Goal: Task Accomplishment & Management: Use online tool/utility

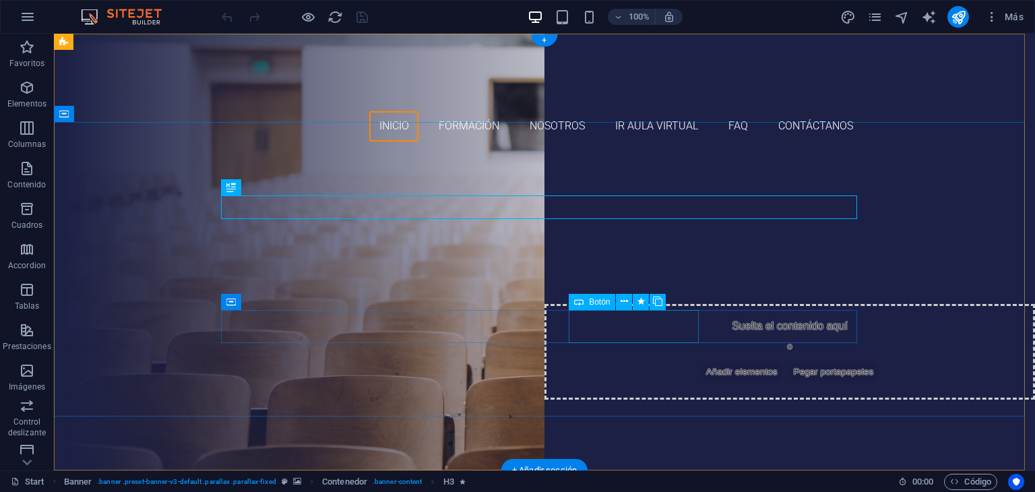
click at [633, 373] on div "Ir al aula virtual" at bounding box center [544, 390] width 636 height 34
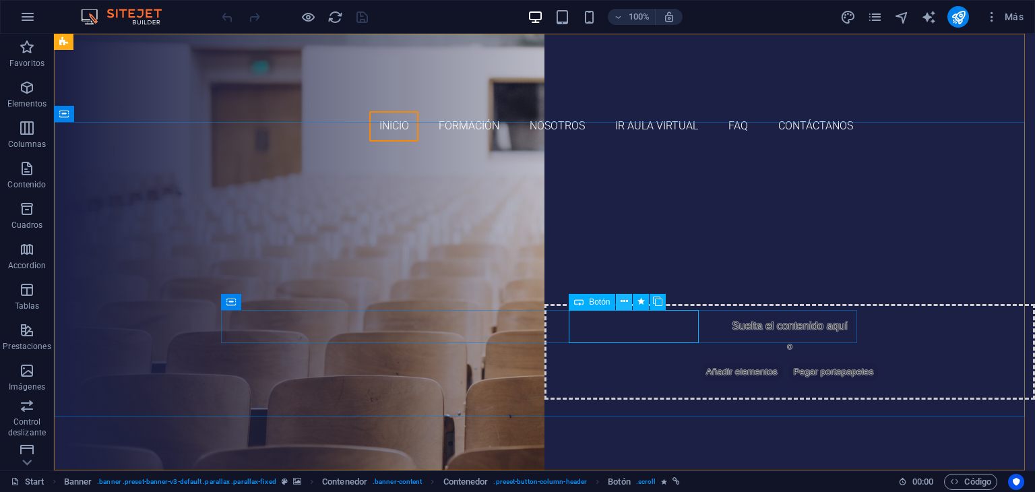
click at [619, 303] on button at bounding box center [624, 302] width 16 height 16
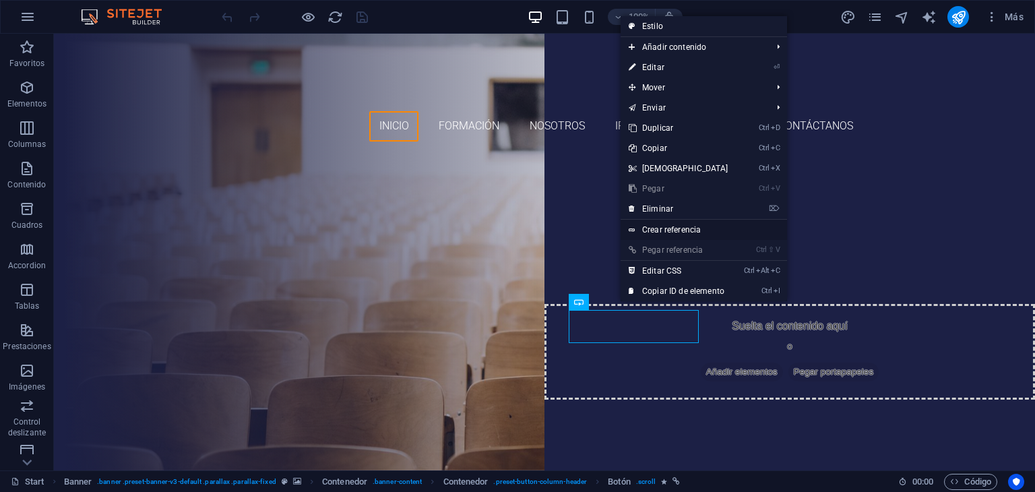
click at [677, 230] on link "Crear referencia" at bounding box center [704, 230] width 166 height 20
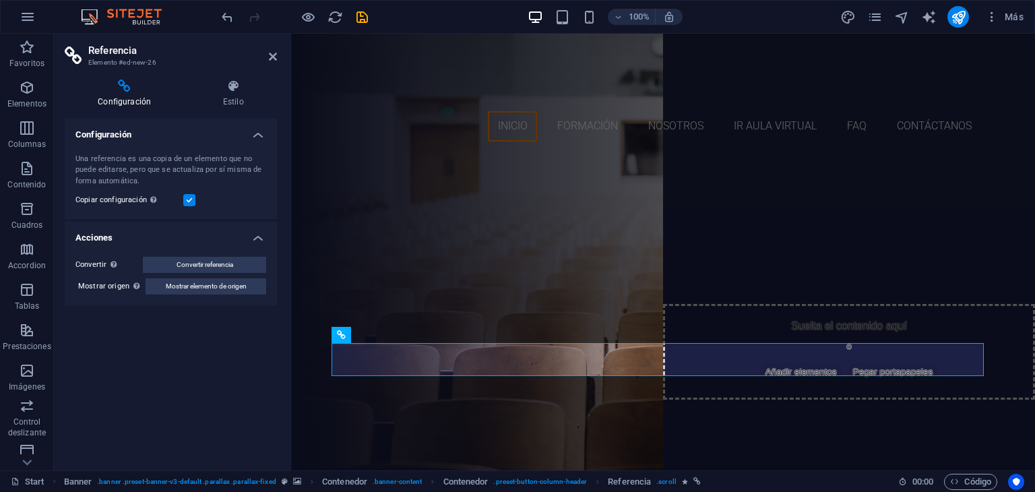
click at [141, 61] on h3 "Elemento #ed-new-26" at bounding box center [169, 63] width 162 height 12
click at [129, 95] on h4 "Configuración" at bounding box center [127, 94] width 125 height 28
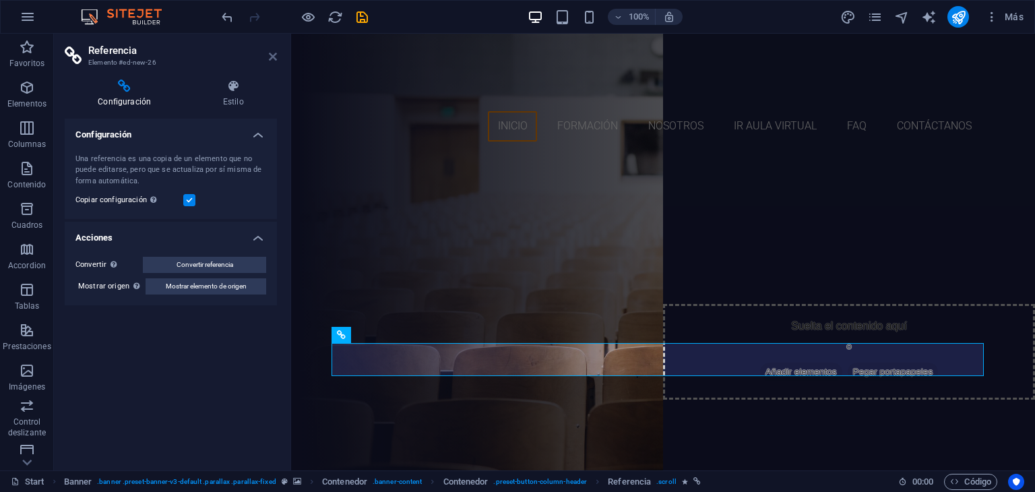
click at [273, 60] on icon at bounding box center [273, 56] width 8 height 11
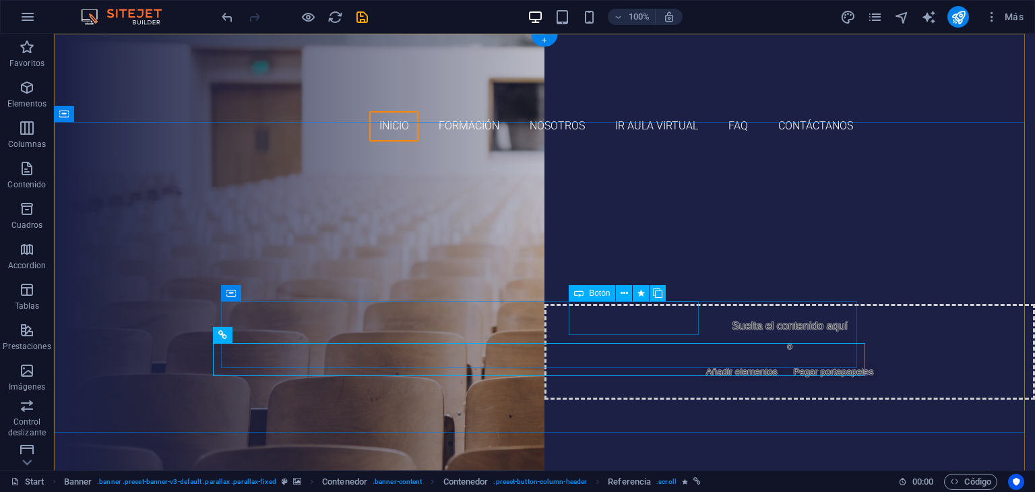
click at [617, 373] on div "Ir al aula virtual" at bounding box center [544, 390] width 636 height 34
click at [623, 295] on icon at bounding box center [624, 293] width 7 height 14
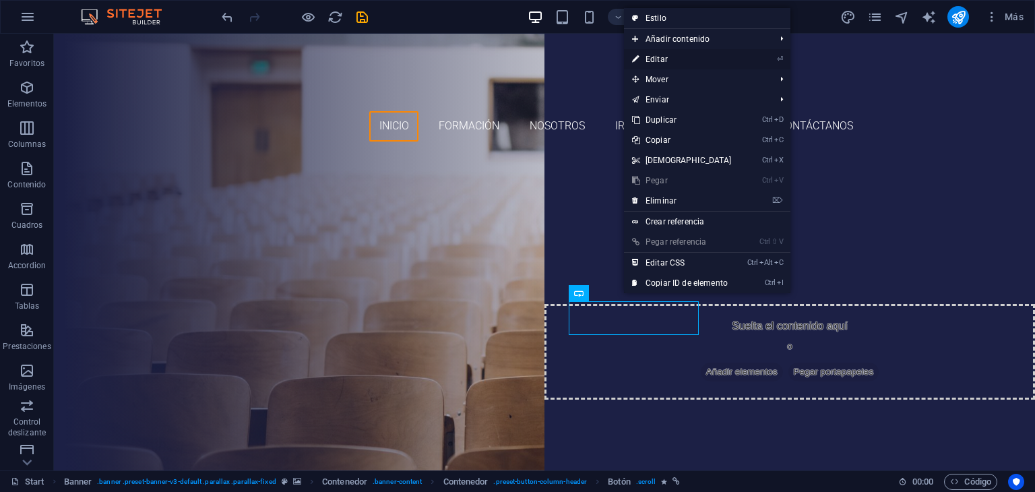
click at [659, 58] on link "⏎ Editar" at bounding box center [682, 59] width 116 height 20
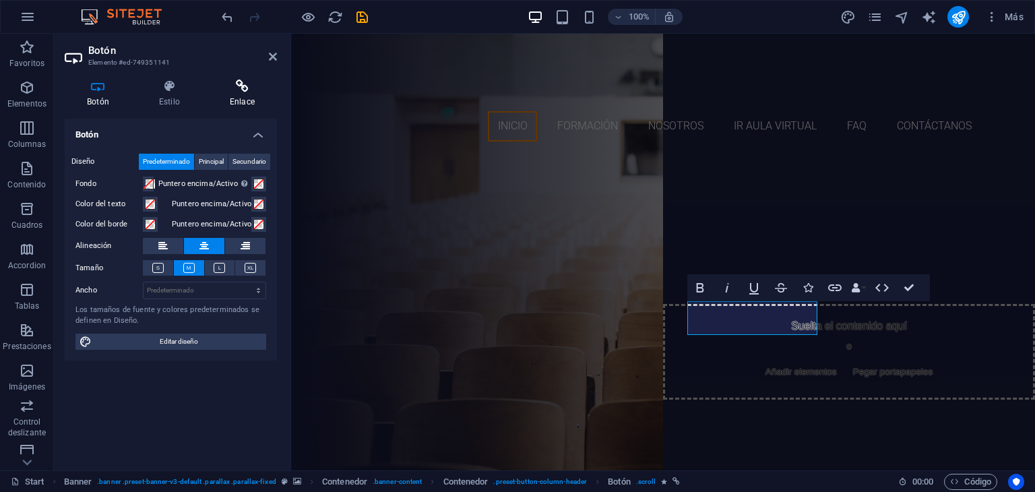
click at [240, 95] on h4 "Enlace" at bounding box center [242, 94] width 69 height 28
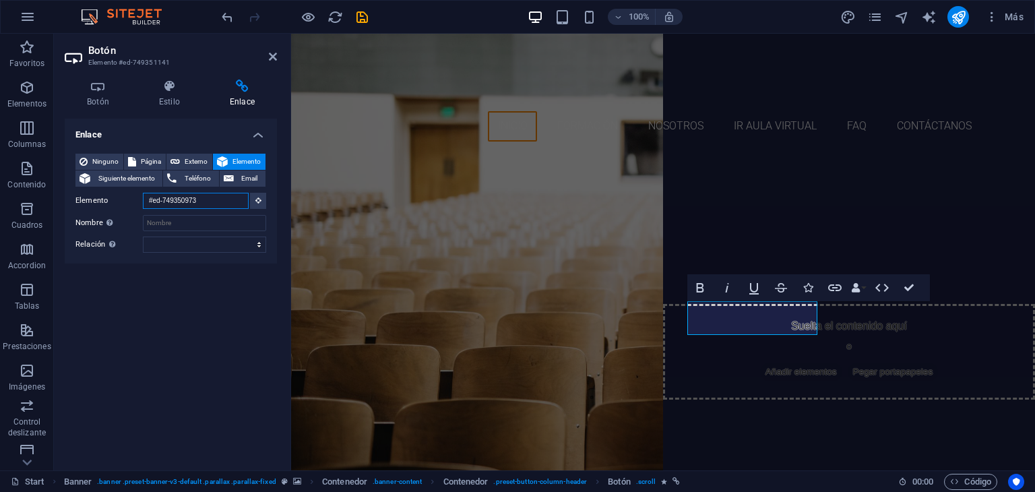
drag, startPoint x: 206, startPoint y: 202, endPoint x: 128, endPoint y: 195, distance: 78.5
click at [128, 195] on div "Elemento #ed-749350973" at bounding box center [170, 201] width 191 height 17
type input "/"
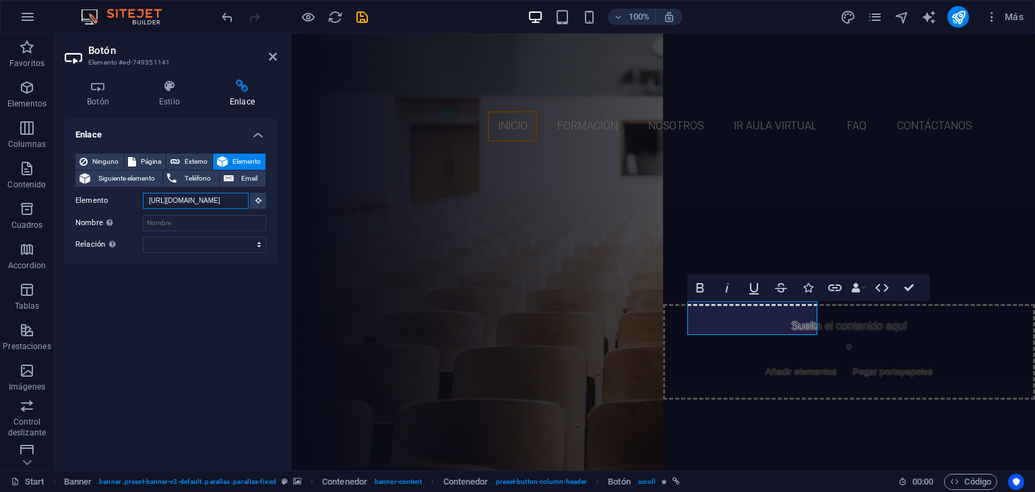
scroll to position [0, 15]
type input "https://catedrainternacional.com/aulavirtual"
click at [175, 224] on input "Nombre Una descripción adicional del enlace no debería ser igual al texto del e…" at bounding box center [204, 223] width 123 height 16
type input "Aula Virtual Cátedra Internacional"
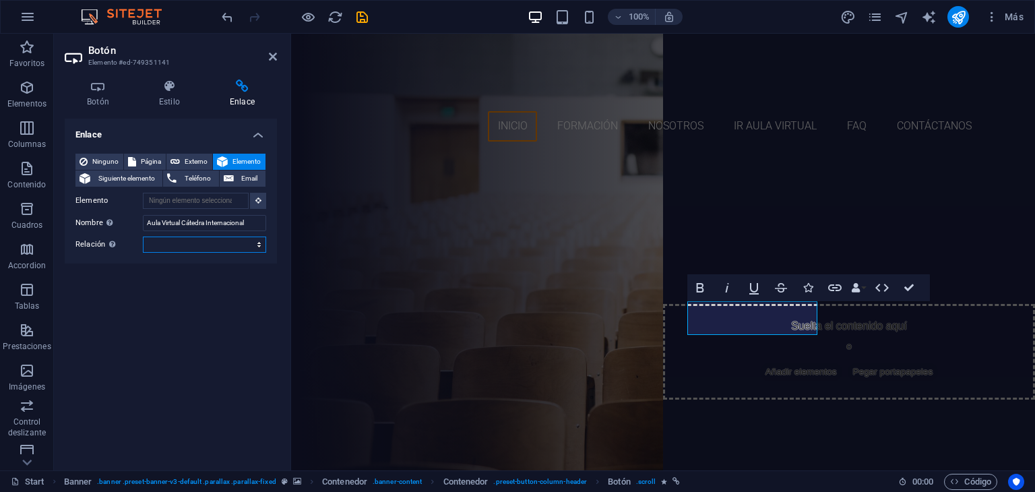
click at [243, 243] on select "alternativo autor marcador externo ayuda licencia siguiente nofollow noreferrer…" at bounding box center [204, 245] width 123 height 16
click at [127, 267] on div "Enlace Ninguno Página Externo Elemento Siguiente elemento Teléfono Email Página…" at bounding box center [171, 289] width 212 height 341
click at [187, 160] on span "Externo" at bounding box center [196, 162] width 24 height 16
select select "blank"
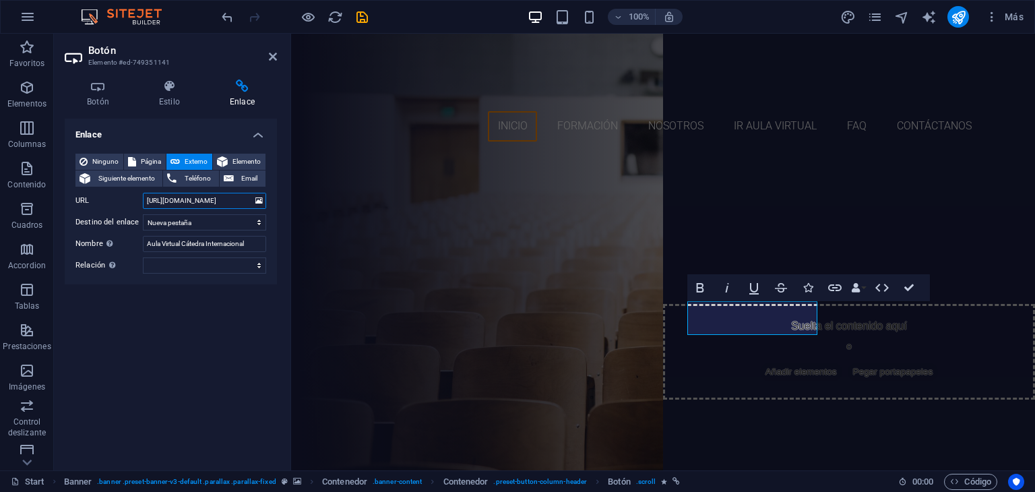
scroll to position [0, 30]
type input "https://catedrainternacional.com/aulavirtual"
click at [221, 308] on div "Enlace Ninguno Página Externo Elemento Siguiente elemento Teléfono Email Página…" at bounding box center [171, 289] width 212 height 341
click at [272, 57] on icon at bounding box center [273, 56] width 8 height 11
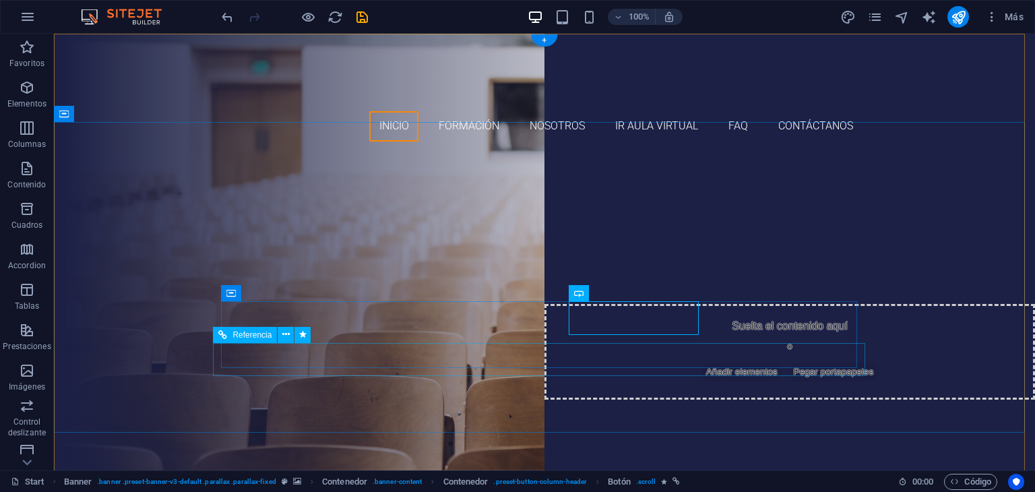
click at [553, 415] on div "Ir al aula virtual" at bounding box center [544, 432] width 652 height 34
click at [285, 335] on icon at bounding box center [285, 335] width 7 height 14
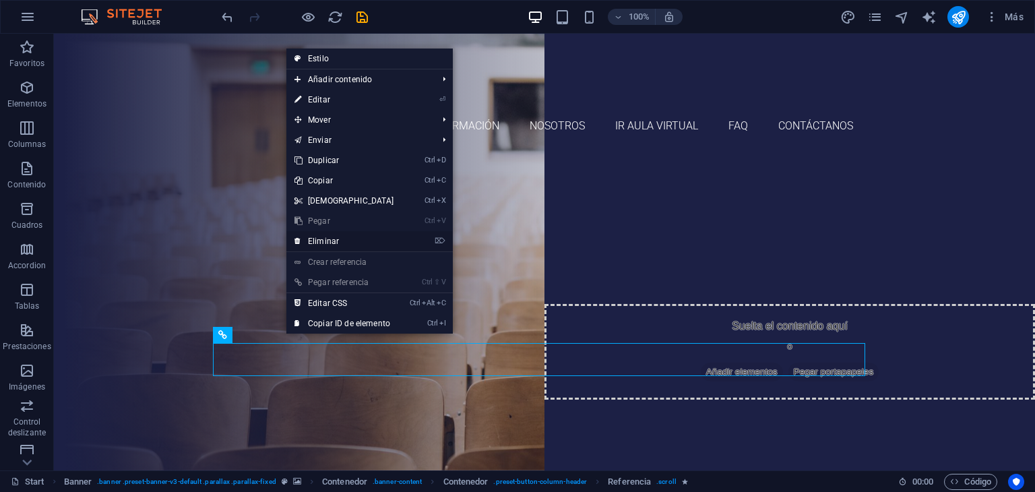
click at [321, 244] on link "⌦ Eliminar" at bounding box center [344, 241] width 116 height 20
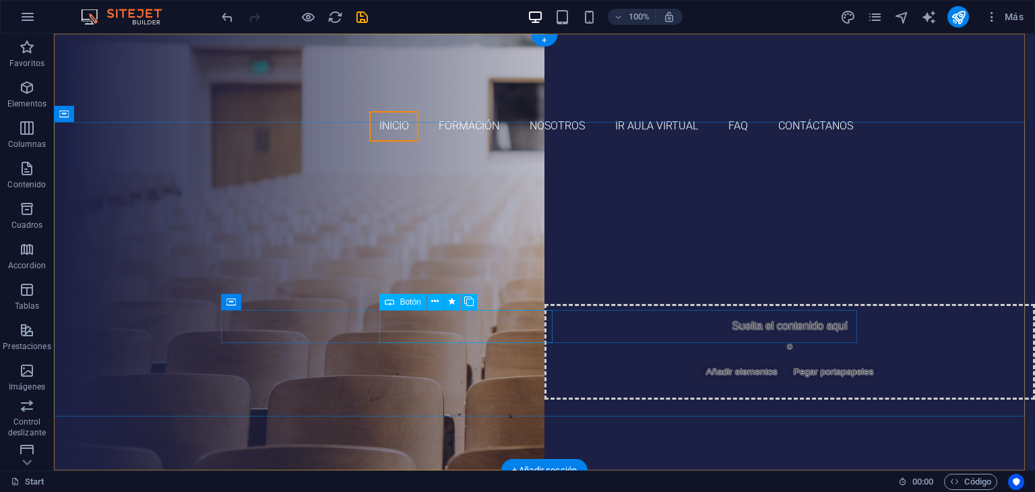
click at [469, 332] on div "formaciones disponibles" at bounding box center [544, 349] width 636 height 34
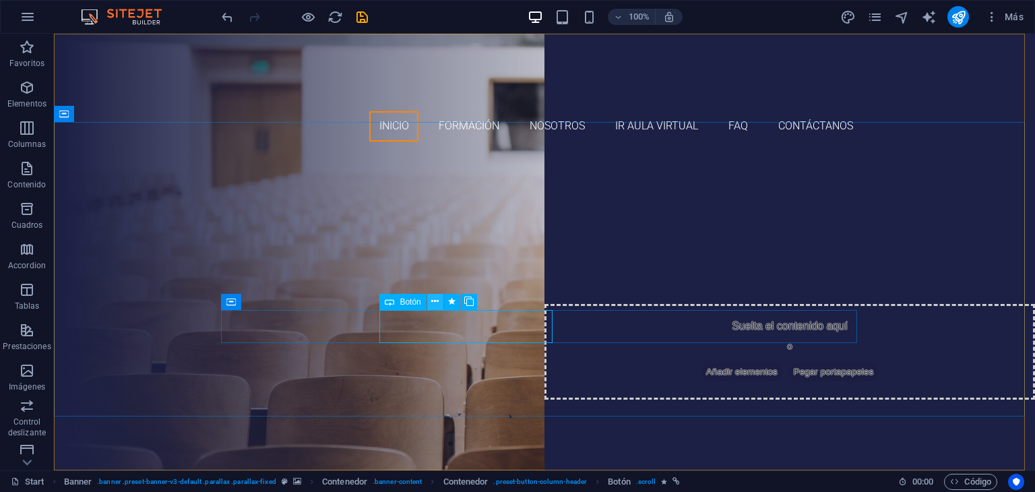
click at [434, 305] on icon at bounding box center [434, 302] width 7 height 14
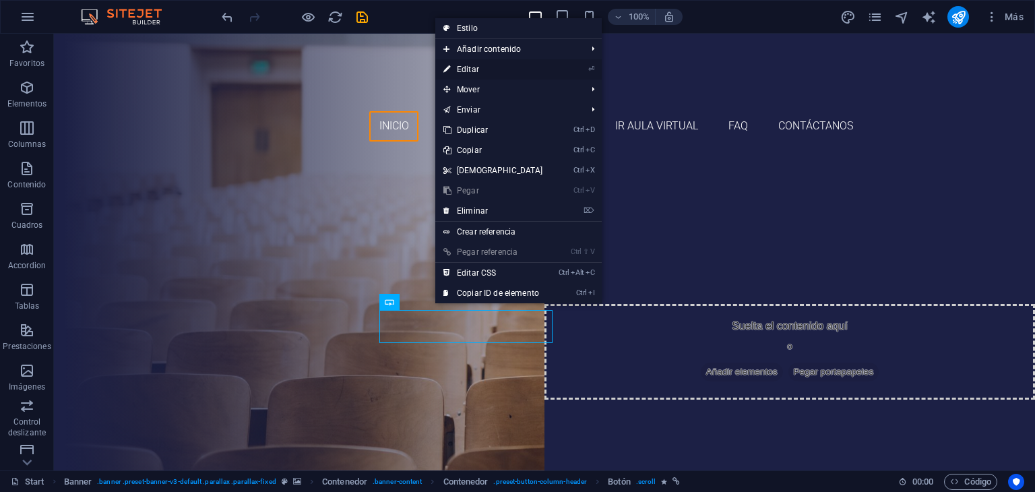
click at [479, 69] on link "⏎ Editar" at bounding box center [493, 69] width 116 height 20
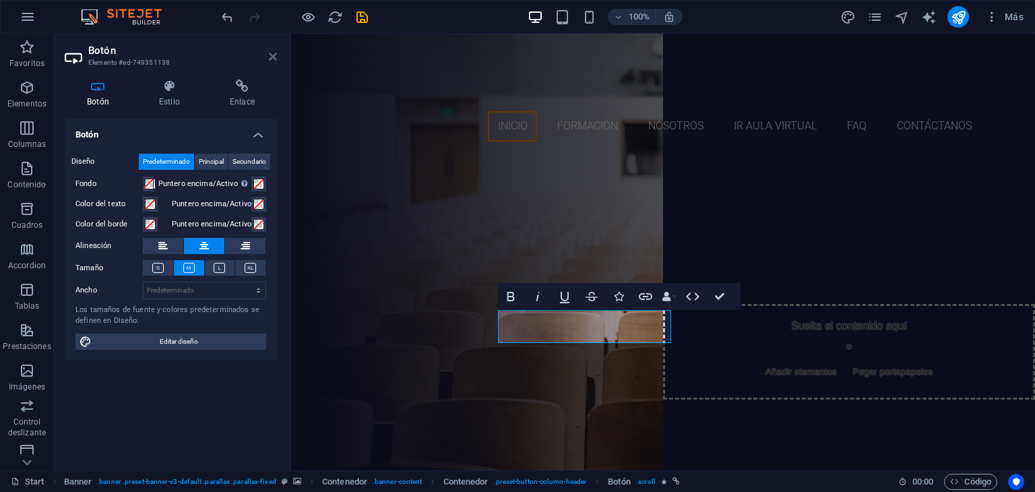
click at [275, 56] on icon at bounding box center [273, 56] width 8 height 11
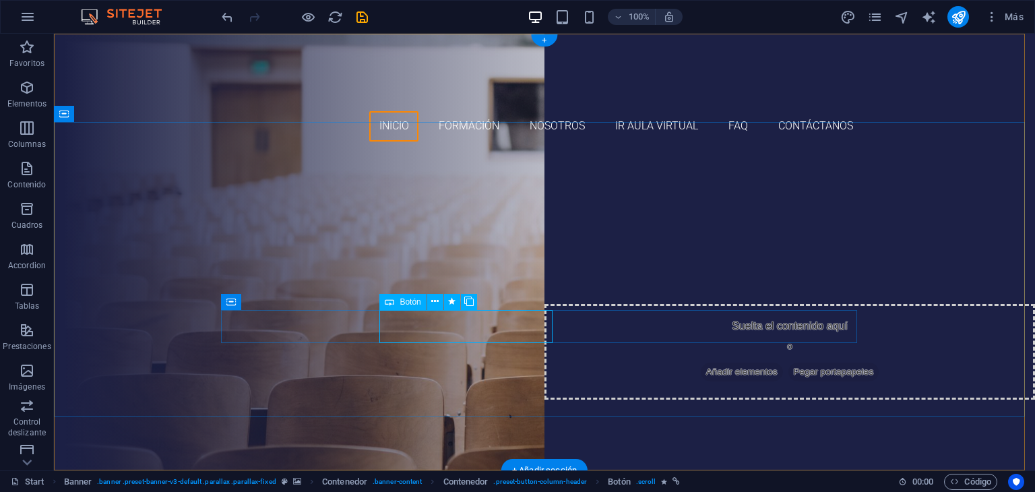
click at [510, 332] on div "formaciones disponibles" at bounding box center [544, 349] width 636 height 34
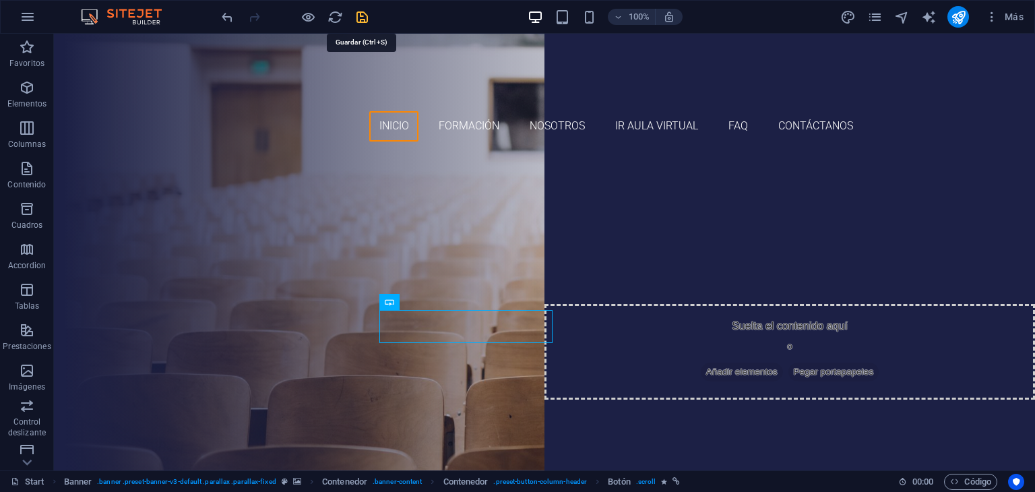
click at [363, 18] on icon "save" at bounding box center [363, 17] width 16 height 16
checkbox input "false"
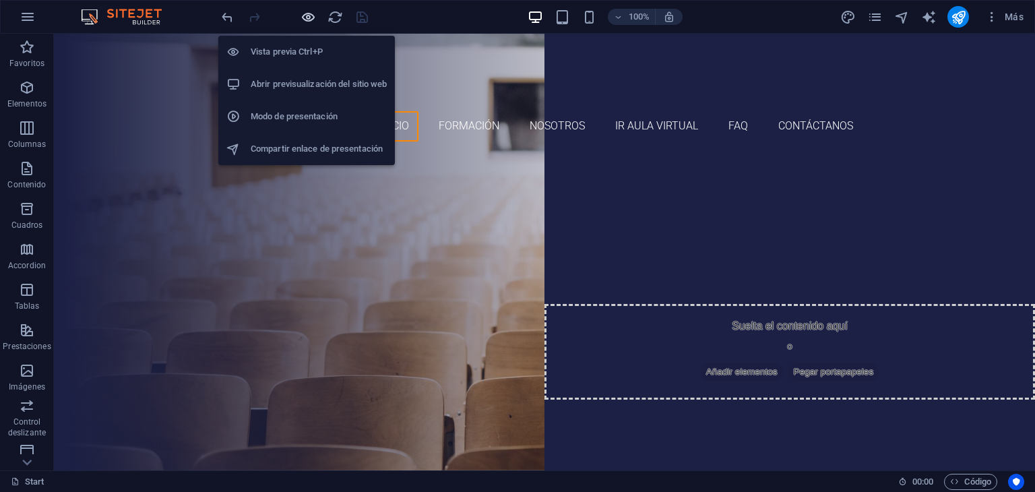
click at [307, 15] on icon "button" at bounding box center [309, 17] width 16 height 16
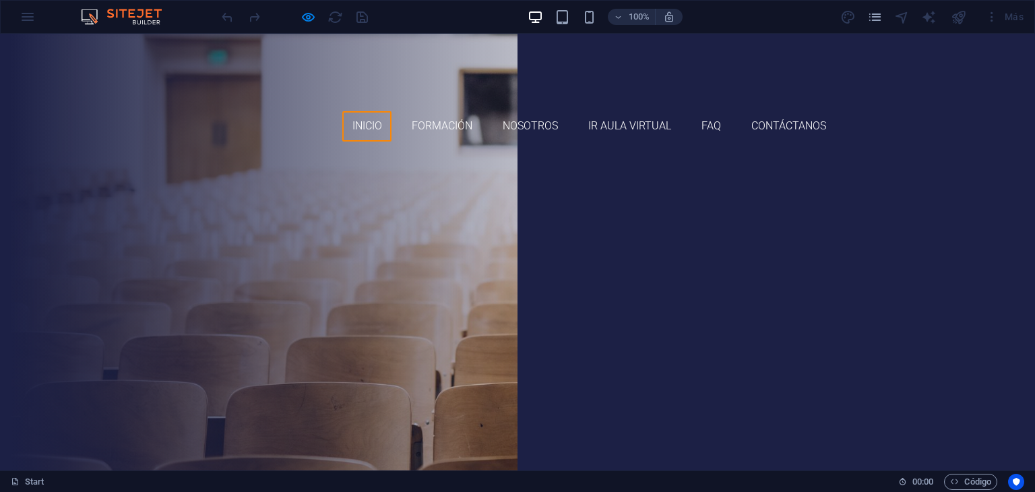
click at [584, 373] on link "Ir al aula virtual" at bounding box center [518, 390] width 133 height 34
click at [483, 332] on link "formaciones disponibles" at bounding box center [517, 349] width 173 height 34
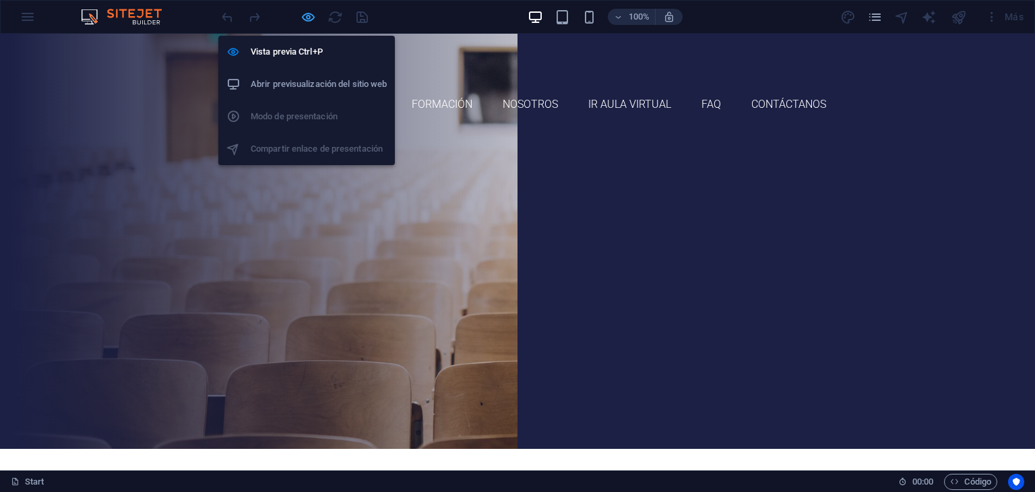
click at [307, 19] on icon "button" at bounding box center [309, 17] width 16 height 16
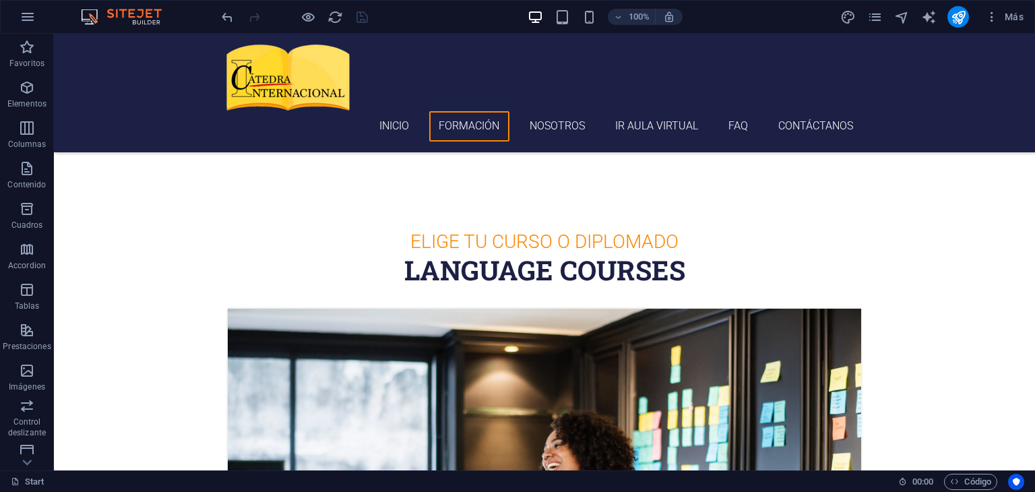
scroll to position [390, 0]
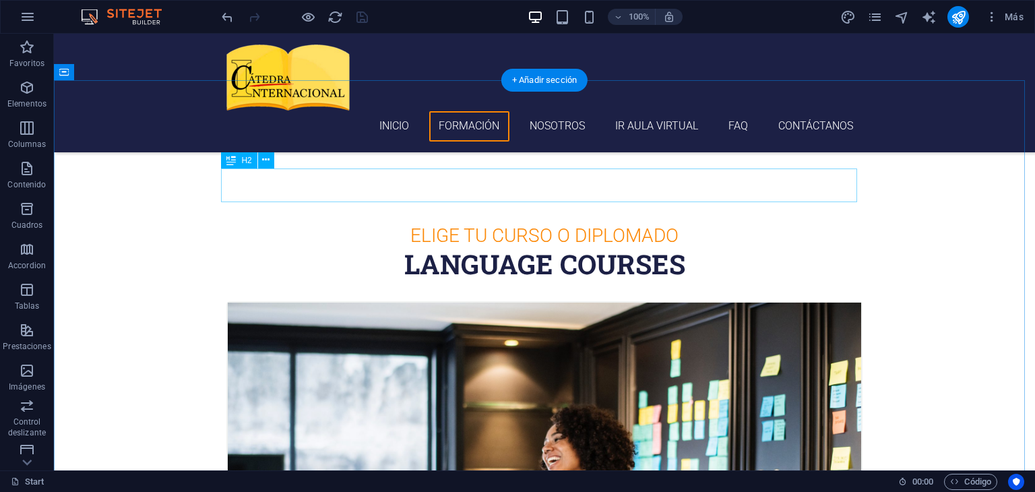
click at [513, 247] on div "Language Courses" at bounding box center [544, 264] width 636 height 34
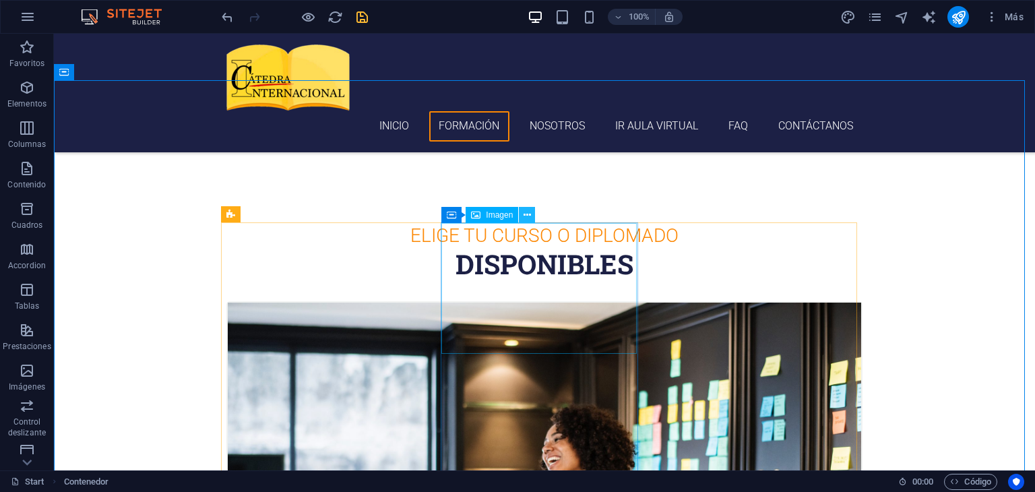
click at [528, 221] on icon at bounding box center [527, 215] width 7 height 14
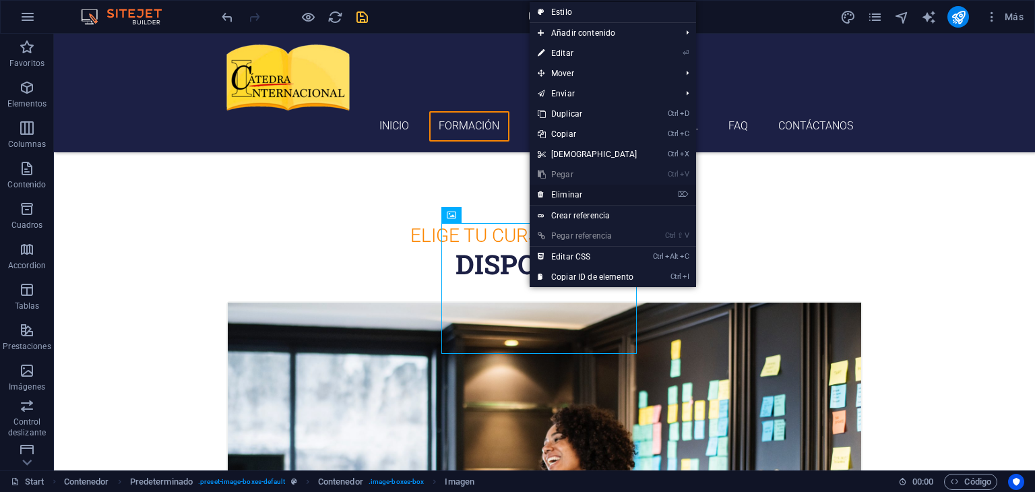
click at [572, 192] on link "⌦ Eliminar" at bounding box center [588, 195] width 116 height 20
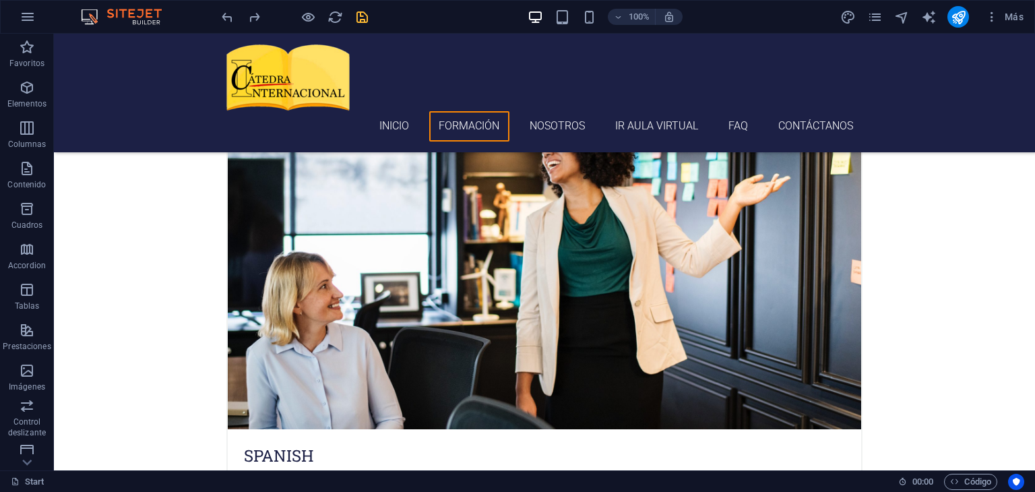
scroll to position [691, 0]
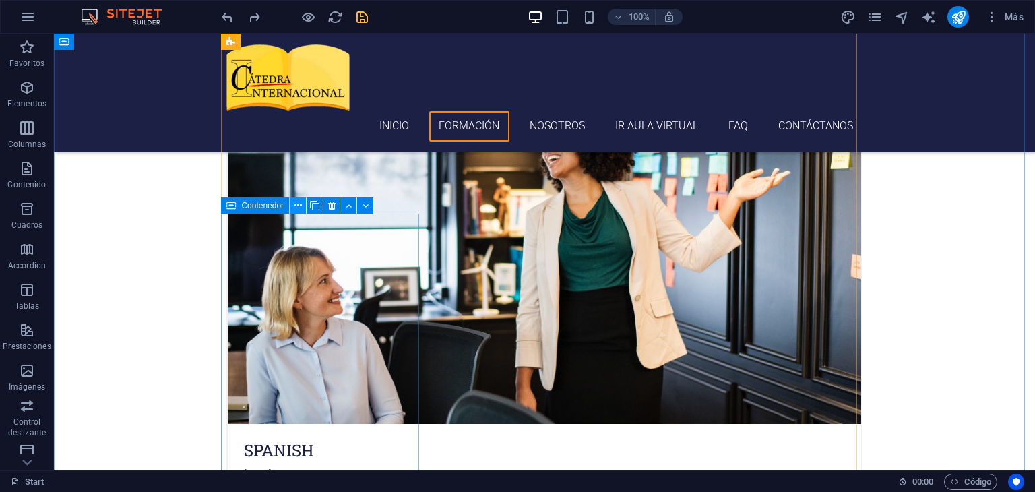
click at [293, 204] on button at bounding box center [298, 205] width 16 height 16
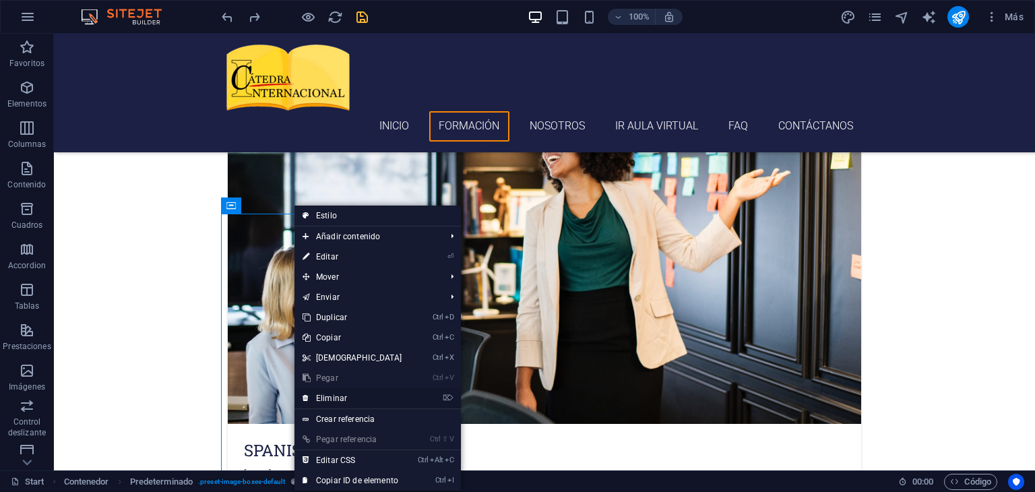
click at [340, 396] on link "⌦ Eliminar" at bounding box center [353, 398] width 116 height 20
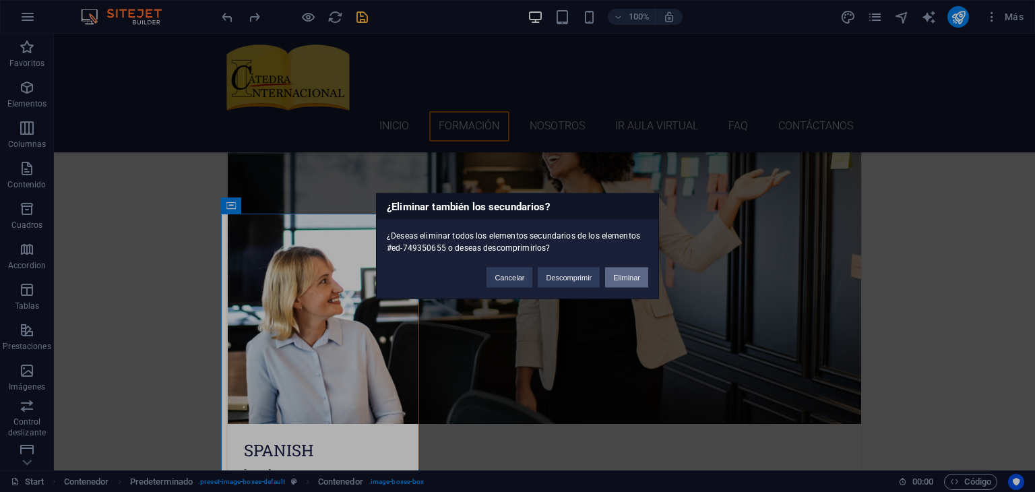
click at [620, 278] on button "Eliminar" at bounding box center [626, 278] width 43 height 20
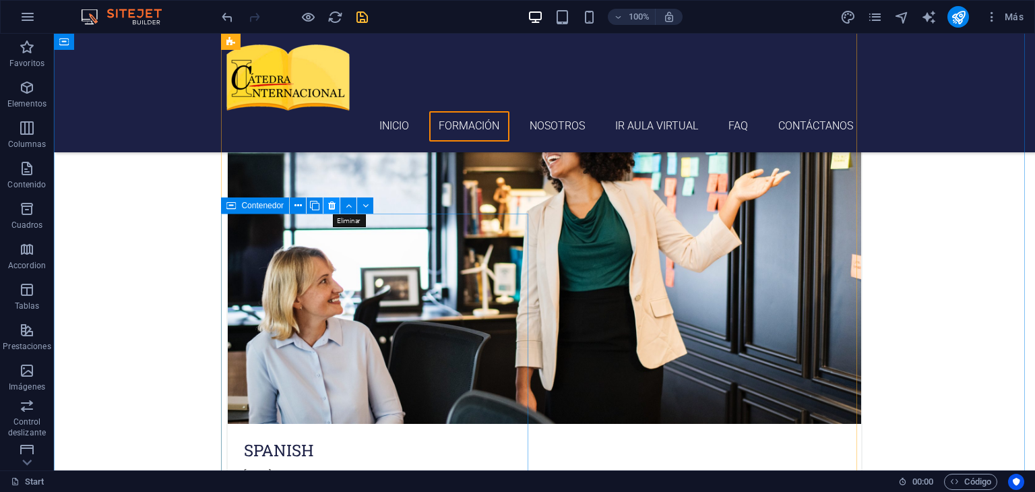
click at [332, 208] on icon at bounding box center [331, 206] width 7 height 14
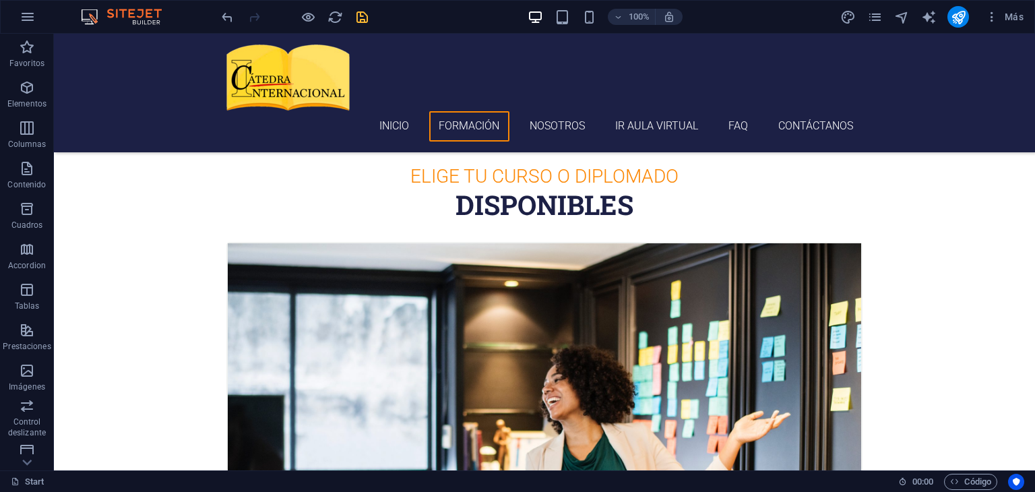
scroll to position [454, 0]
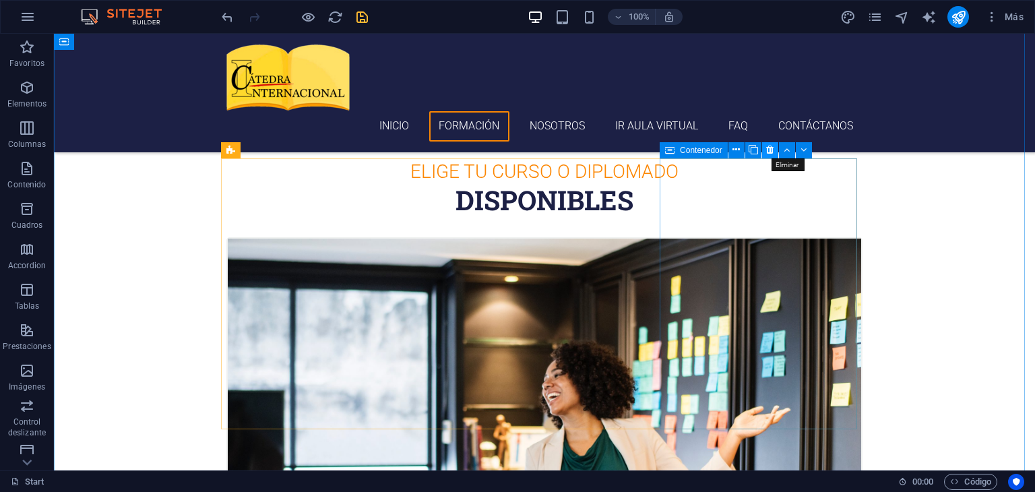
click at [768, 152] on icon at bounding box center [769, 150] width 7 height 14
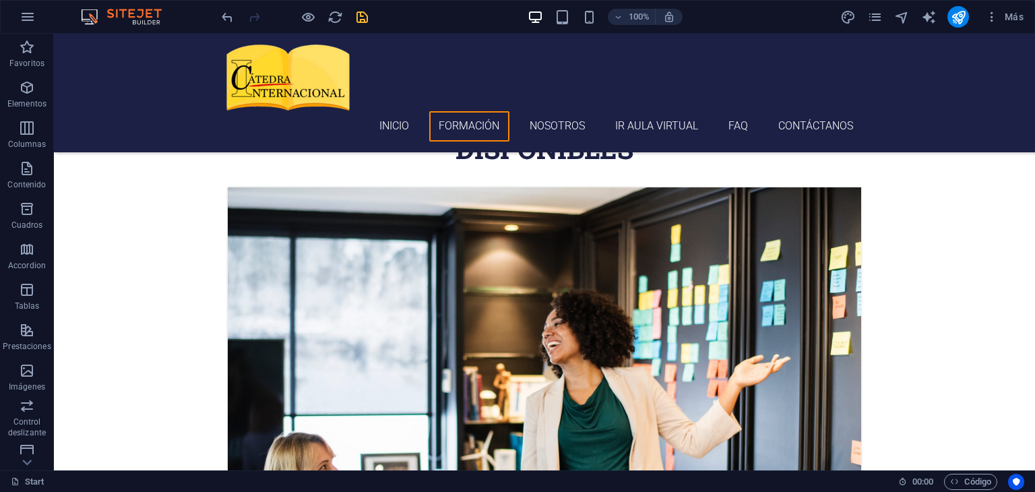
scroll to position [516, 0]
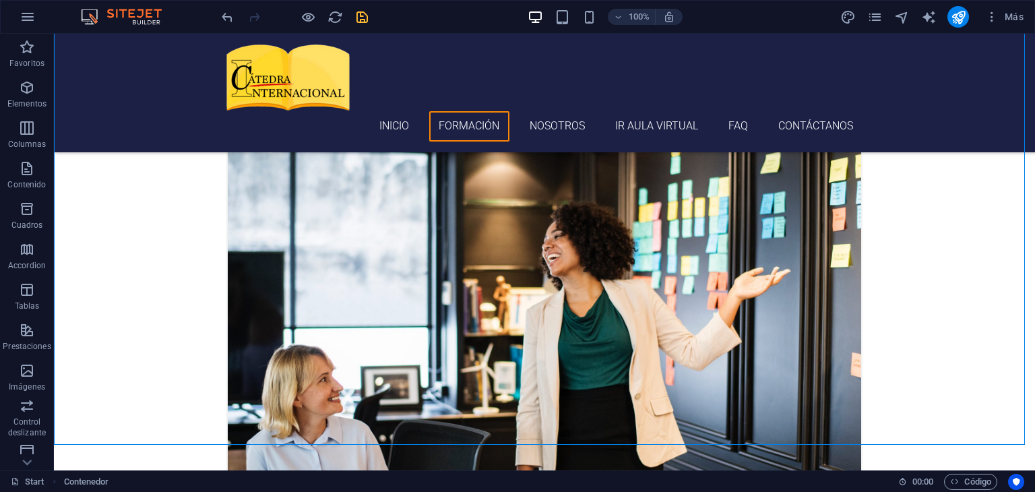
scroll to position [603, 0]
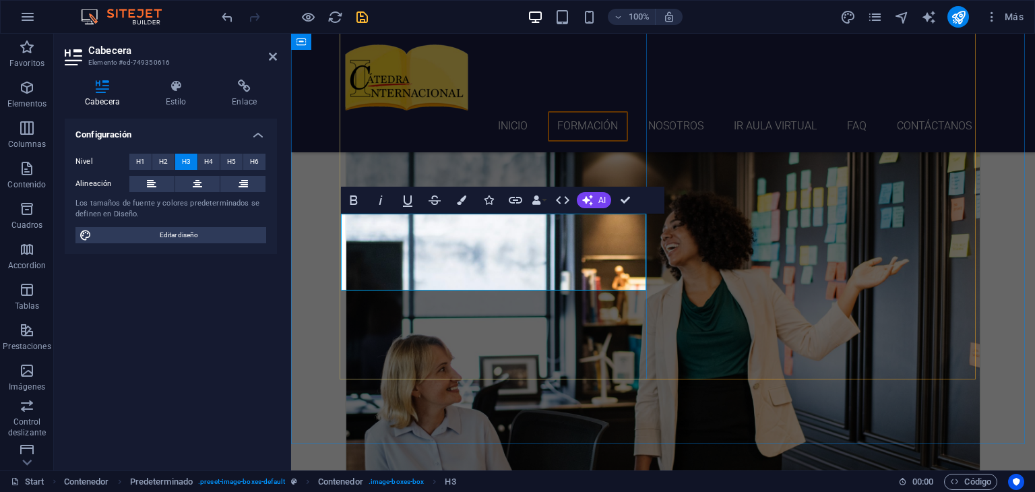
drag, startPoint x: 360, startPoint y: 239, endPoint x: 452, endPoint y: 239, distance: 92.3
click at [350, 203] on icon "button" at bounding box center [353, 199] width 7 height 9
click at [465, 201] on icon "button" at bounding box center [461, 199] width 9 height 9
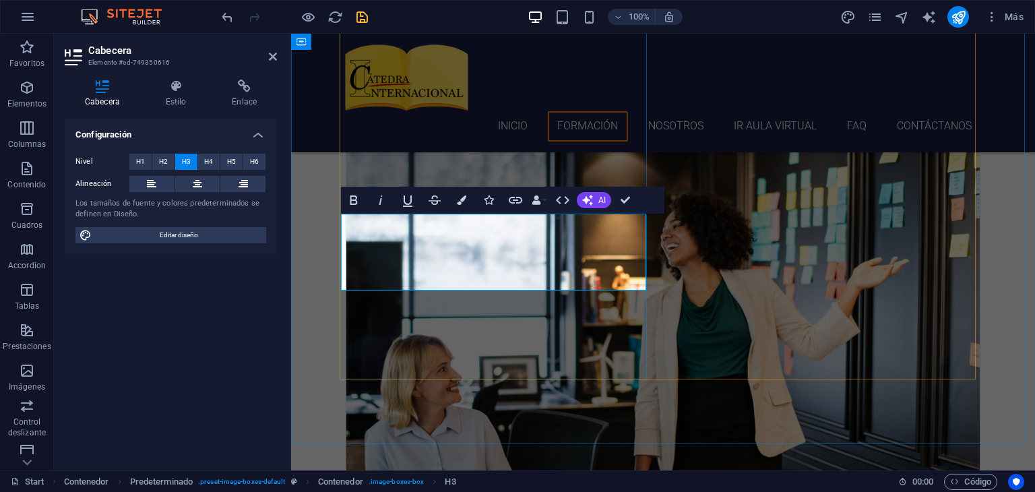
drag, startPoint x: 359, startPoint y: 264, endPoint x: 540, endPoint y: 263, distance: 180.6
drag, startPoint x: 238, startPoint y: 229, endPoint x: 459, endPoint y: 203, distance: 222.6
click at [459, 203] on icon "button" at bounding box center [461, 199] width 9 height 9
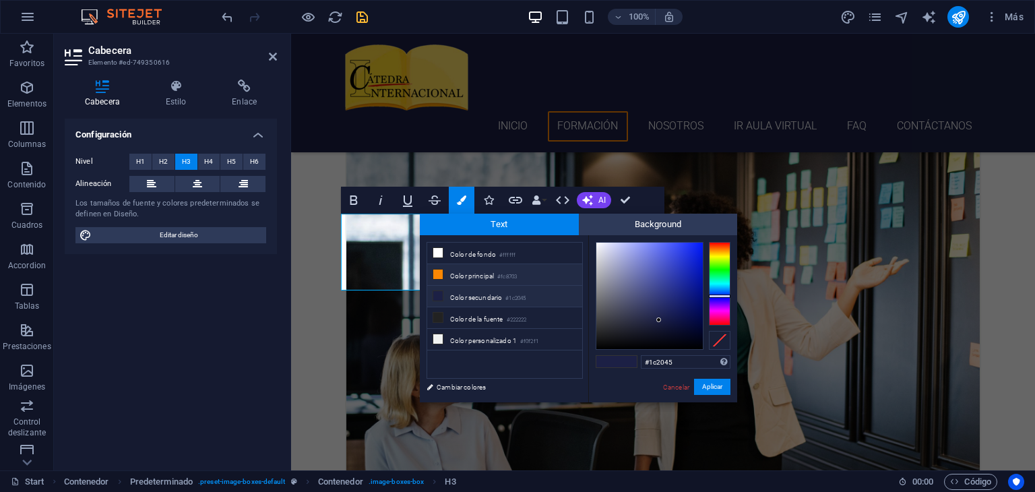
click at [439, 276] on icon at bounding box center [437, 274] width 9 height 9
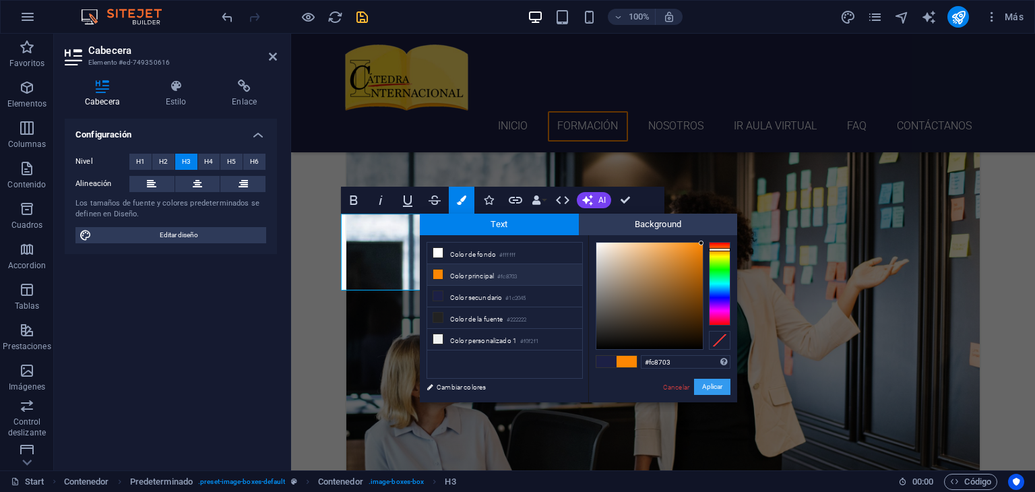
click at [724, 390] on button "Aplicar" at bounding box center [712, 387] width 36 height 16
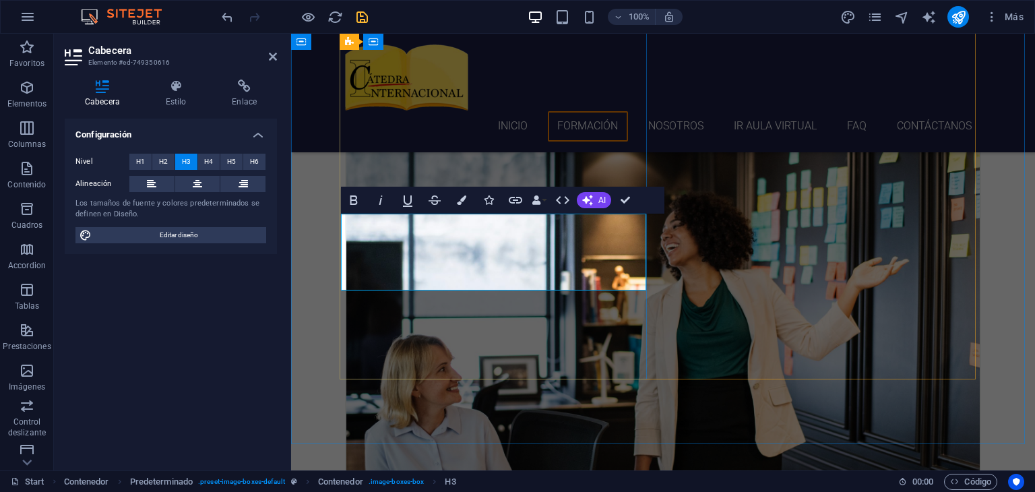
drag, startPoint x: 359, startPoint y: 284, endPoint x: 574, endPoint y: 279, distance: 215.0
click at [462, 195] on icon "button" at bounding box center [461, 199] width 9 height 9
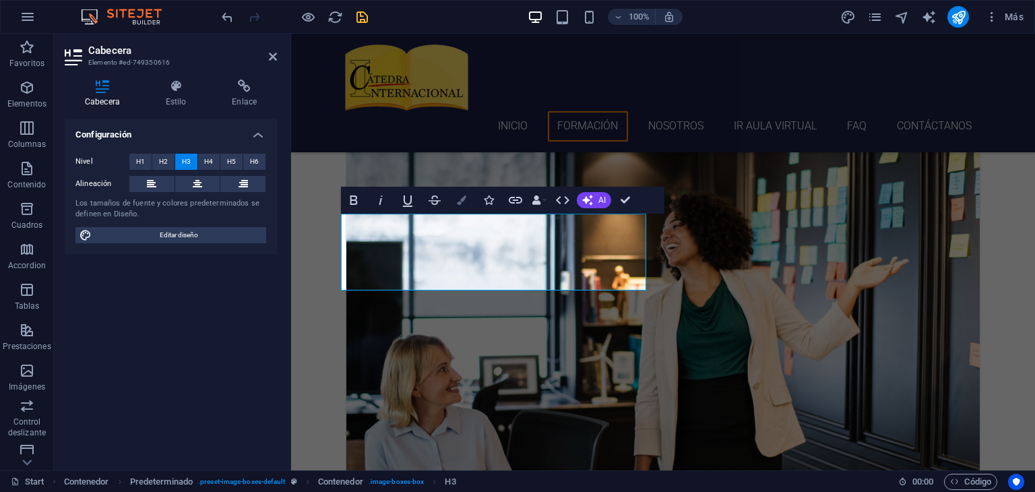
type input "#1c2045"
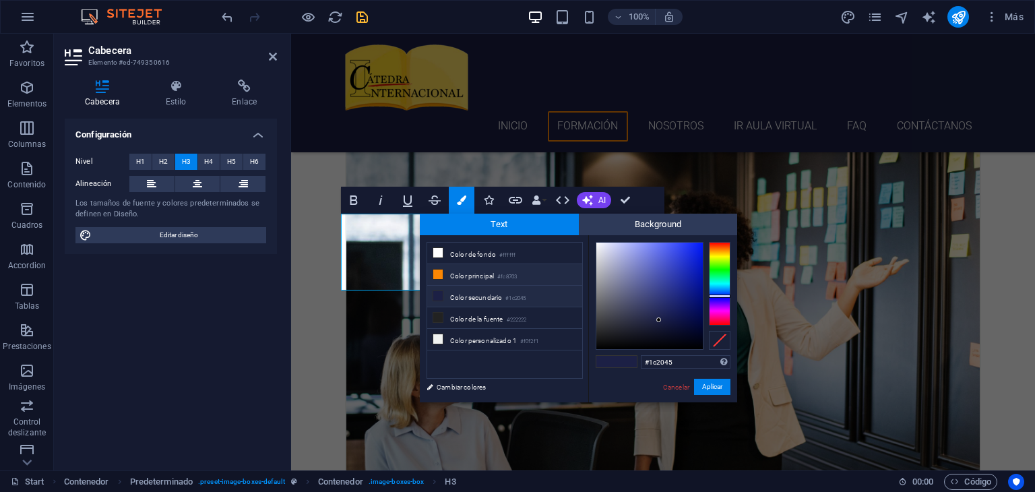
click at [469, 295] on li "Color secundario #1c2045" at bounding box center [504, 297] width 155 height 22
click at [717, 392] on button "Aplicar" at bounding box center [712, 387] width 36 height 16
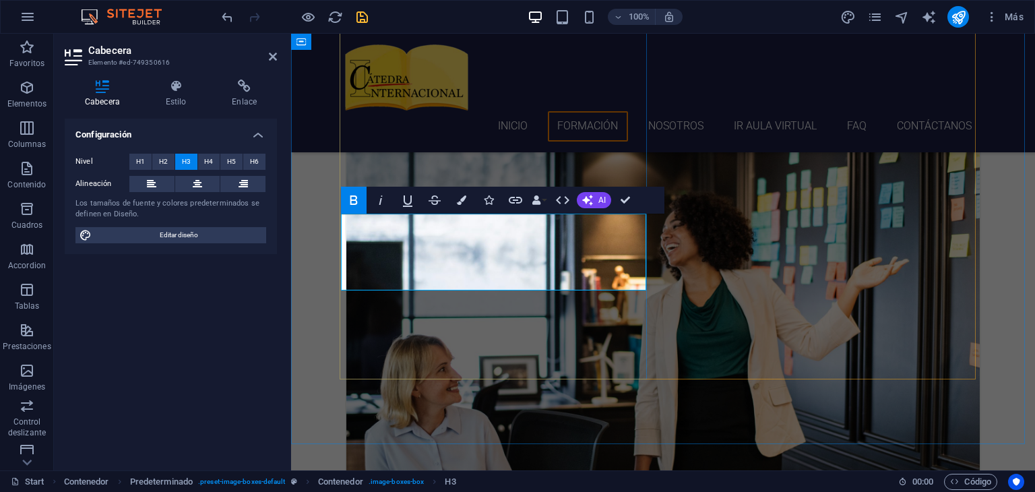
drag, startPoint x: 359, startPoint y: 280, endPoint x: 580, endPoint y: 282, distance: 221.1
click at [460, 203] on icon "button" at bounding box center [461, 199] width 9 height 9
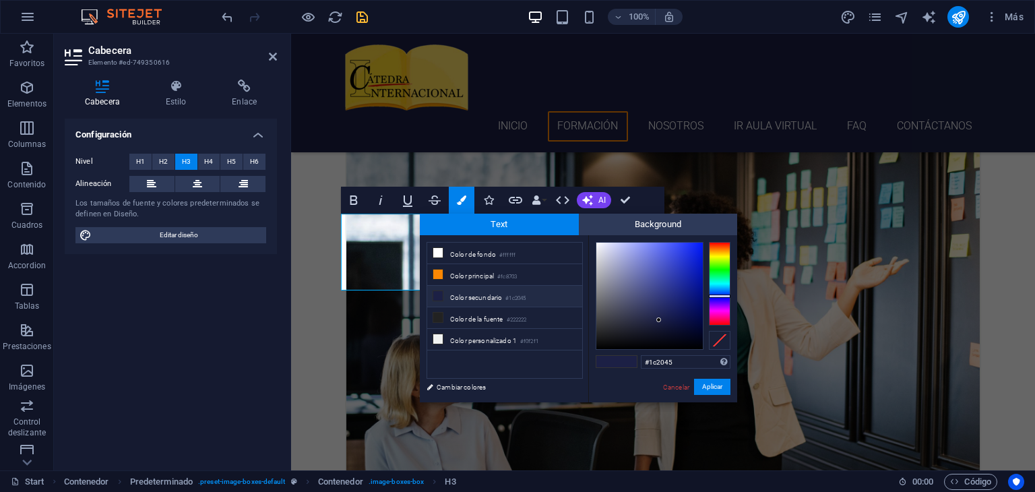
drag, startPoint x: 677, startPoint y: 361, endPoint x: 607, endPoint y: 361, distance: 70.1
click at [607, 361] on div "#1c2045 Formatos soportados #0852ed rgb(8, 82, 237) rgba(8, 82, 237, 90%) hsv(2…" at bounding box center [662, 416] width 149 height 363
type input "#72b6ef"
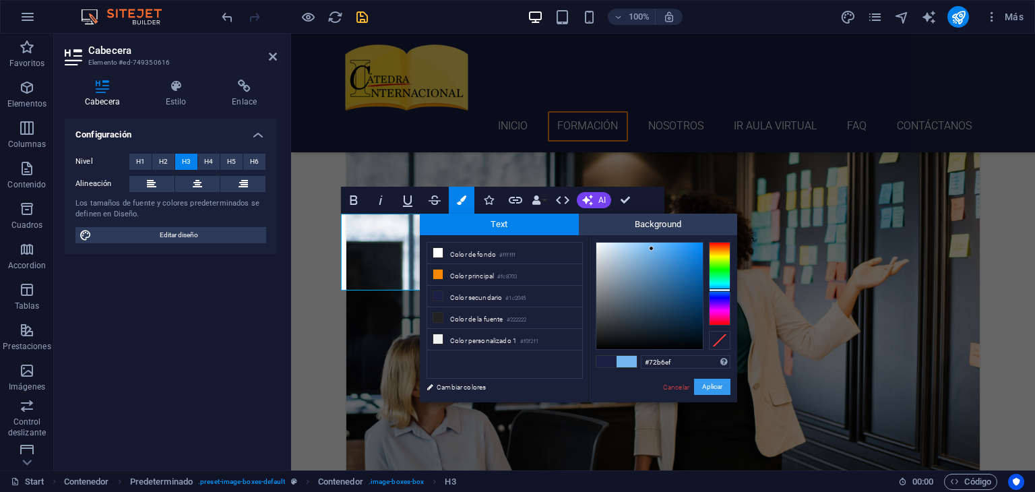
click at [716, 390] on button "Aplicar" at bounding box center [712, 387] width 36 height 16
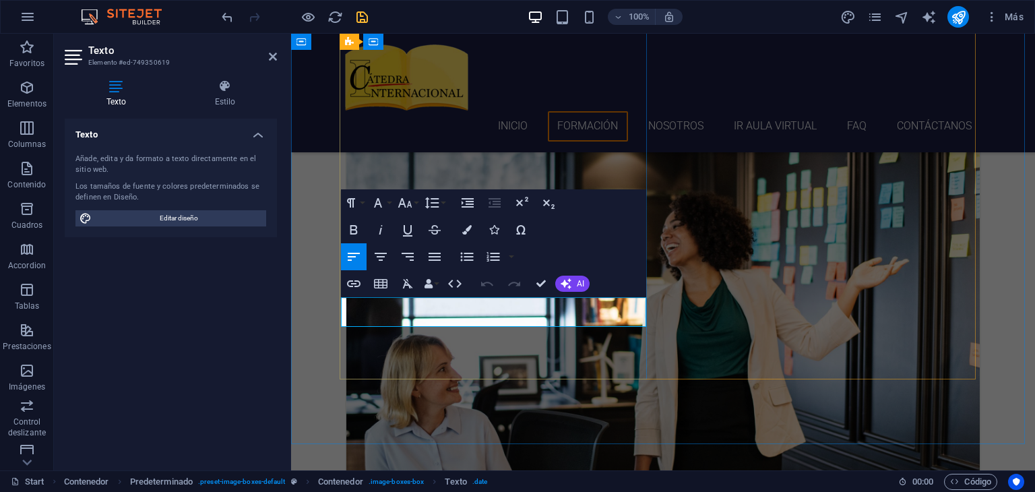
drag, startPoint x: 371, startPoint y: 317, endPoint x: 455, endPoint y: 324, distance: 83.8
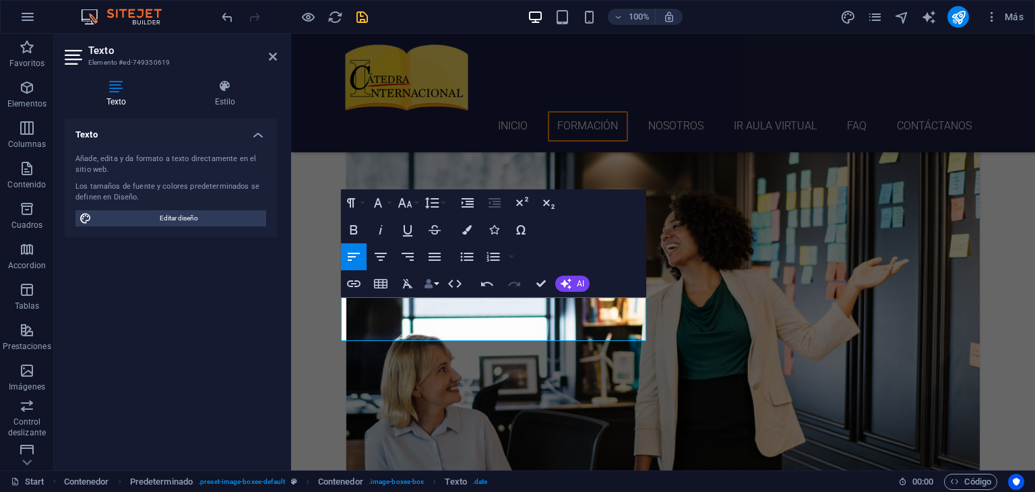
click at [437, 284] on button "Data Bindings" at bounding box center [431, 283] width 19 height 27
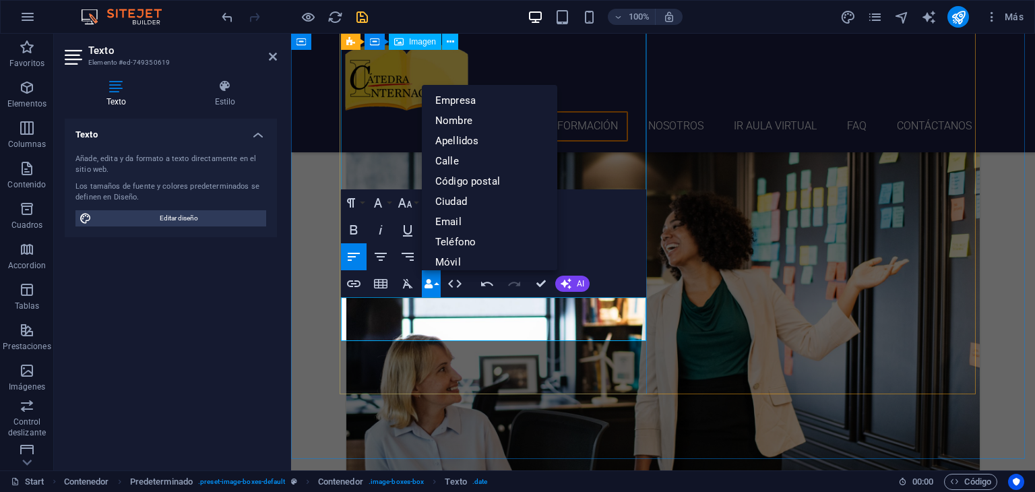
drag, startPoint x: 851, startPoint y: 180, endPoint x: 561, endPoint y: 166, distance: 290.1
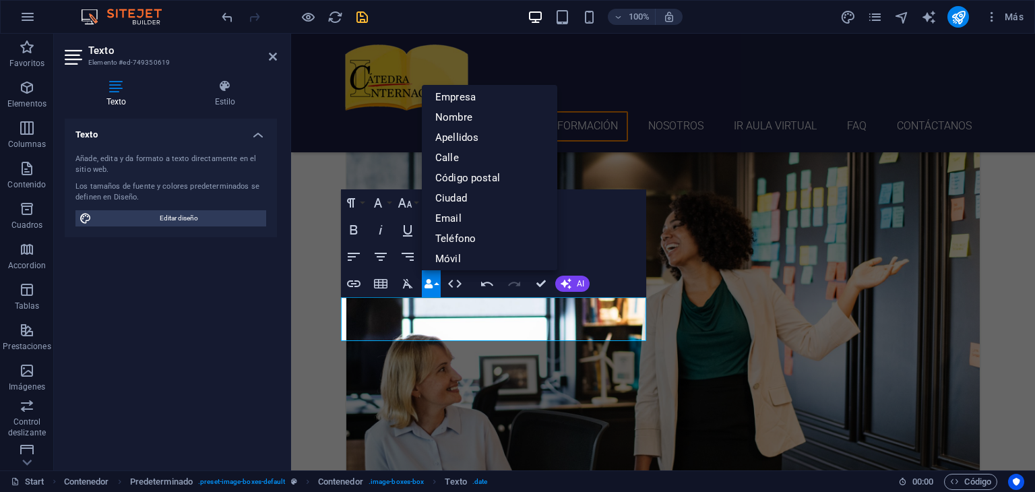
scroll to position [0, 0]
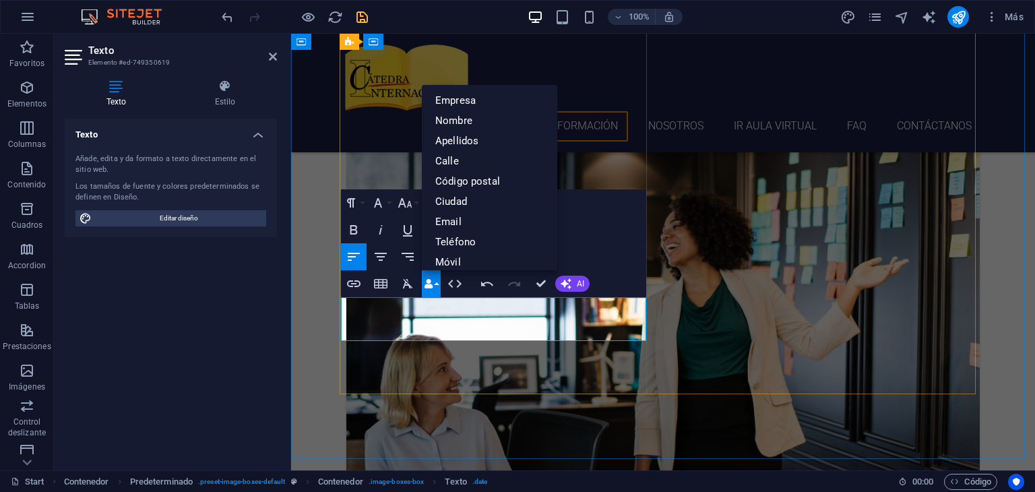
click at [436, 284] on button "Data Bindings" at bounding box center [431, 283] width 19 height 27
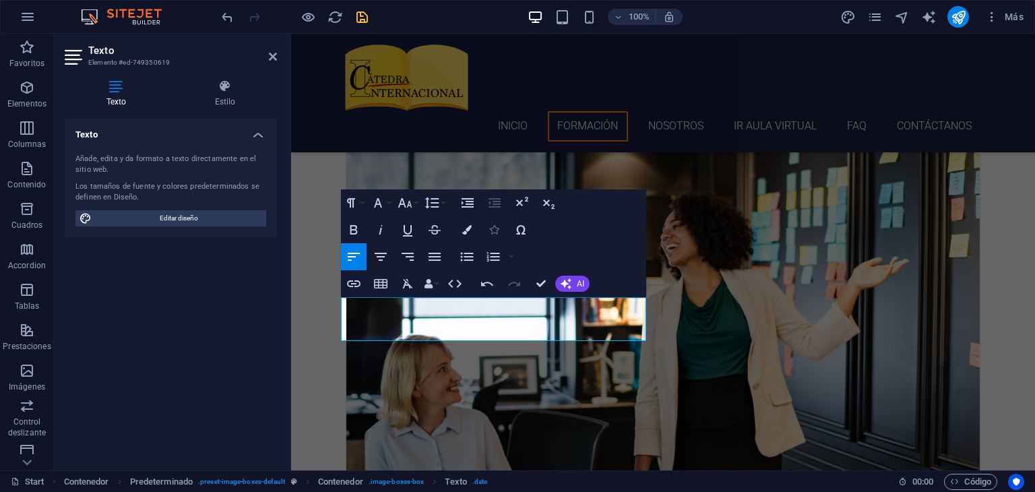
click at [496, 236] on button "Icons" at bounding box center [494, 229] width 26 height 27
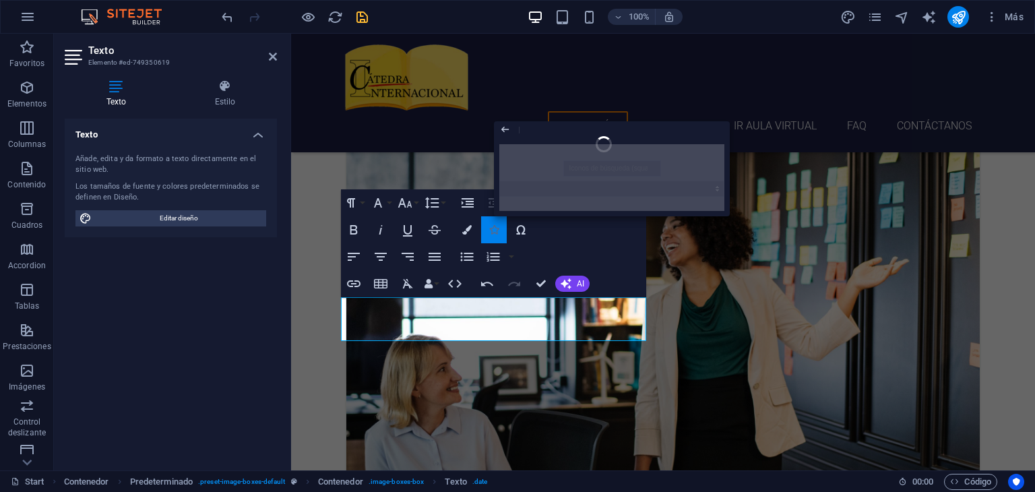
click at [496, 236] on button "Icons" at bounding box center [494, 229] width 26 height 27
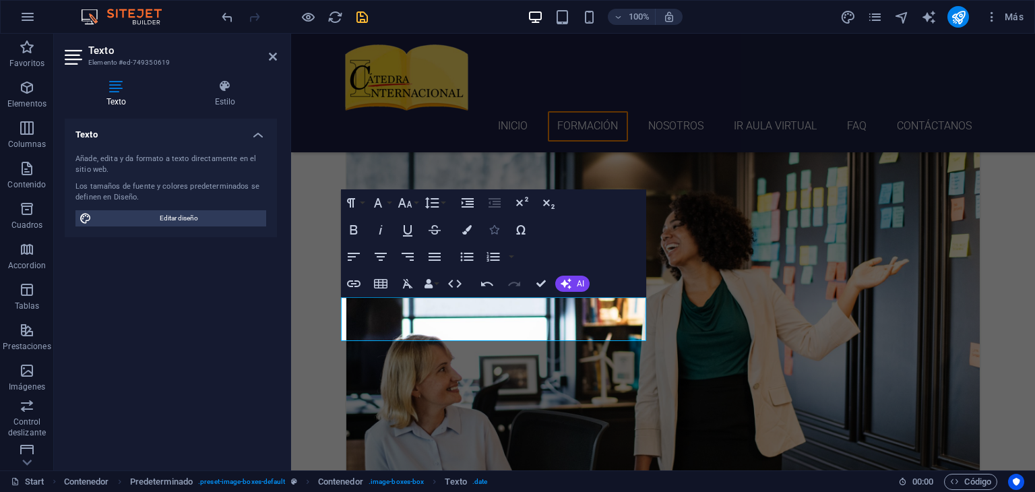
click at [496, 236] on button "Icons" at bounding box center [494, 229] width 26 height 27
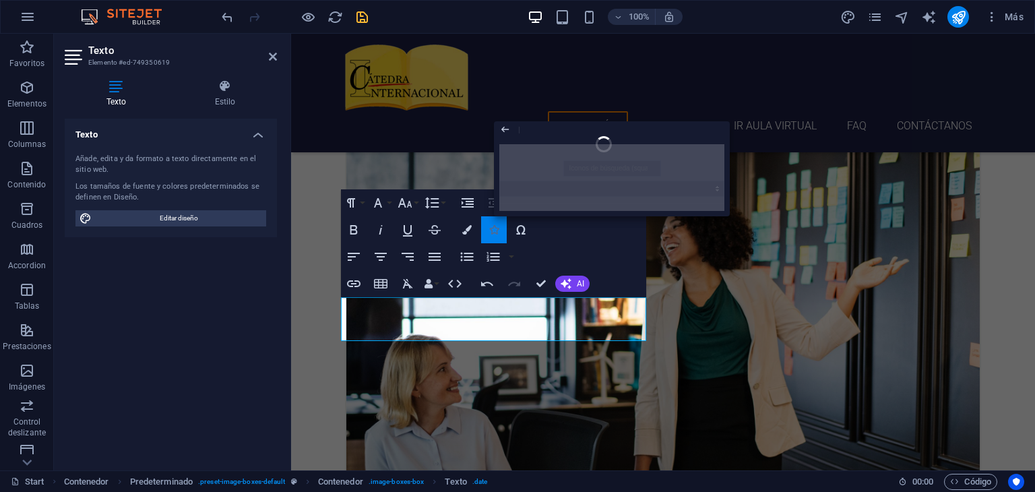
click at [496, 233] on icon "button" at bounding box center [493, 229] width 9 height 9
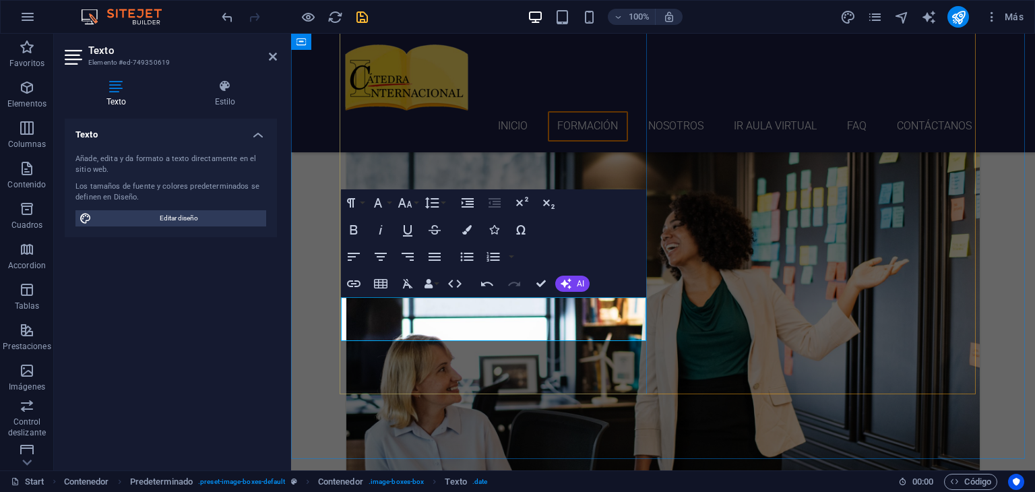
drag, startPoint x: 372, startPoint y: 321, endPoint x: 455, endPoint y: 322, distance: 82.9
click at [495, 230] on icon "button" at bounding box center [493, 229] width 9 height 9
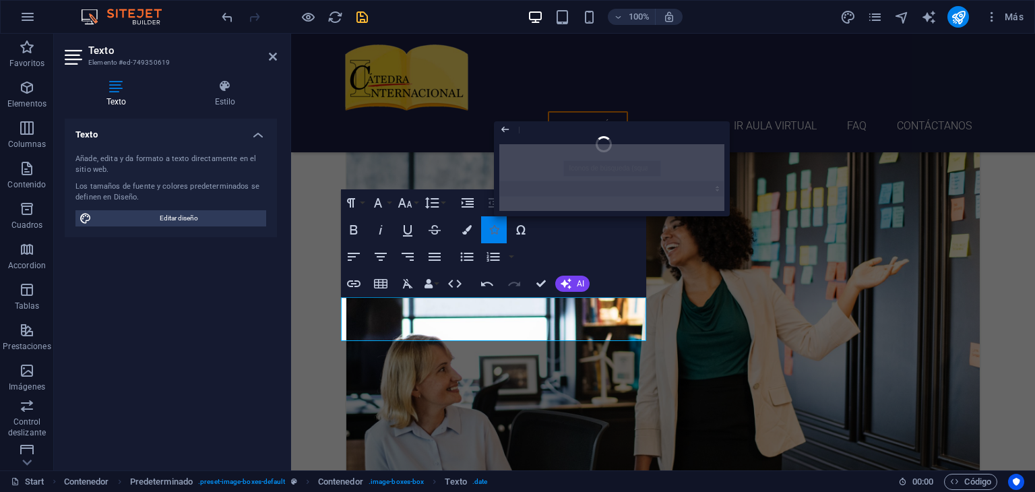
click at [495, 230] on icon "button" at bounding box center [493, 229] width 9 height 9
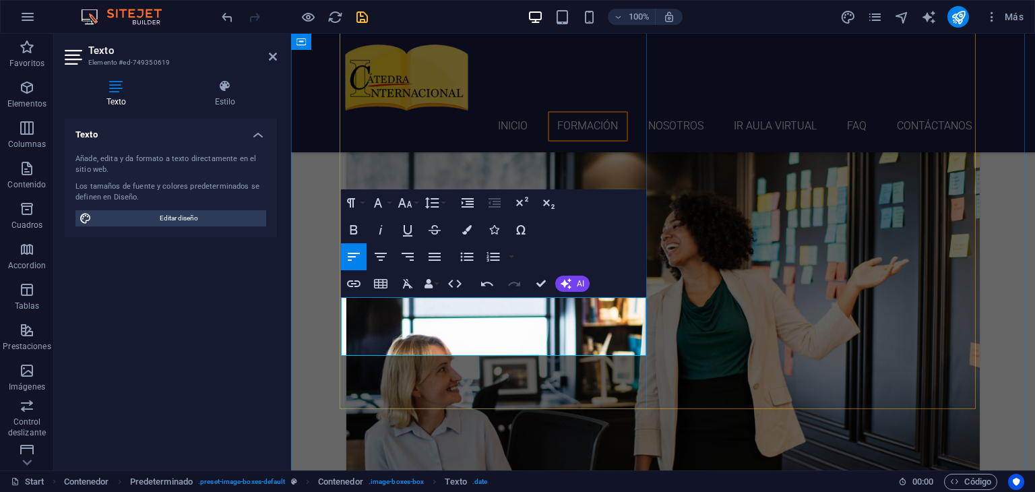
click at [495, 236] on button "Icons" at bounding box center [494, 229] width 26 height 27
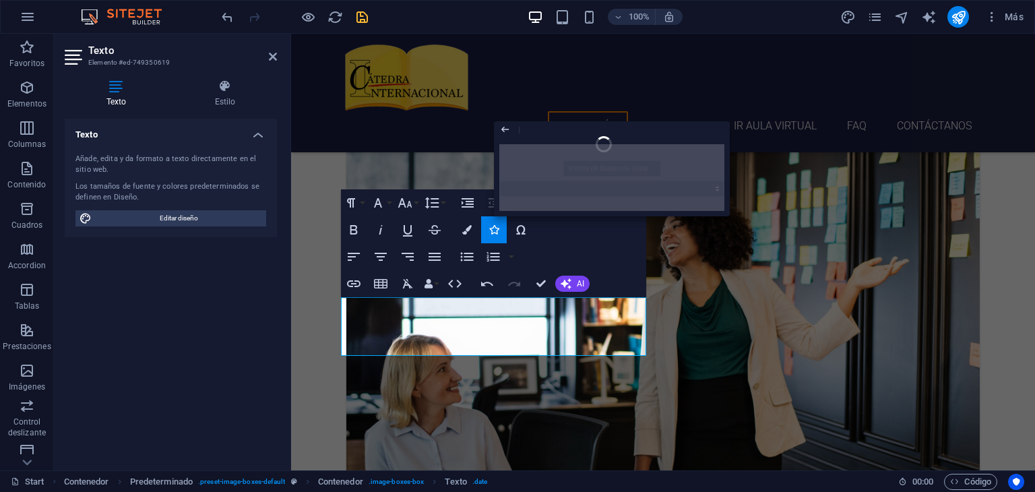
click at [639, 169] on div at bounding box center [612, 178] width 236 height 78
click at [723, 188] on div at bounding box center [612, 178] width 236 height 78
click at [715, 187] on div at bounding box center [612, 178] width 236 height 78
click at [707, 192] on div at bounding box center [612, 178] width 236 height 78
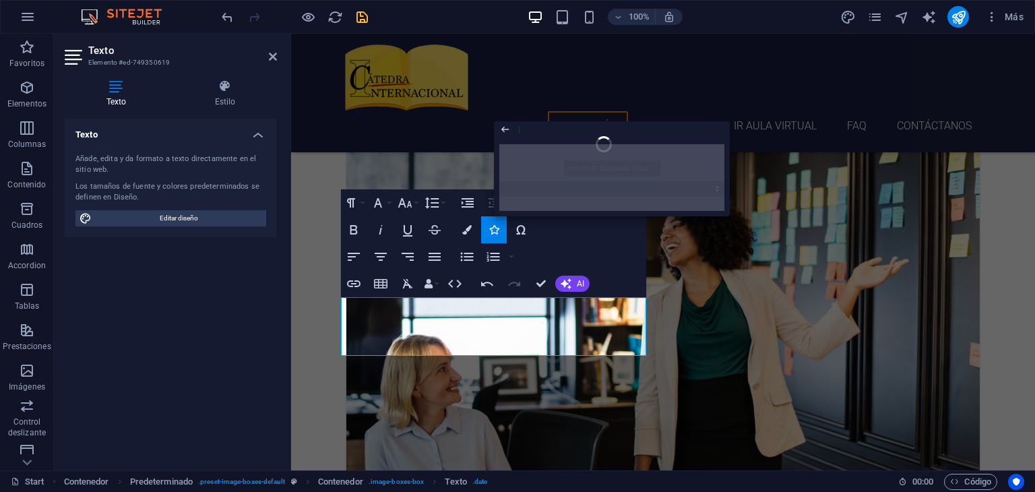
click at [611, 162] on div at bounding box center [612, 178] width 236 height 78
click at [607, 149] on div at bounding box center [612, 178] width 236 height 78
click at [596, 131] on div "Close" at bounding box center [612, 130] width 236 height 18
click at [507, 133] on icon "button" at bounding box center [504, 129] width 11 height 16
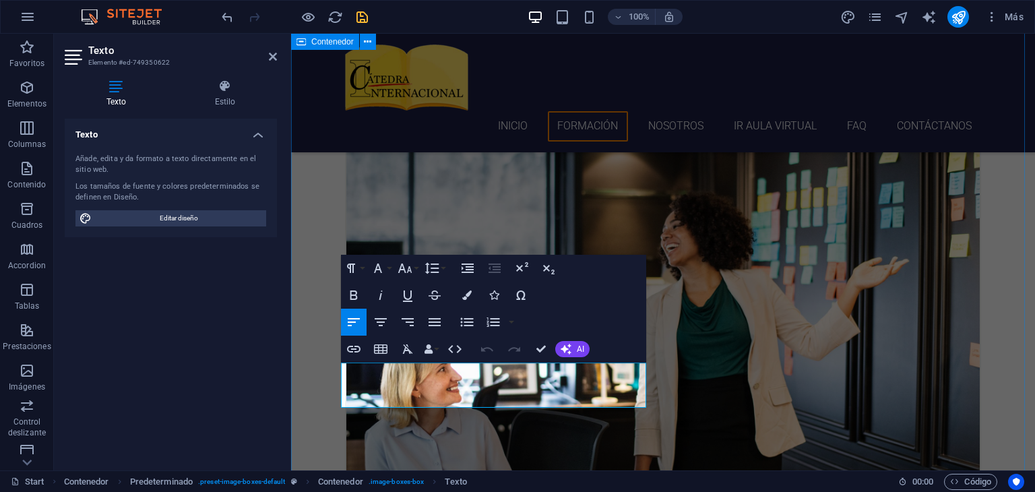
drag, startPoint x: 445, startPoint y: 386, endPoint x: 337, endPoint y: 371, distance: 108.9
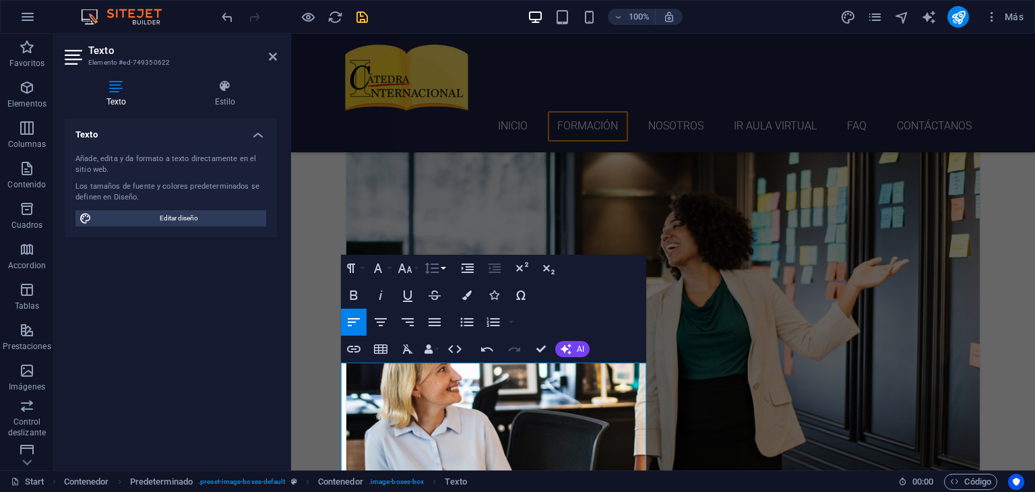
click at [443, 270] on button "Line Height" at bounding box center [435, 268] width 26 height 27
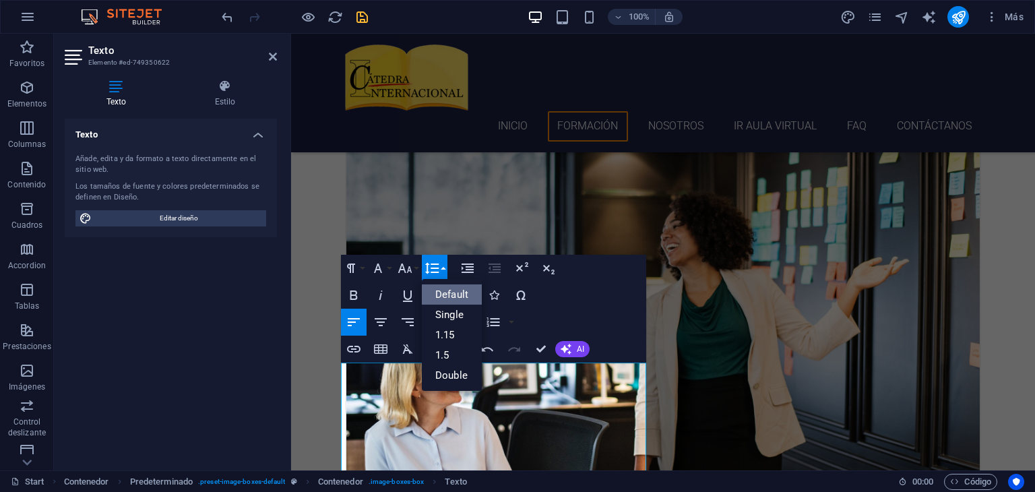
click at [443, 295] on link "Default" at bounding box center [452, 294] width 60 height 20
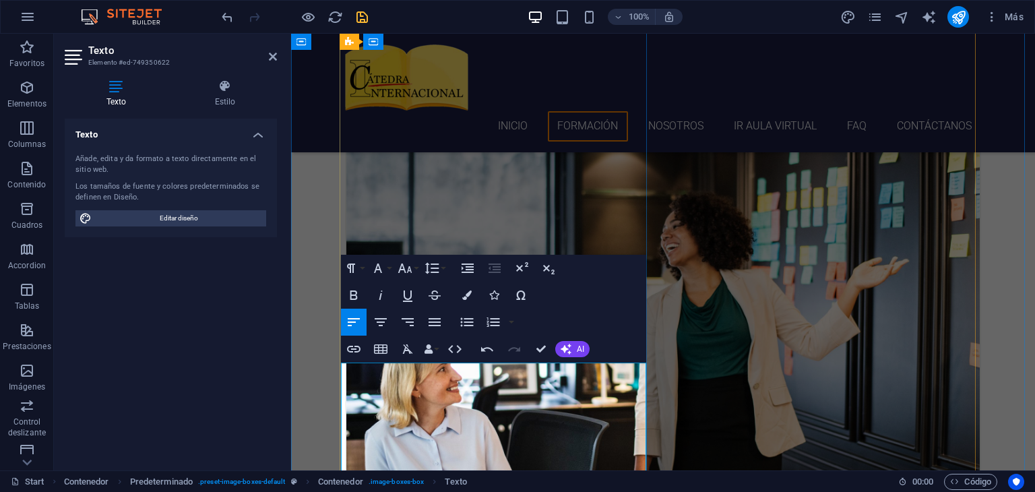
drag, startPoint x: 357, startPoint y: 373, endPoint x: 454, endPoint y: 425, distance: 110.7
click at [443, 269] on button "Line Height" at bounding box center [435, 268] width 26 height 27
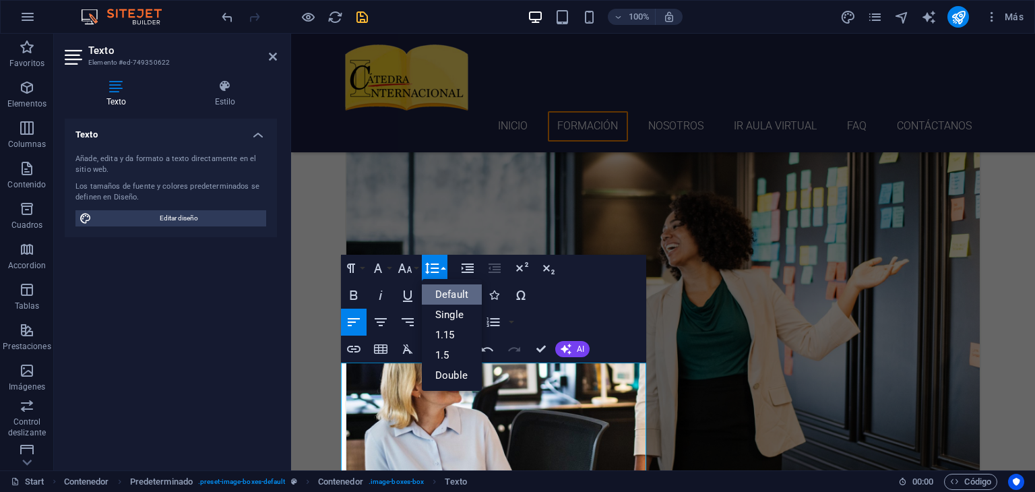
click at [445, 295] on link "Default" at bounding box center [452, 294] width 60 height 20
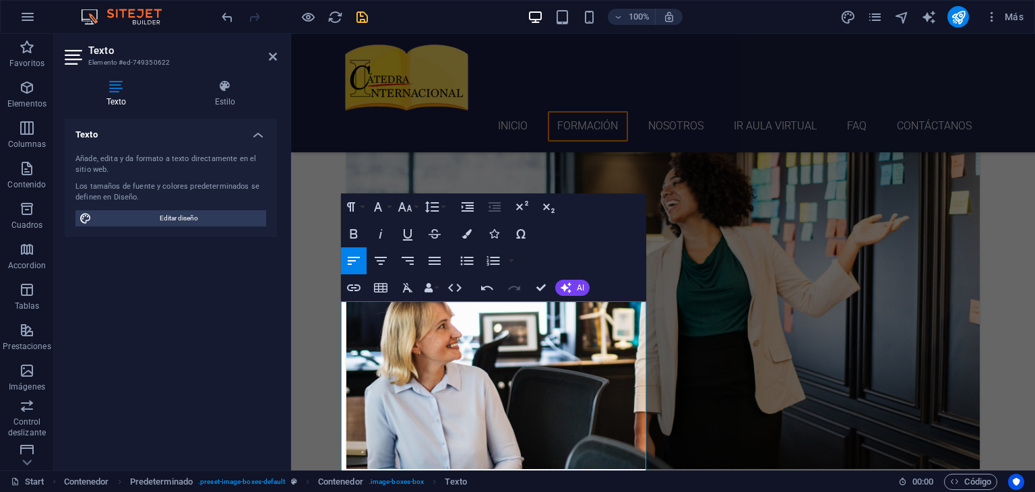
scroll to position [709, 0]
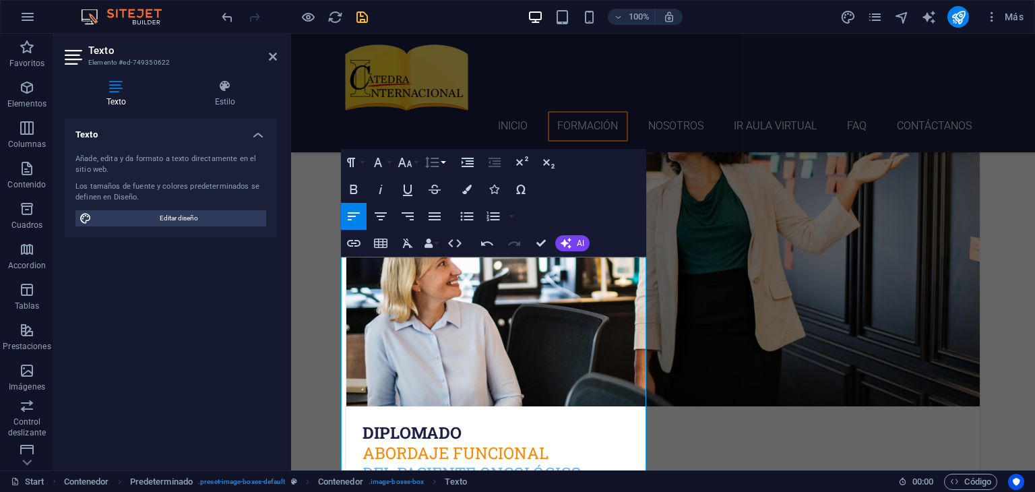
click at [443, 166] on button "Line Height" at bounding box center [435, 162] width 26 height 27
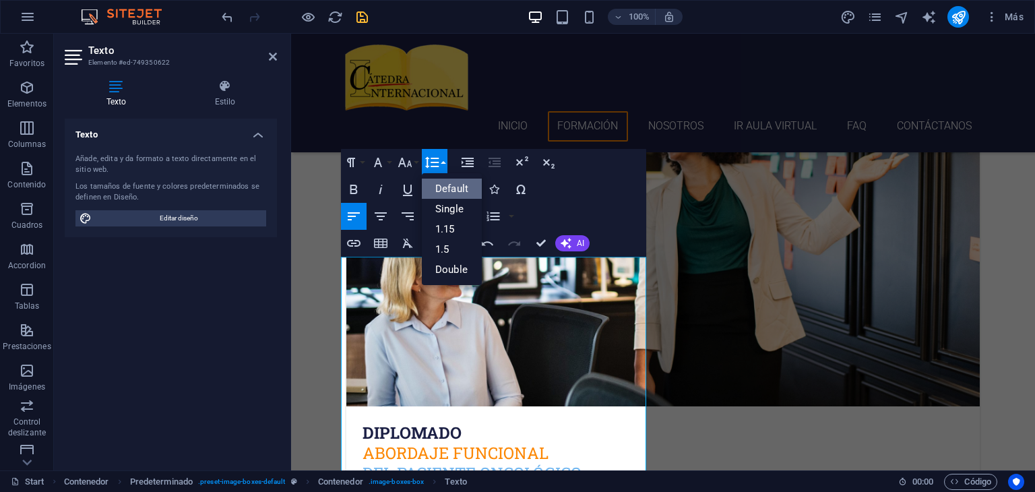
scroll to position [0, 0]
click at [443, 193] on link "Default" at bounding box center [452, 189] width 60 height 20
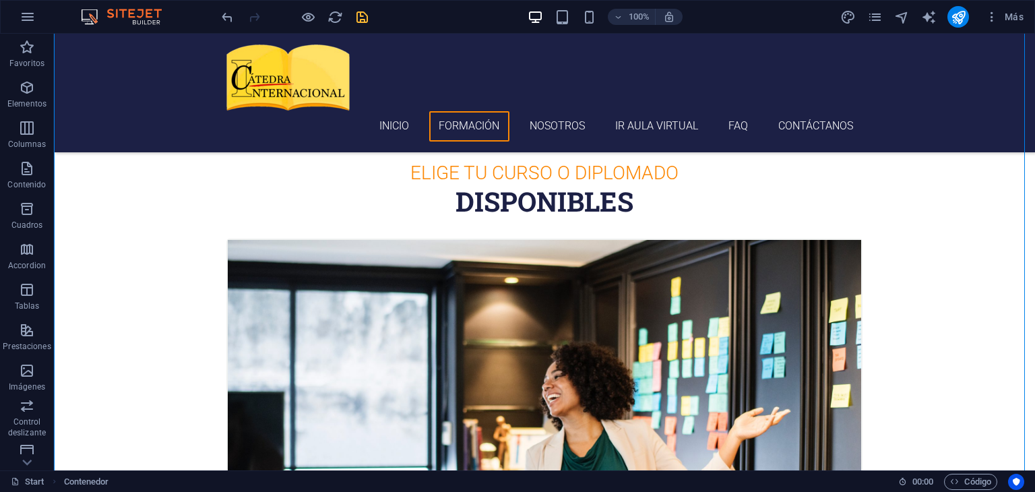
scroll to position [442, 0]
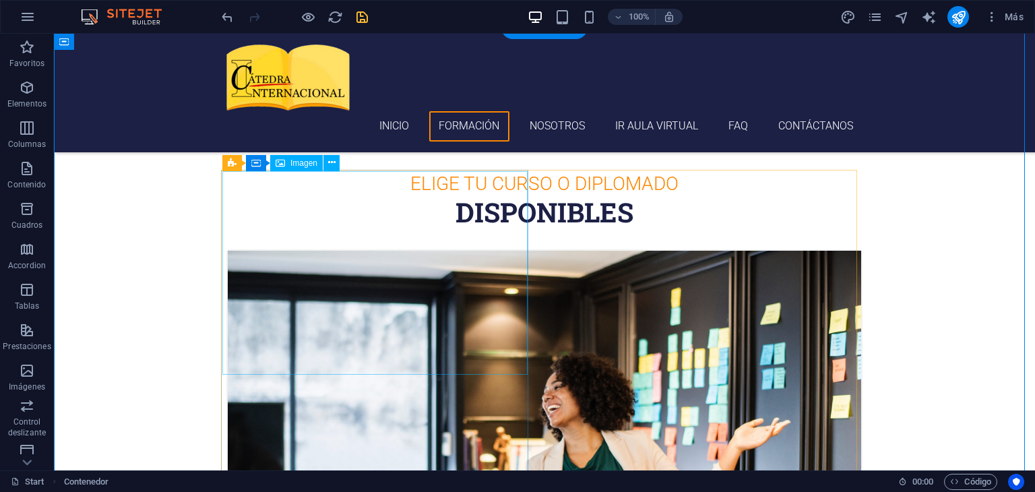
click at [443, 279] on figure at bounding box center [545, 462] width 634 height 423
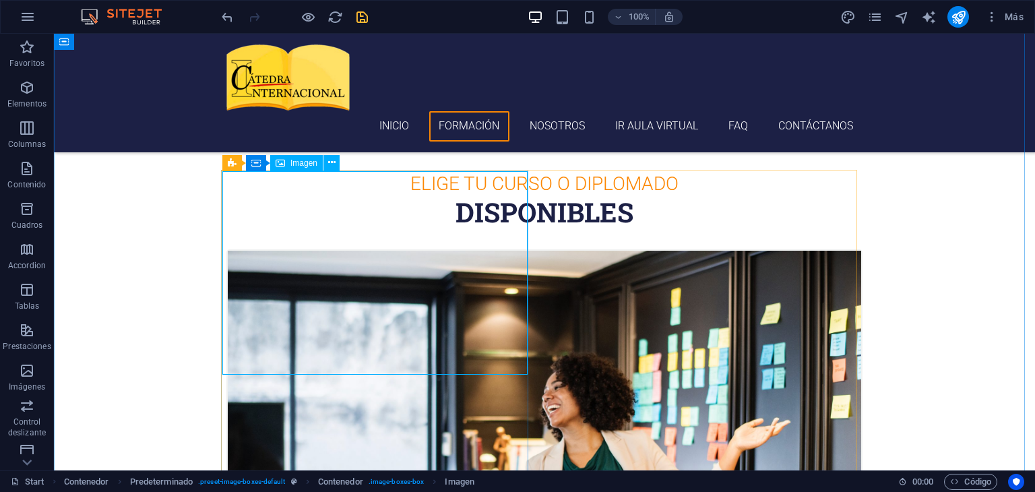
click at [304, 165] on span "Imagen" at bounding box center [303, 163] width 27 height 8
click at [332, 162] on icon at bounding box center [331, 163] width 7 height 14
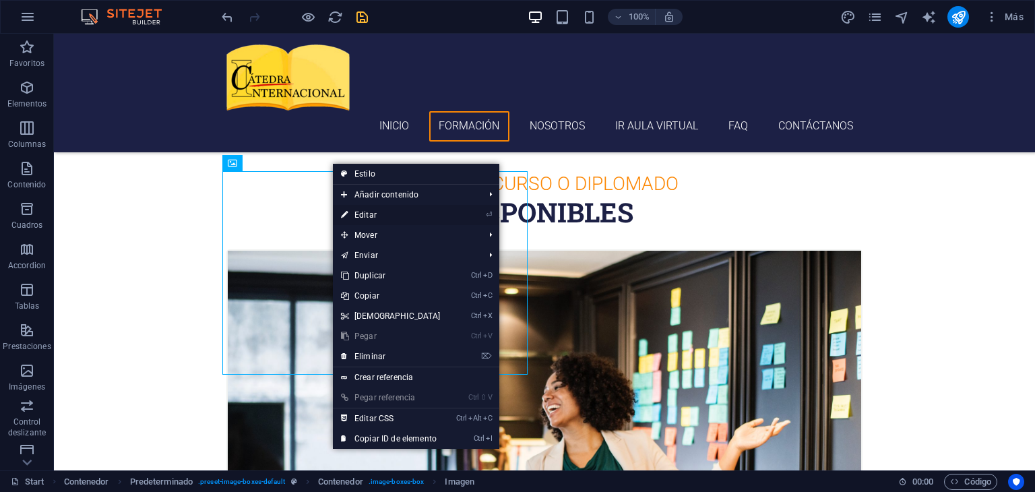
click at [355, 214] on link "⏎ Editar" at bounding box center [391, 215] width 116 height 20
select select "%"
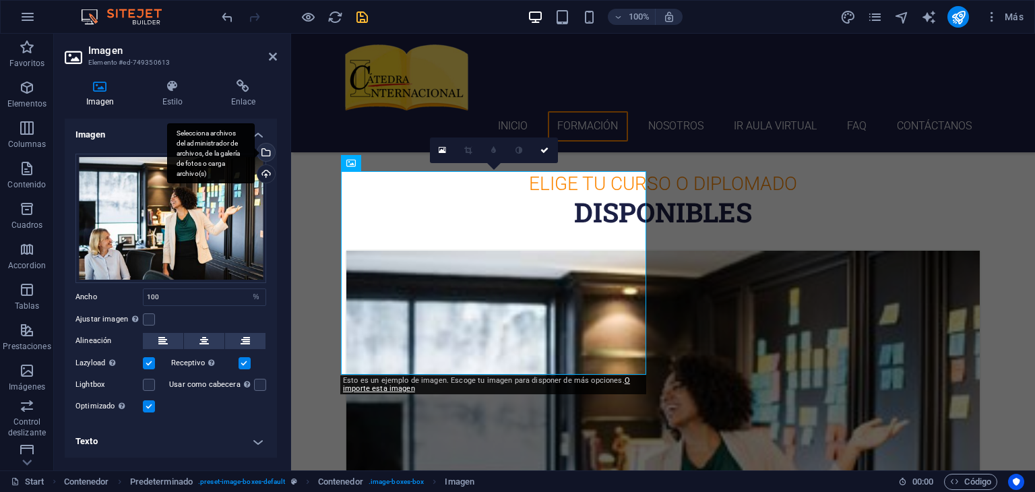
click at [267, 152] on div "Selecciona archivos del administrador de archivos, de la galería de fotos o car…" at bounding box center [265, 154] width 20 height 20
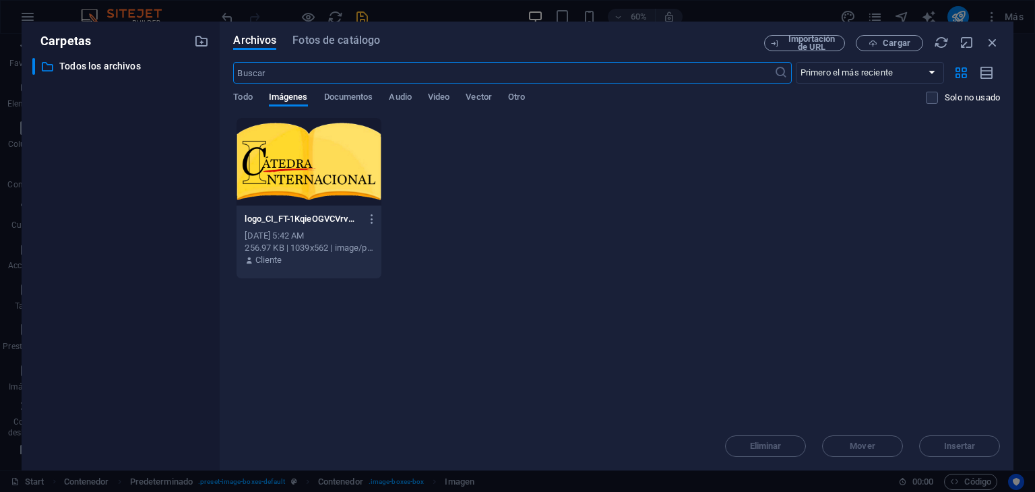
scroll to position [733, 0]
click at [881, 41] on span "Cargar" at bounding box center [889, 43] width 55 height 9
click at [903, 41] on span "Cargar" at bounding box center [897, 43] width 28 height 8
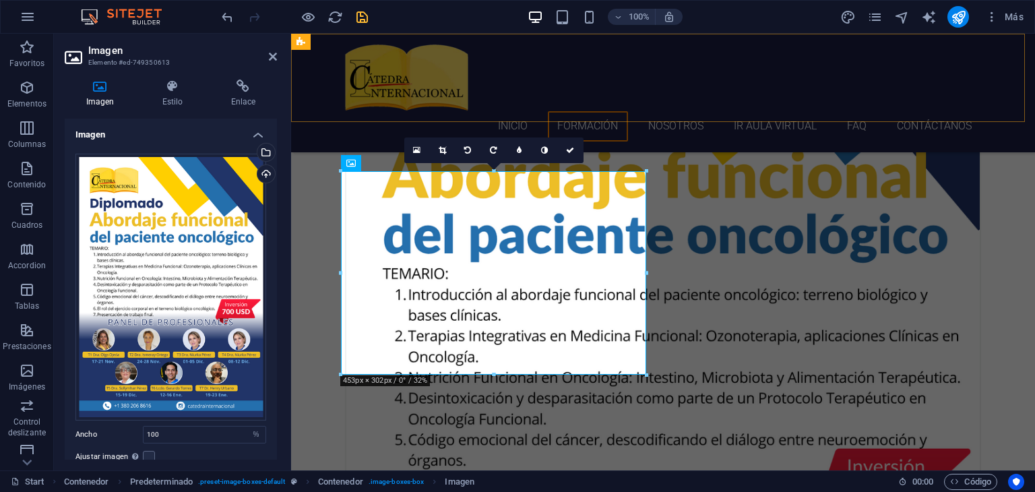
scroll to position [442, 0]
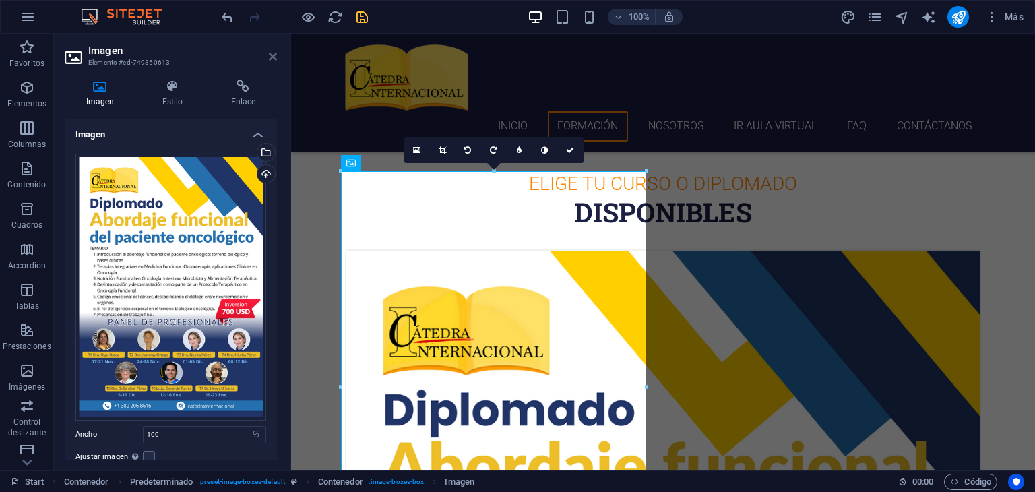
click at [275, 57] on icon at bounding box center [273, 56] width 8 height 11
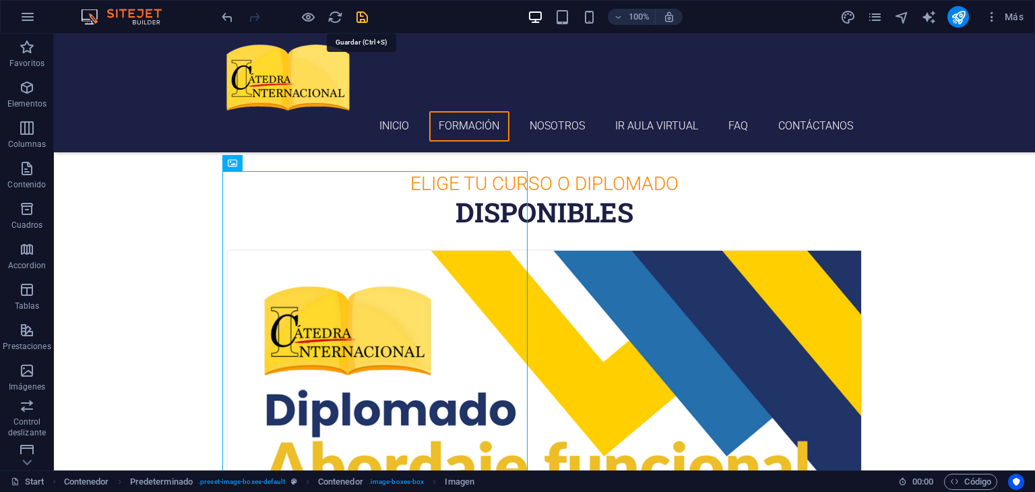
click at [363, 15] on icon "save" at bounding box center [363, 17] width 16 height 16
checkbox input "false"
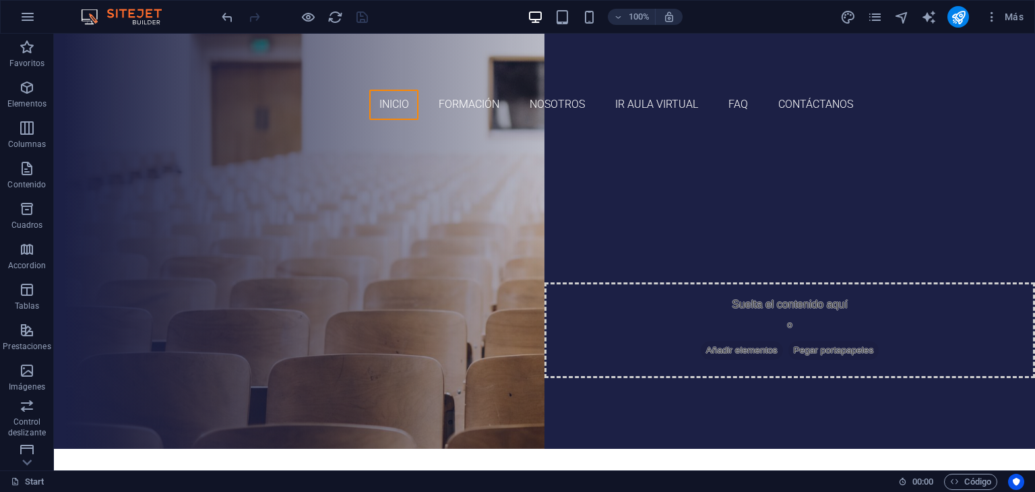
scroll to position [0, 0]
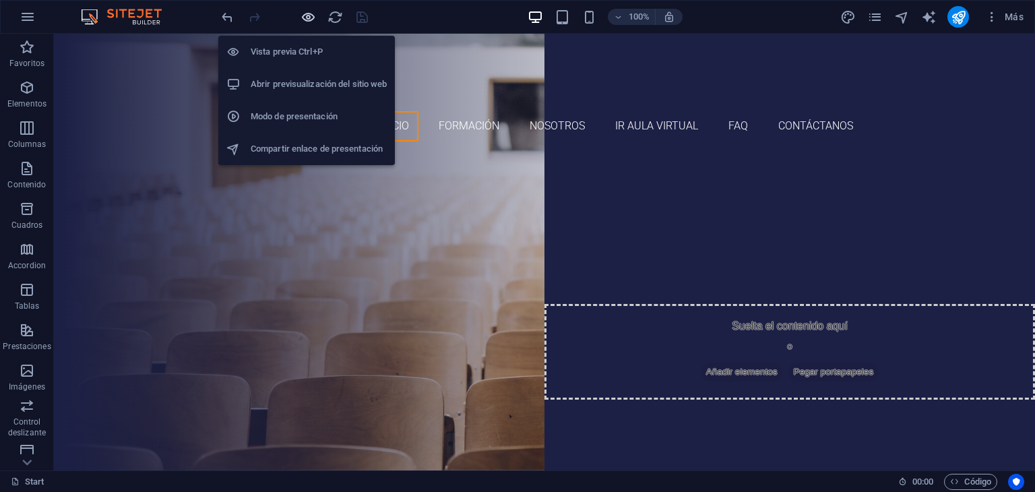
click at [307, 20] on icon "button" at bounding box center [309, 17] width 16 height 16
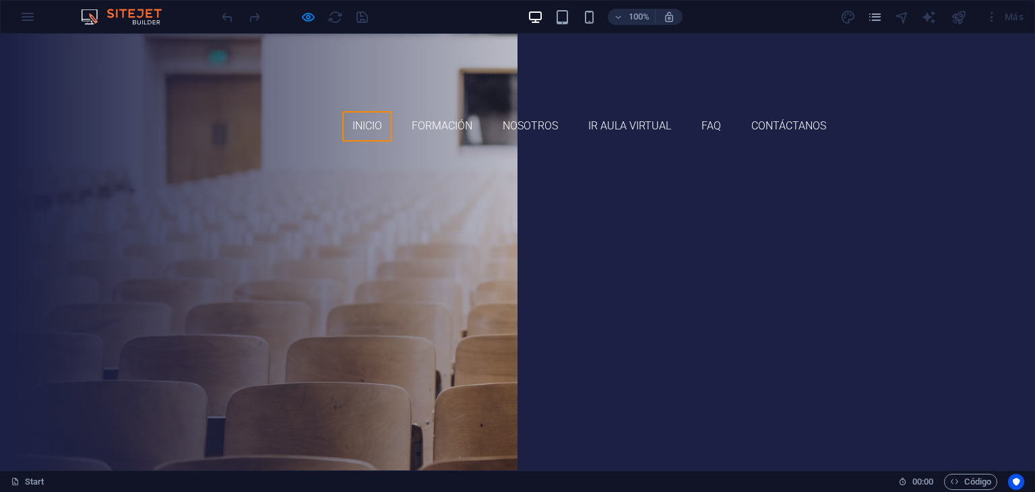
click at [464, 332] on link "formaciones disponibles" at bounding box center [517, 349] width 173 height 34
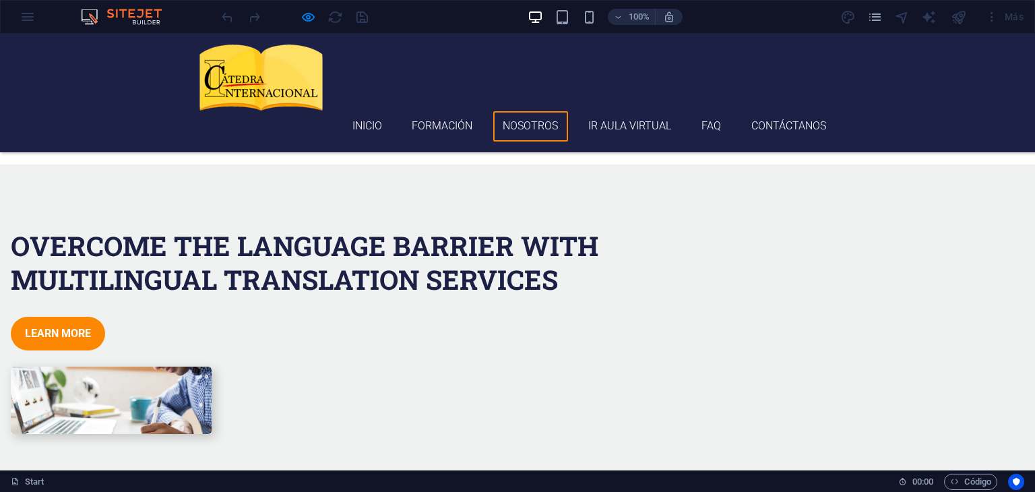
scroll to position [2293, 0]
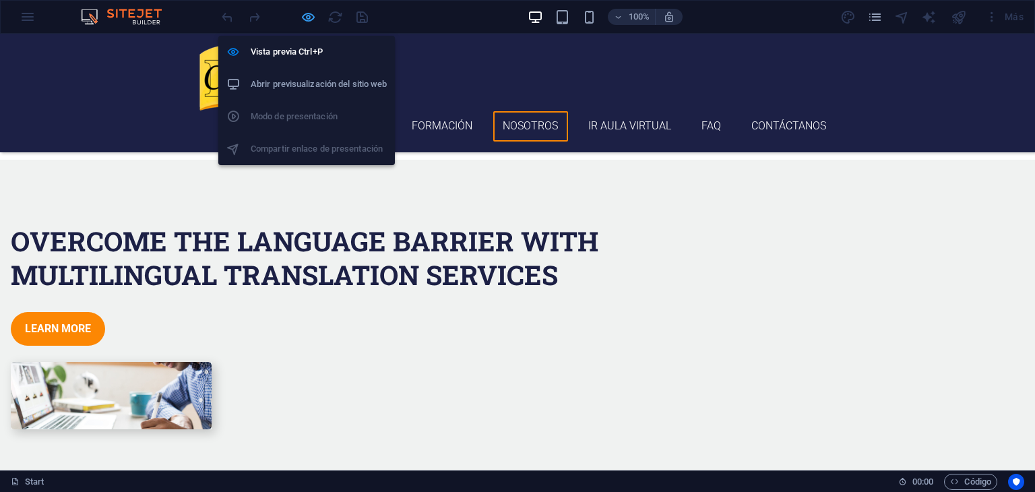
click at [312, 17] on icon "button" at bounding box center [309, 17] width 16 height 16
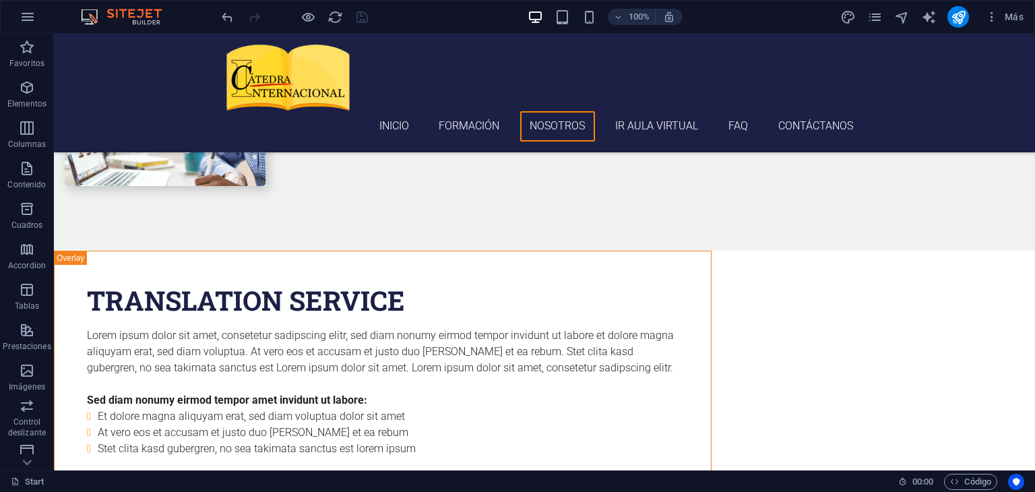
scroll to position [2548, 0]
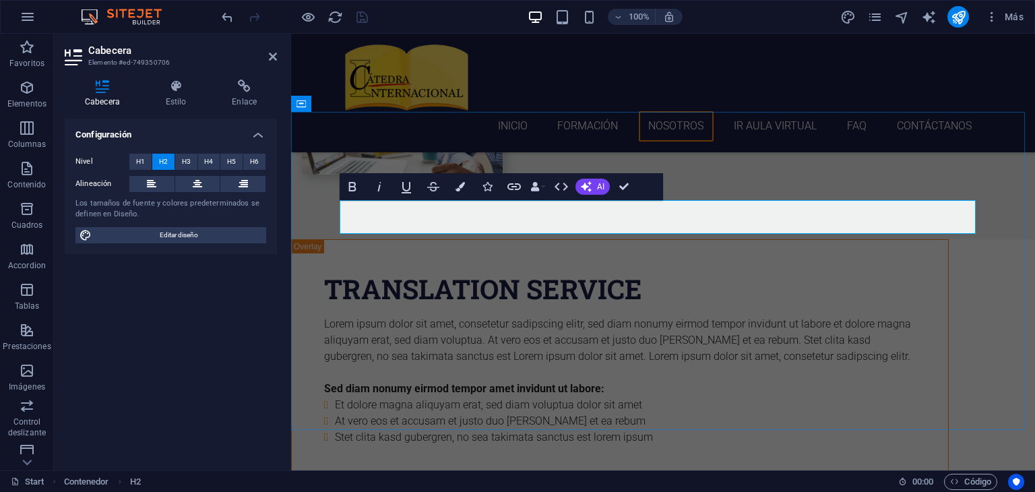
drag, startPoint x: 499, startPoint y: 216, endPoint x: 406, endPoint y: 216, distance: 93.0
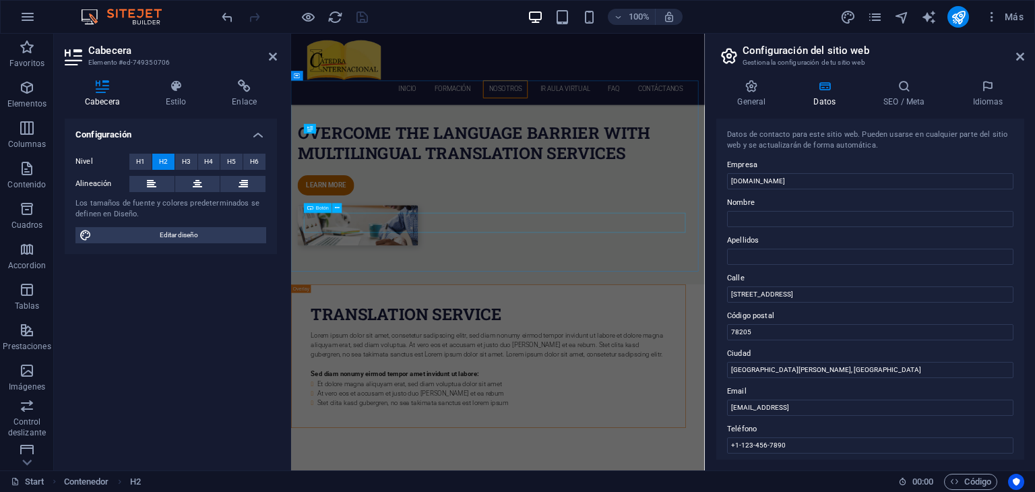
scroll to position [2839, 0]
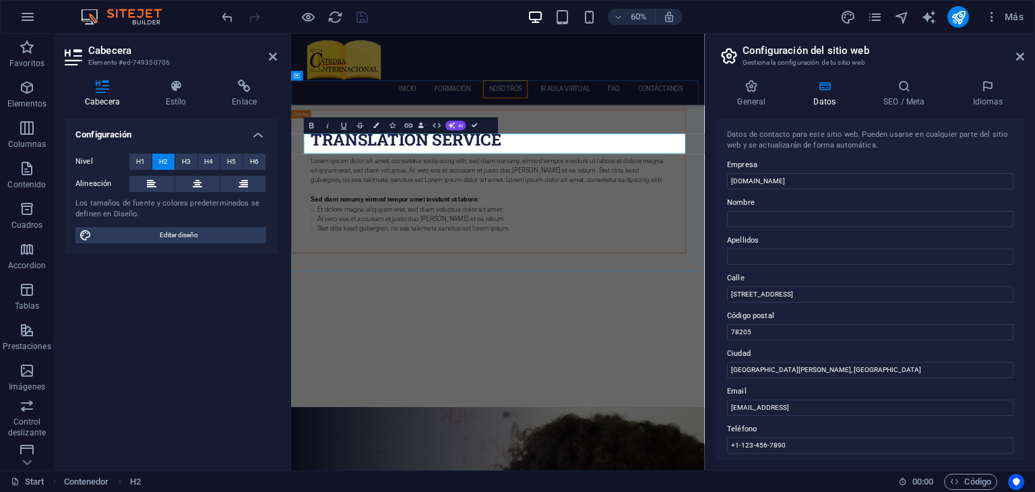
drag, startPoint x: 858, startPoint y: 222, endPoint x: 929, endPoint y: 221, distance: 70.8
click at [737, 182] on input "catedrainternacional.com" at bounding box center [870, 181] width 286 height 16
type input "Cátedra Internacional"
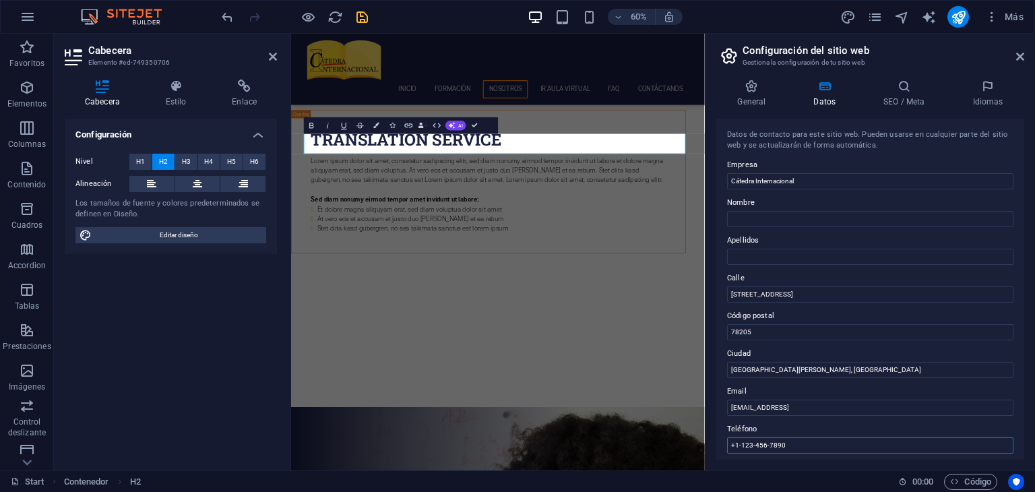
click at [849, 443] on input "+1-123-456-7890" at bounding box center [870, 445] width 286 height 16
drag, startPoint x: 1082, startPoint y: 478, endPoint x: 948, endPoint y: 716, distance: 273.1
drag, startPoint x: 790, startPoint y: 448, endPoint x: 727, endPoint y: 443, distance: 62.9
click at [727, 443] on input "+1-123-456-7890" at bounding box center [870, 445] width 286 height 16
paste input "(380) 206-8616"
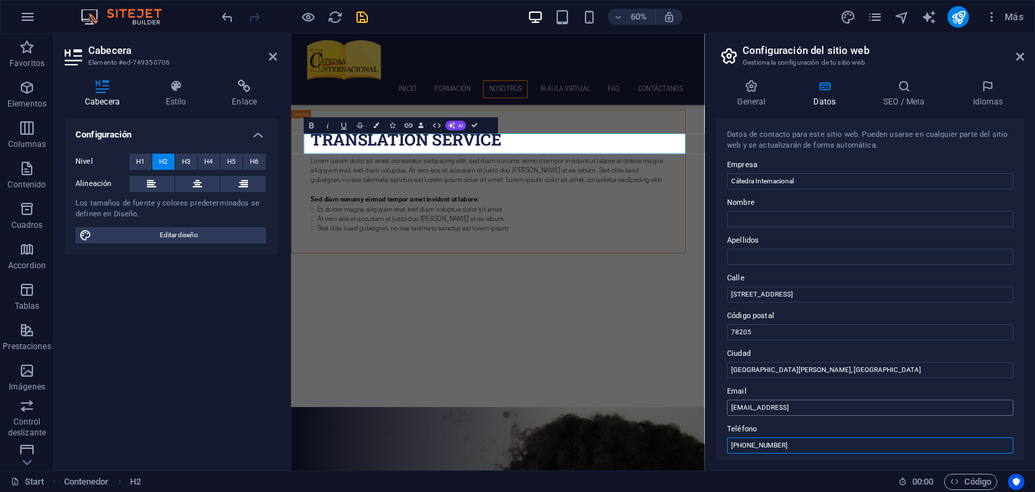
type input "[PHONE_NUMBER]"
click at [898, 406] on input "0847c955a99e76d8ac5990f0d81012@cpanel.local" at bounding box center [870, 408] width 286 height 16
drag, startPoint x: 898, startPoint y: 406, endPoint x: 731, endPoint y: 408, distance: 167.2
click at [731, 408] on input "0847c955a99e76d8ac5990f0d81012@cpanel.local" at bounding box center [870, 408] width 286 height 16
paste input "[EMAIL_ADDRESS][DOMAIN_NAME]"
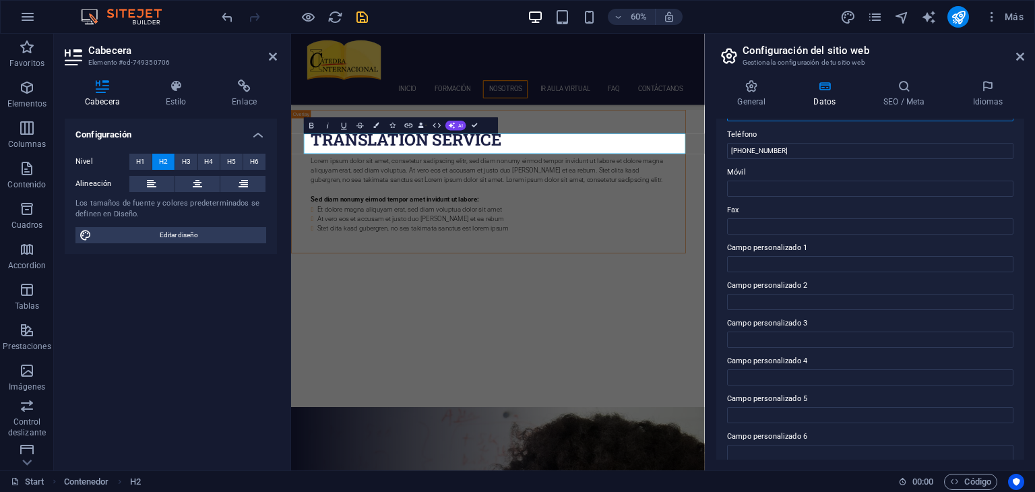
scroll to position [306, 0]
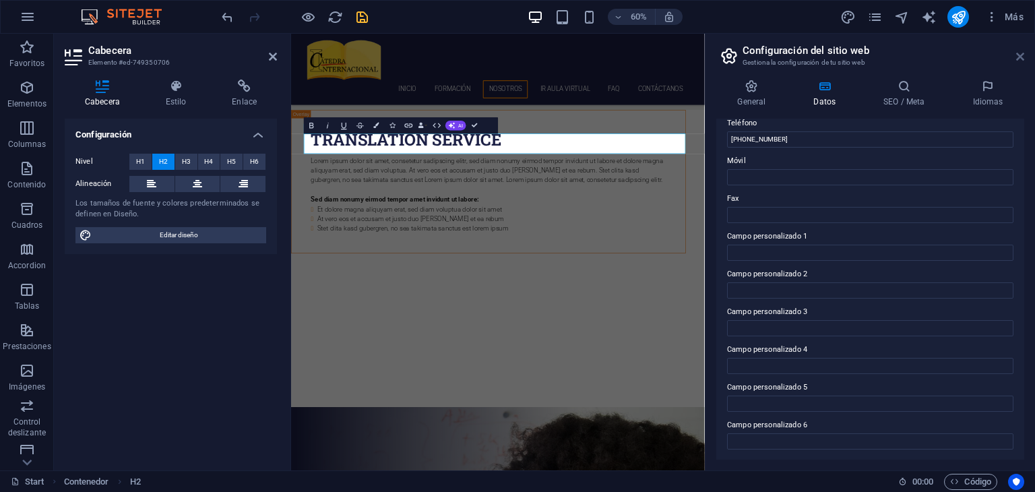
type input "[EMAIL_ADDRESS][DOMAIN_NAME]"
click at [1022, 58] on icon at bounding box center [1020, 56] width 8 height 11
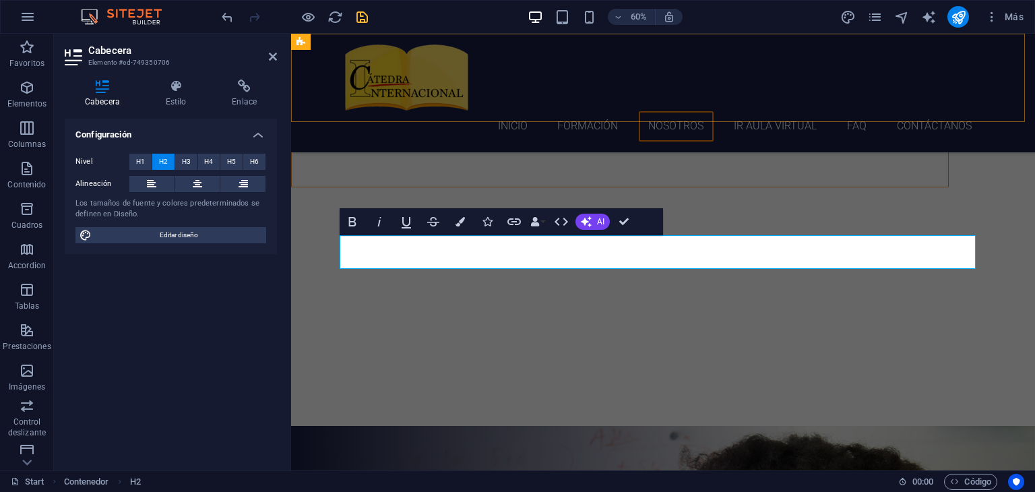
scroll to position [2513, 0]
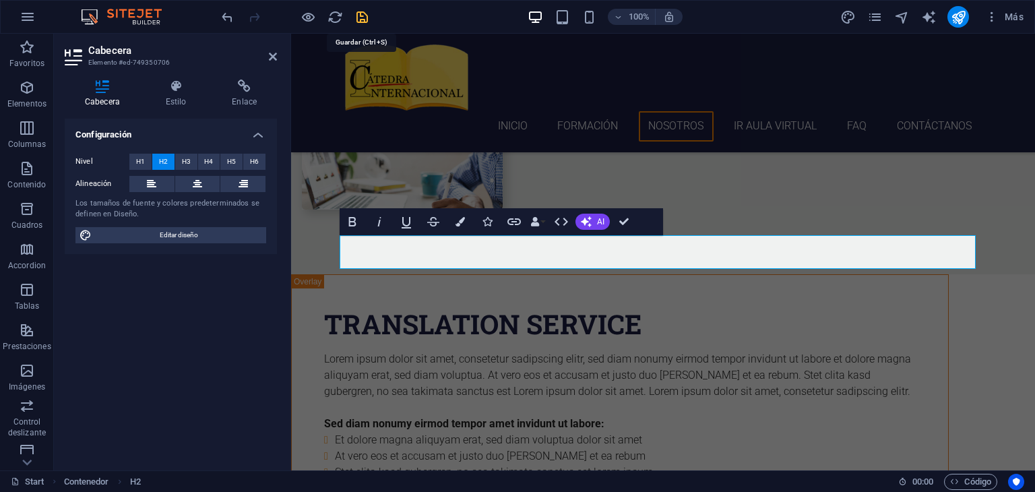
click at [363, 15] on icon "save" at bounding box center [363, 17] width 16 height 16
checkbox input "false"
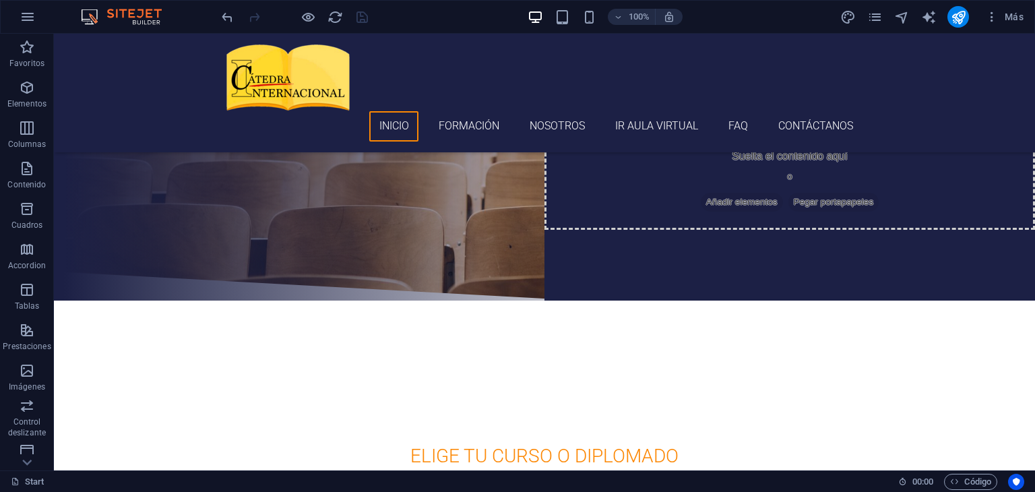
scroll to position [0, 0]
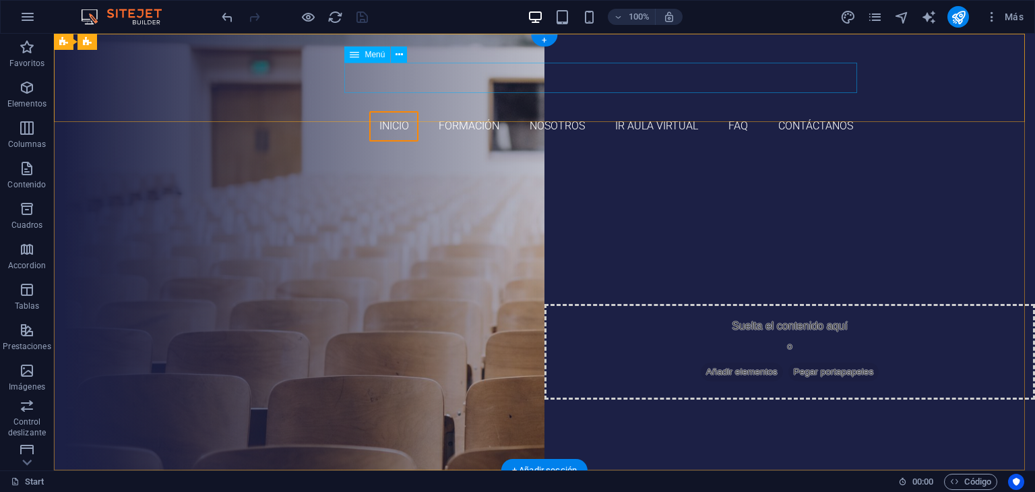
click at [553, 111] on nav "Inicio Formación Nosotros Ir aula virtual FAQ Contáctanos" at bounding box center [544, 126] width 636 height 30
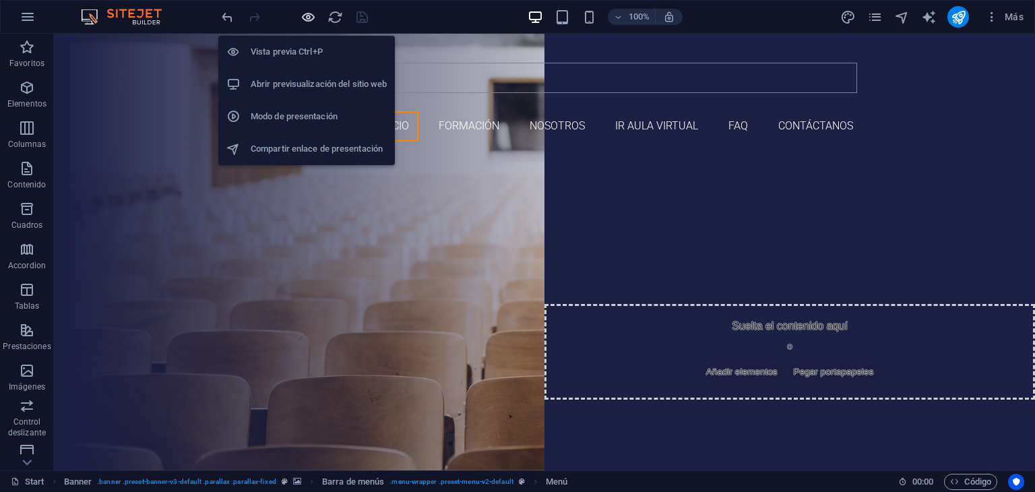
click at [308, 14] on icon "button" at bounding box center [309, 17] width 16 height 16
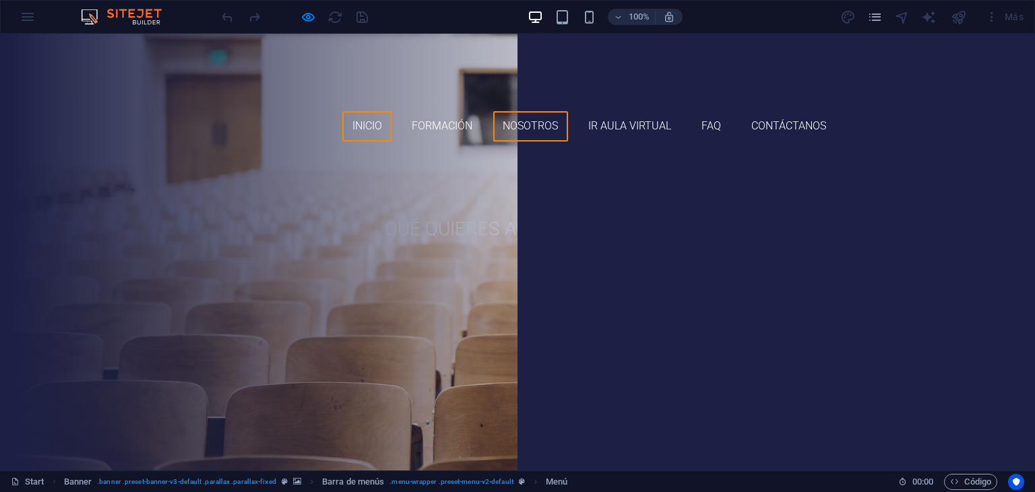
click at [522, 111] on link "Nosotros" at bounding box center [530, 126] width 75 height 30
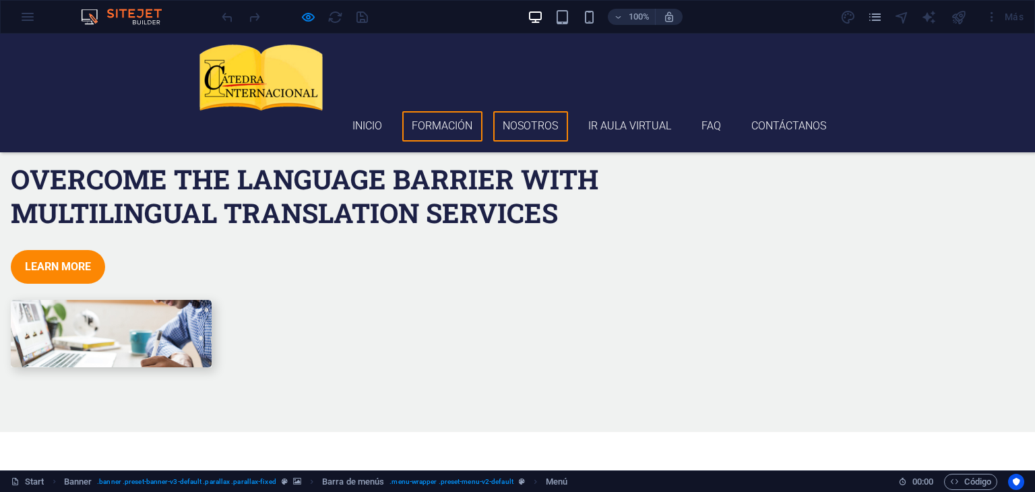
scroll to position [2296, 0]
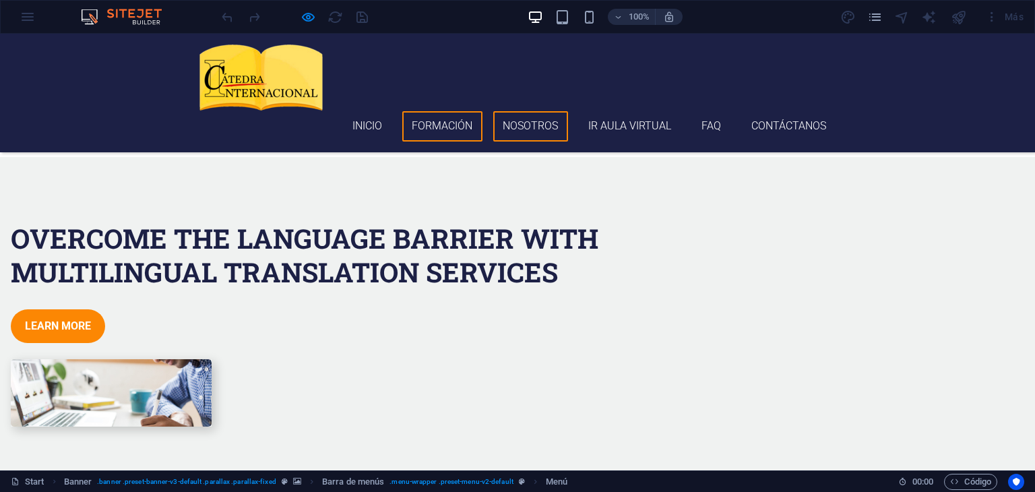
click at [458, 111] on link "Formación" at bounding box center [442, 126] width 80 height 30
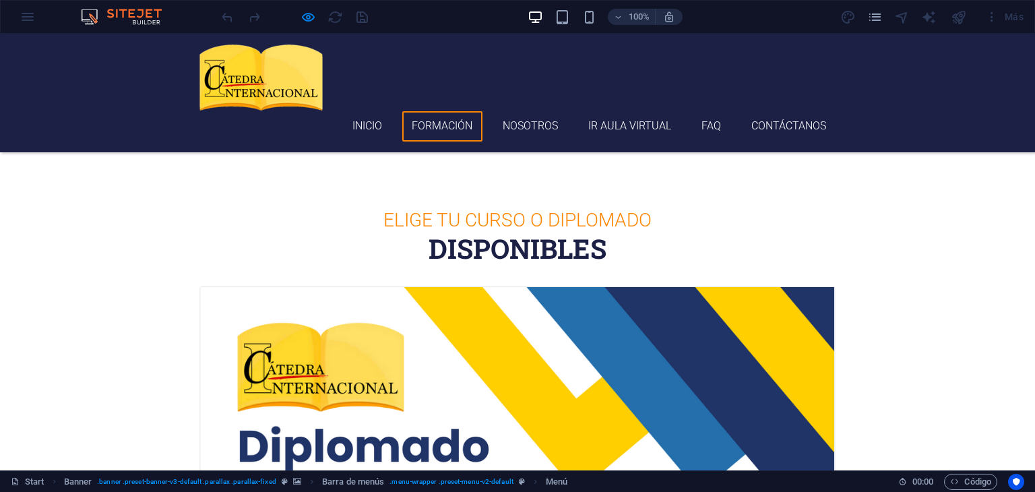
scroll to position [348, 0]
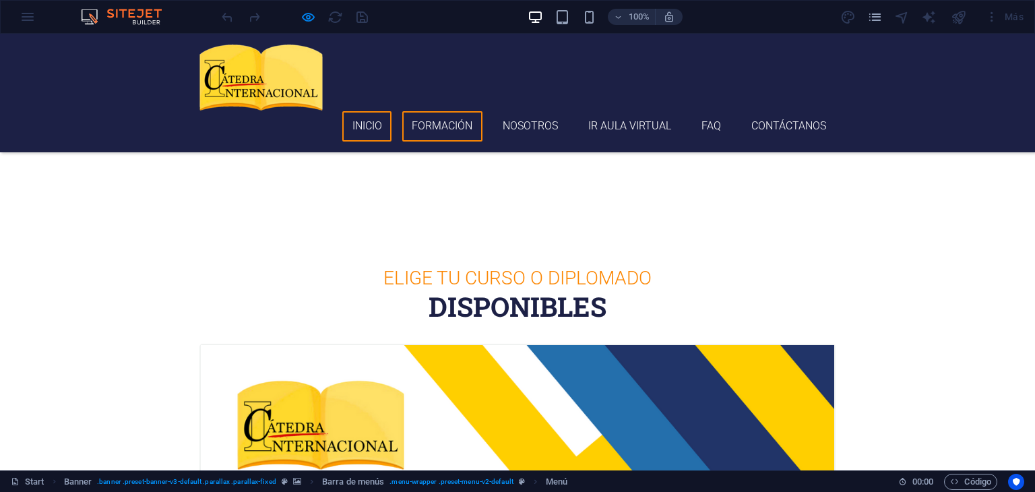
click at [369, 111] on link "Inicio" at bounding box center [366, 126] width 49 height 30
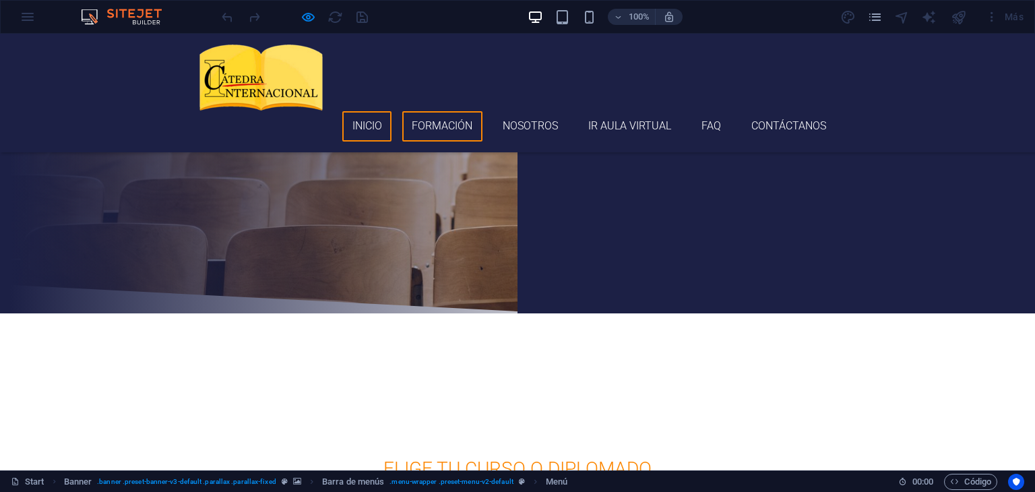
scroll to position [0, 0]
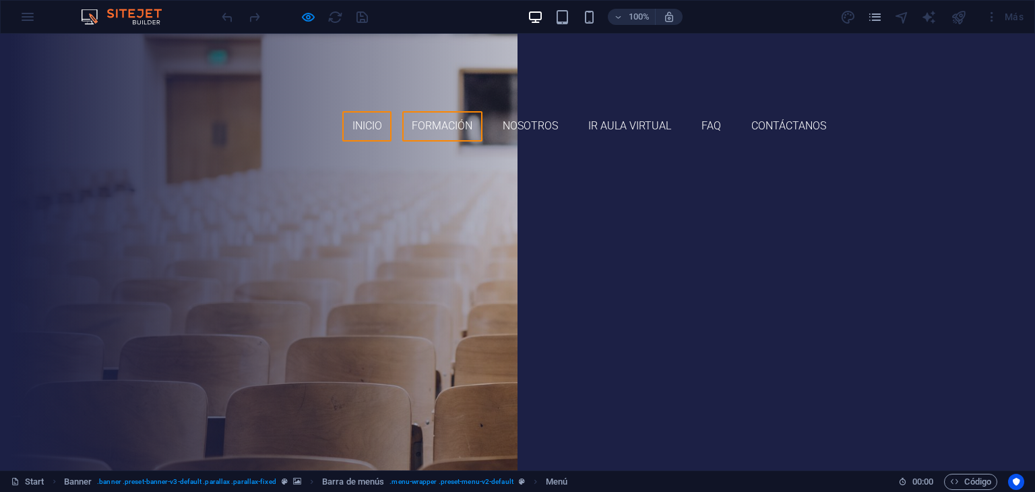
click at [419, 111] on link "Formación" at bounding box center [442, 126] width 80 height 30
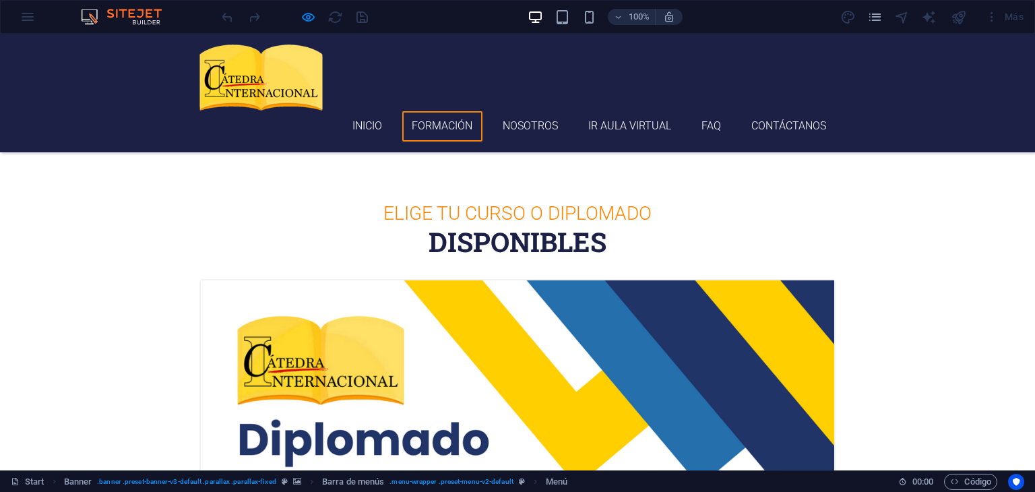
scroll to position [348, 0]
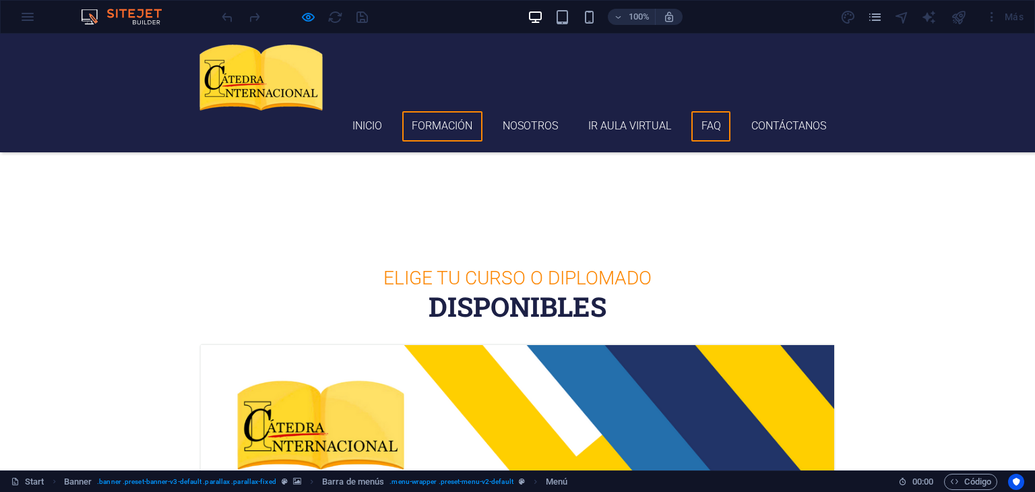
click at [708, 111] on link "FAQ" at bounding box center [710, 126] width 39 height 30
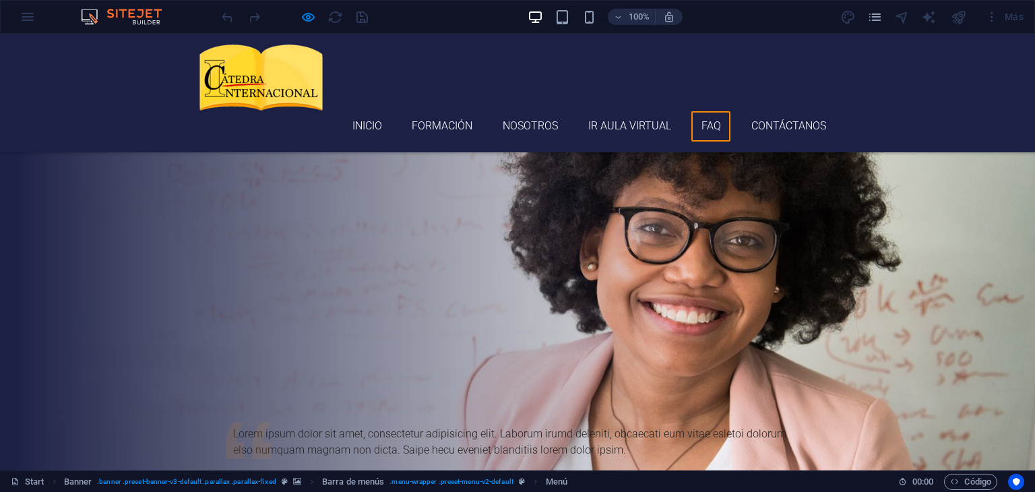
scroll to position [3025, 0]
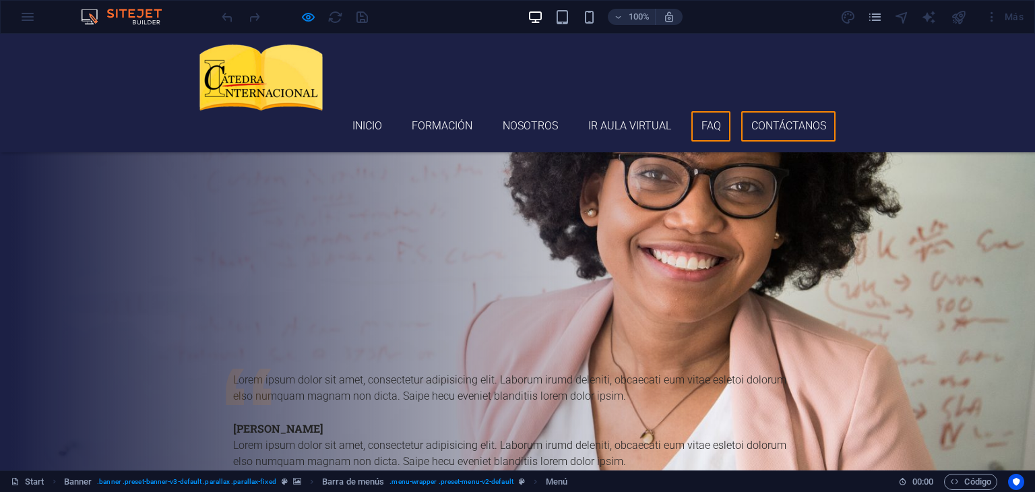
click at [766, 111] on link "Contáctanos" at bounding box center [788, 126] width 94 height 30
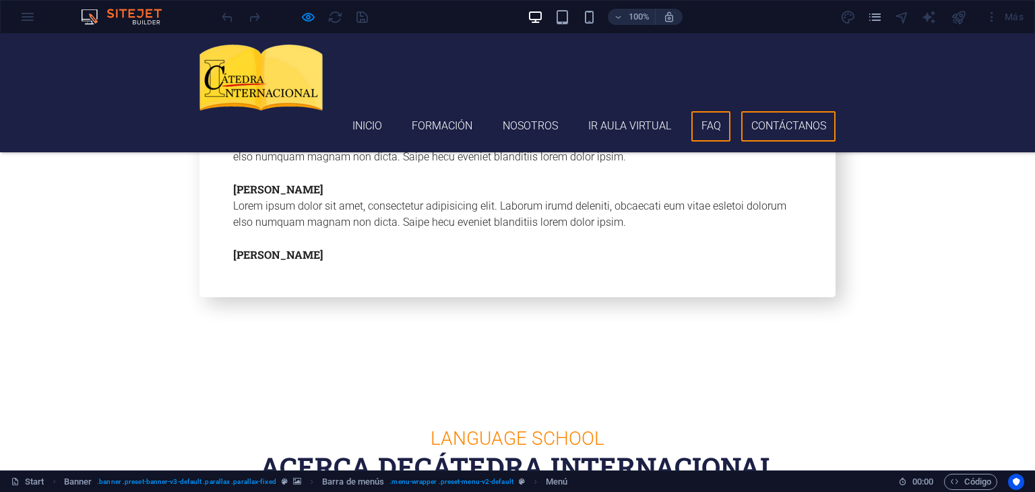
scroll to position [3387, 0]
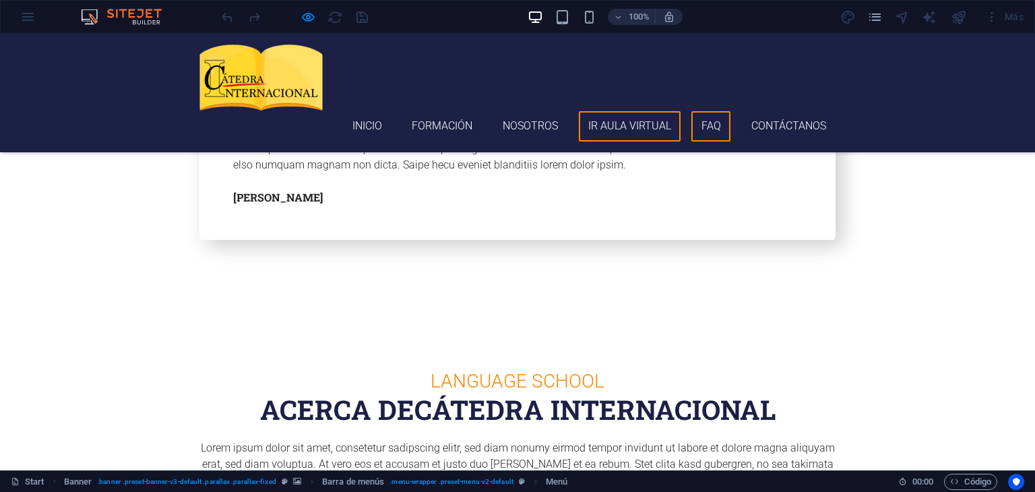
click at [642, 111] on link "Ir aula virtual" at bounding box center [630, 126] width 102 height 30
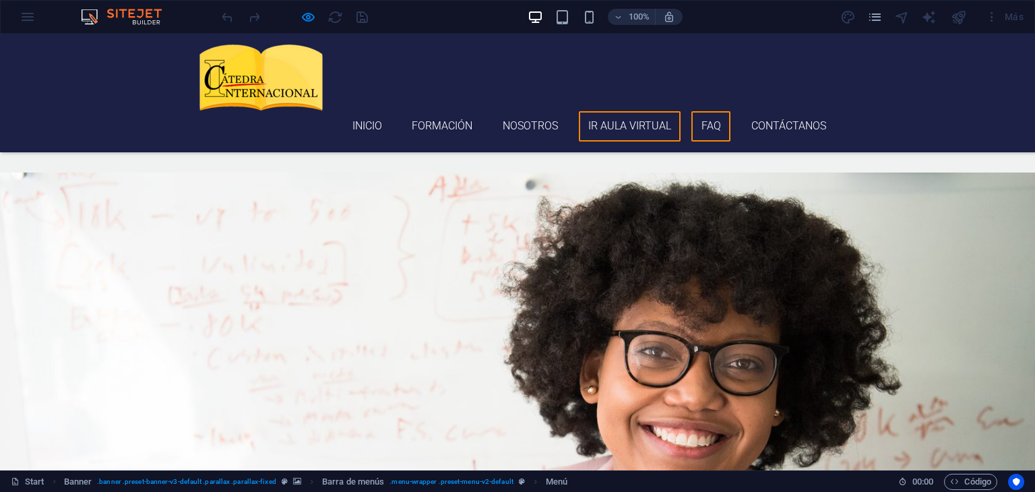
click at [698, 111] on link "FAQ" at bounding box center [710, 126] width 39 height 30
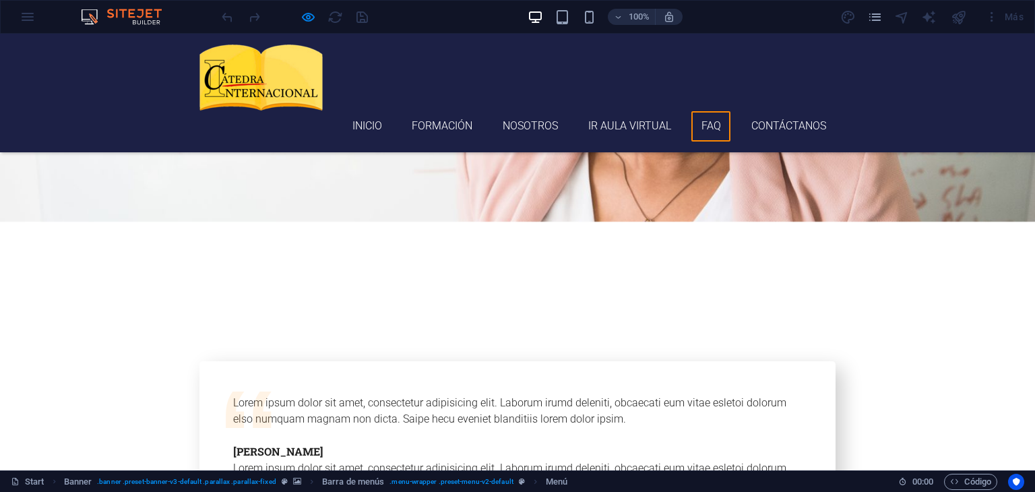
scroll to position [3025, 0]
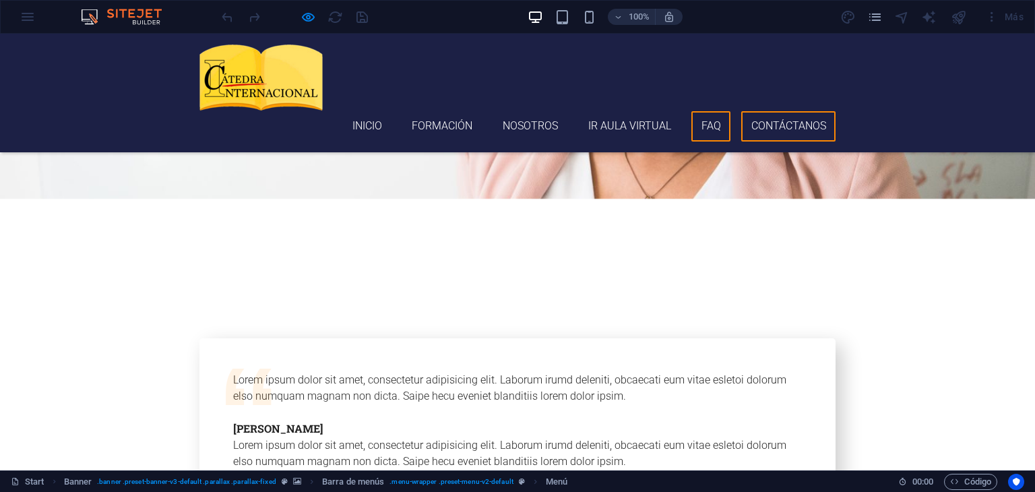
click at [764, 111] on link "Contáctanos" at bounding box center [788, 126] width 94 height 30
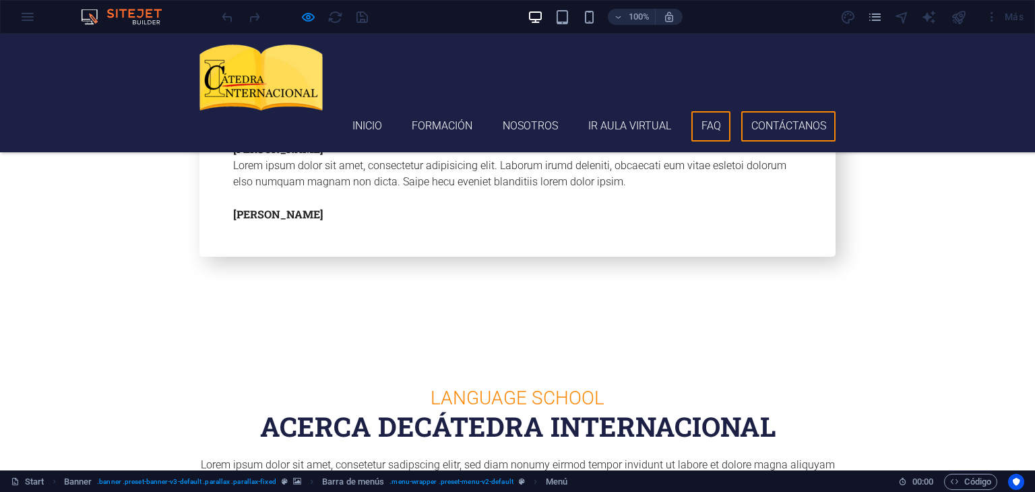
scroll to position [3387, 0]
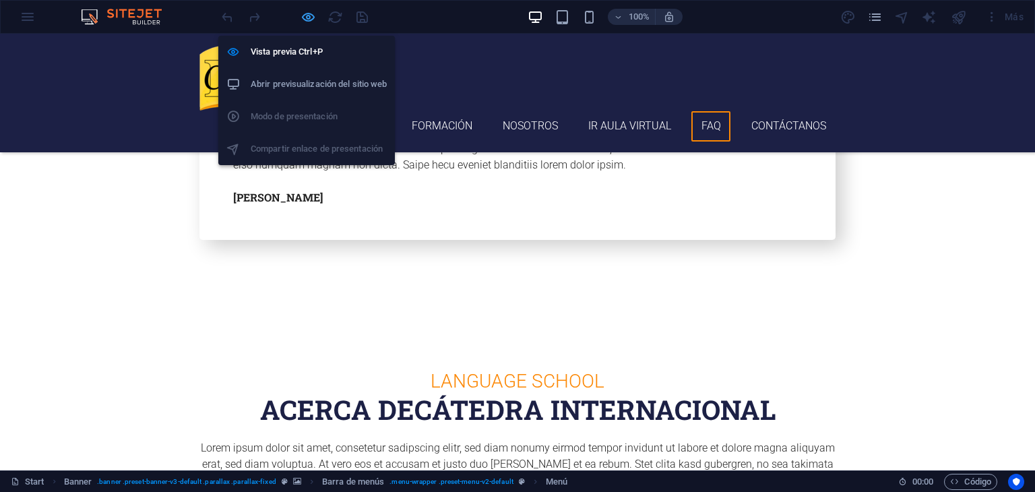
click at [306, 19] on icon "button" at bounding box center [309, 17] width 16 height 16
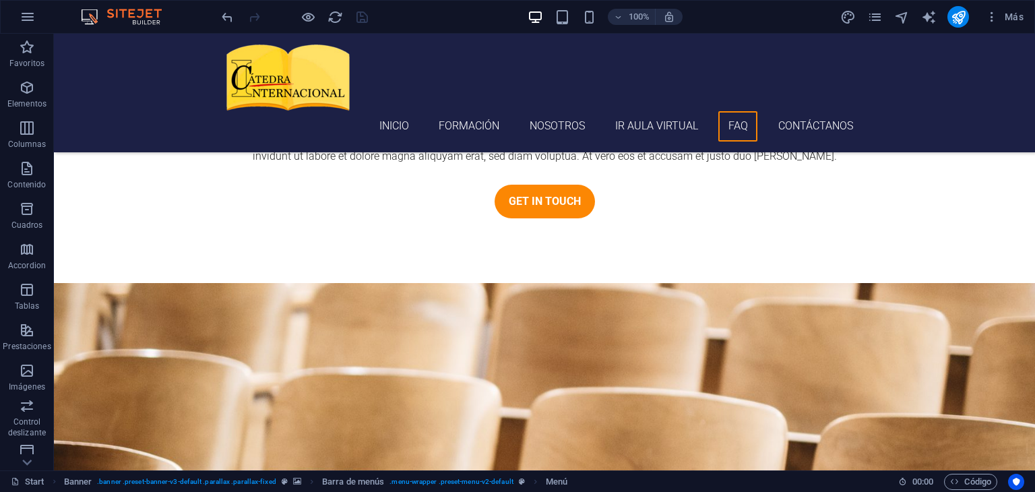
scroll to position [4013, 0]
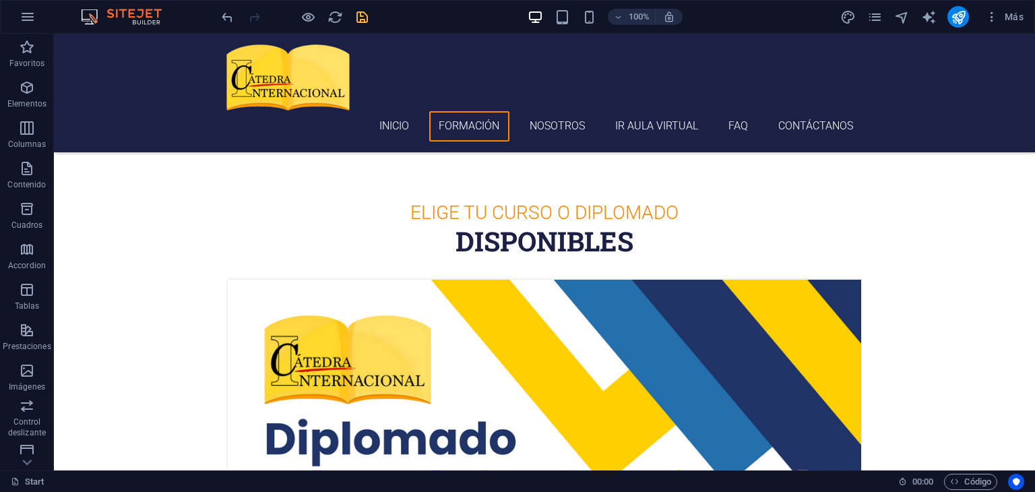
scroll to position [419, 0]
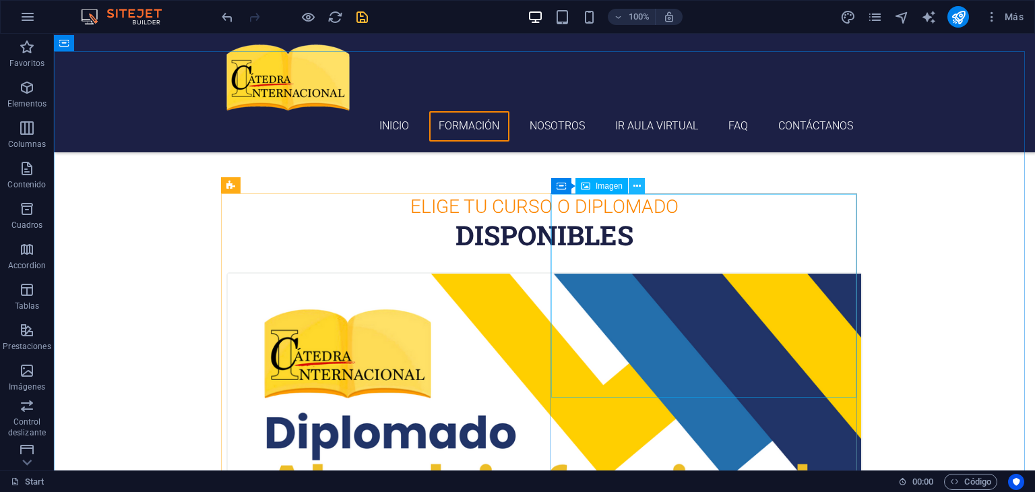
click at [638, 187] on icon at bounding box center [637, 186] width 7 height 14
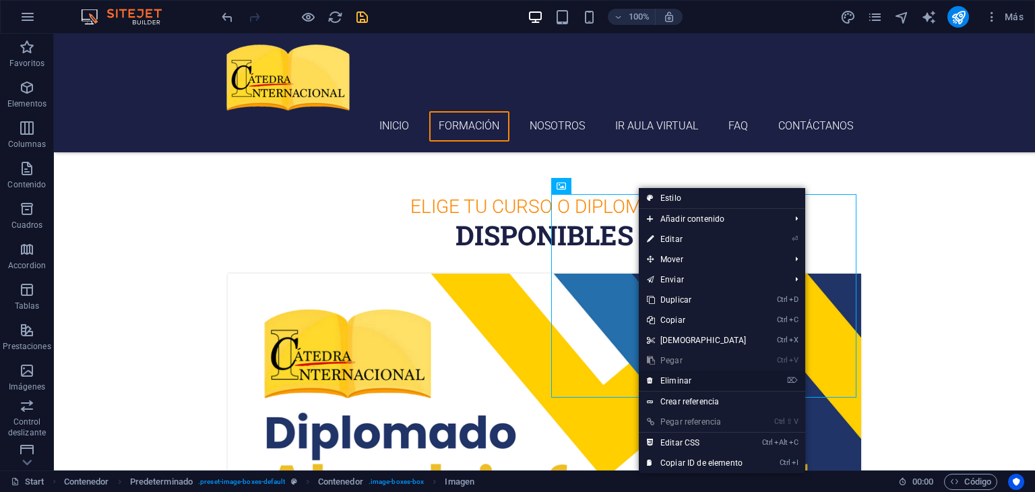
click at [689, 377] on link "⌦ Eliminar" at bounding box center [697, 381] width 116 height 20
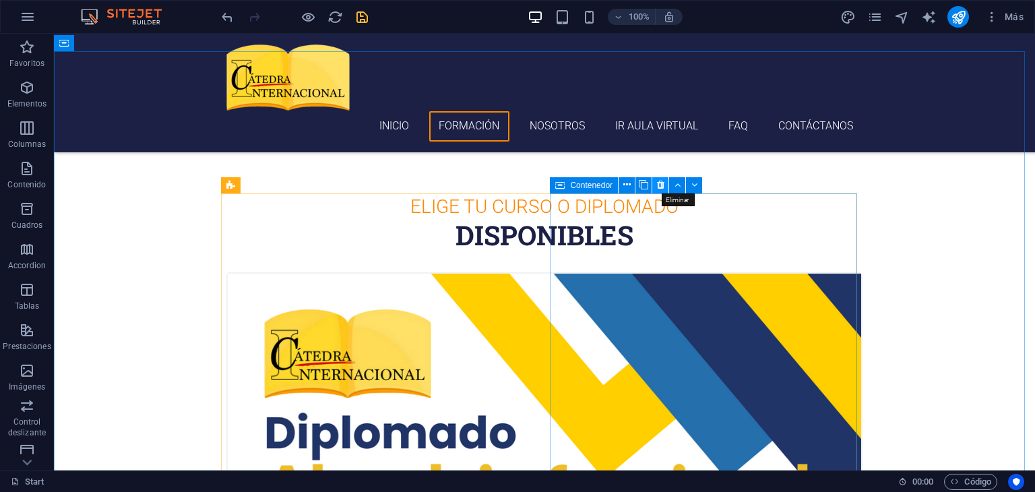
click at [663, 183] on icon at bounding box center [660, 185] width 7 height 14
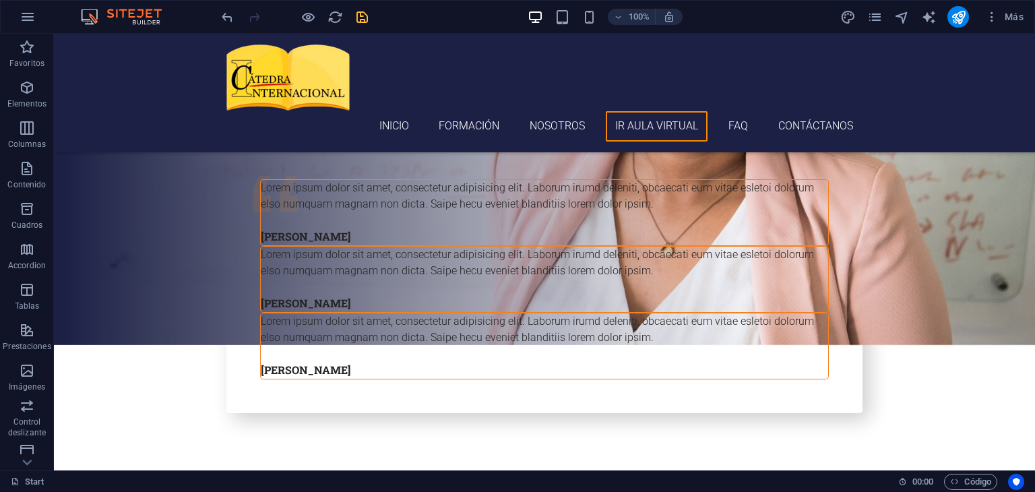
scroll to position [2925, 0]
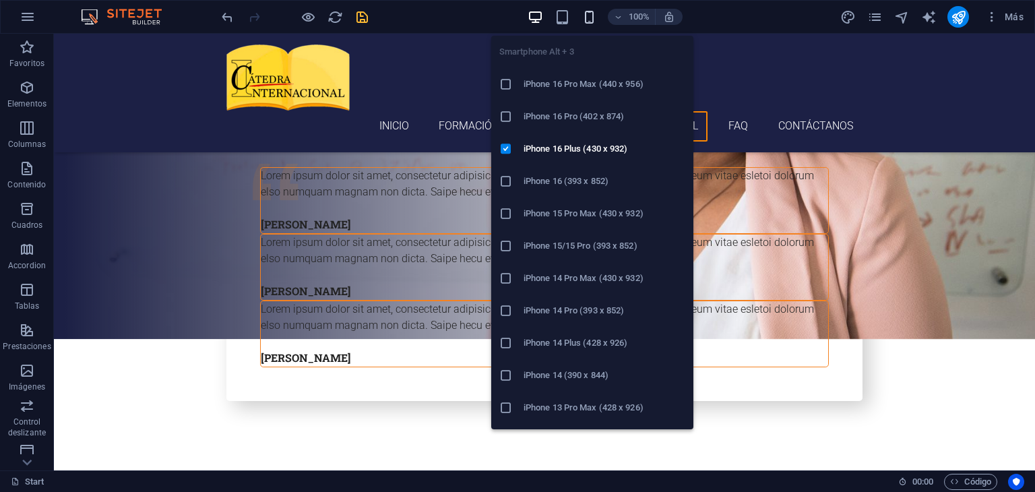
click at [589, 20] on icon "button" at bounding box center [590, 17] width 16 height 16
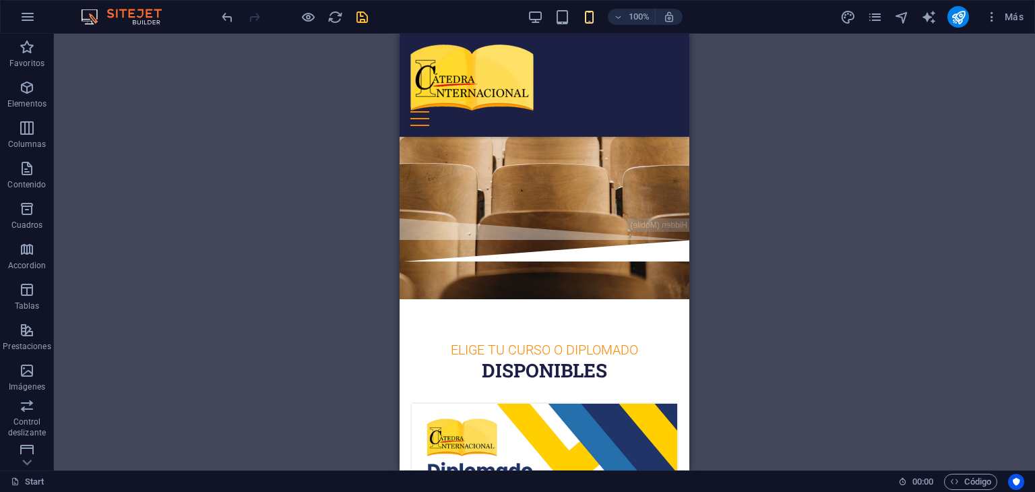
scroll to position [0, 0]
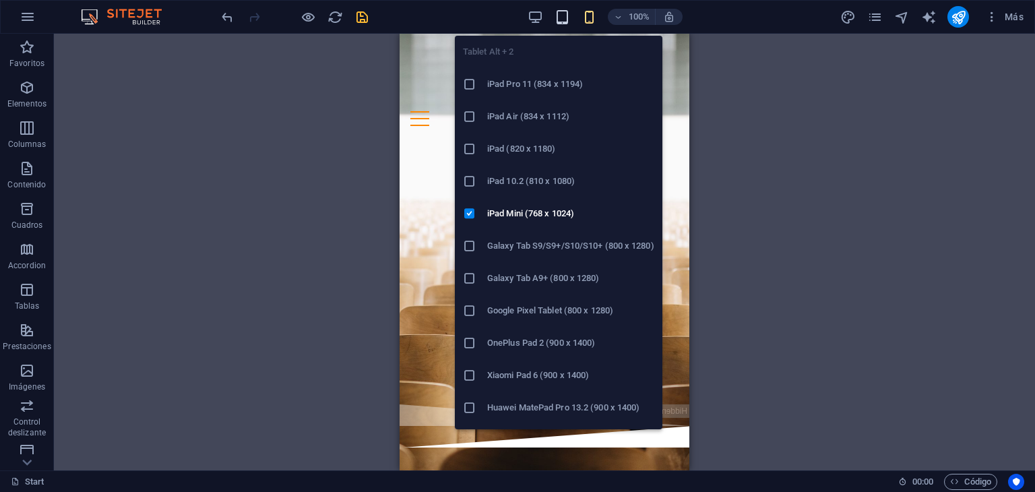
click at [563, 17] on icon "button" at bounding box center [563, 17] width 16 height 16
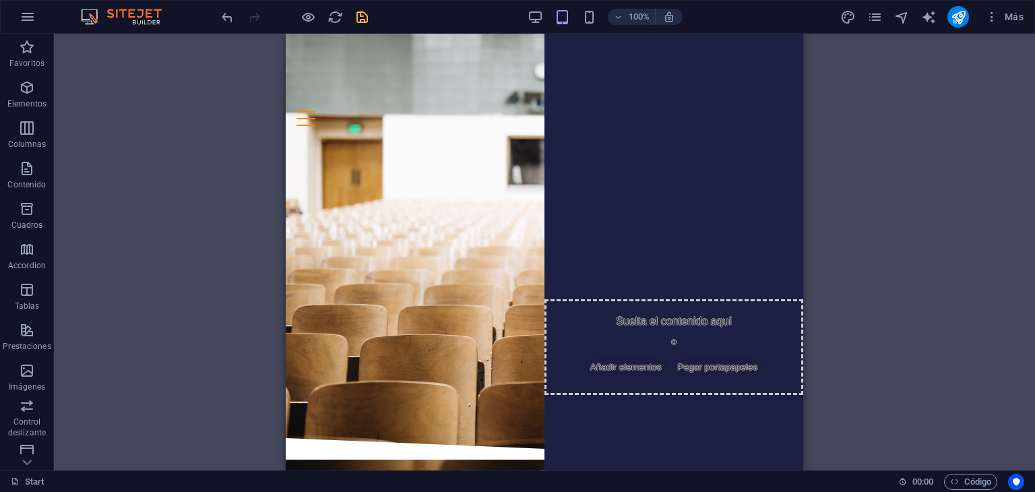
drag, startPoint x: 799, startPoint y: 68, endPoint x: 1115, endPoint y: 72, distance: 315.4
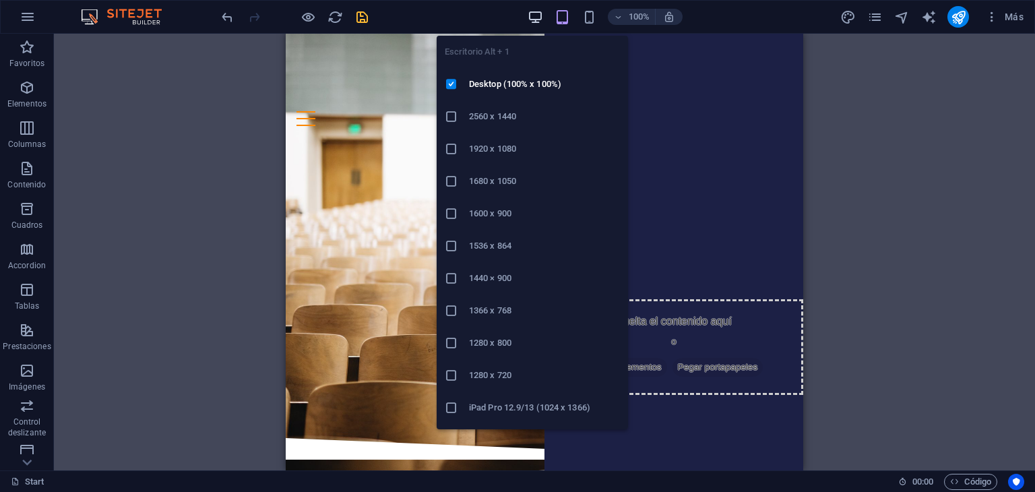
click at [535, 16] on icon "button" at bounding box center [536, 17] width 16 height 16
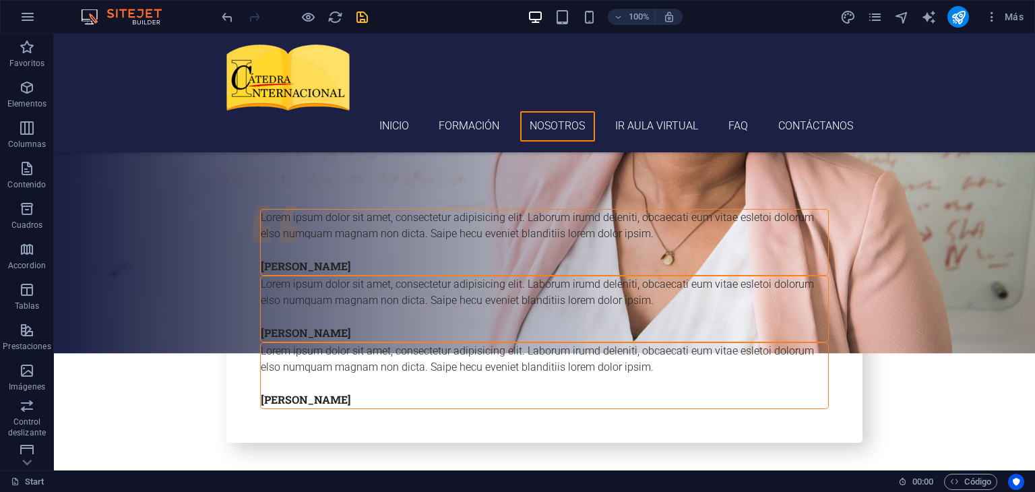
scroll to position [2889, 0]
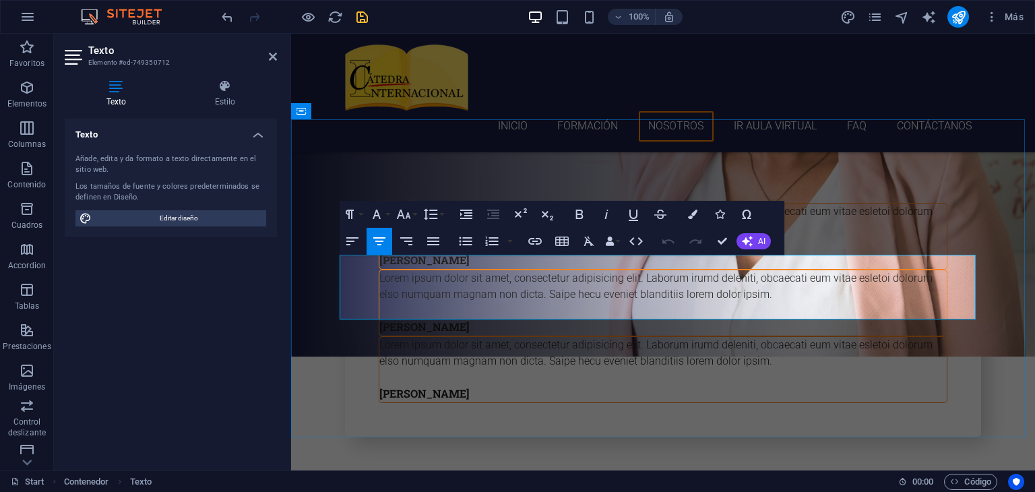
drag, startPoint x: 344, startPoint y: 265, endPoint x: 895, endPoint y: 313, distance: 553.4
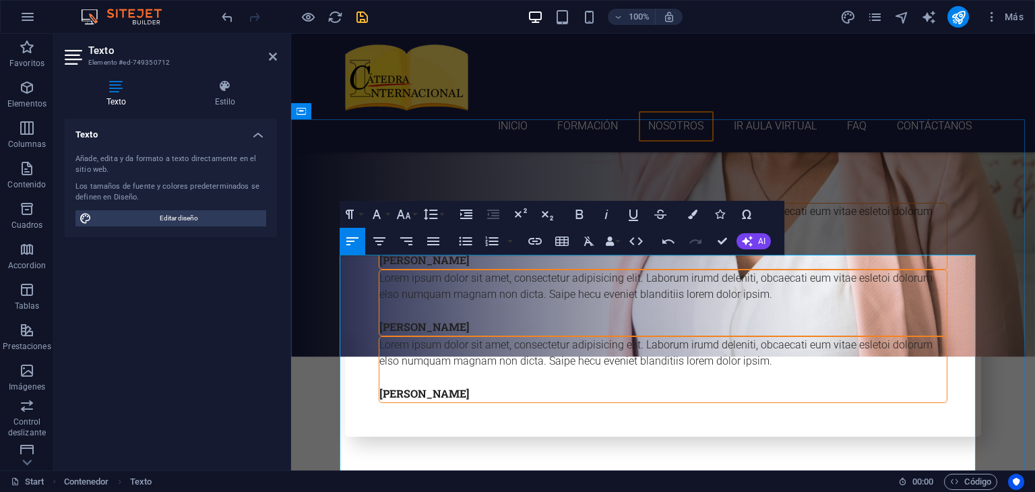
drag, startPoint x: 340, startPoint y: 383, endPoint x: 354, endPoint y: 413, distance: 33.5
click at [462, 243] on icon "button" at bounding box center [466, 241] width 16 height 16
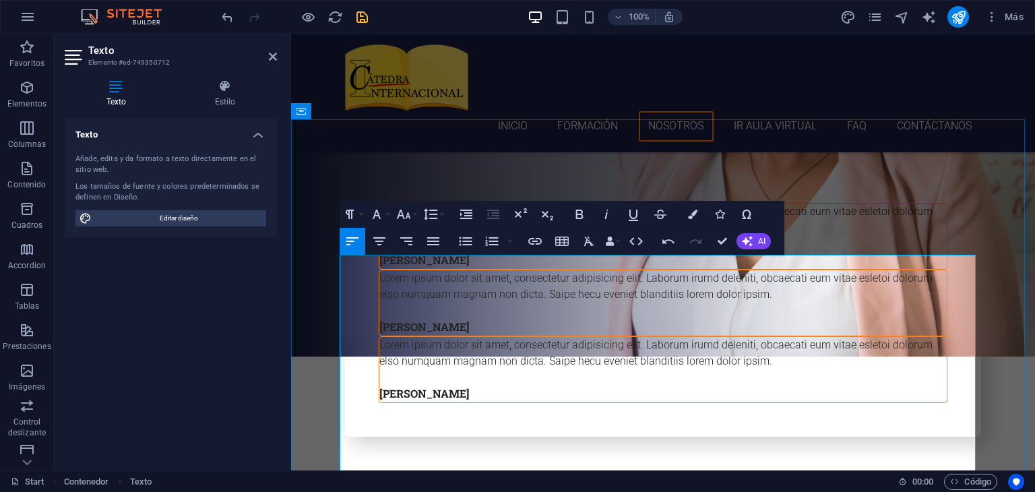
drag, startPoint x: 343, startPoint y: 379, endPoint x: 587, endPoint y: 381, distance: 244.0
drag, startPoint x: 524, startPoint y: 381, endPoint x: 342, endPoint y: 390, distance: 182.2
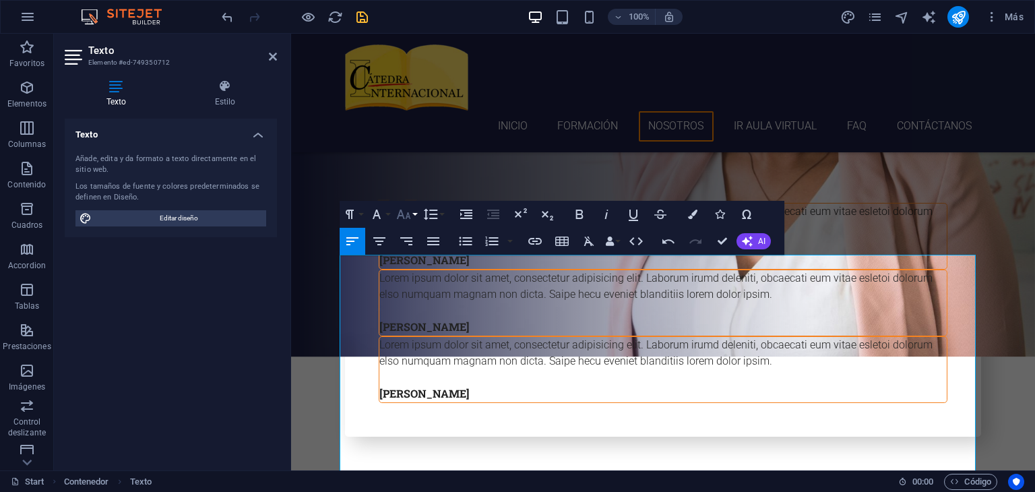
click at [411, 220] on icon "button" at bounding box center [404, 214] width 16 height 16
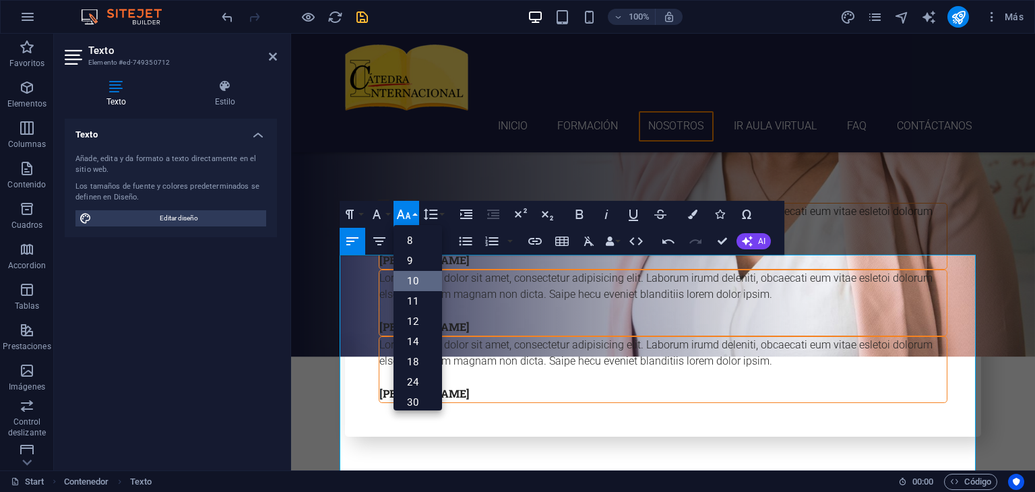
click at [412, 278] on link "10" at bounding box center [418, 281] width 49 height 20
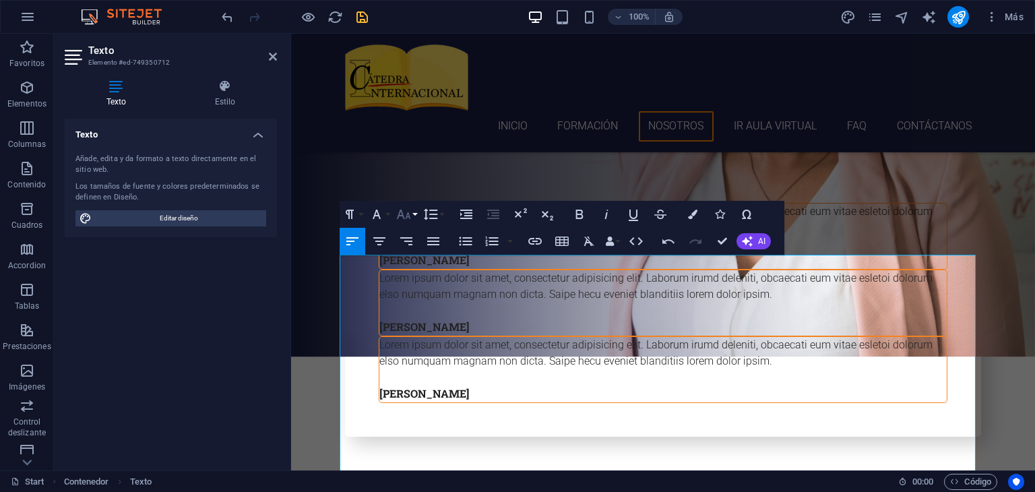
click at [412, 217] on button "Font Size" at bounding box center [407, 214] width 26 height 27
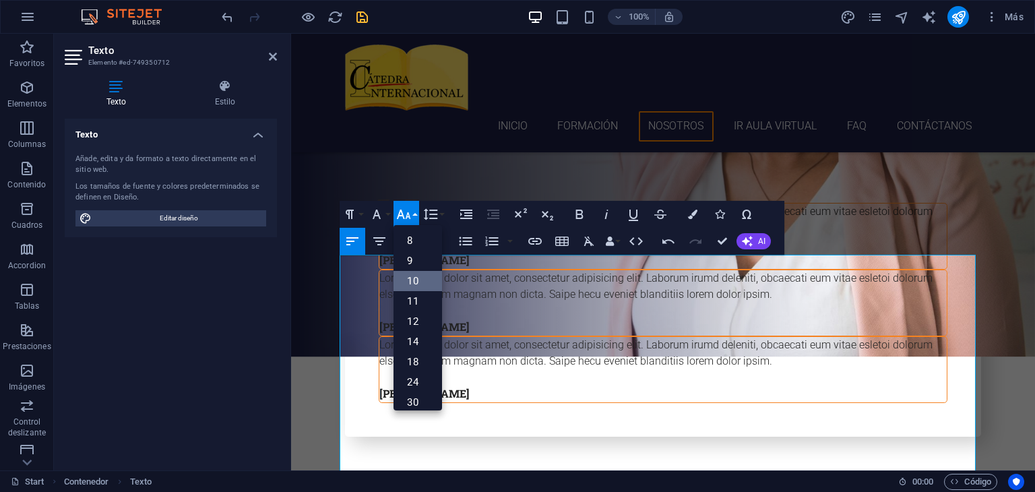
scroll to position [56, 0]
click at [415, 342] on link "30" at bounding box center [418, 346] width 49 height 20
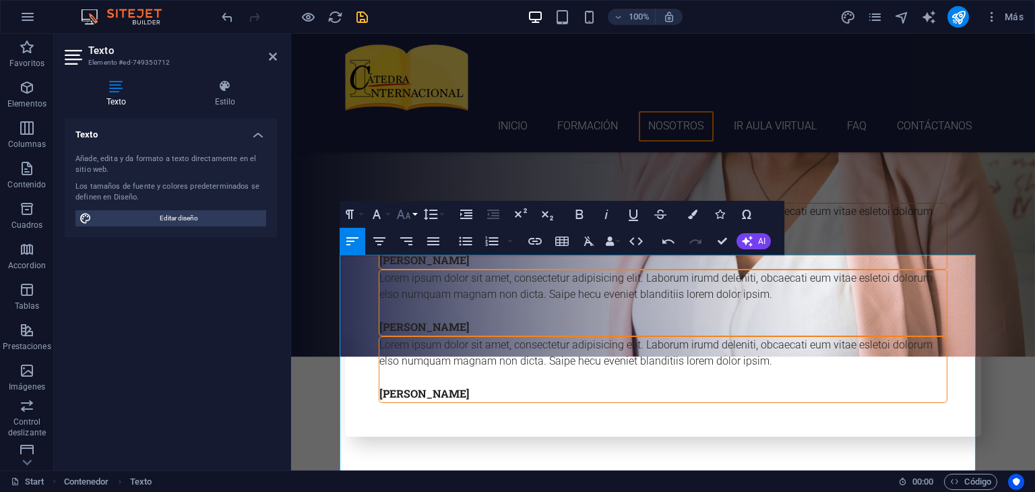
click at [412, 214] on button "Font Size" at bounding box center [407, 214] width 26 height 27
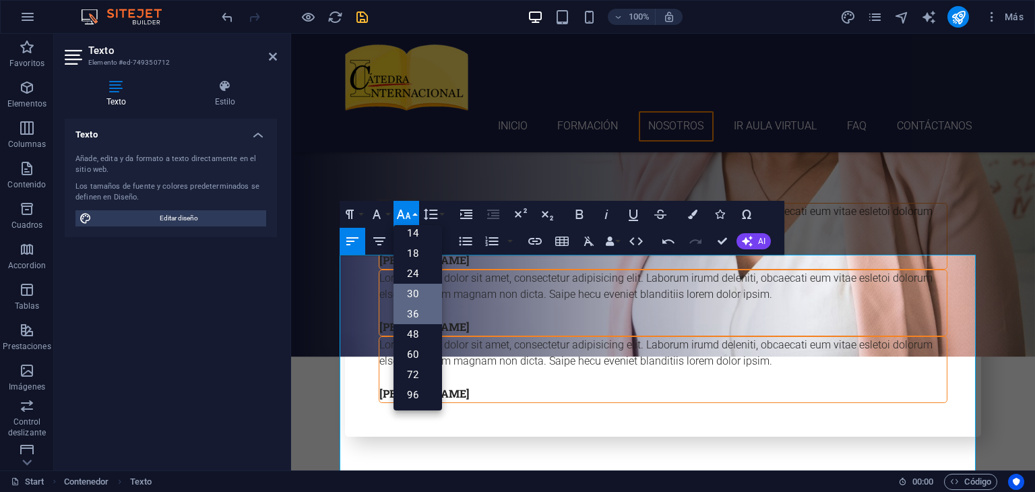
scroll to position [108, 0]
click at [413, 273] on link "24" at bounding box center [418, 274] width 49 height 20
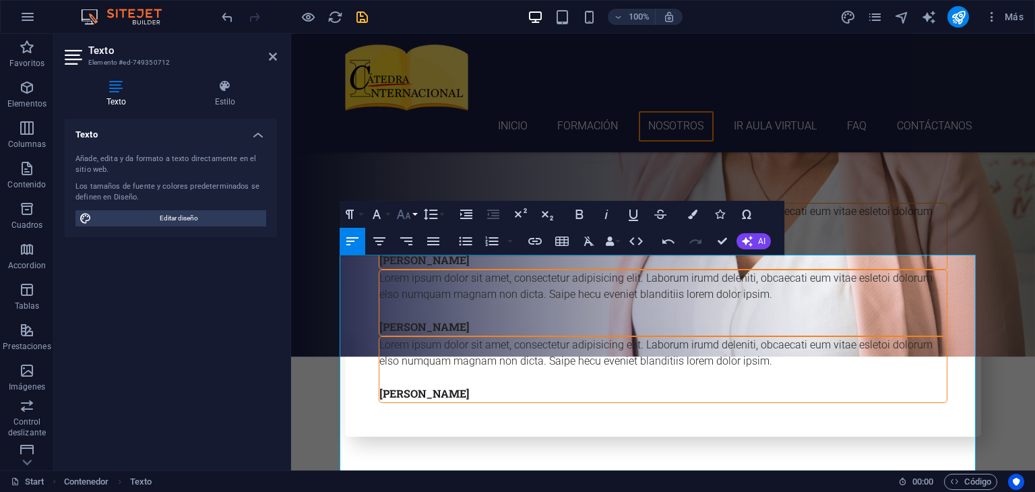
click at [412, 215] on button "Font Size" at bounding box center [407, 214] width 26 height 27
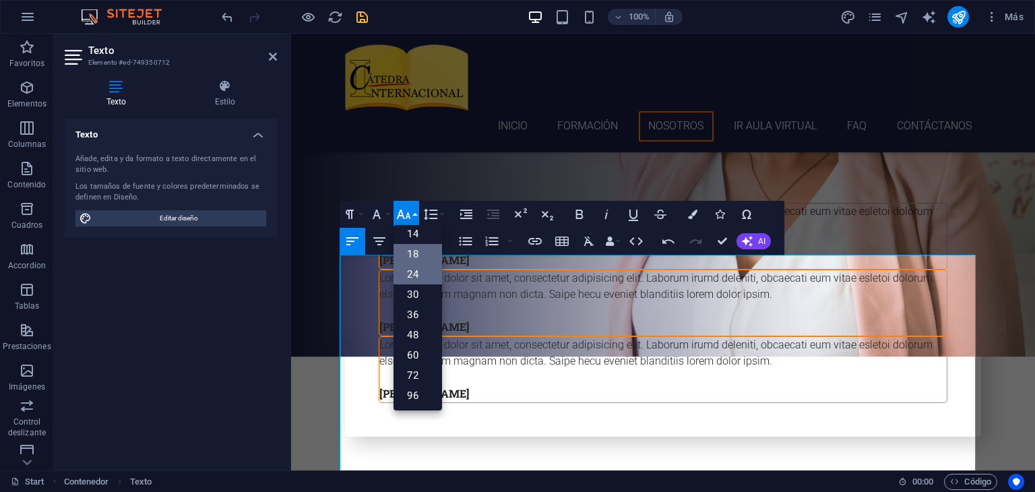
click at [414, 253] on link "18" at bounding box center [418, 254] width 49 height 20
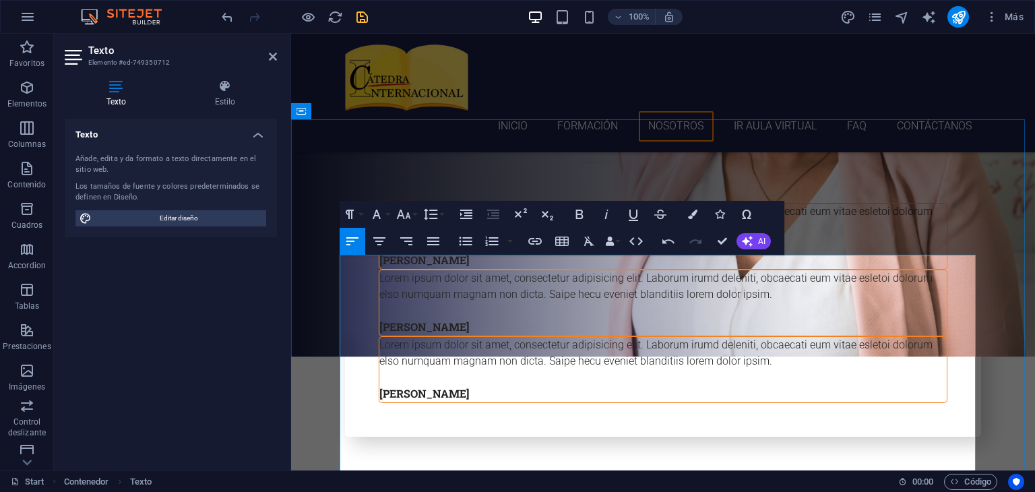
drag, startPoint x: 464, startPoint y: 380, endPoint x: 338, endPoint y: 374, distance: 126.9
click at [582, 216] on icon "button" at bounding box center [580, 214] width 16 height 16
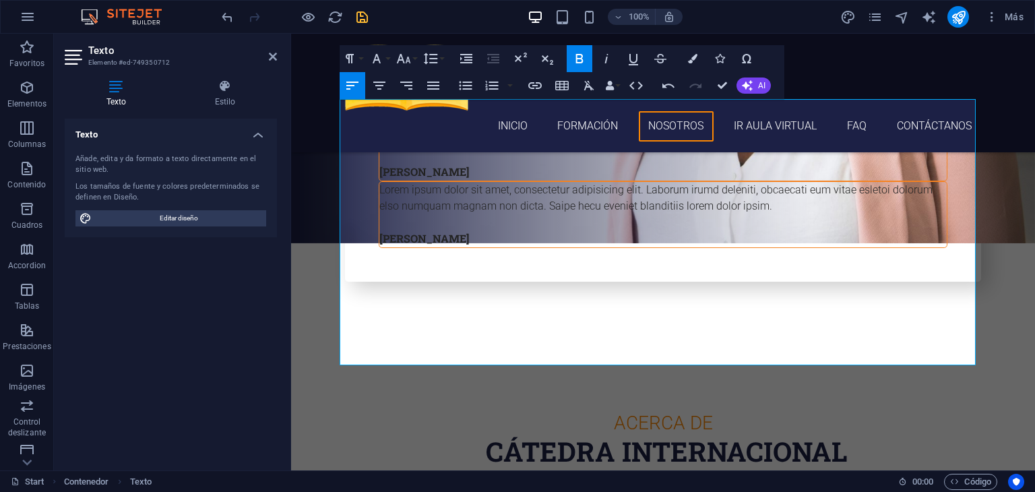
scroll to position [3051, 0]
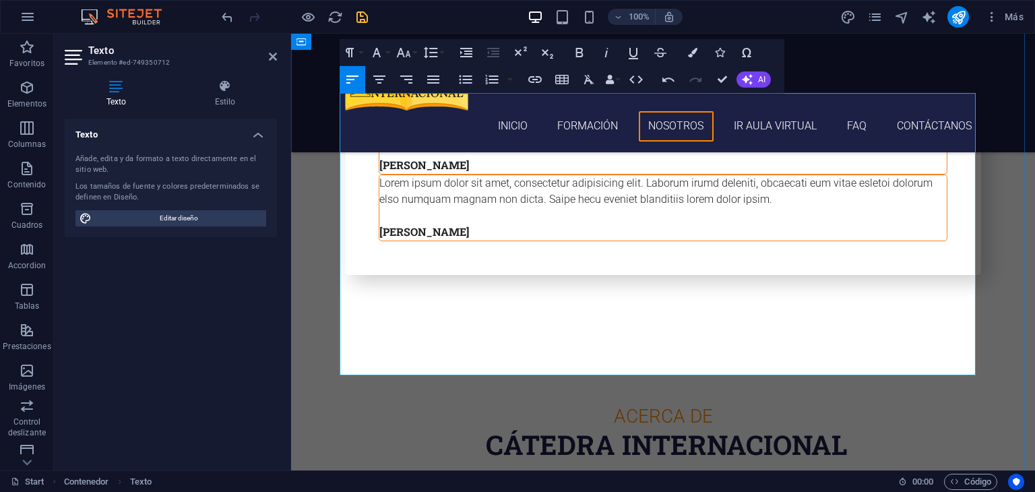
drag, startPoint x: 356, startPoint y: 335, endPoint x: 454, endPoint y: 330, distance: 98.5
click at [577, 54] on icon "button" at bounding box center [579, 52] width 7 height 9
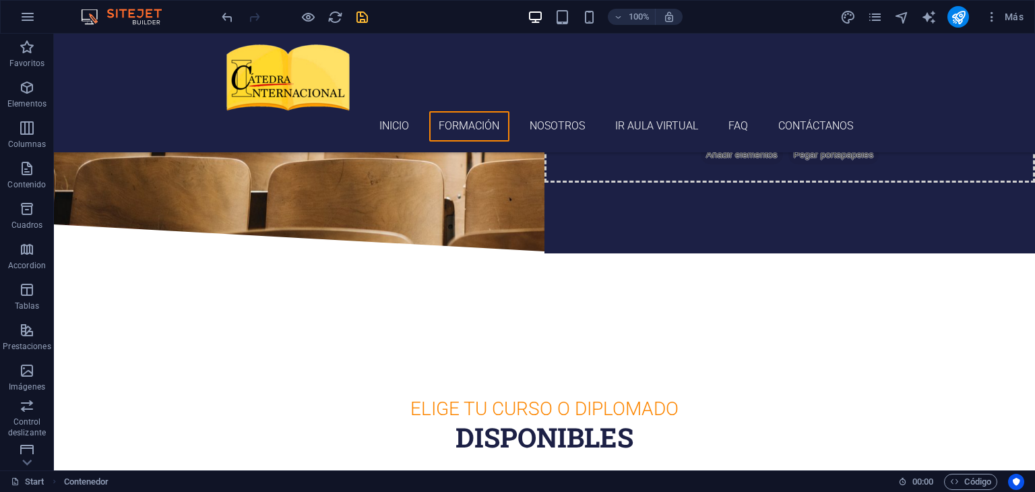
scroll to position [0, 0]
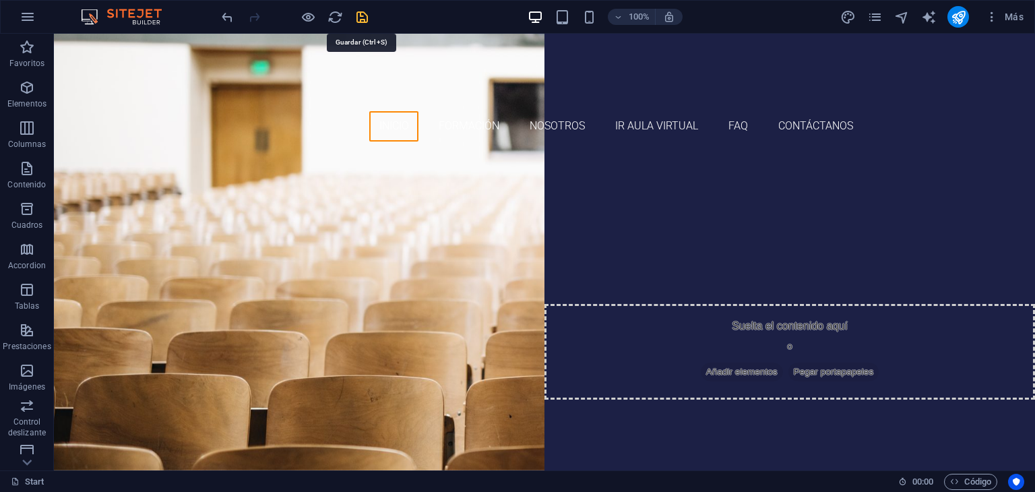
click at [362, 18] on icon "save" at bounding box center [363, 17] width 16 height 16
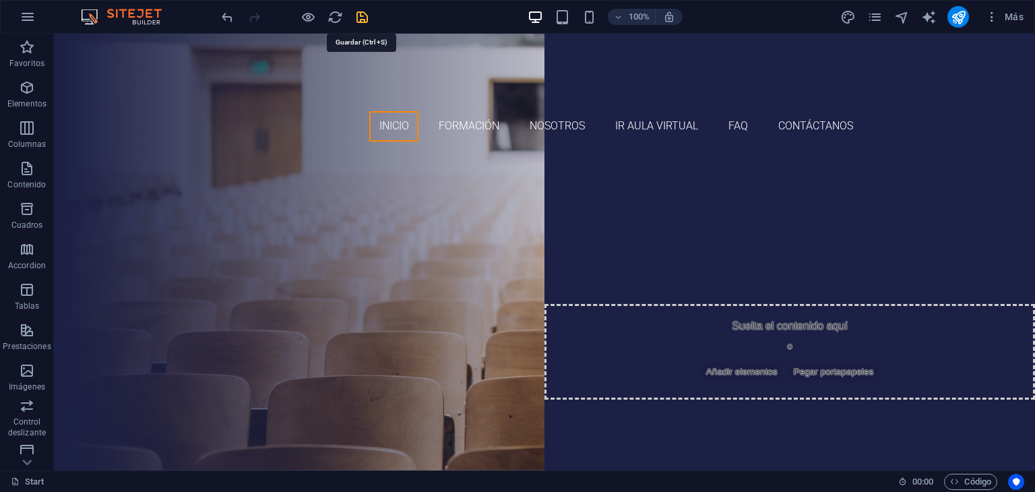
checkbox input "false"
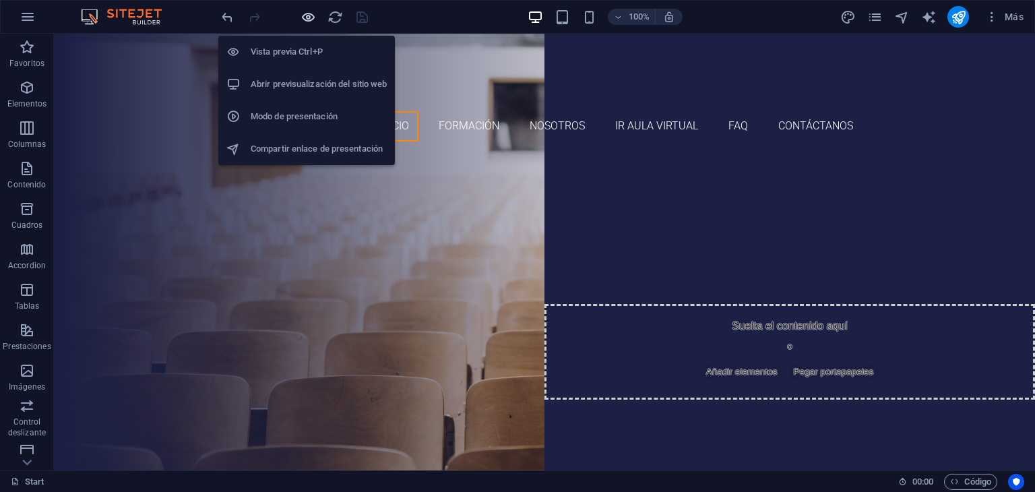
click at [307, 18] on icon "button" at bounding box center [309, 17] width 16 height 16
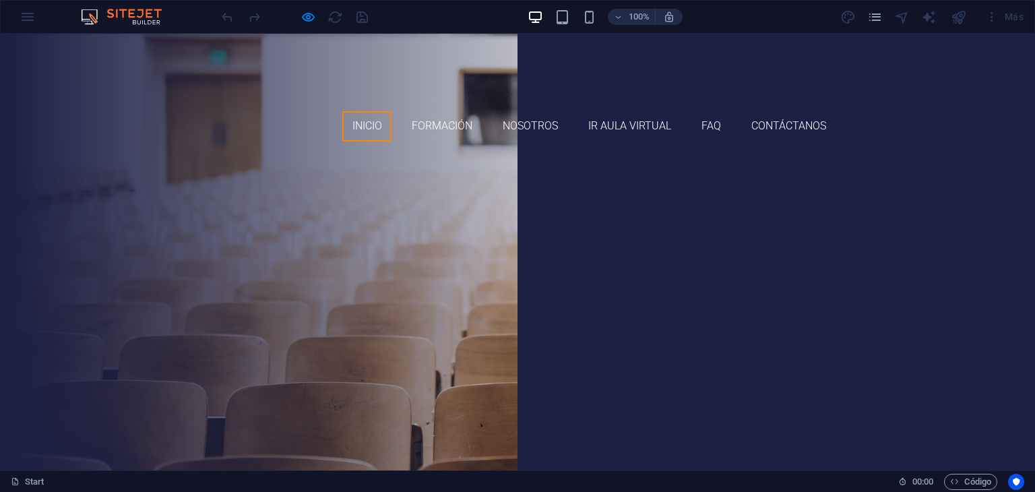
click at [456, 332] on link "formaciones disponibles" at bounding box center [517, 349] width 173 height 34
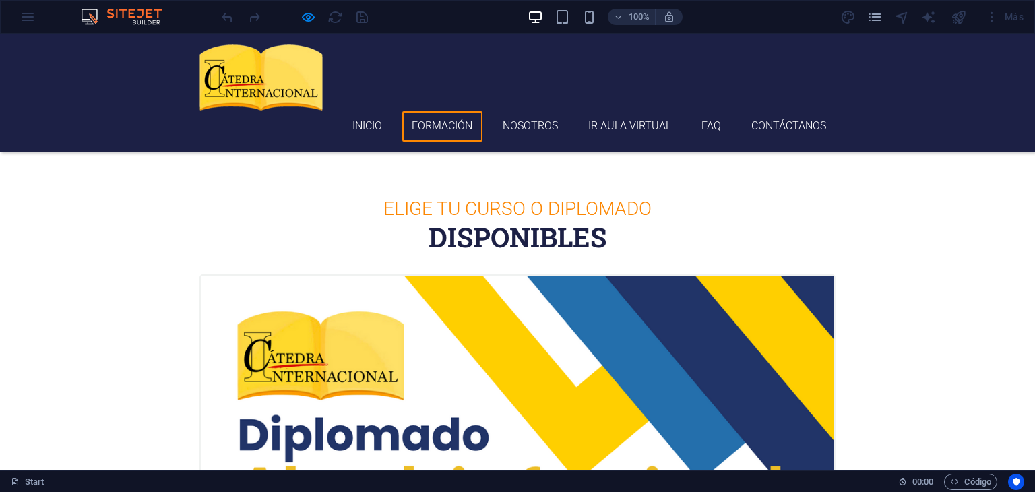
scroll to position [348, 0]
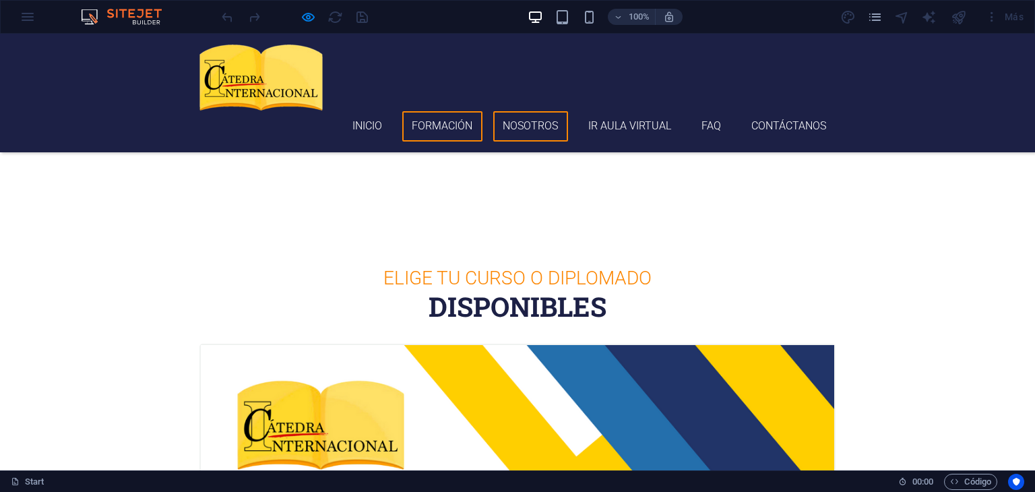
click at [537, 111] on link "Nosotros" at bounding box center [530, 126] width 75 height 30
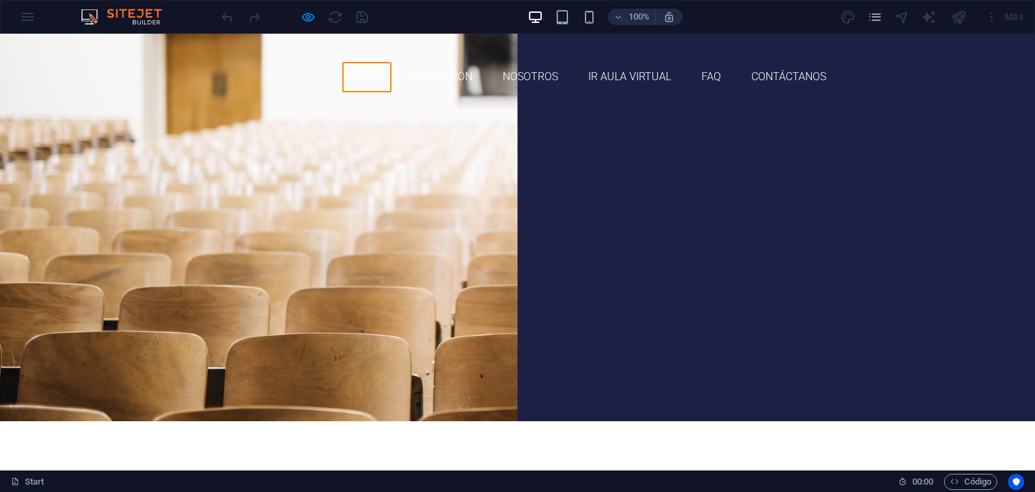
scroll to position [0, 0]
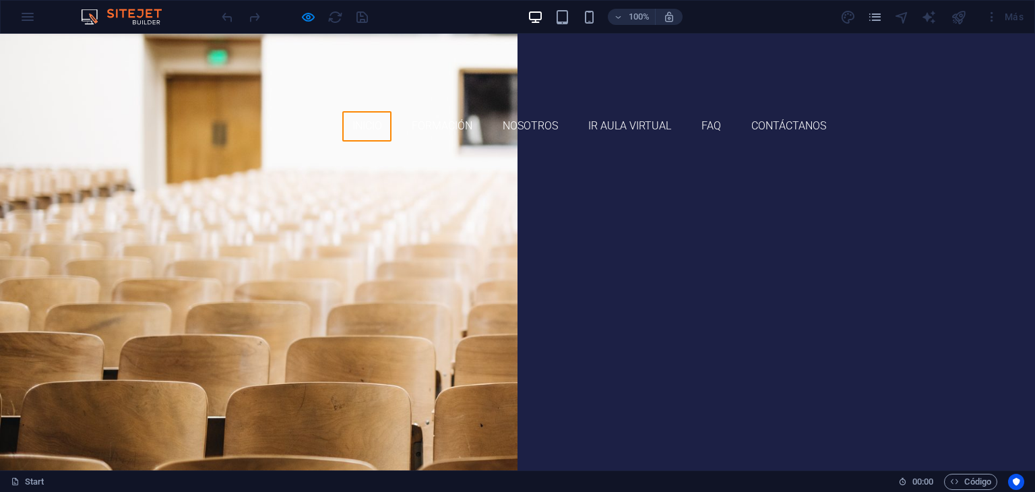
drag, startPoint x: 1027, startPoint y: 353, endPoint x: 1031, endPoint y: 59, distance: 294.5
click at [431, 111] on link "Formación" at bounding box center [442, 126] width 80 height 30
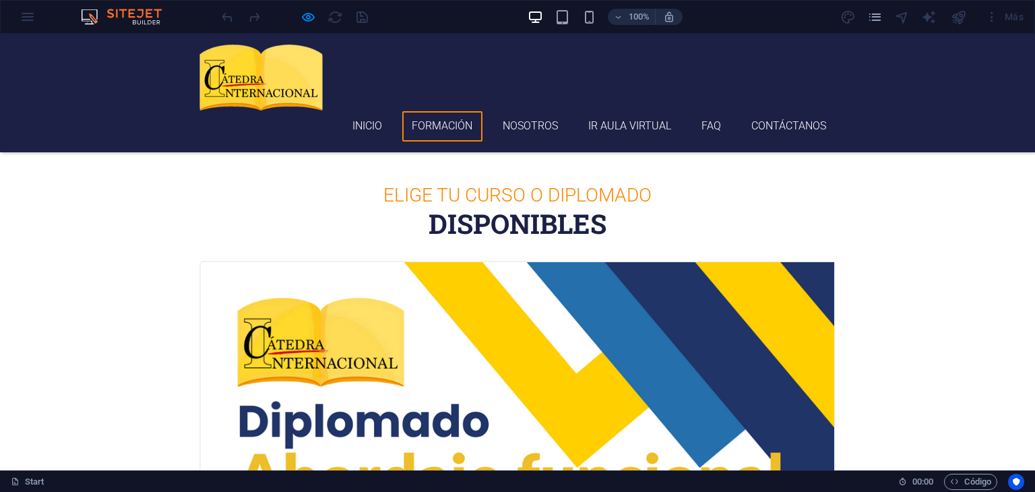
scroll to position [348, 0]
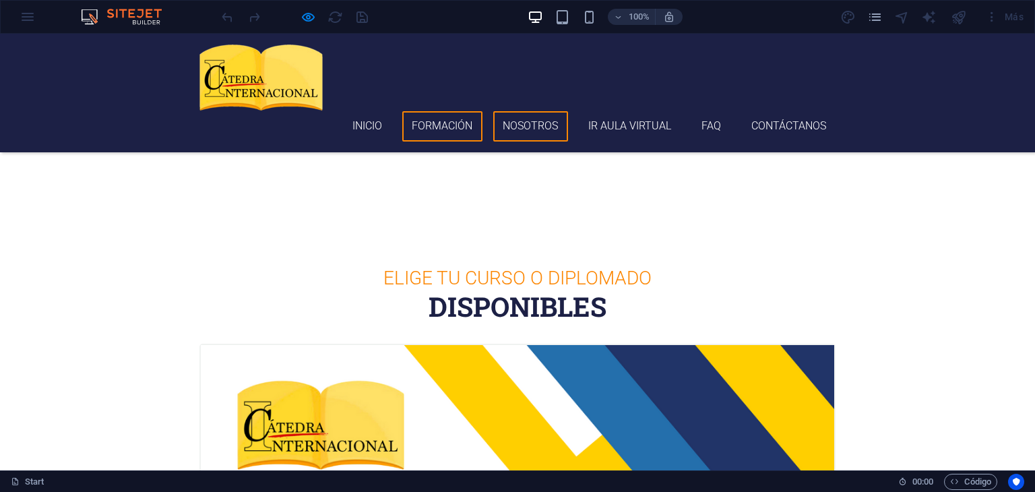
click at [519, 111] on link "Nosotros" at bounding box center [530, 126] width 75 height 30
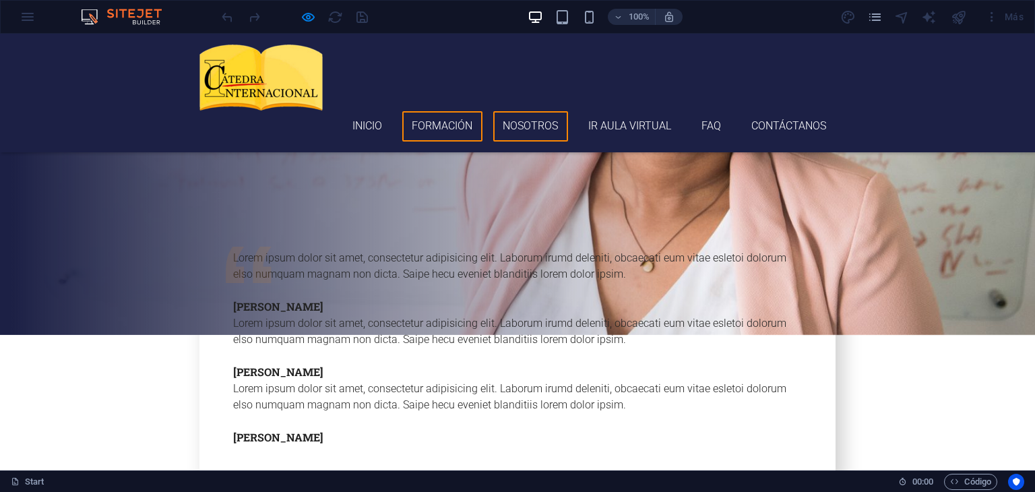
scroll to position [2644, 0]
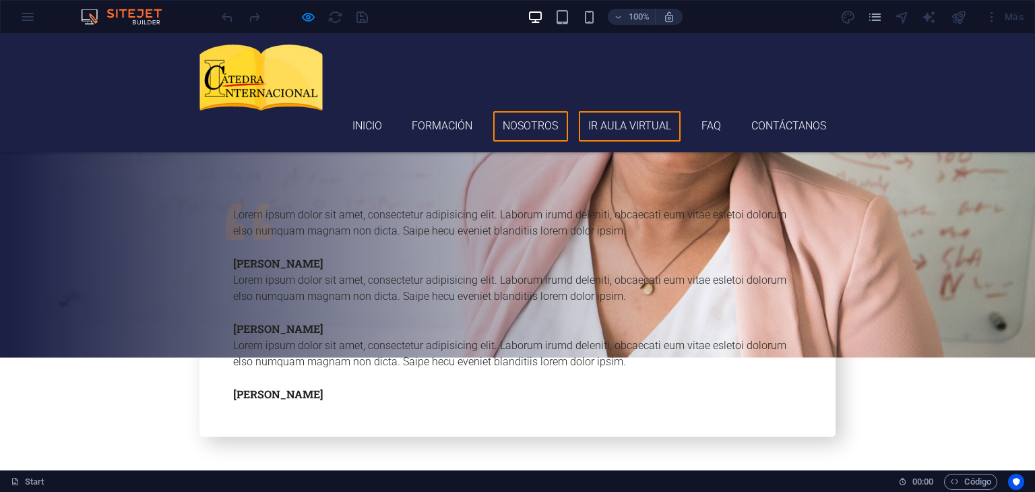
click at [612, 111] on link "Ir aula virtual" at bounding box center [630, 126] width 102 height 30
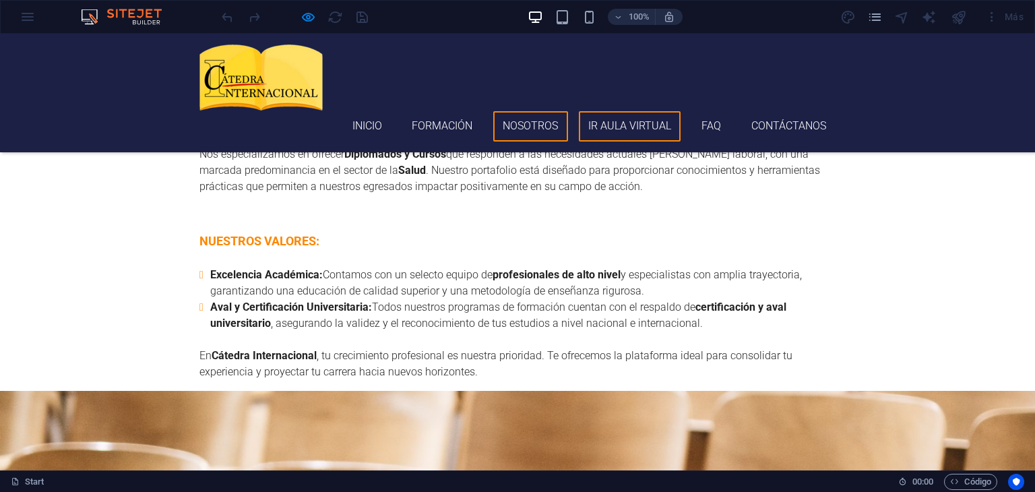
scroll to position [3180, 0]
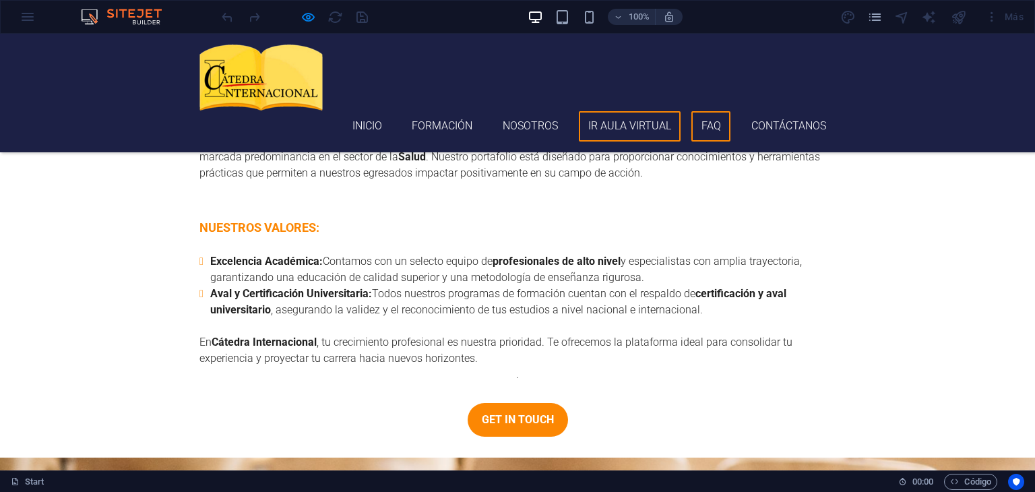
click at [698, 111] on link "FAQ" at bounding box center [710, 126] width 39 height 30
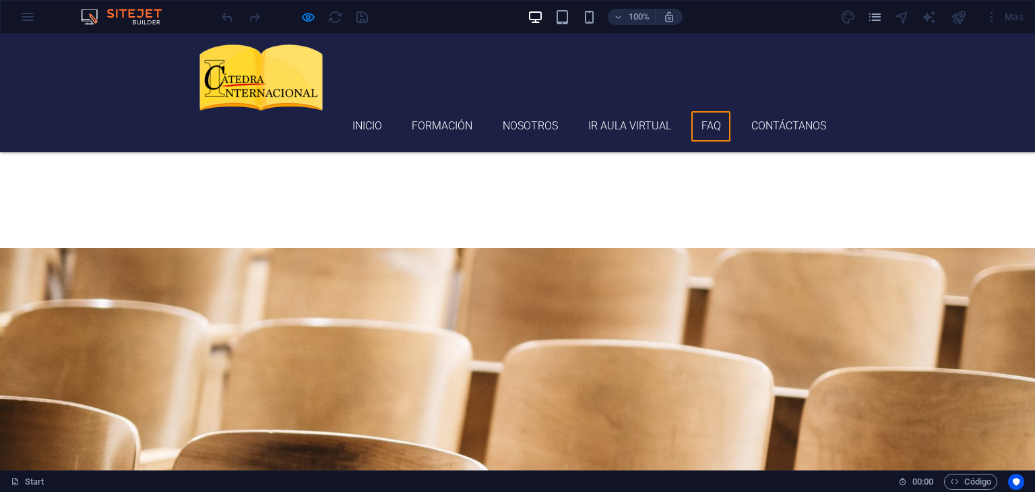
scroll to position [3591, 0]
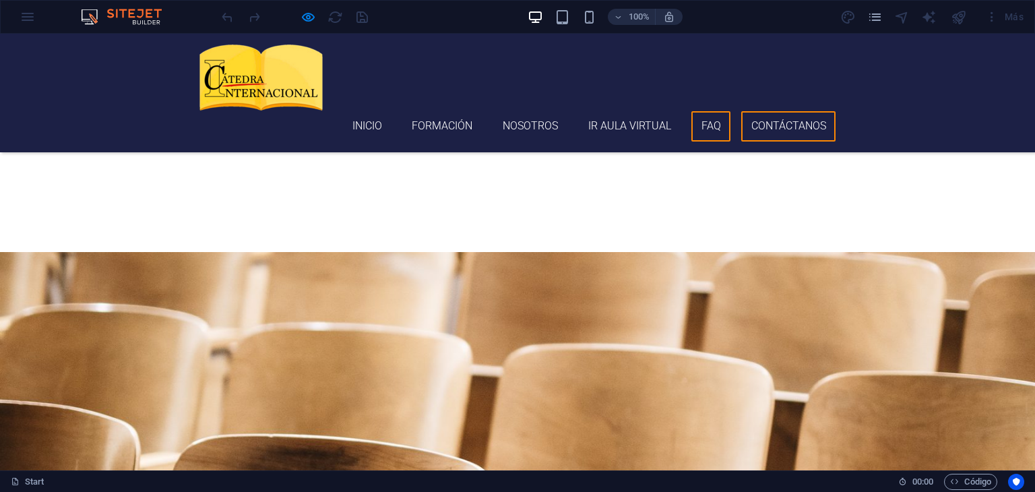
click at [780, 111] on link "Contáctanos" at bounding box center [788, 126] width 94 height 30
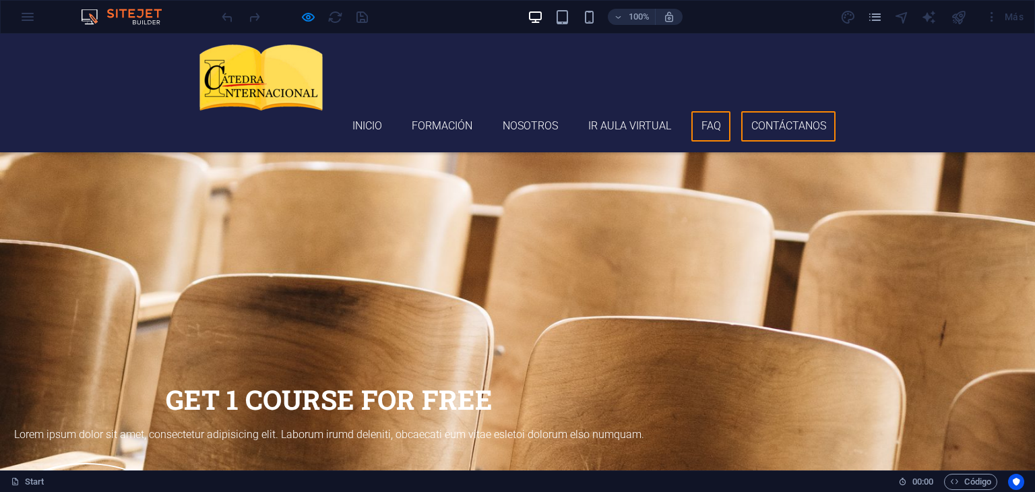
scroll to position [3954, 0]
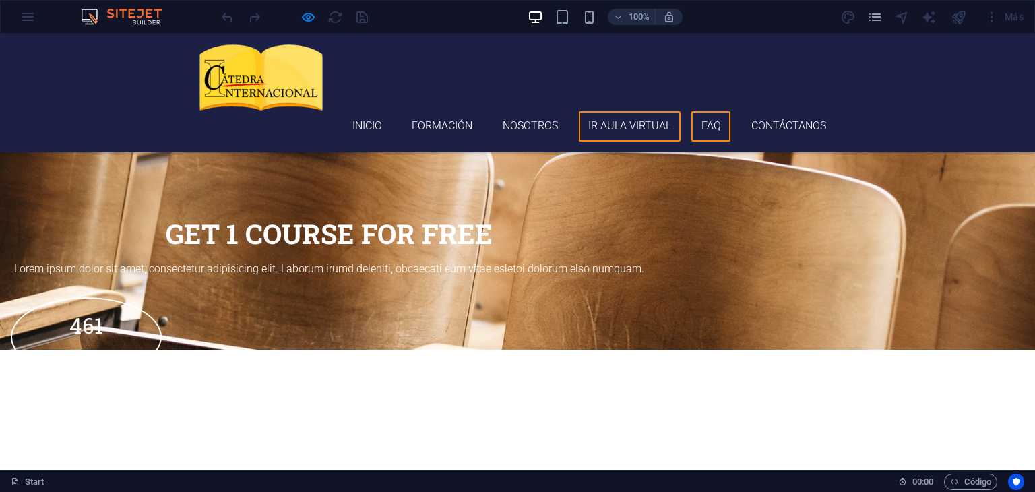
click at [638, 111] on link "Ir aula virtual" at bounding box center [630, 126] width 102 height 30
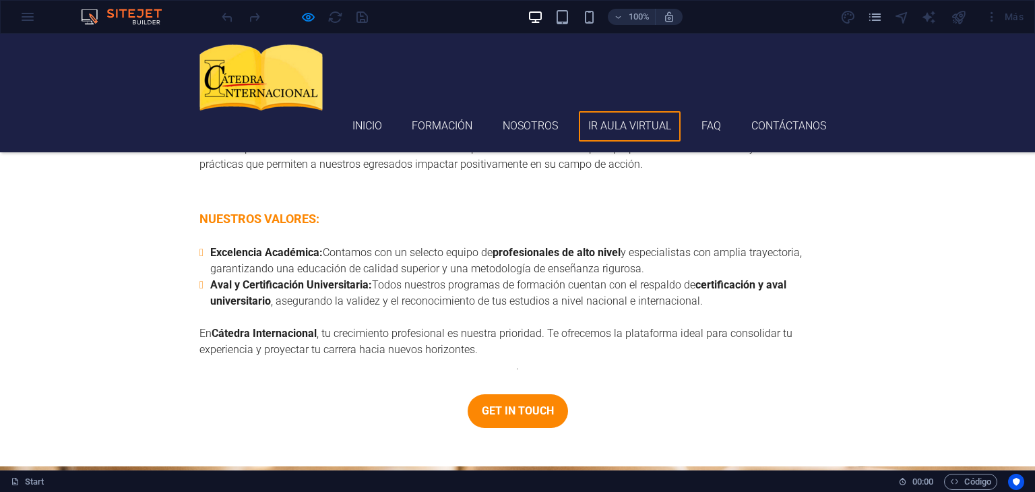
scroll to position [3180, 0]
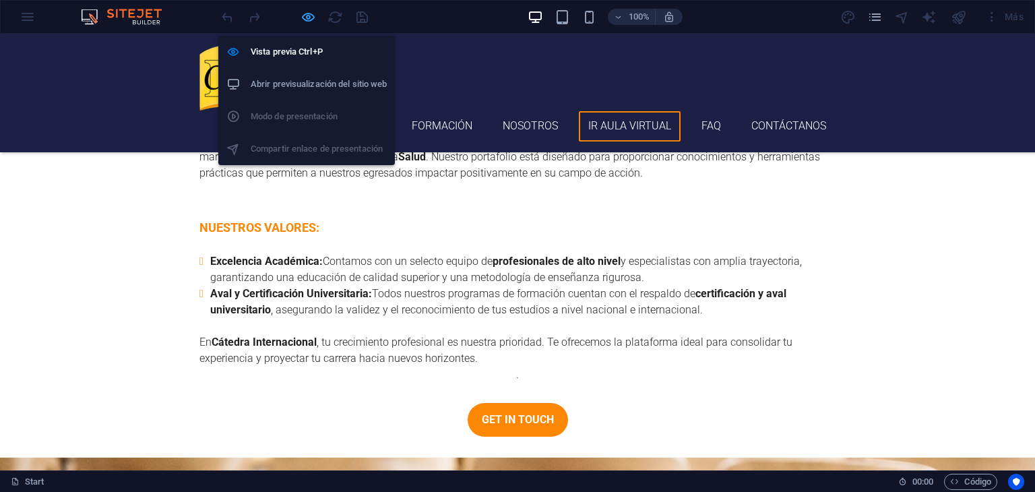
click at [307, 17] on icon "button" at bounding box center [309, 17] width 16 height 16
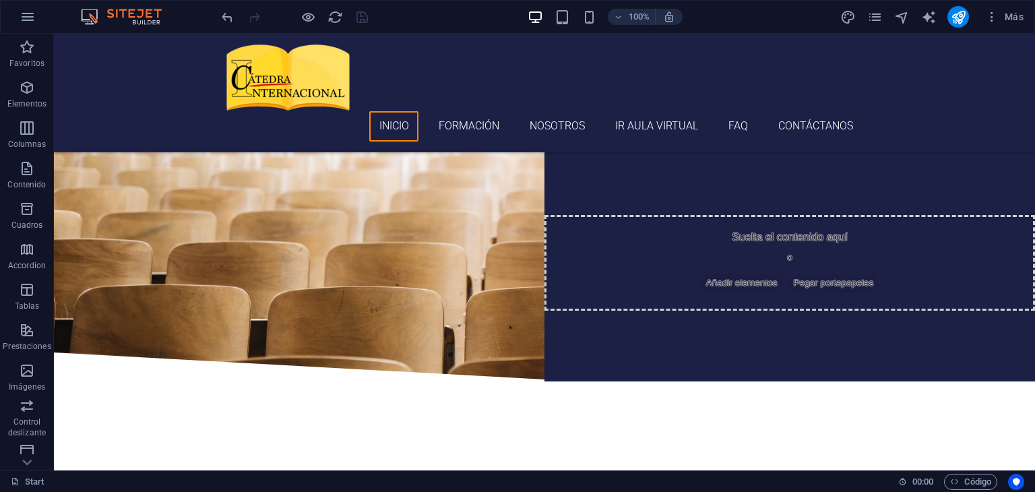
scroll to position [96, 0]
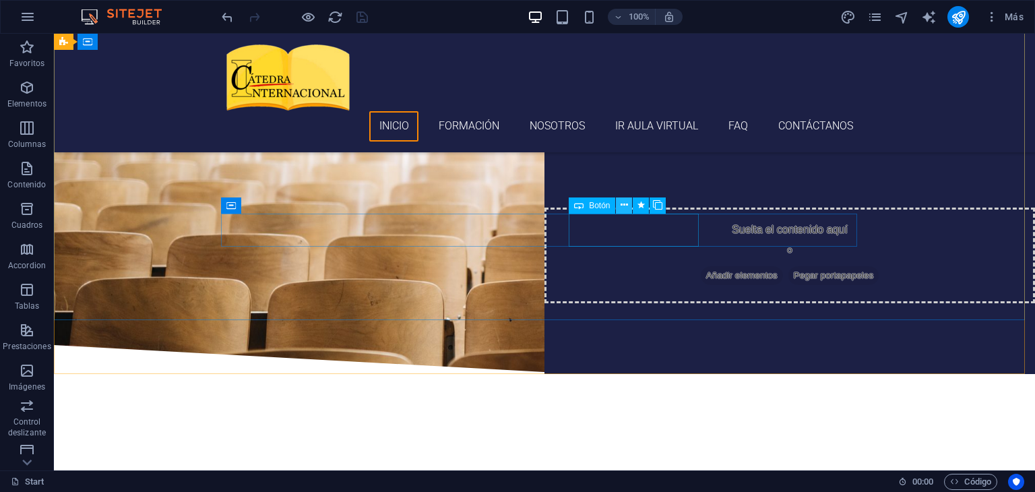
click at [623, 206] on icon at bounding box center [624, 205] width 7 height 14
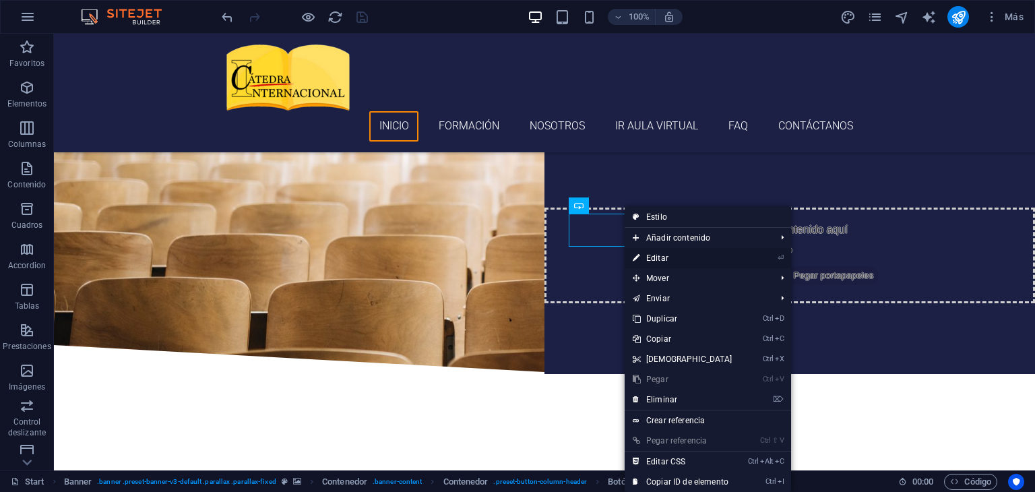
click at [658, 257] on link "⏎ Editar" at bounding box center [683, 258] width 116 height 20
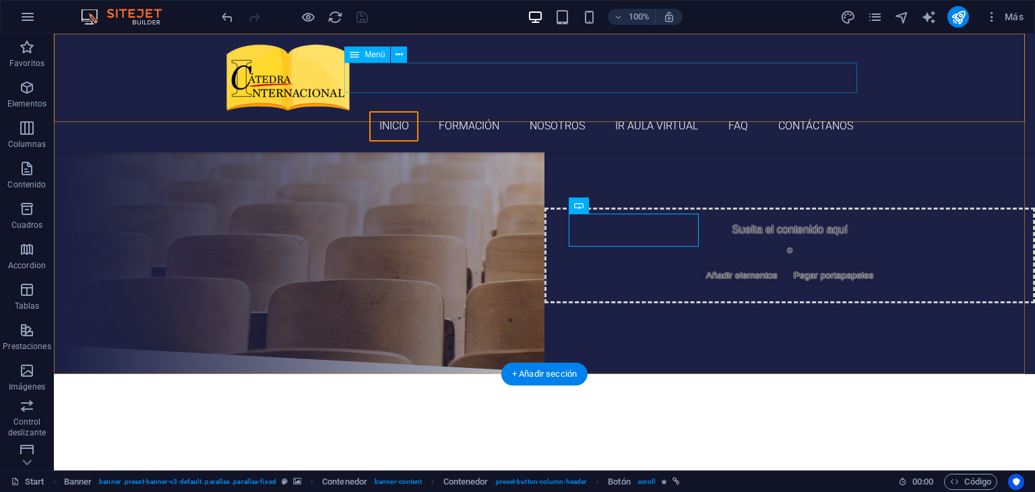
click at [660, 111] on nav "Inicio Formación Nosotros Ir aula virtual FAQ Contáctanos" at bounding box center [544, 126] width 636 height 30
click at [656, 111] on nav "Inicio Formación Nosotros Ir aula virtual FAQ Contáctanos" at bounding box center [544, 126] width 636 height 30
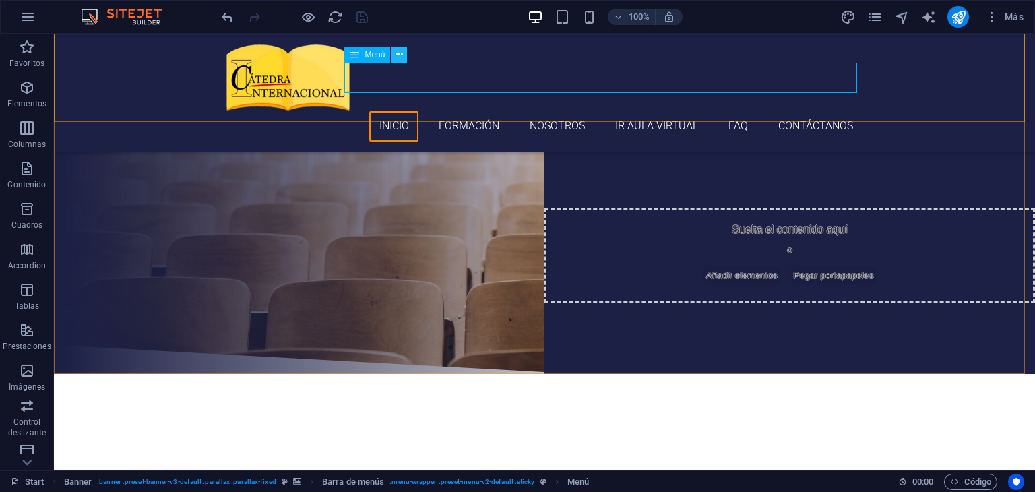
click at [394, 53] on button at bounding box center [399, 55] width 16 height 16
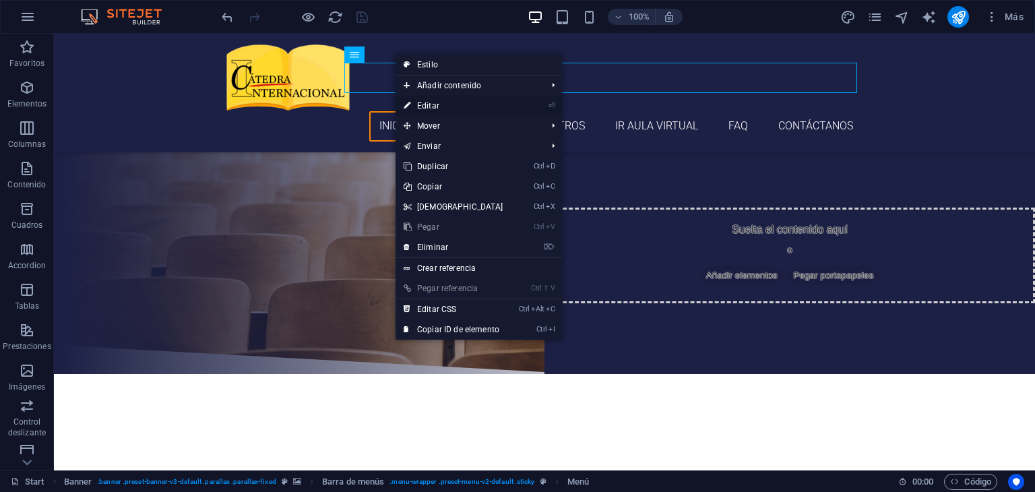
click at [422, 109] on link "⏎ Editar" at bounding box center [454, 106] width 116 height 20
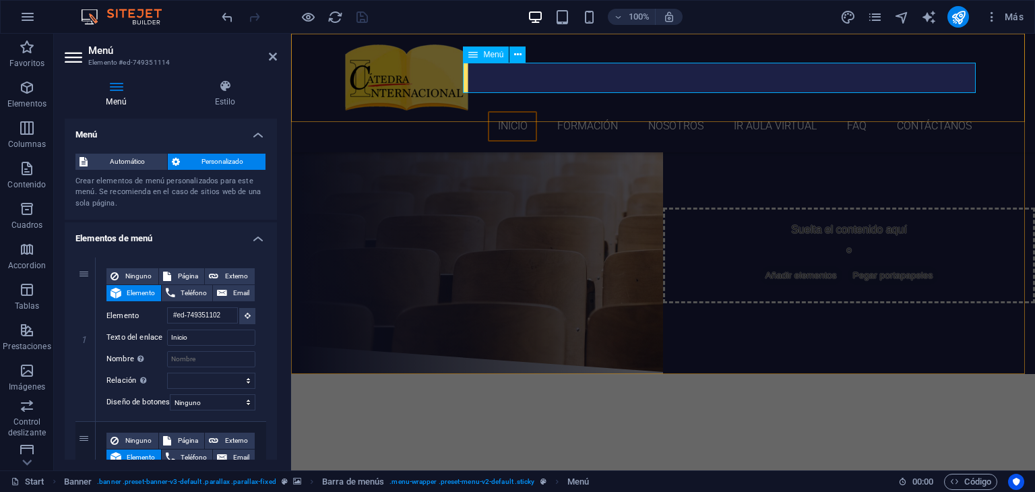
click at [760, 111] on nav "Inicio Formación Nosotros Ir aula virtual FAQ Contáctanos" at bounding box center [663, 126] width 636 height 30
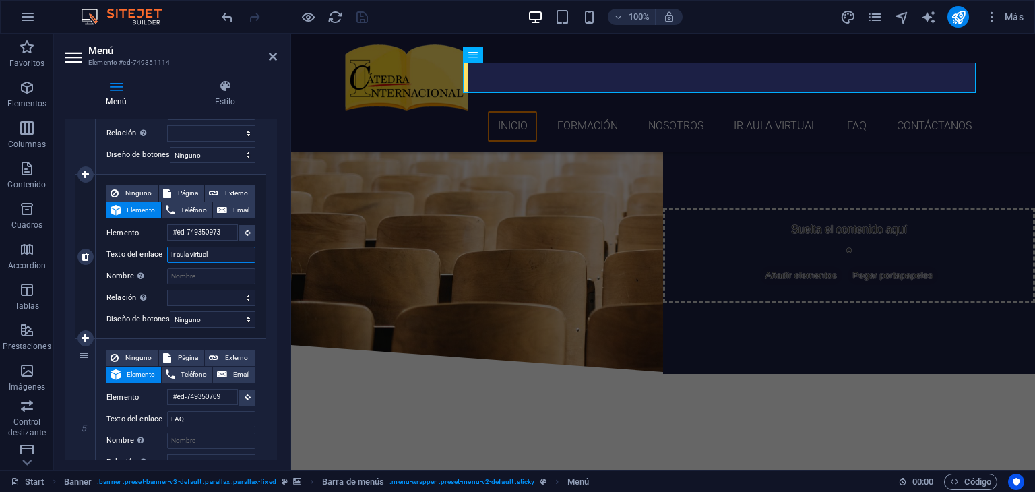
click at [213, 255] on input "Ir aula virtual" at bounding box center [211, 255] width 88 height 16
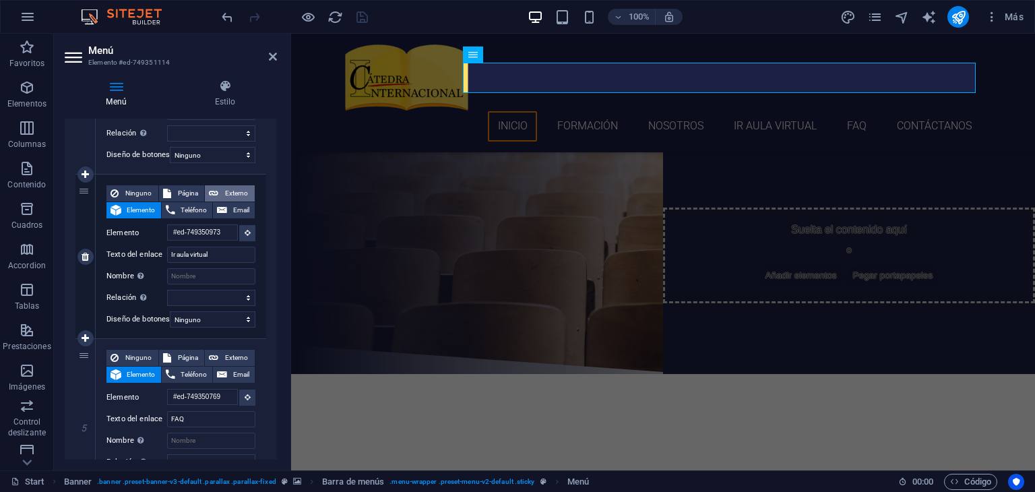
click at [230, 195] on span "Externo" at bounding box center [236, 193] width 28 height 16
select select
select select "blank"
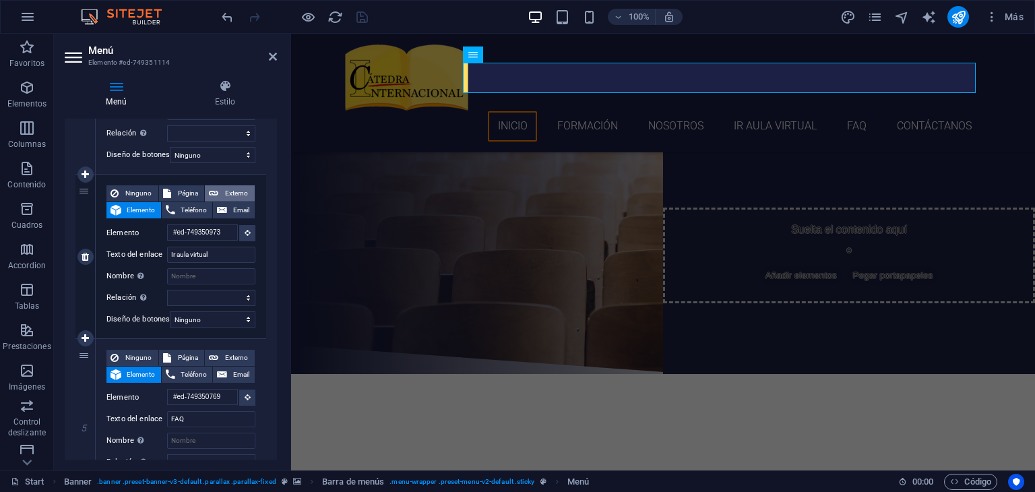
select select
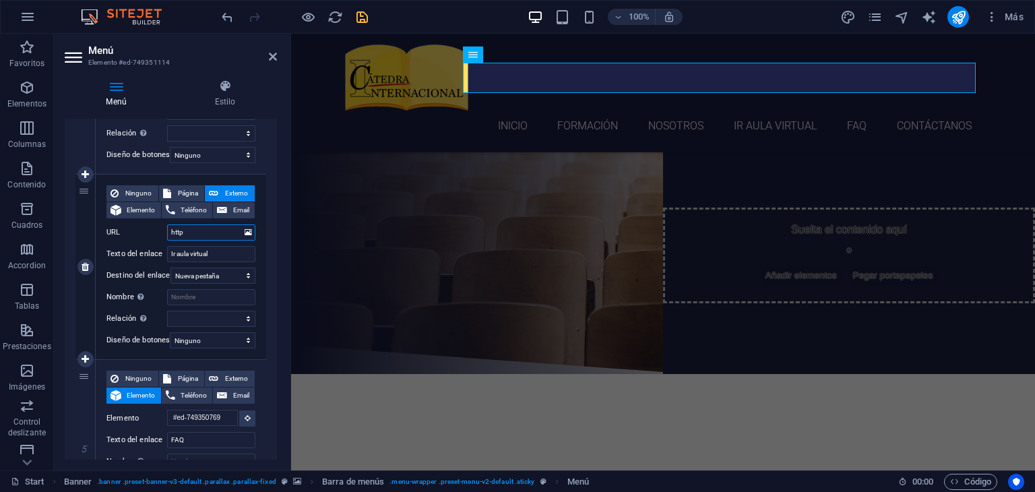
type input "https"
select select
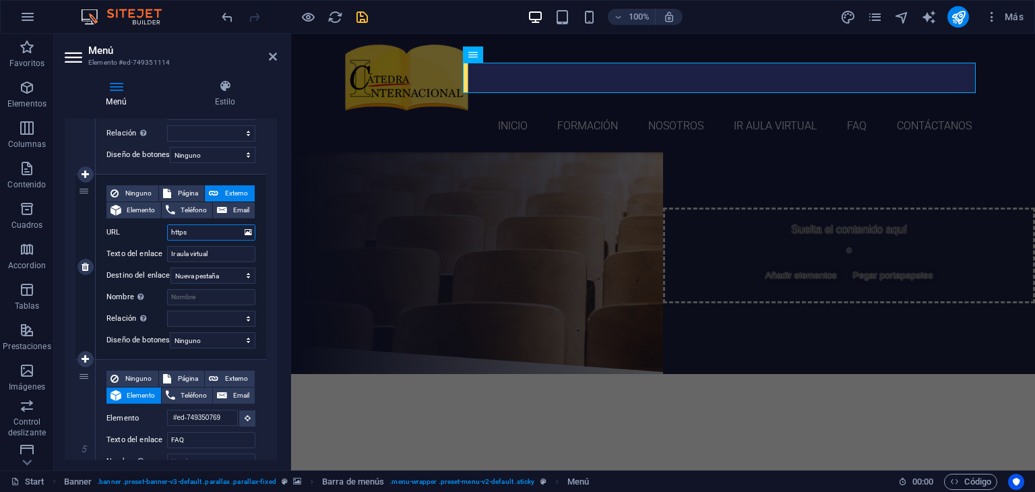
select select
type input "https:"
select select
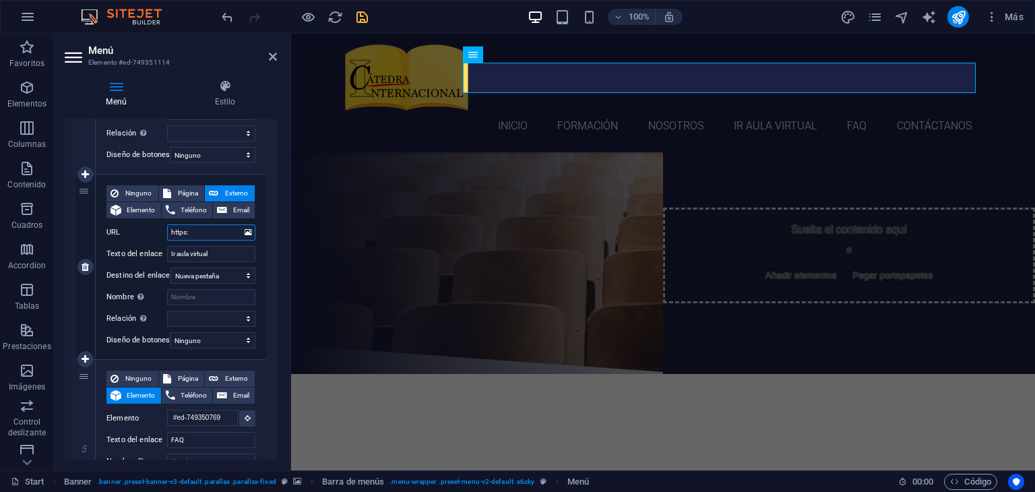
select select
type input "https://"
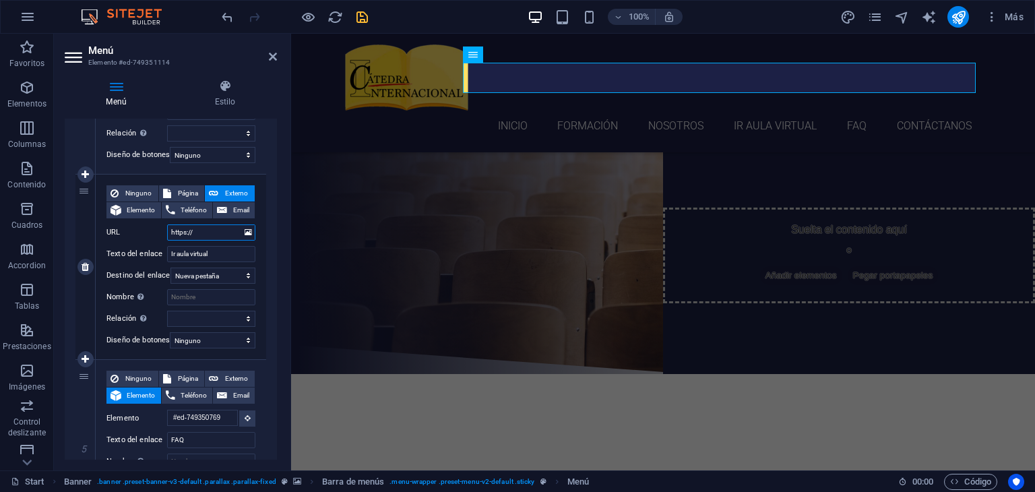
select select
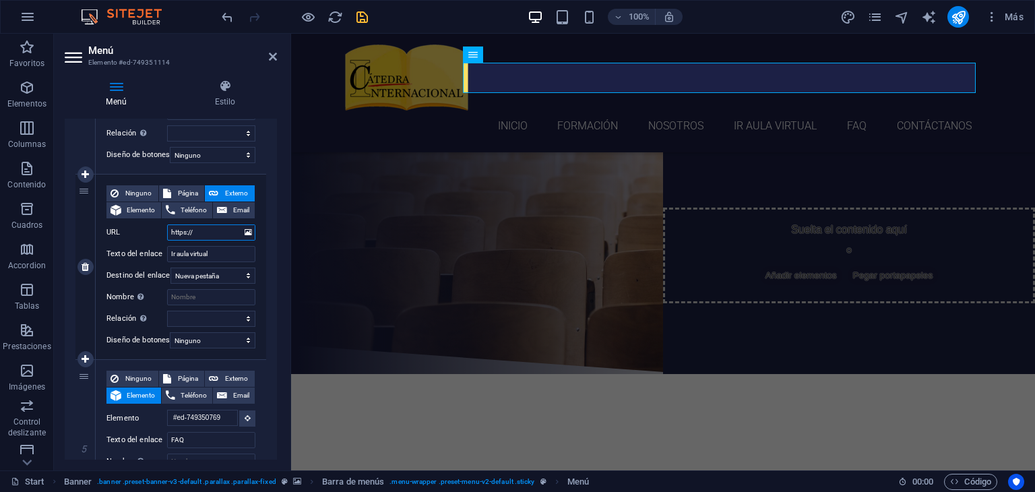
select select
type input "https://catedra"
select select
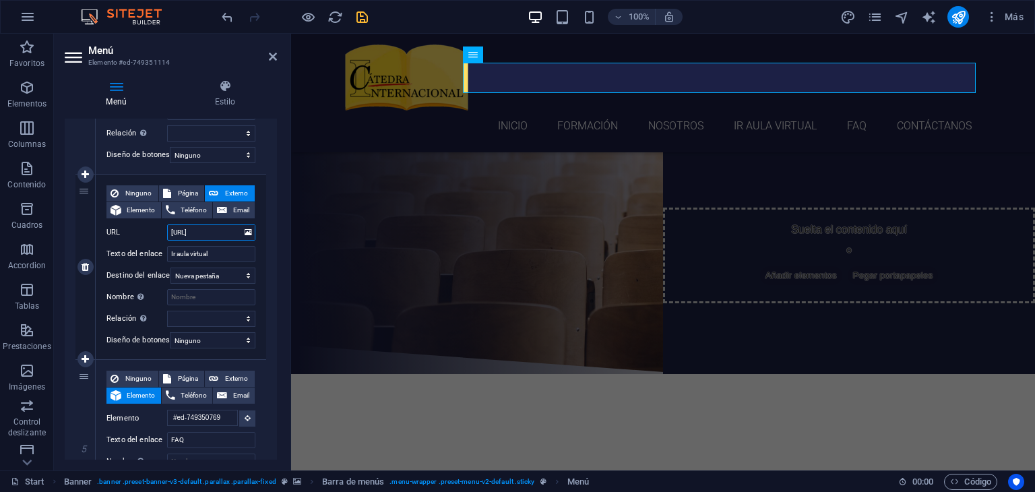
select select
type input "https://catedrainternacional"
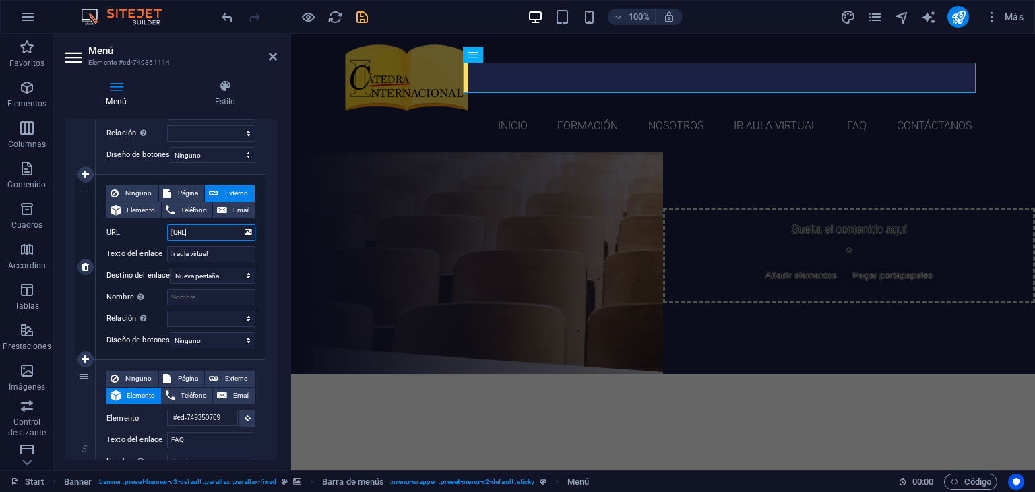
scroll to position [0, 18]
select select
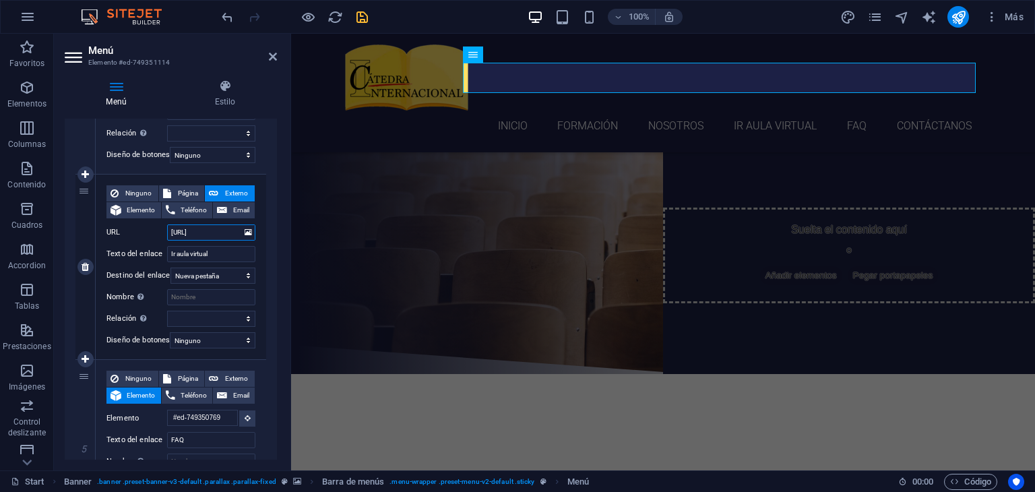
select select
type input "https://catedrainternacional.com"
select select
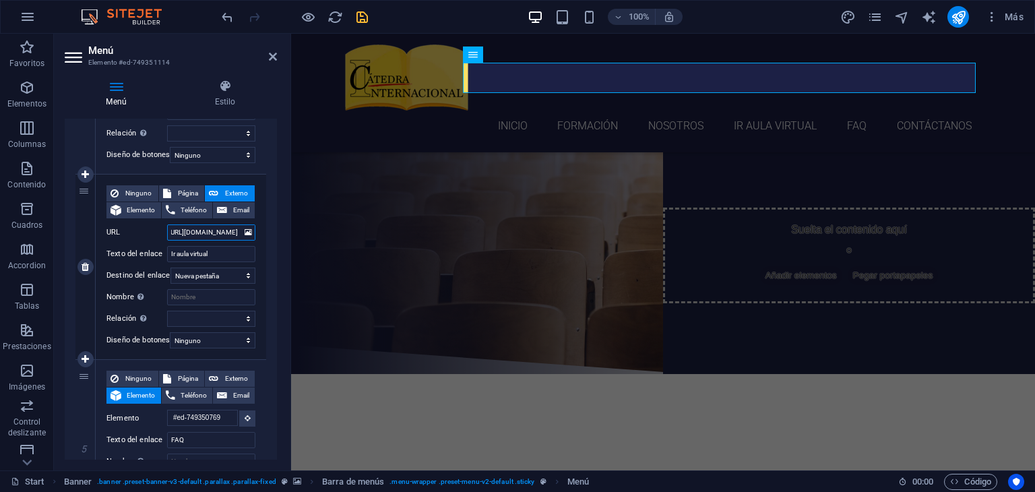
select select
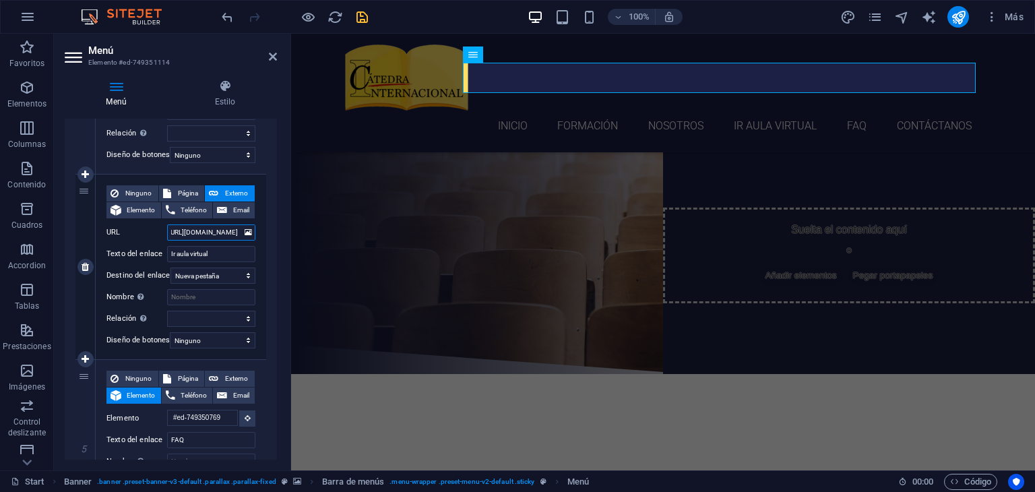
type input "https://catedrainternacional.com/a"
select select
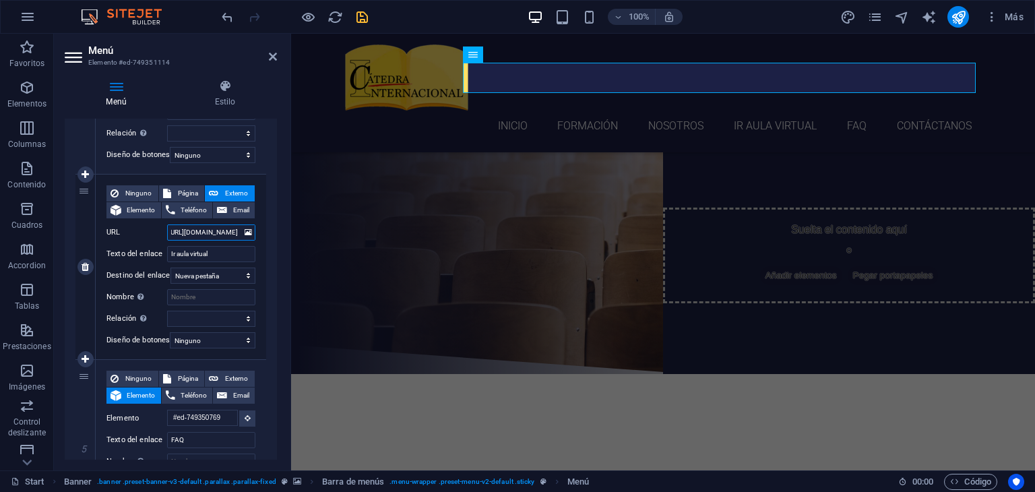
select select
type input "https://catedrainternacional.com/aula"
select select
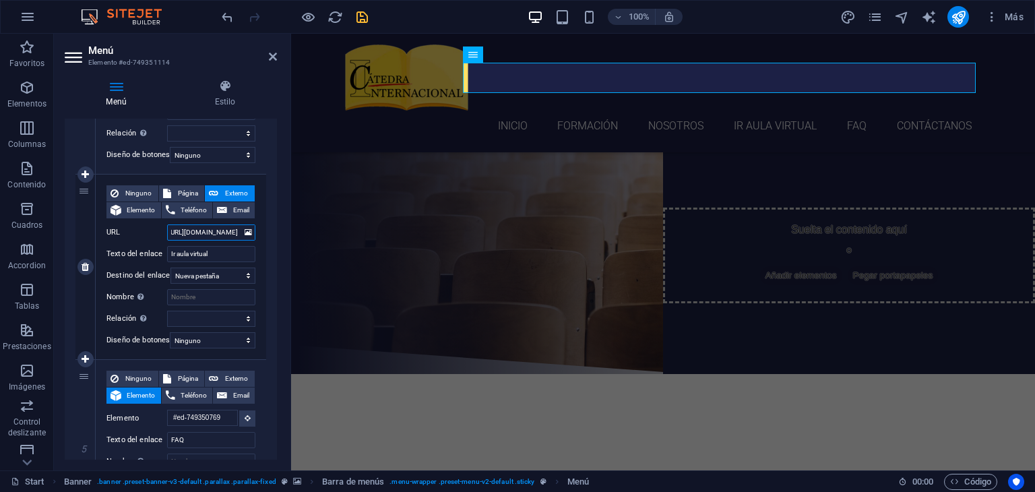
select select
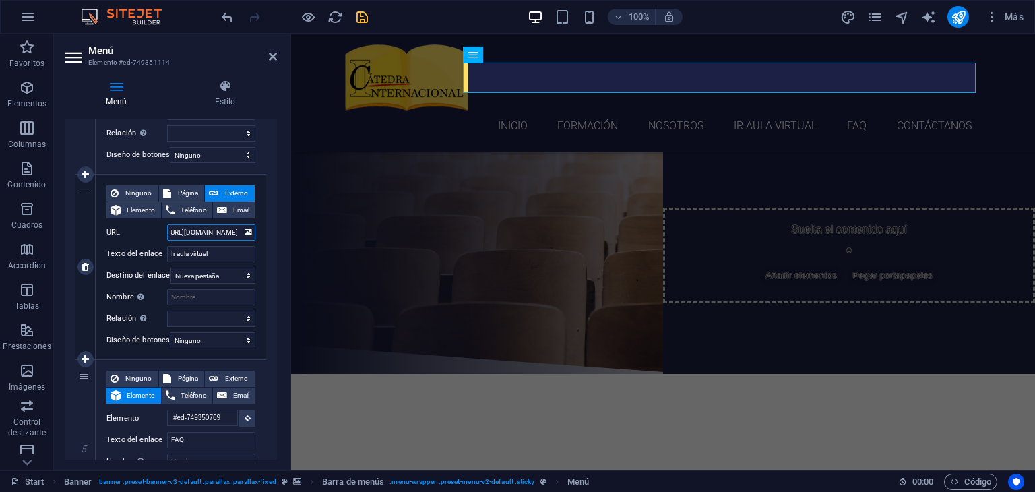
type input "https://catedrainternacional.com/aulavirtual"
select select
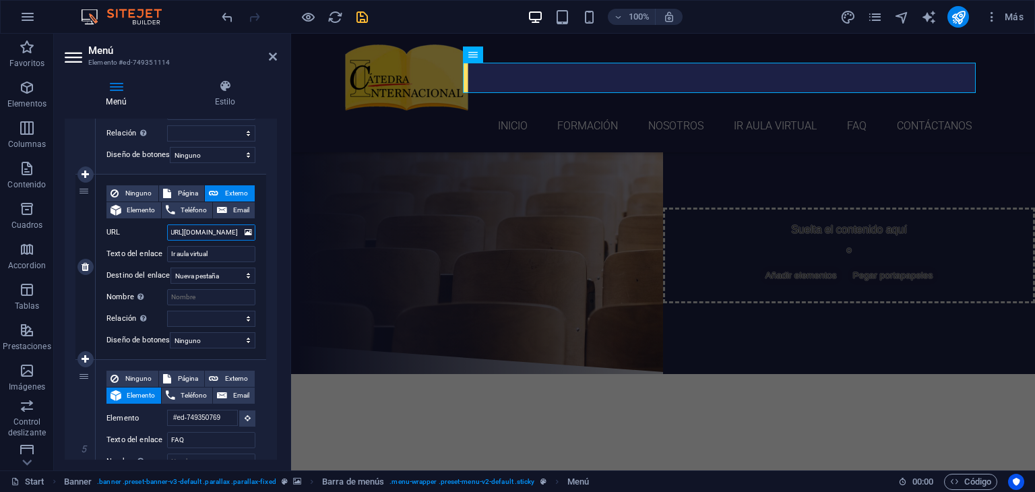
select select
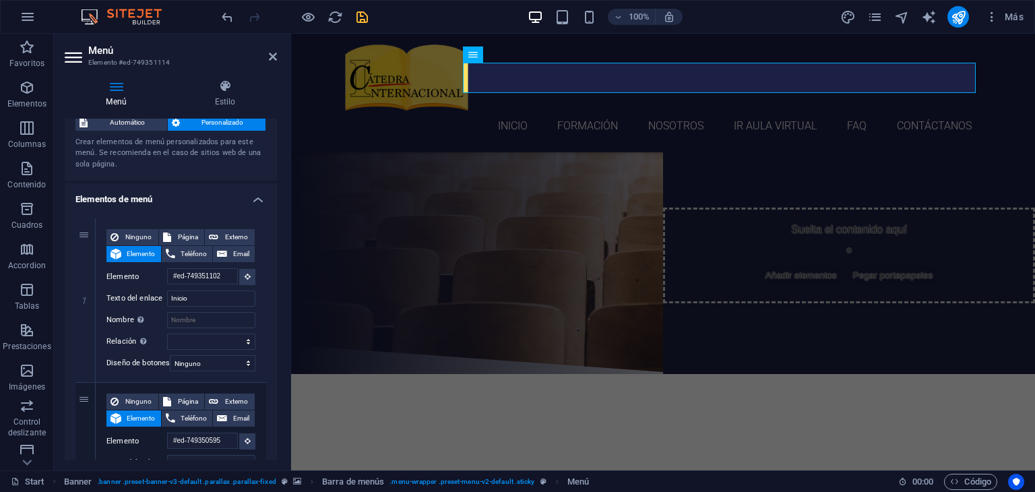
scroll to position [0, 0]
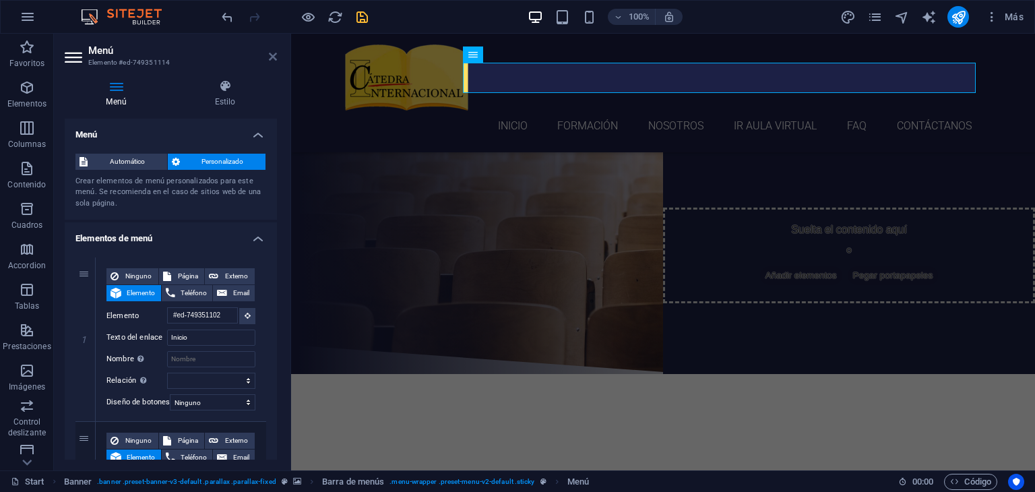
type input "https://catedrainternacional.com/aulavirtual"
click at [272, 55] on icon at bounding box center [273, 56] width 8 height 11
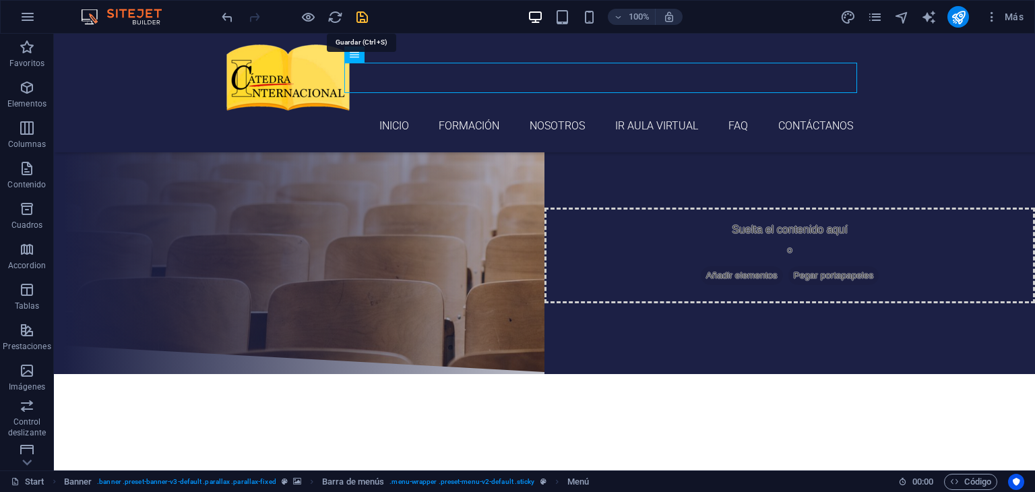
click at [359, 15] on icon "save" at bounding box center [363, 17] width 16 height 16
checkbox input "false"
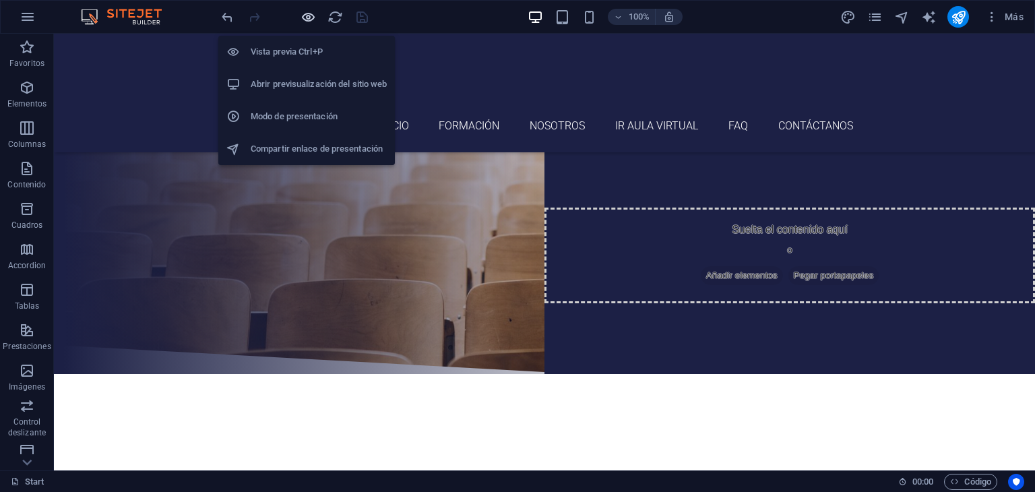
click at [307, 16] on icon "button" at bounding box center [309, 17] width 16 height 16
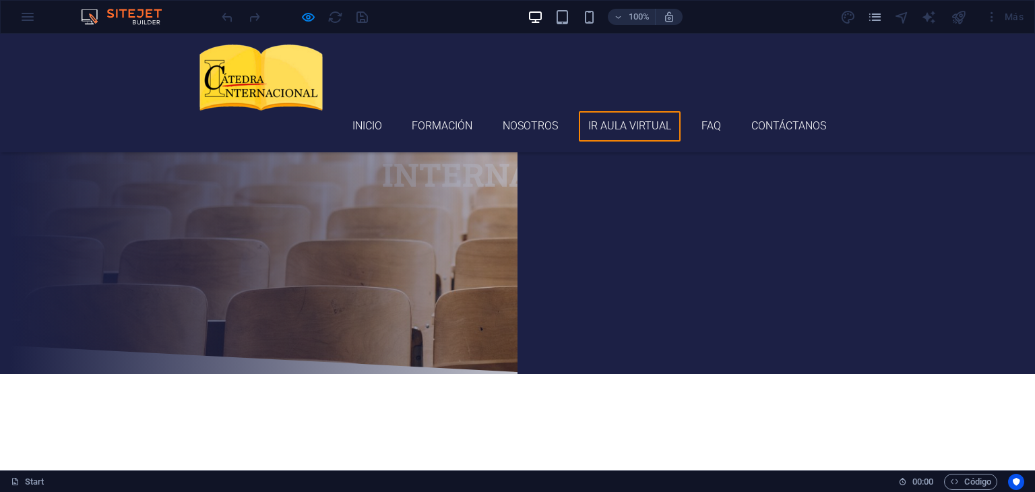
click at [640, 111] on link "Ir aula virtual" at bounding box center [630, 126] width 102 height 30
click at [584, 247] on link "Ir al aula virtual" at bounding box center [518, 264] width 133 height 34
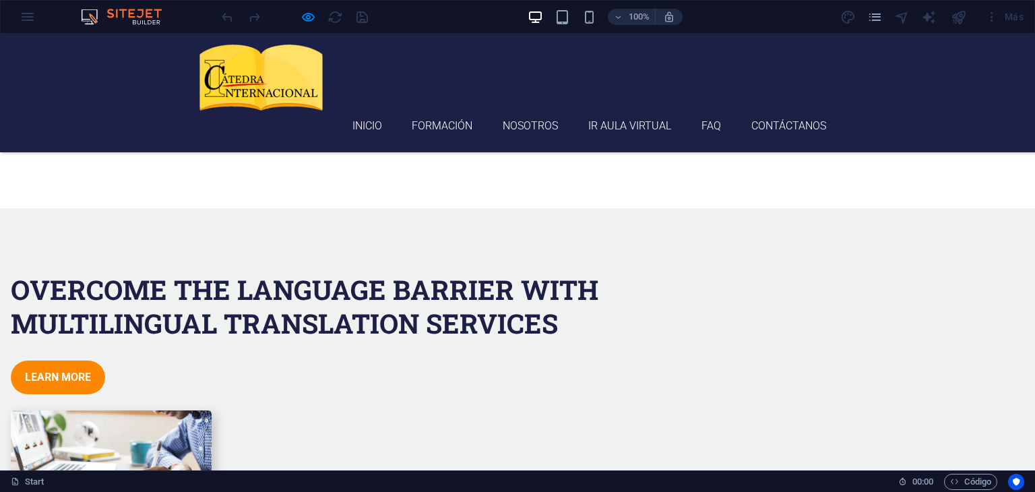
scroll to position [1715, 0]
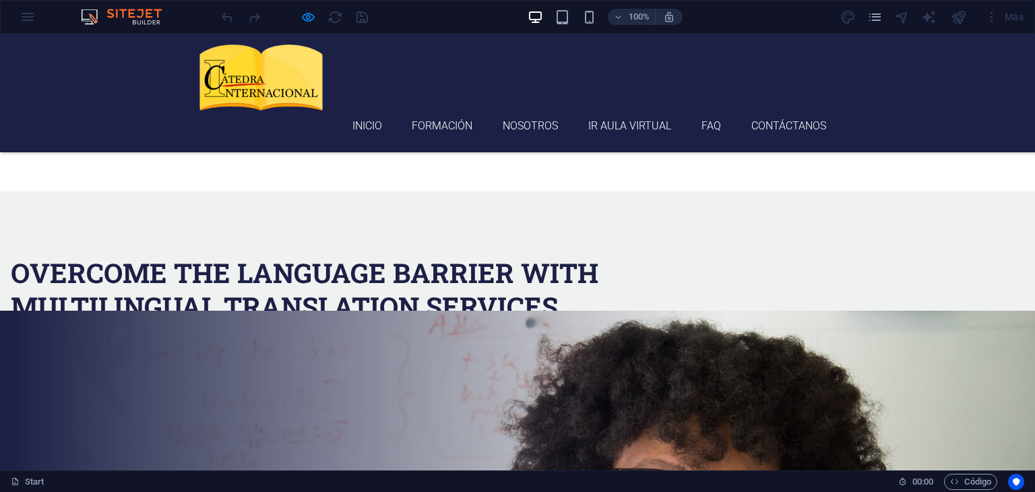
click at [373, 268] on h2 "Overcome the Language Barrier with Multilingual Translation Services" at bounding box center [329, 289] width 636 height 67
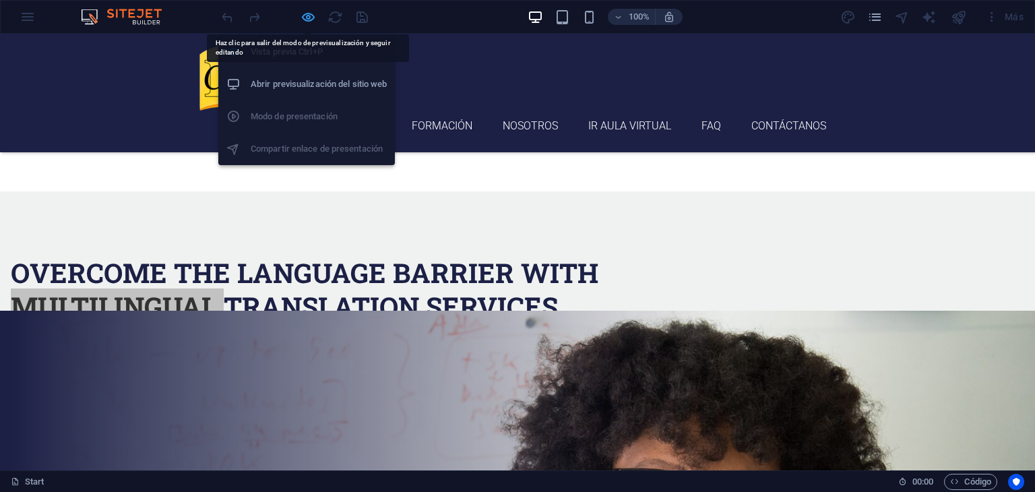
click at [305, 17] on icon "button" at bounding box center [309, 17] width 16 height 16
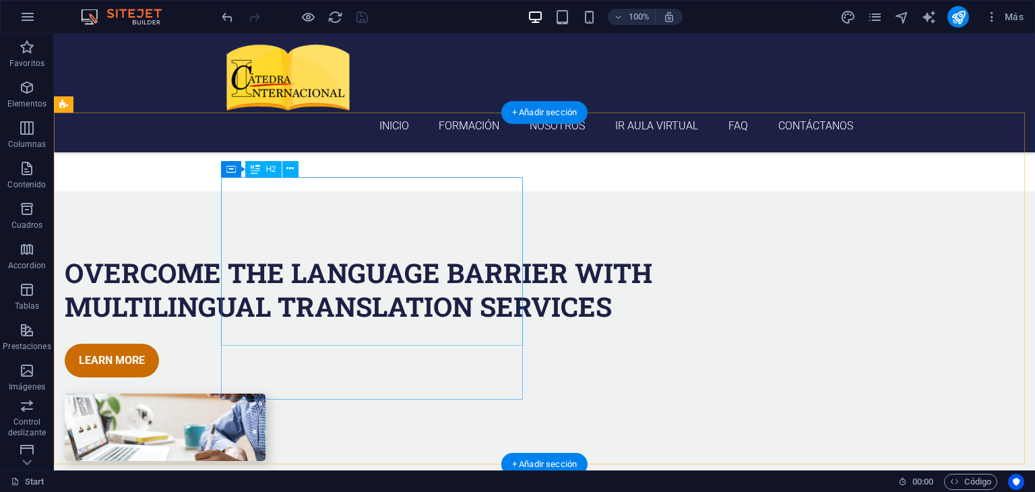
click at [278, 256] on div "Overcome the Language Barrier with Multilingual Translation Services" at bounding box center [383, 289] width 636 height 67
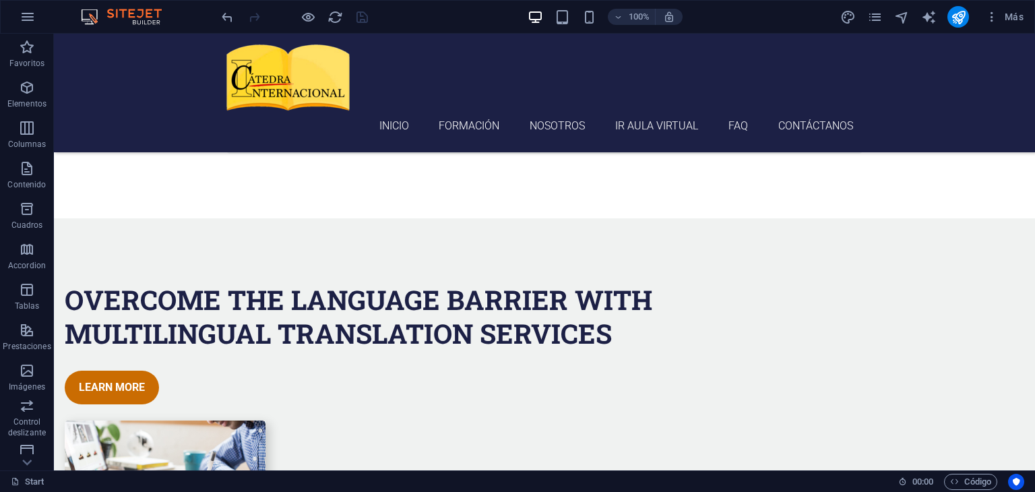
scroll to position [1702, 0]
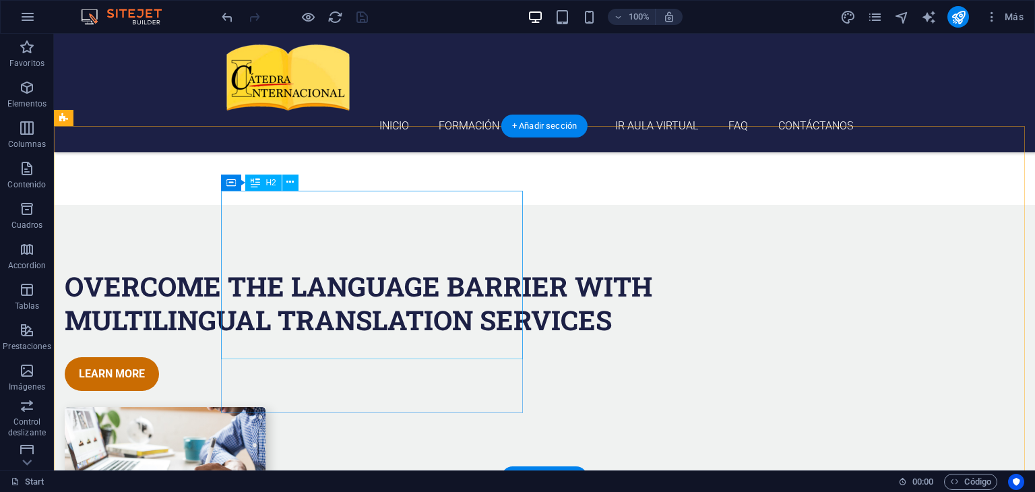
click at [366, 278] on div "Overcome the Language Barrier with Multilingual Translation Services" at bounding box center [383, 303] width 636 height 67
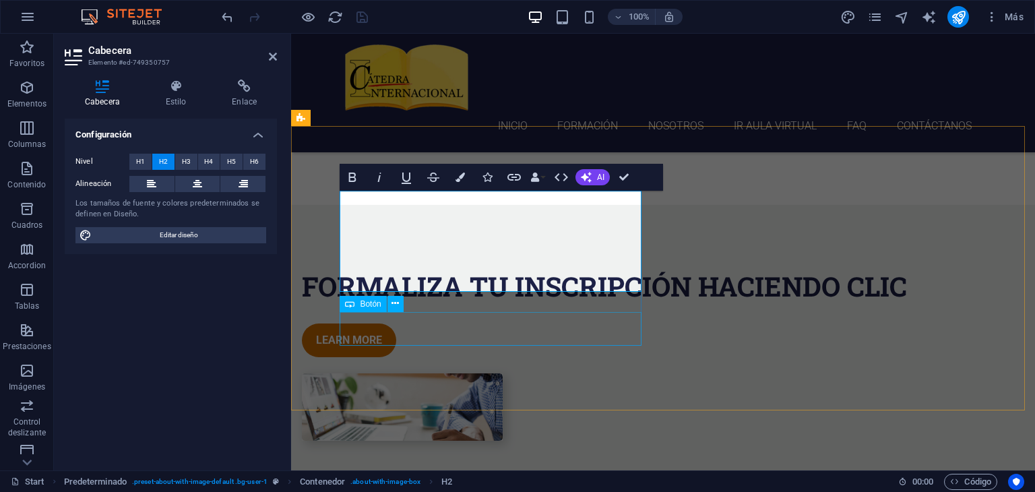
click at [375, 328] on div "Learn more" at bounding box center [620, 341] width 636 height 34
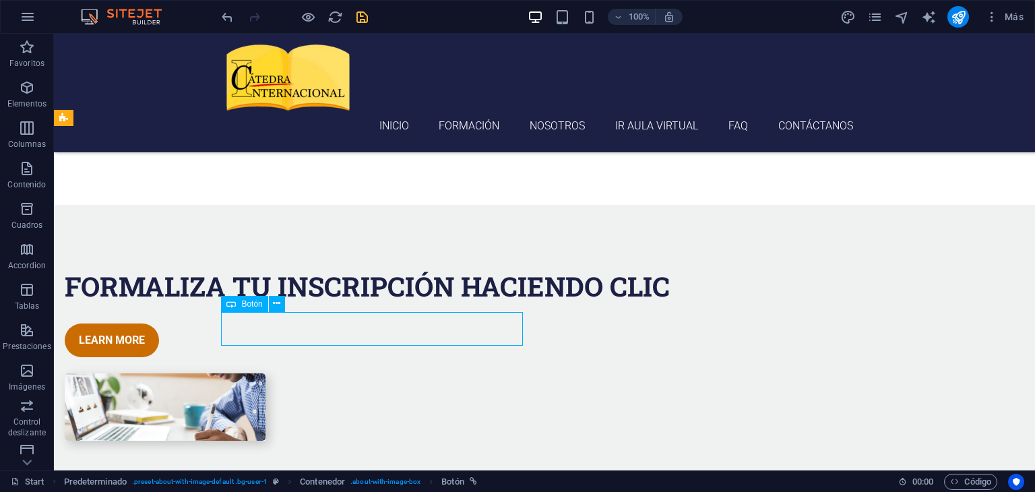
click at [286, 327] on div "Learn more" at bounding box center [383, 341] width 636 height 34
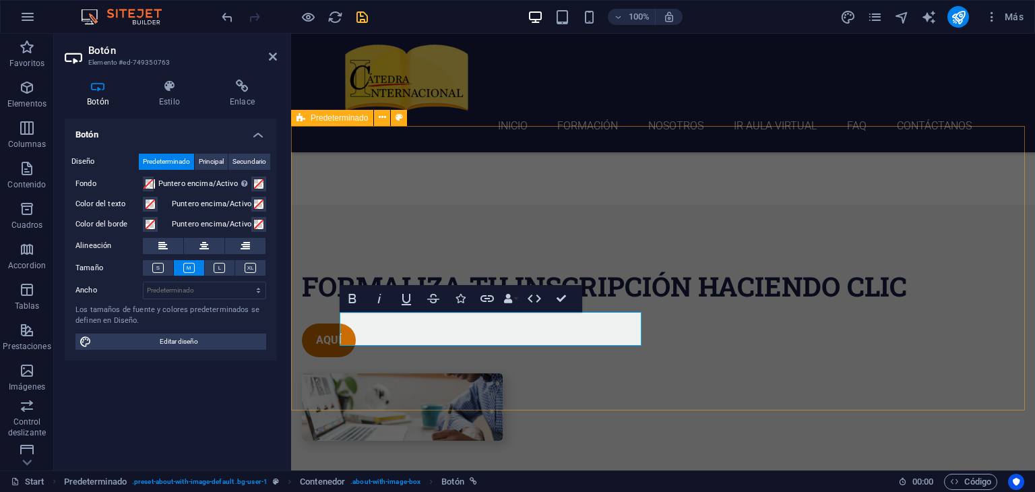
click at [321, 257] on div "FORMALIZA TU INSCRIPCIÓN HACIENDO CLIC AQUÍ" at bounding box center [663, 355] width 744 height 301
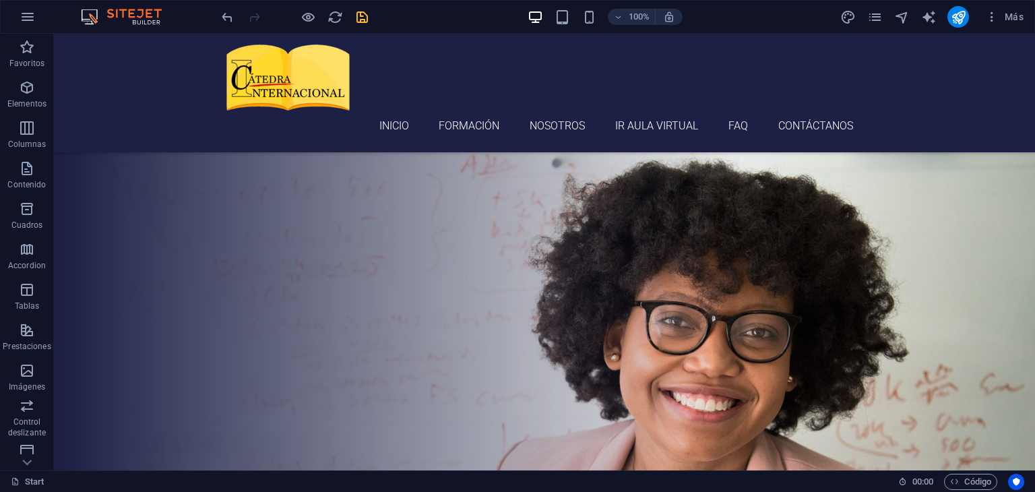
scroll to position [2305, 0]
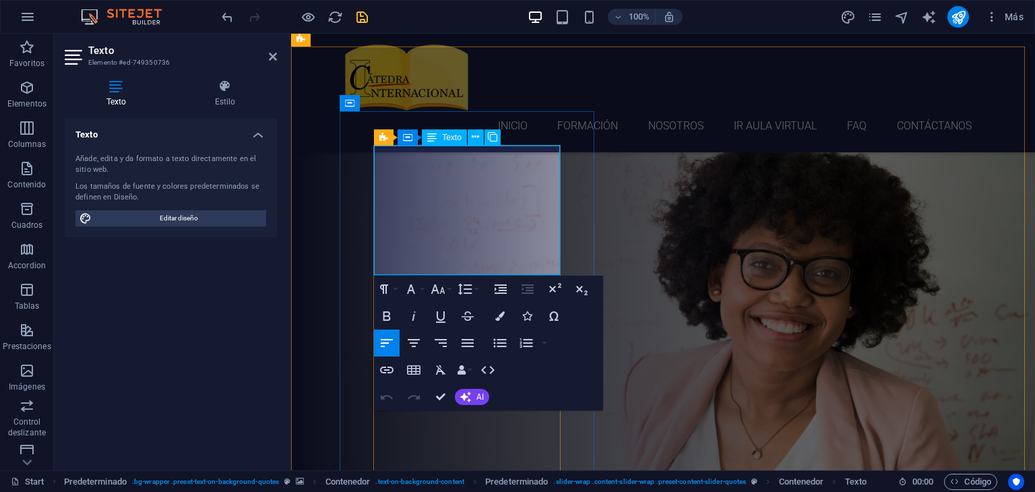
drag, startPoint x: 462, startPoint y: 269, endPoint x: 396, endPoint y: 265, distance: 66.2
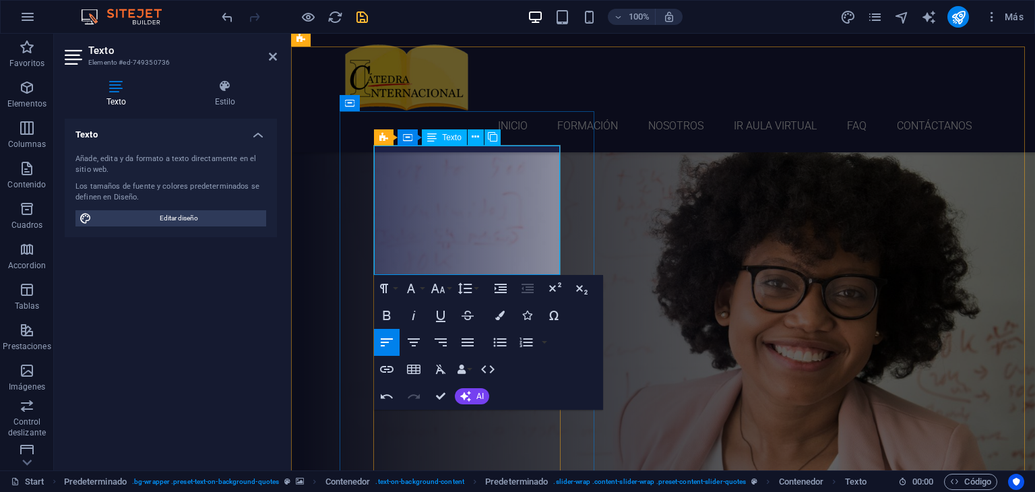
drag, startPoint x: 478, startPoint y: 265, endPoint x: 375, endPoint y: 272, distance: 102.7
click at [390, 314] on icon "button" at bounding box center [387, 315] width 16 height 16
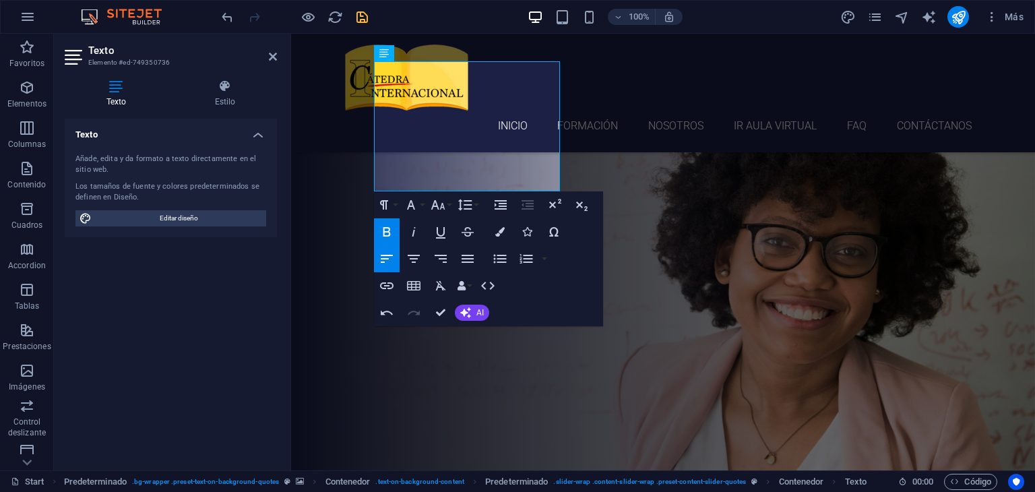
scroll to position [2473, 0]
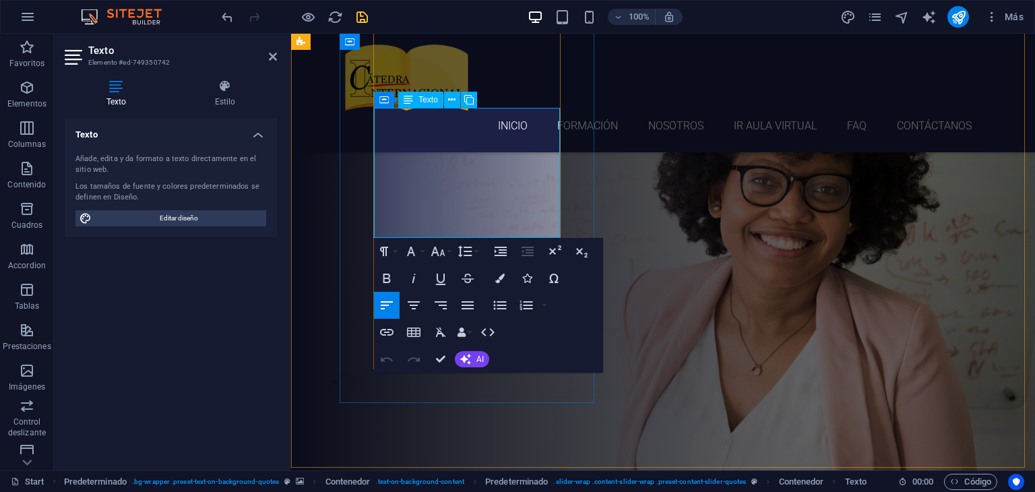
drag, startPoint x: 443, startPoint y: 233, endPoint x: 375, endPoint y: 235, distance: 67.5
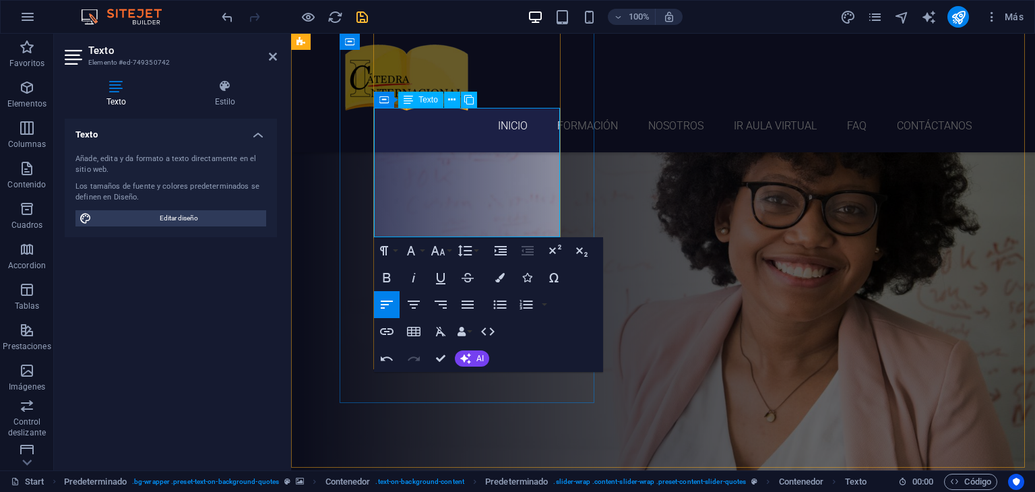
drag, startPoint x: 497, startPoint y: 228, endPoint x: 377, endPoint y: 230, distance: 120.0
click at [389, 277] on icon "button" at bounding box center [386, 277] width 7 height 9
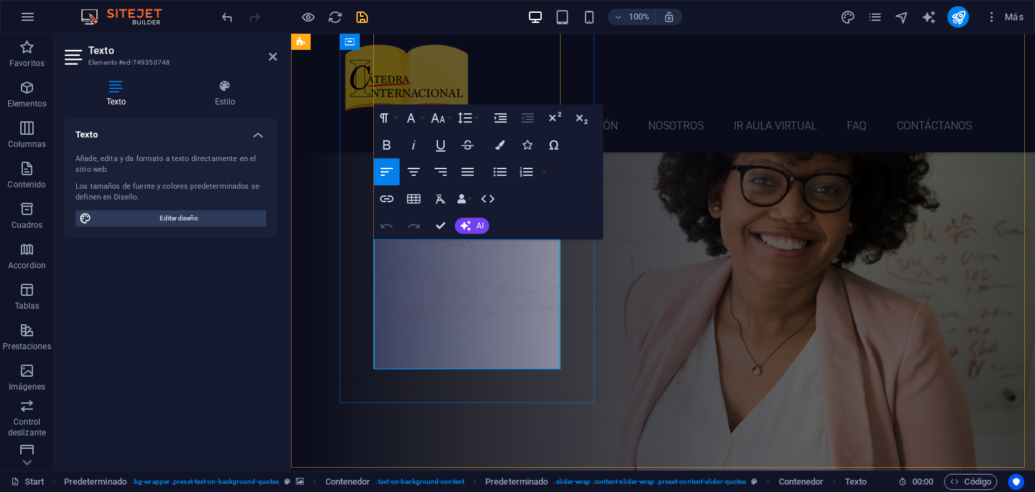
drag, startPoint x: 439, startPoint y: 363, endPoint x: 382, endPoint y: 369, distance: 57.5
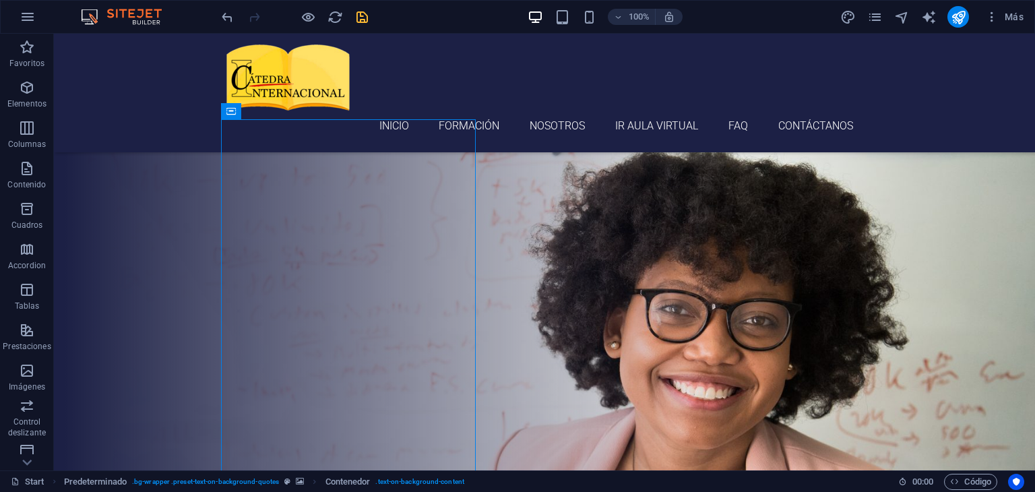
scroll to position [2290, 0]
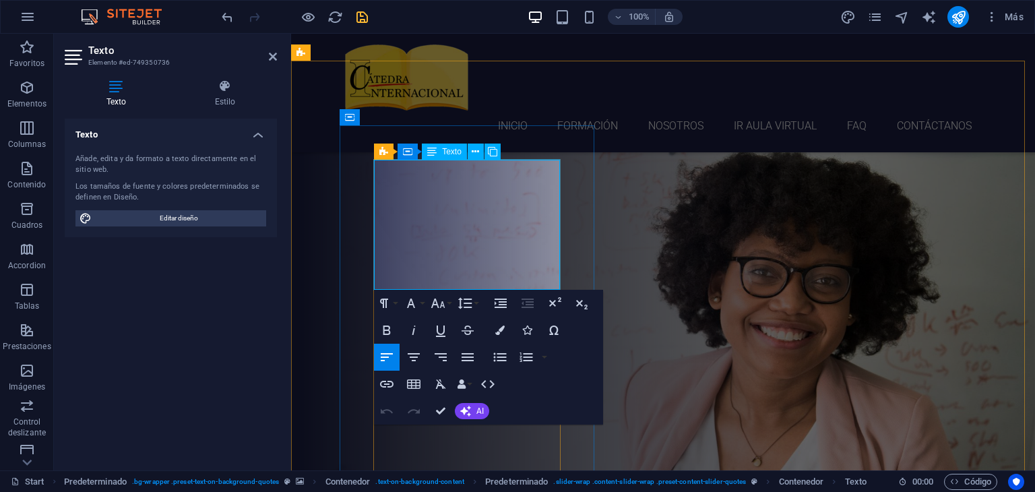
drag, startPoint x: 375, startPoint y: 170, endPoint x: 499, endPoint y: 249, distance: 147.3
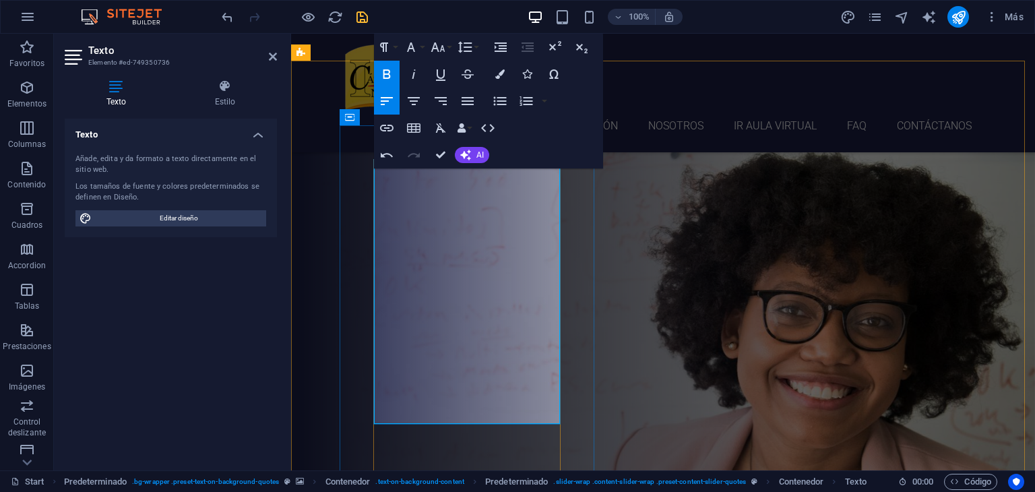
drag, startPoint x: 374, startPoint y: 203, endPoint x: 400, endPoint y: 203, distance: 25.6
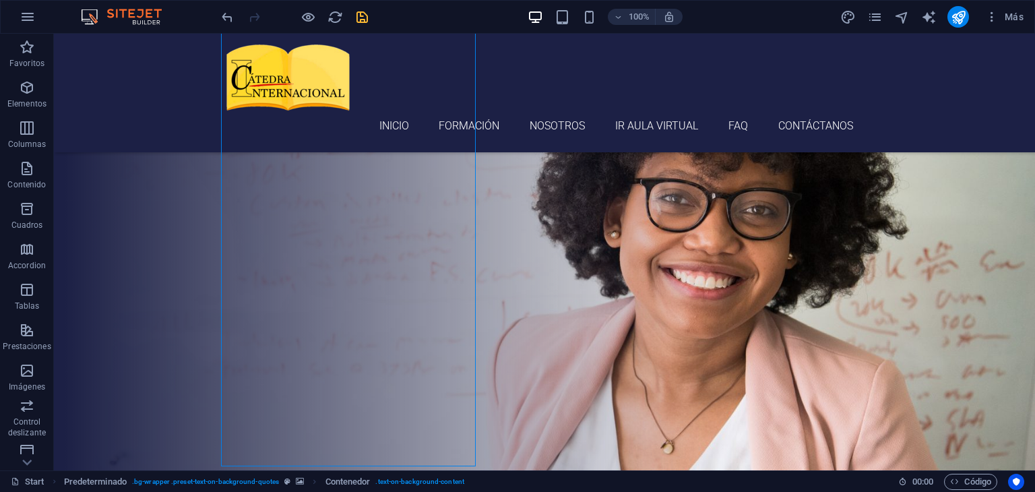
scroll to position [2518, 0]
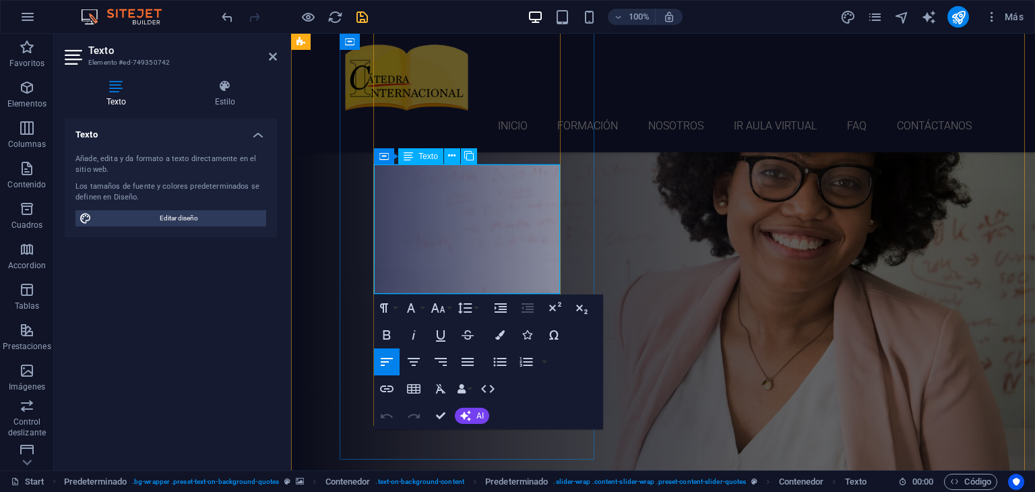
drag, startPoint x: 375, startPoint y: 173, endPoint x: 501, endPoint y: 252, distance: 148.7
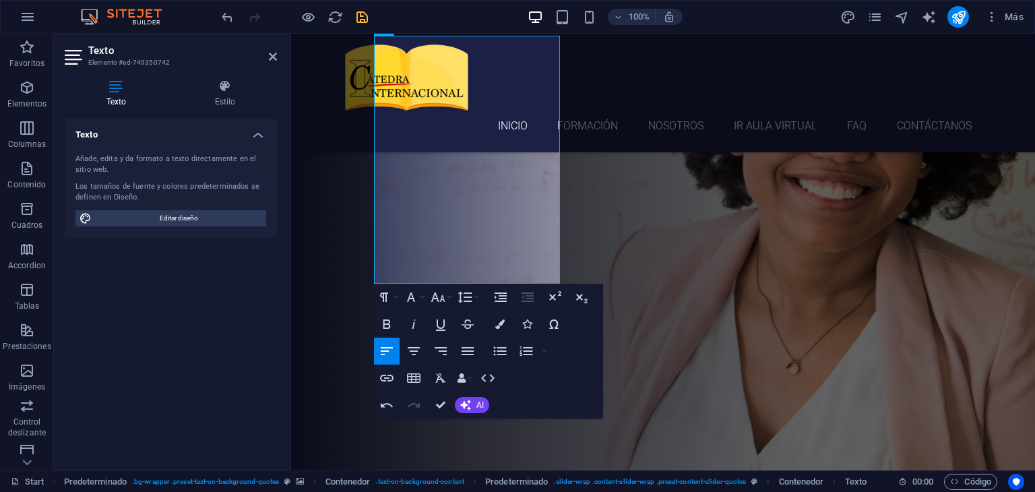
scroll to position [2558, 0]
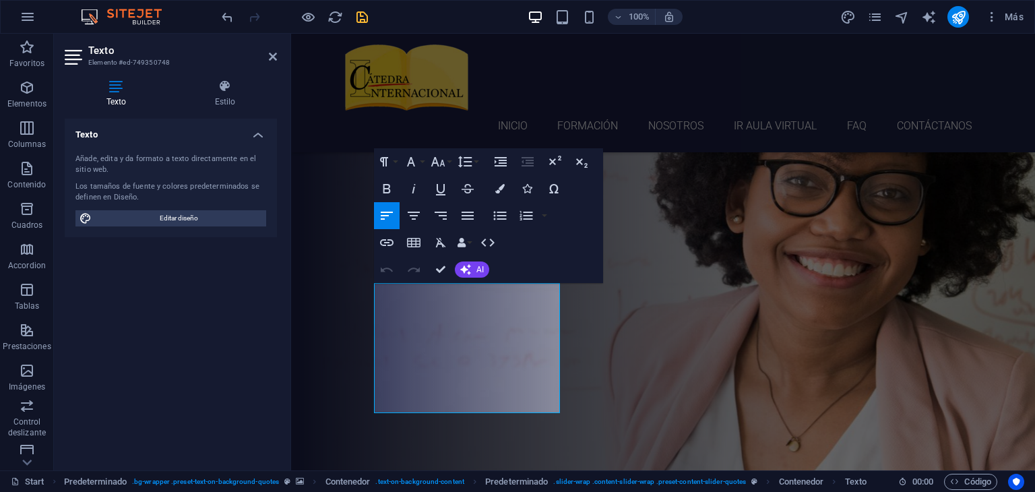
scroll to position [2674, 0]
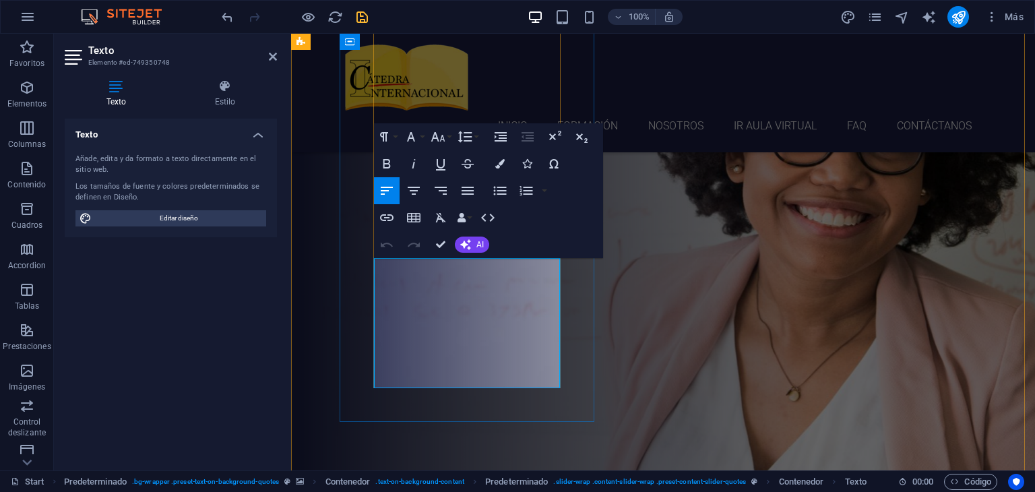
drag, startPoint x: 375, startPoint y: 384, endPoint x: 499, endPoint y: 350, distance: 128.5
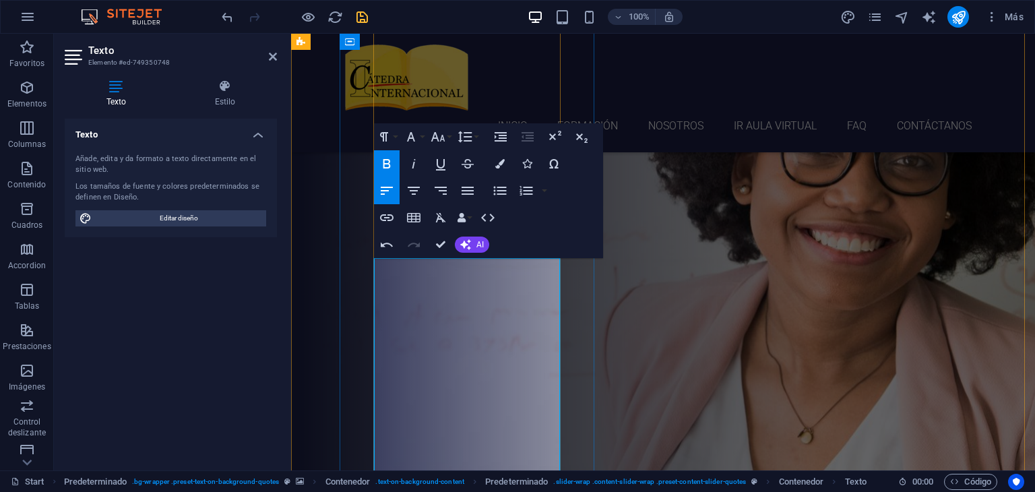
drag, startPoint x: 399, startPoint y: 300, endPoint x: 377, endPoint y: 303, distance: 22.5
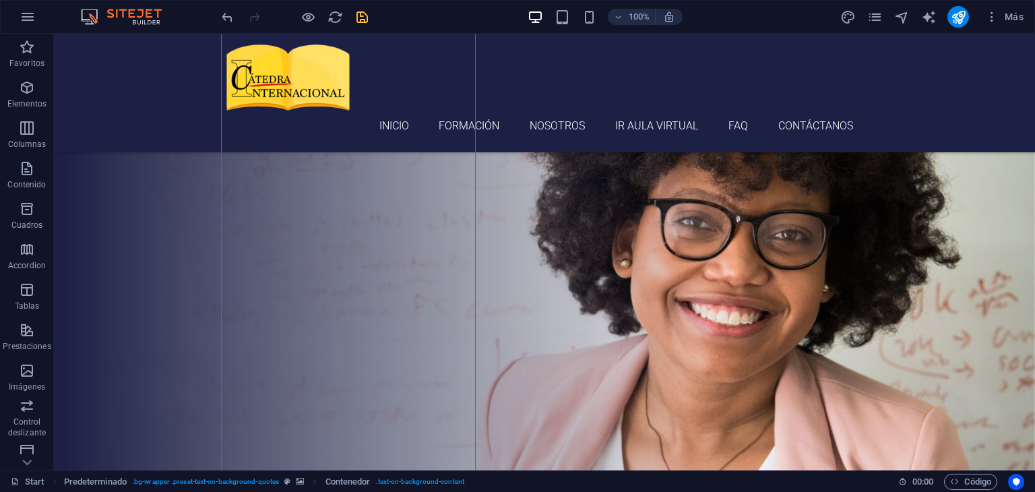
scroll to position [2507, 0]
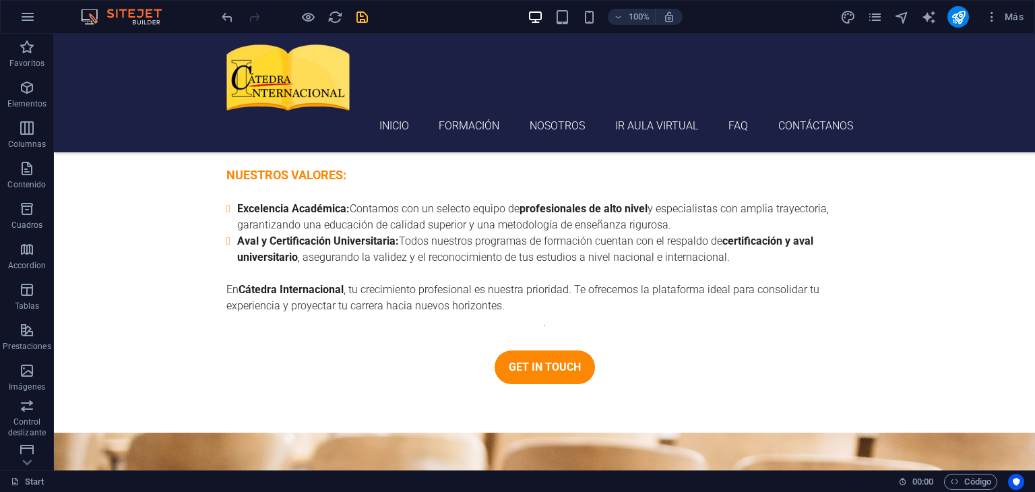
scroll to position [3732, 0]
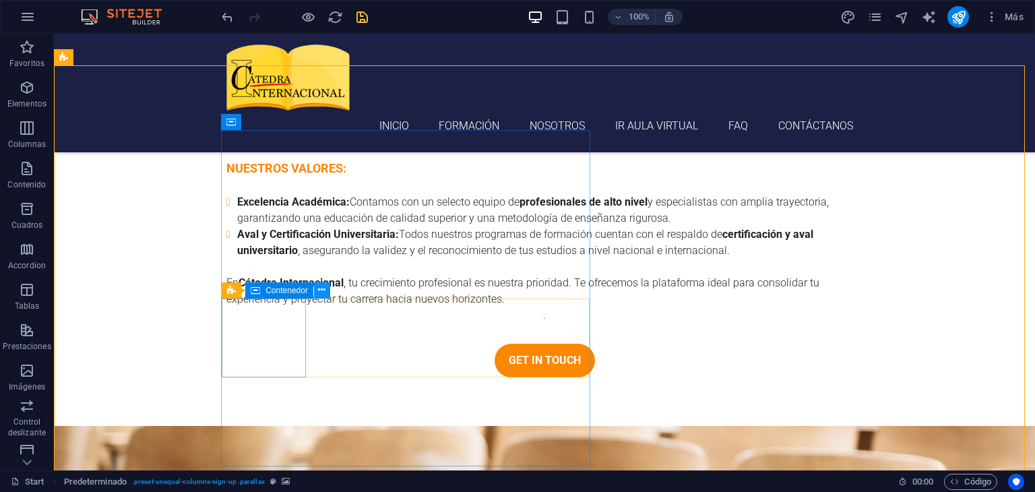
click at [319, 290] on icon at bounding box center [321, 290] width 7 height 14
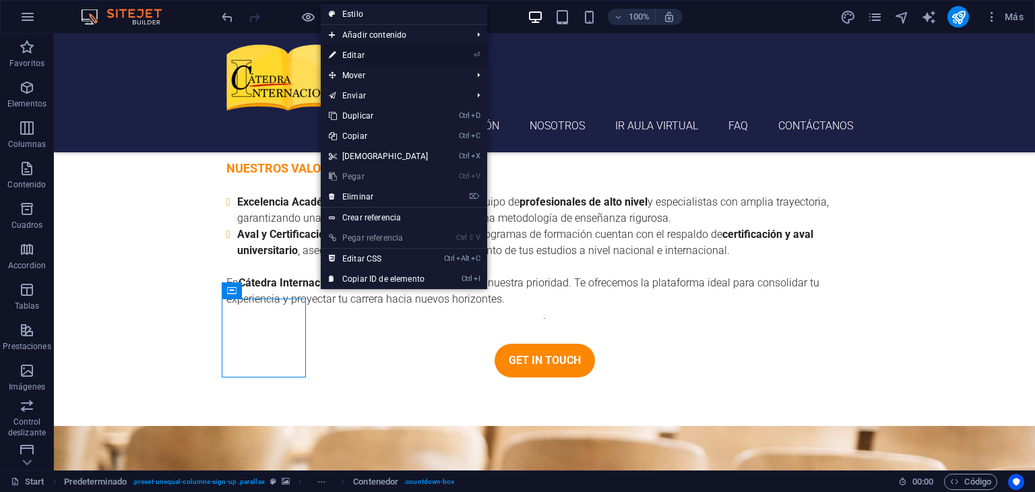
click at [385, 55] on link "⏎ Editar" at bounding box center [379, 55] width 116 height 20
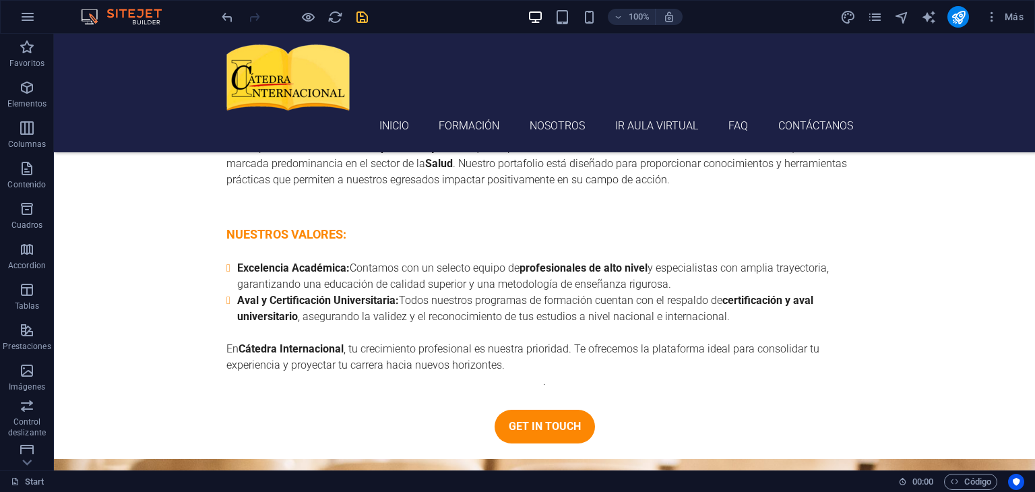
scroll to position [3652, 0]
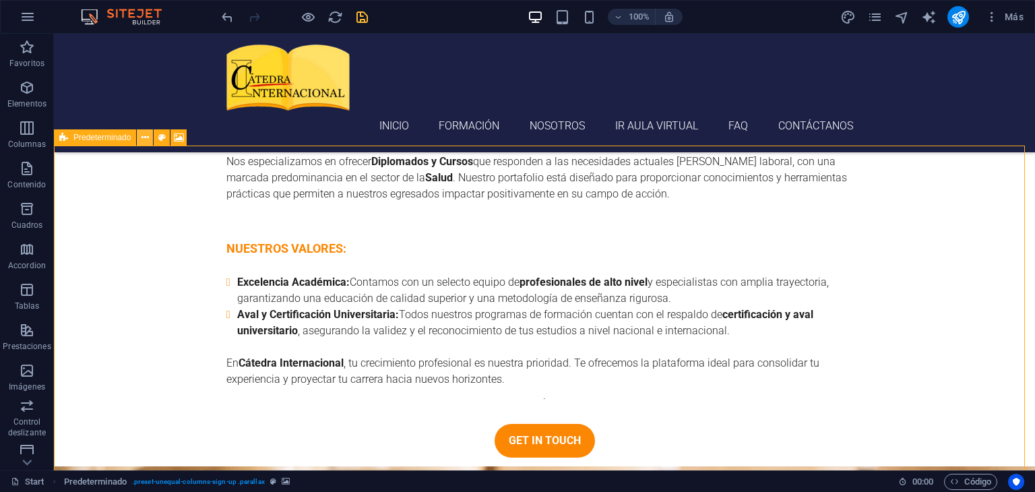
click at [142, 139] on icon at bounding box center [145, 138] width 7 height 14
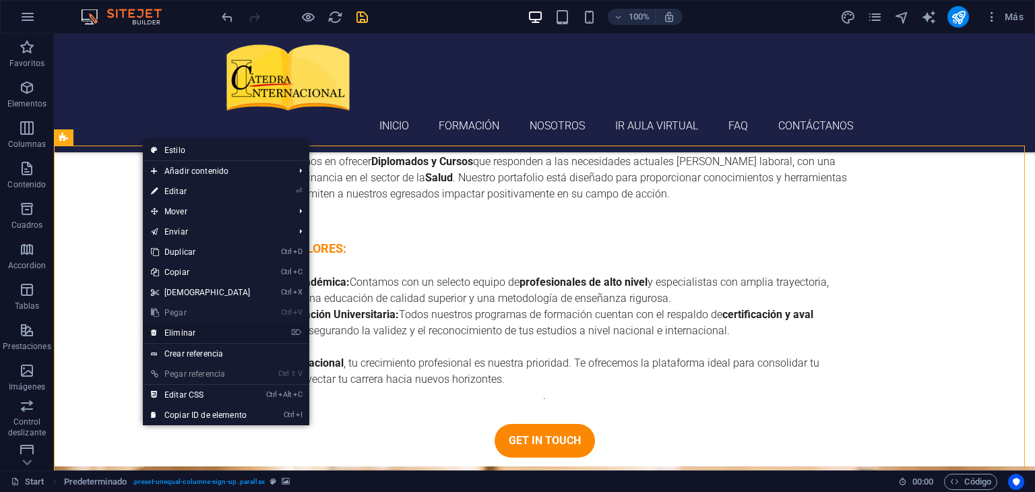
click at [193, 329] on link "⌦ Eliminar" at bounding box center [201, 333] width 116 height 20
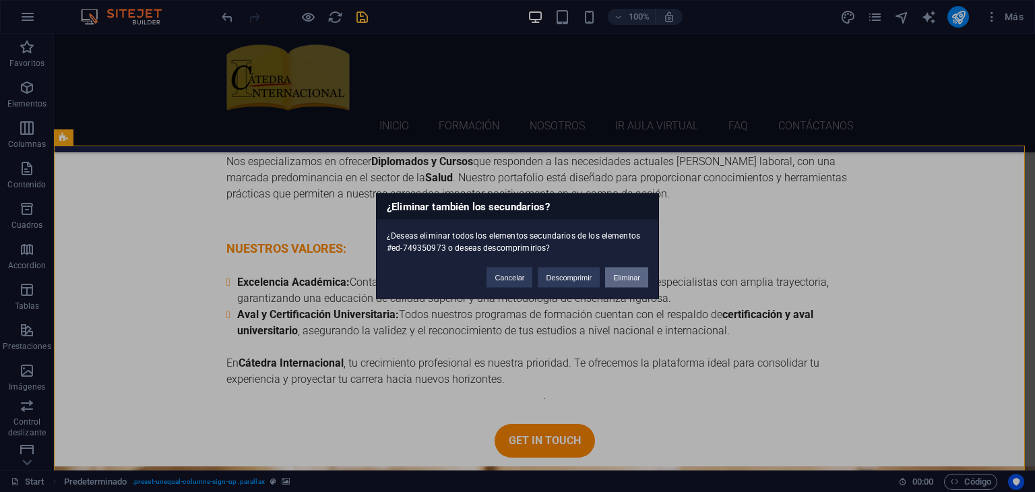
click at [620, 276] on button "Eliminar" at bounding box center [626, 278] width 43 height 20
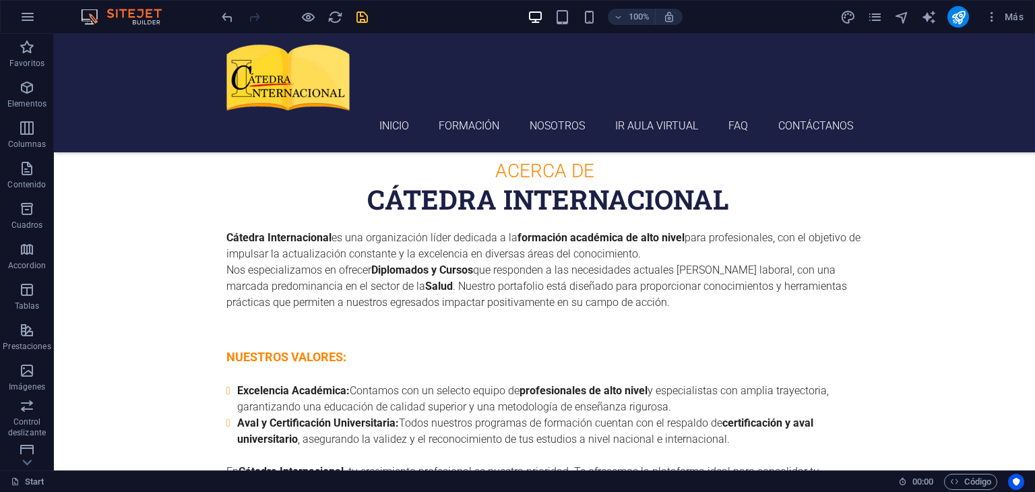
scroll to position [3569, 0]
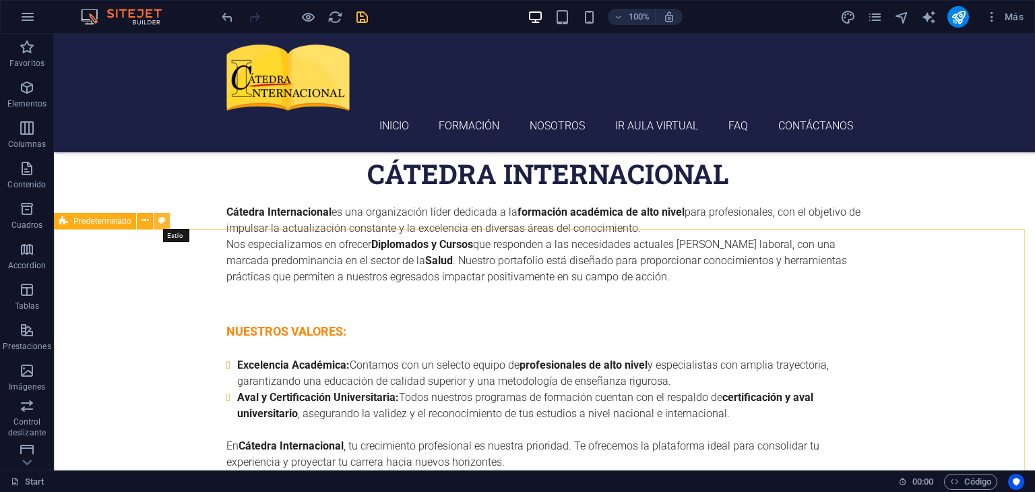
click at [160, 220] on icon at bounding box center [161, 221] width 7 height 14
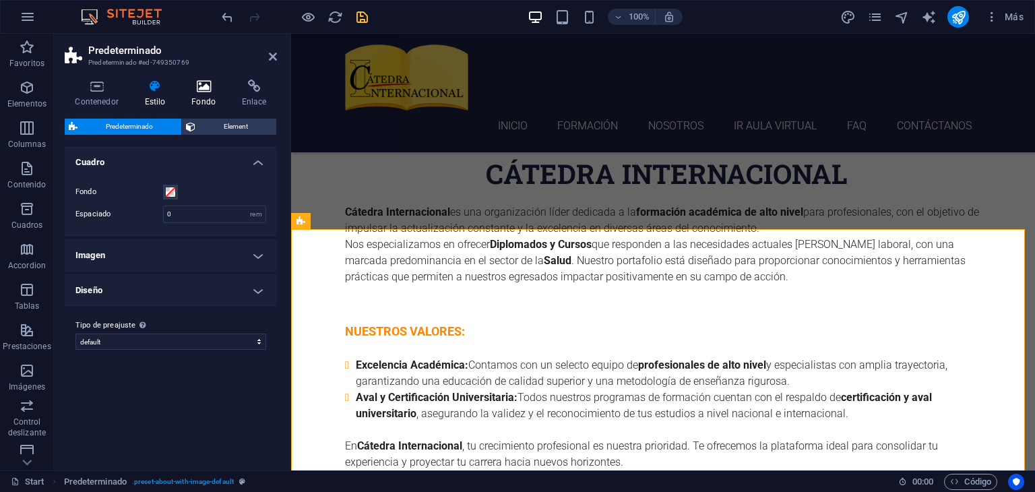
click at [199, 91] on icon at bounding box center [203, 86] width 45 height 13
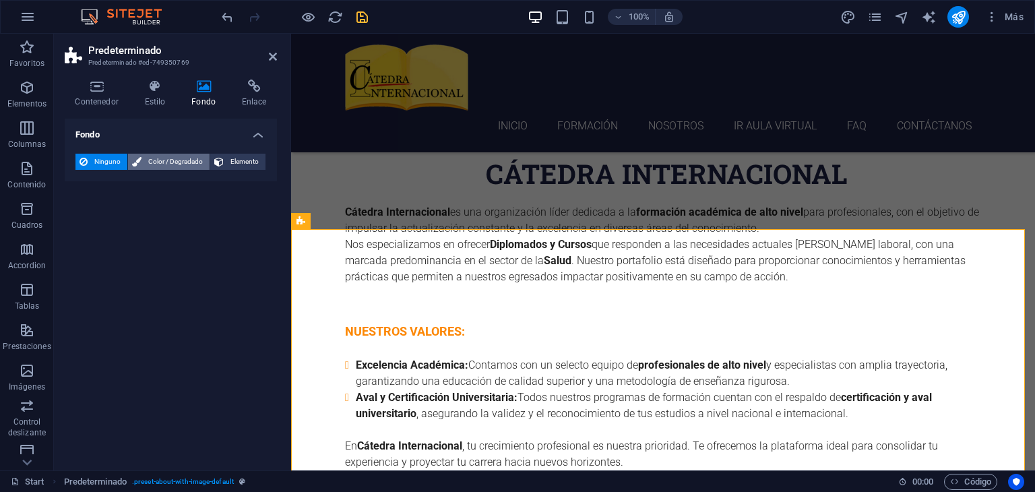
click at [168, 164] on span "Color / Degradado" at bounding box center [176, 162] width 60 height 16
click at [84, 216] on span at bounding box center [84, 215] width 15 height 15
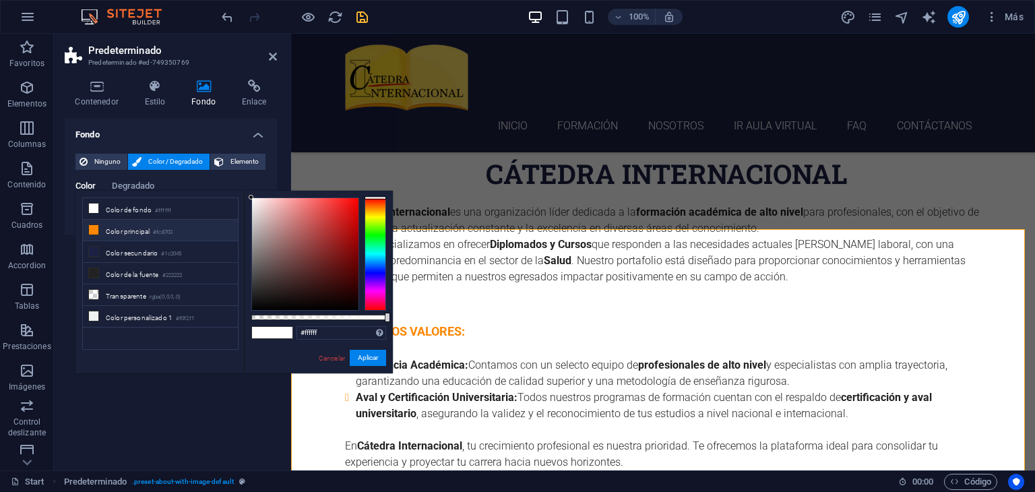
click at [103, 227] on li "Color principal #fc8703" at bounding box center [160, 231] width 155 height 22
type input "#fc8703"
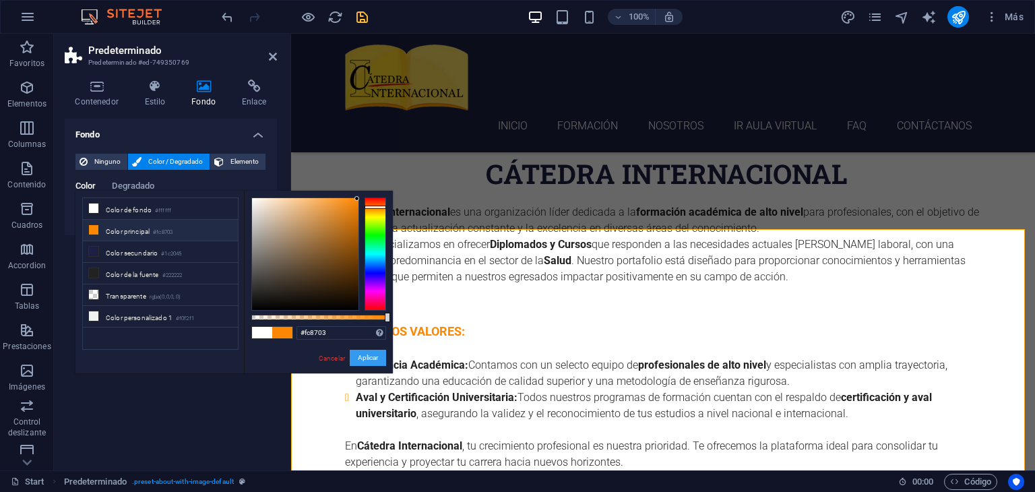
click at [367, 358] on button "Aplicar" at bounding box center [368, 358] width 36 height 16
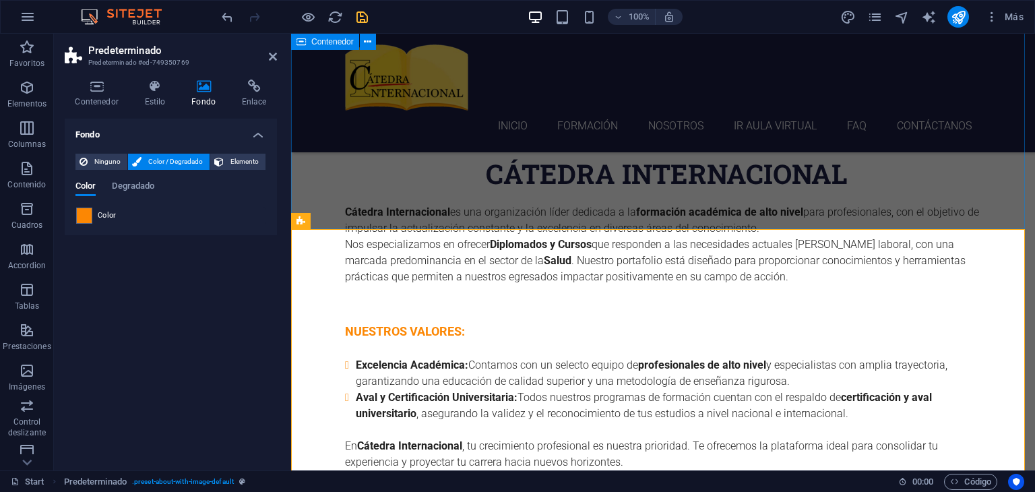
click at [938, 217] on div "ACERCA DE Cátedra Internacional Cátedra Internacional es una organización líder…" at bounding box center [663, 337] width 744 height 536
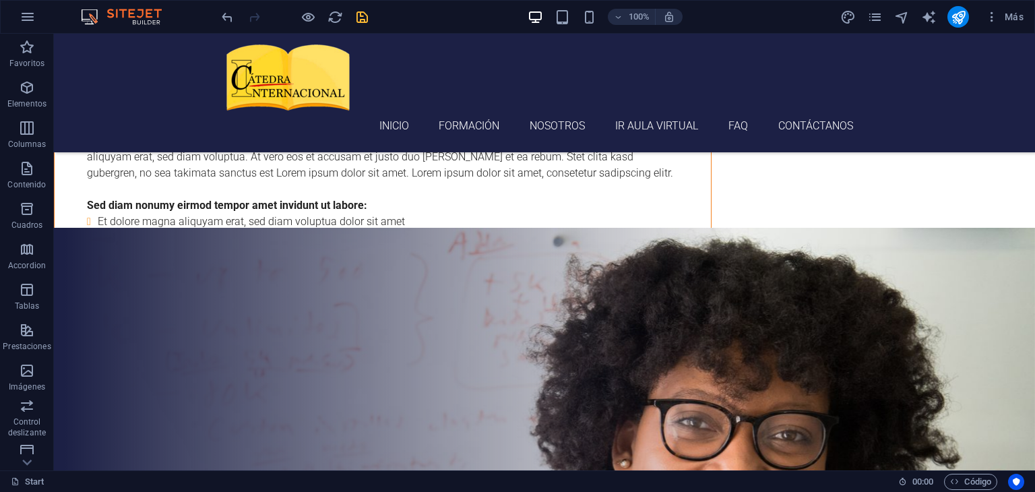
scroll to position [2183, 0]
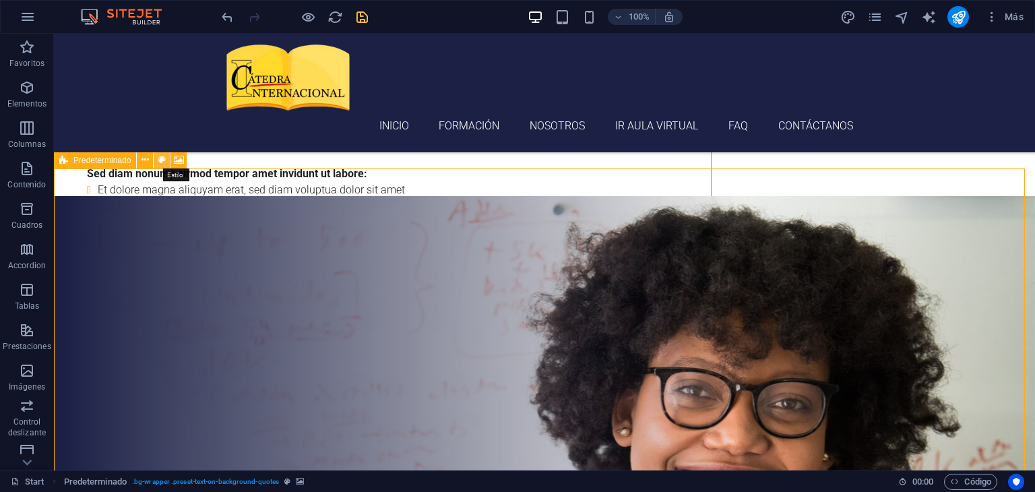
click at [162, 158] on icon at bounding box center [161, 160] width 7 height 14
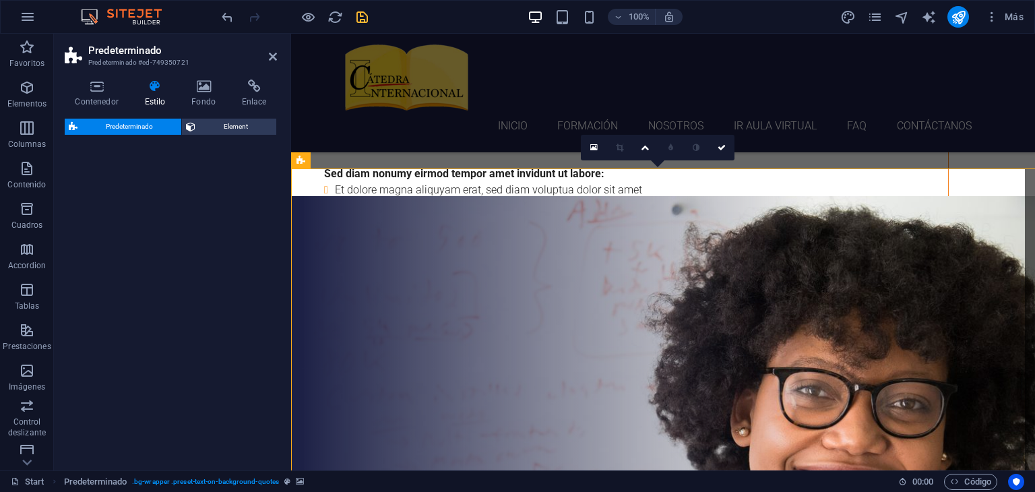
select select "preset-text-on-background-quotes"
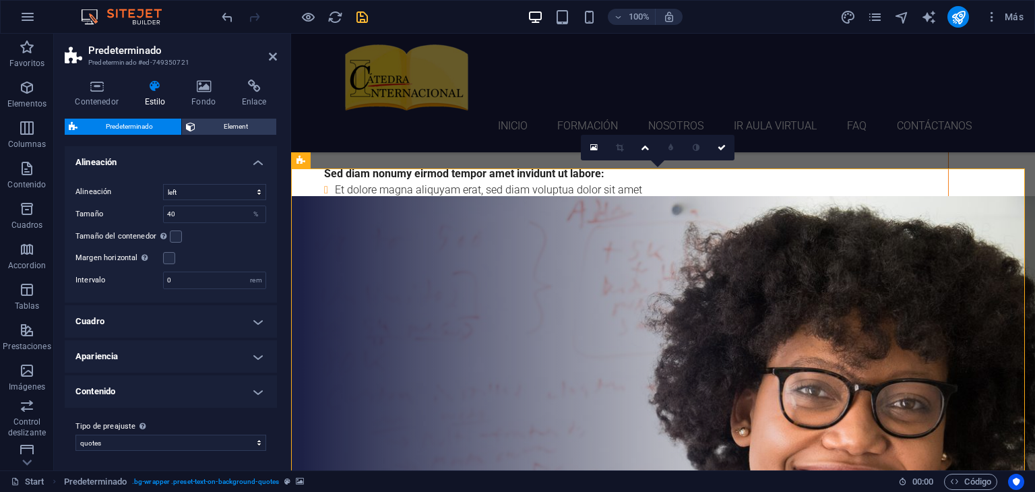
click at [253, 357] on h4 "Apariencia" at bounding box center [171, 356] width 212 height 32
click at [253, 357] on h4 "Apariencia" at bounding box center [171, 352] width 212 height 24
click at [205, 88] on icon at bounding box center [203, 86] width 45 height 13
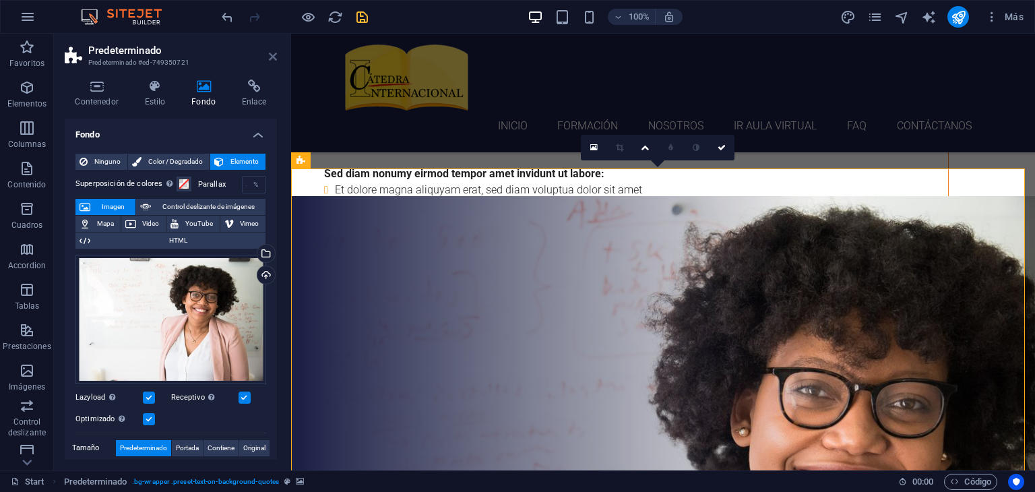
click at [271, 55] on icon at bounding box center [273, 56] width 8 height 11
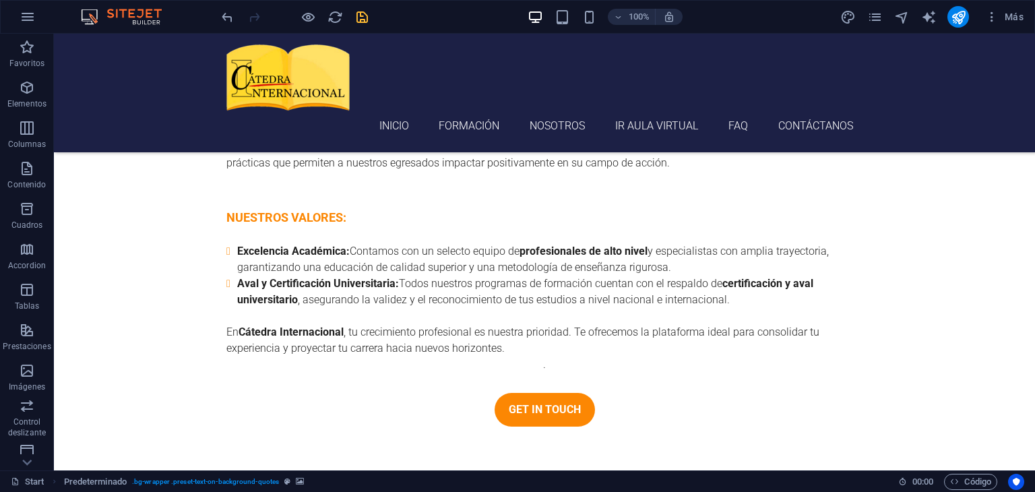
scroll to position [3695, 0]
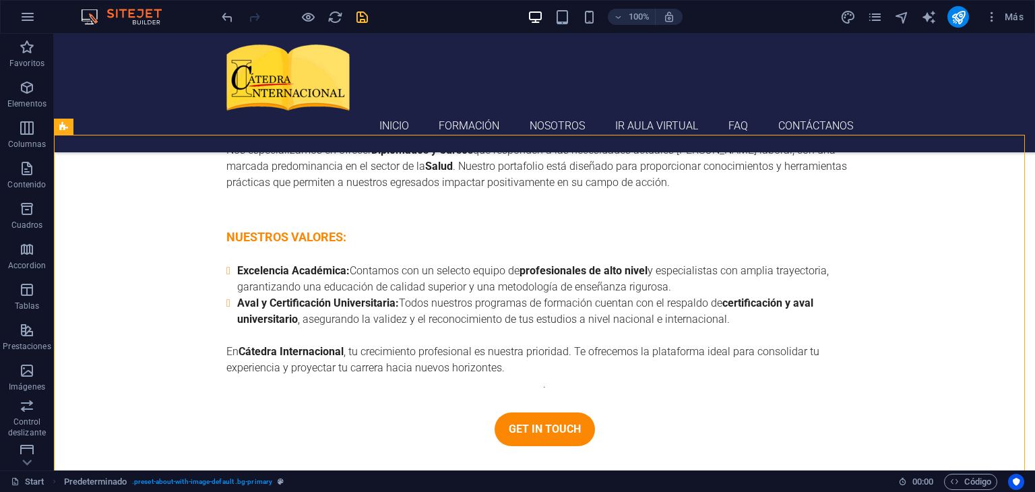
scroll to position [3644, 0]
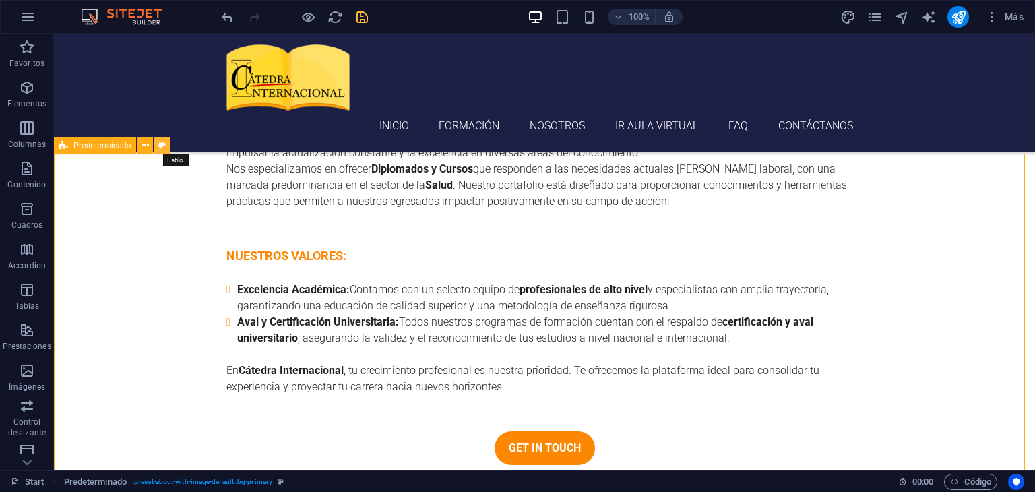
click at [158, 143] on icon at bounding box center [161, 145] width 7 height 14
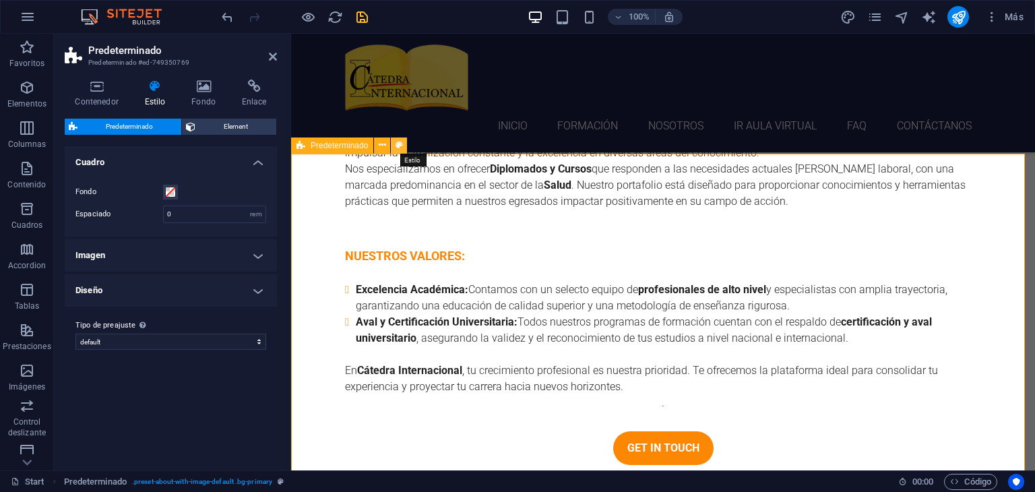
click at [398, 146] on icon at bounding box center [399, 145] width 7 height 14
click at [228, 125] on span "Element" at bounding box center [235, 127] width 73 height 16
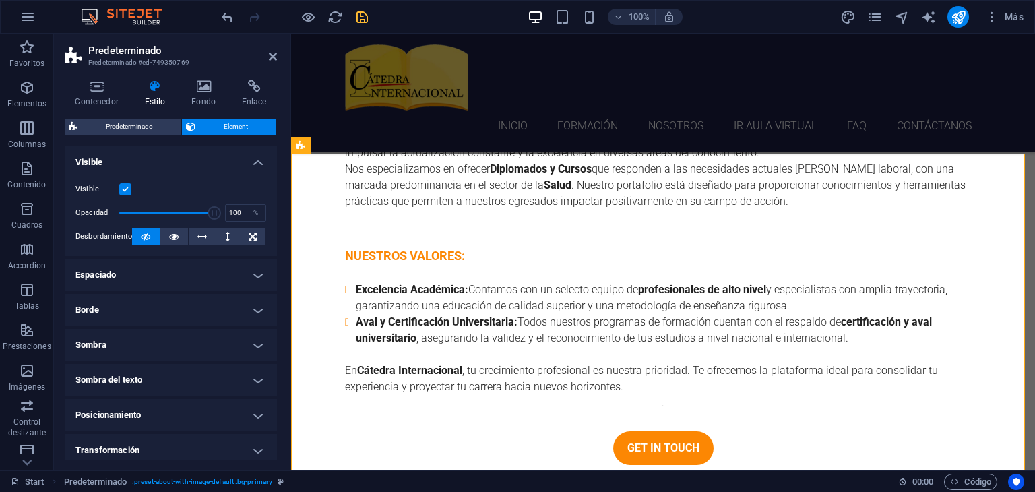
drag, startPoint x: 277, startPoint y: 220, endPoint x: 278, endPoint y: 278, distance: 58.7
click at [278, 278] on div "Contenedor Estilo Fondo Enlace Tamaño Altura Predeterminado px rem % vh vw Alto…" at bounding box center [171, 270] width 234 height 402
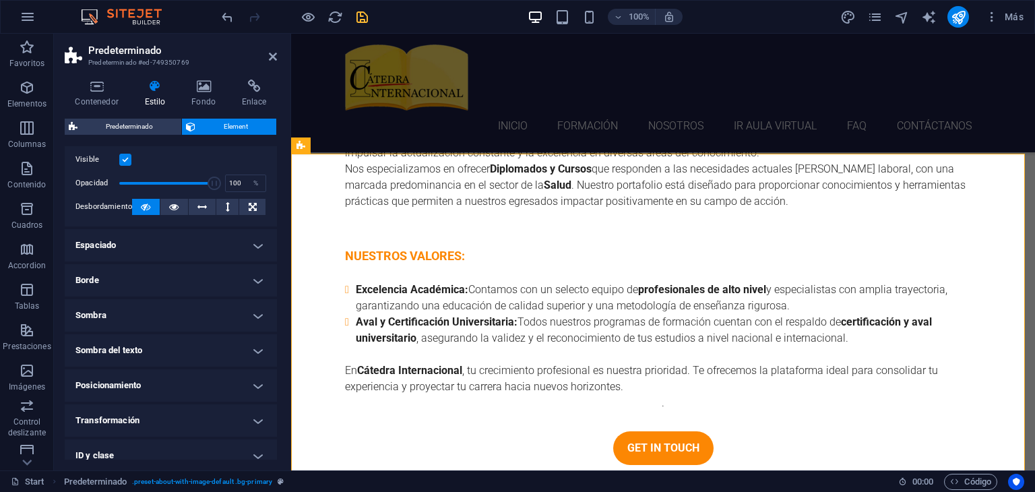
scroll to position [0, 0]
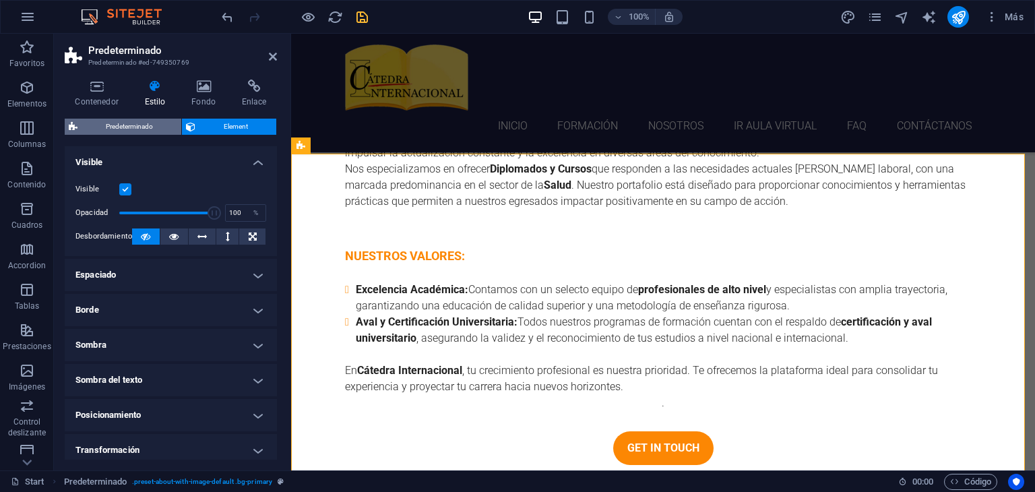
click at [135, 129] on span "Predeterminado" at bounding box center [130, 127] width 96 height 16
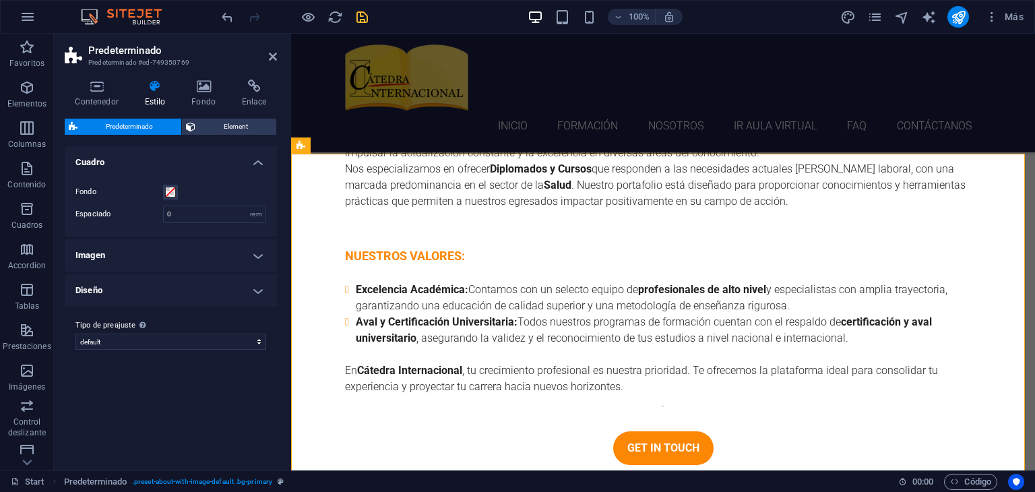
click at [259, 293] on h4 "Diseño" at bounding box center [171, 290] width 212 height 32
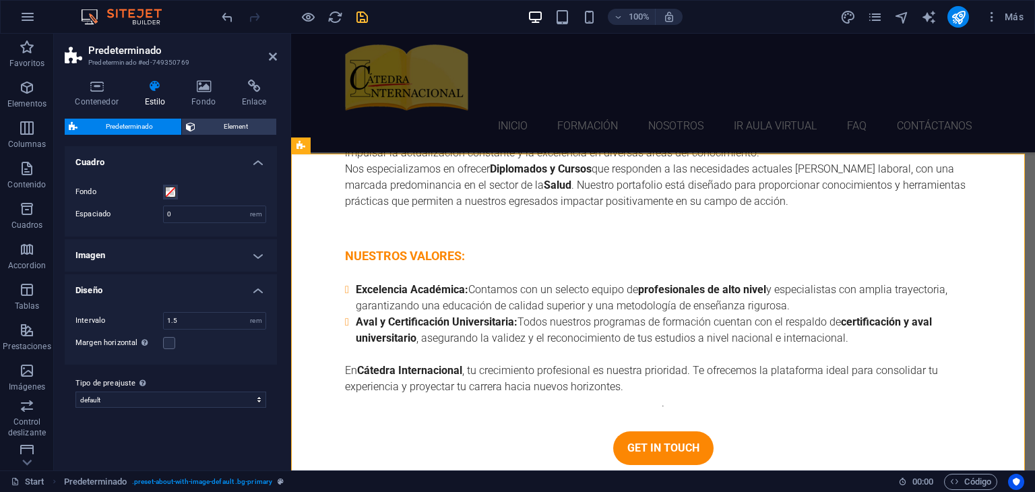
click at [255, 254] on h4 "Imagen" at bounding box center [171, 255] width 212 height 32
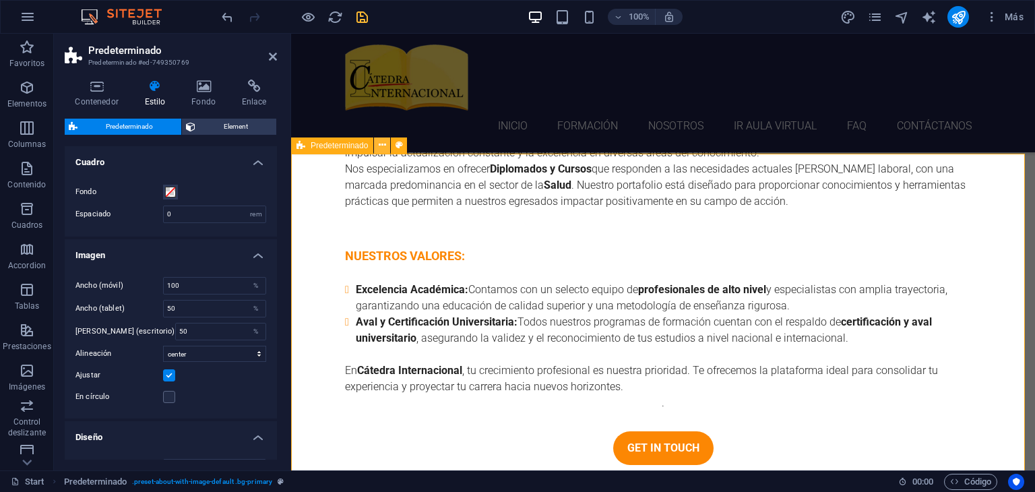
click at [385, 147] on icon at bounding box center [382, 145] width 7 height 14
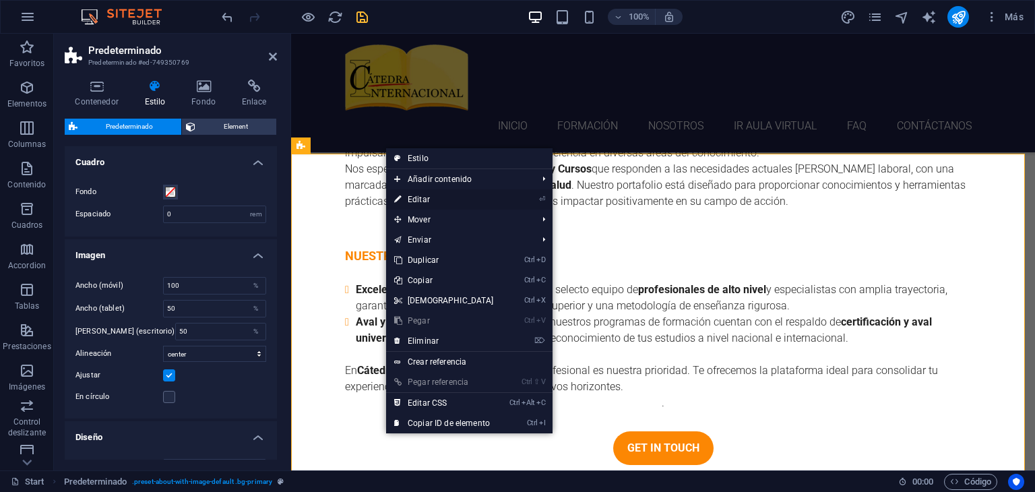
click at [431, 200] on link "⏎ Editar" at bounding box center [444, 199] width 116 height 20
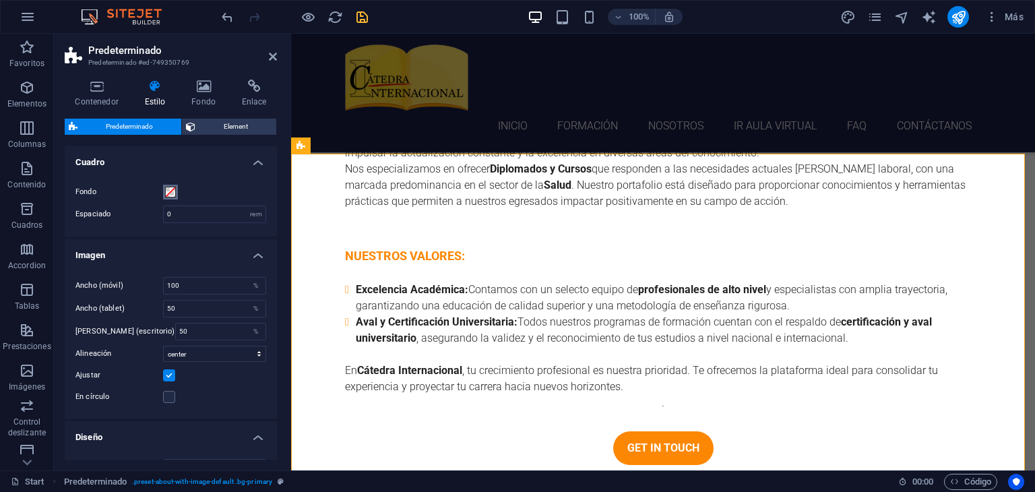
click at [173, 193] on span at bounding box center [170, 192] width 11 height 11
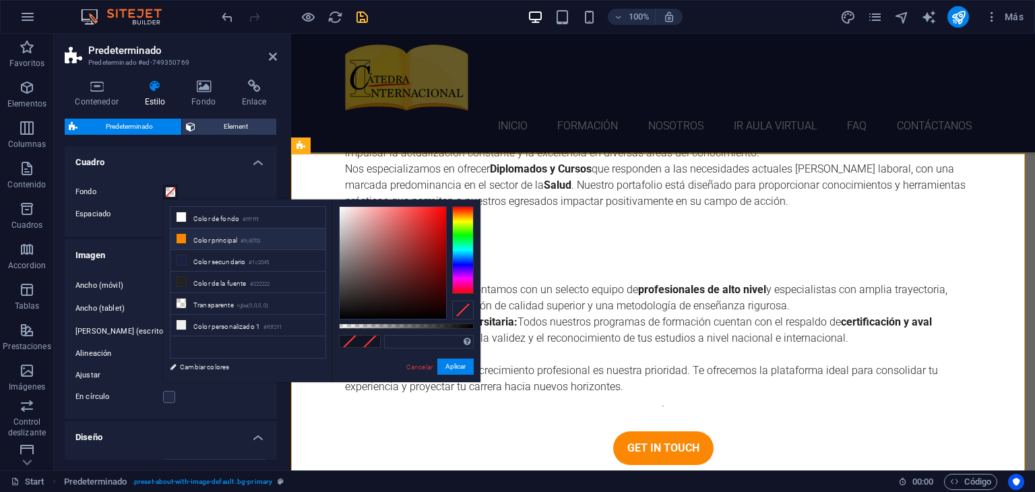
click at [230, 238] on li "Color principal #fc8703" at bounding box center [248, 239] width 155 height 22
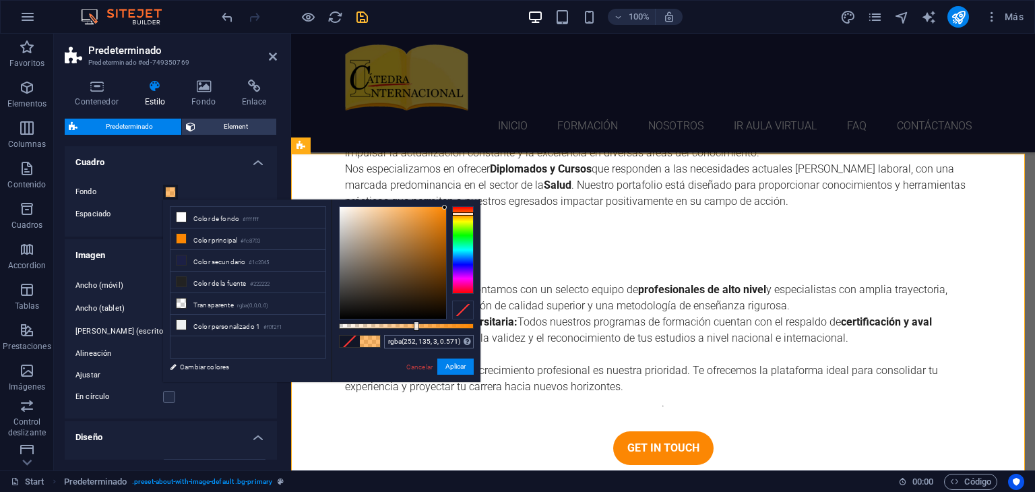
type input "rgba(252, 135, 3, 0.576)"
drag, startPoint x: 473, startPoint y: 325, endPoint x: 417, endPoint y: 336, distance: 57.8
click at [417, 336] on div "rgba(252, 135, 3, 0.576) Formatos soportados #0852ed rgb(8, 82, 237) rgba(8, 82…" at bounding box center [406, 388] width 149 height 378
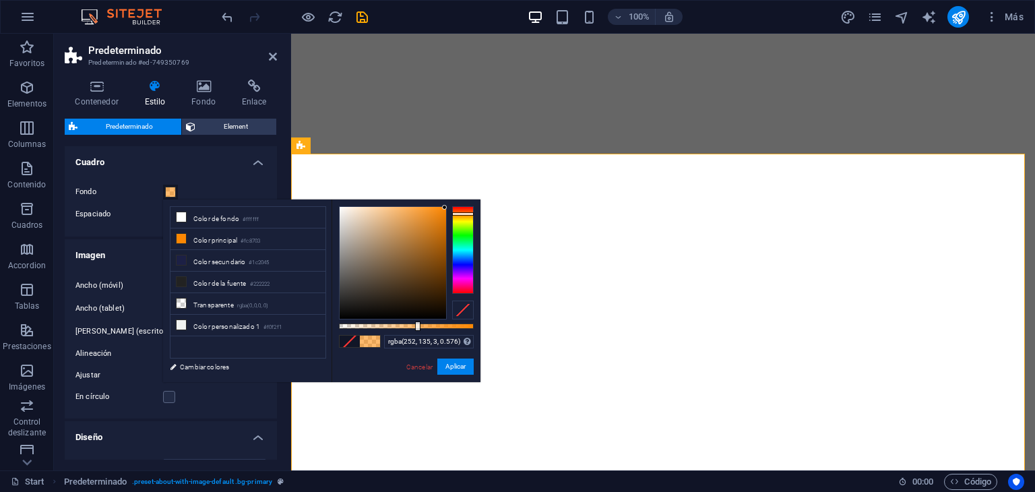
select select "center"
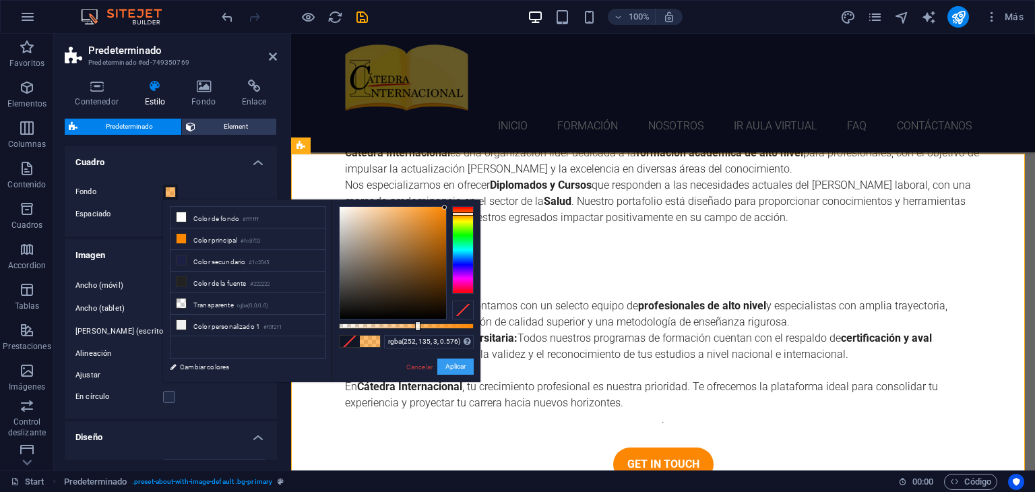
click at [462, 374] on button "Aplicar" at bounding box center [455, 367] width 36 height 16
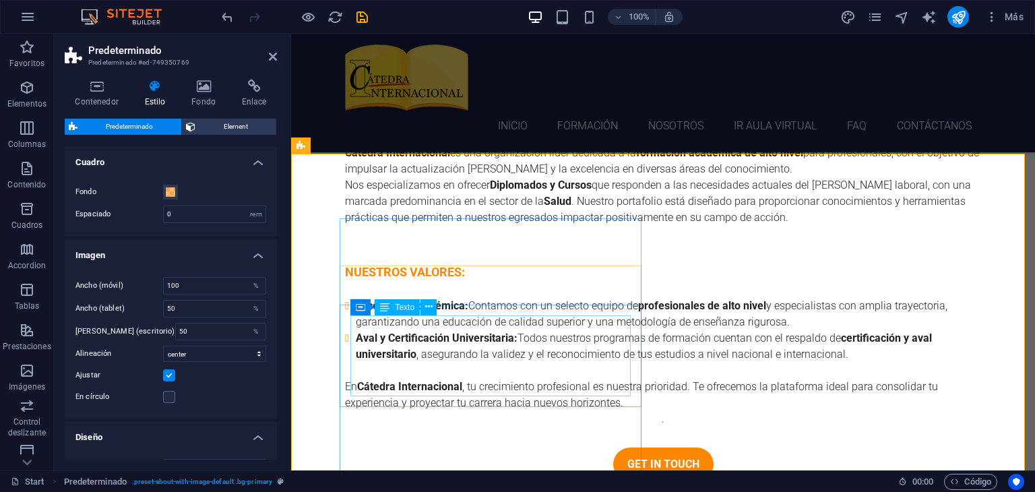
scroll to position [3644, 0]
click at [271, 57] on icon at bounding box center [273, 56] width 8 height 11
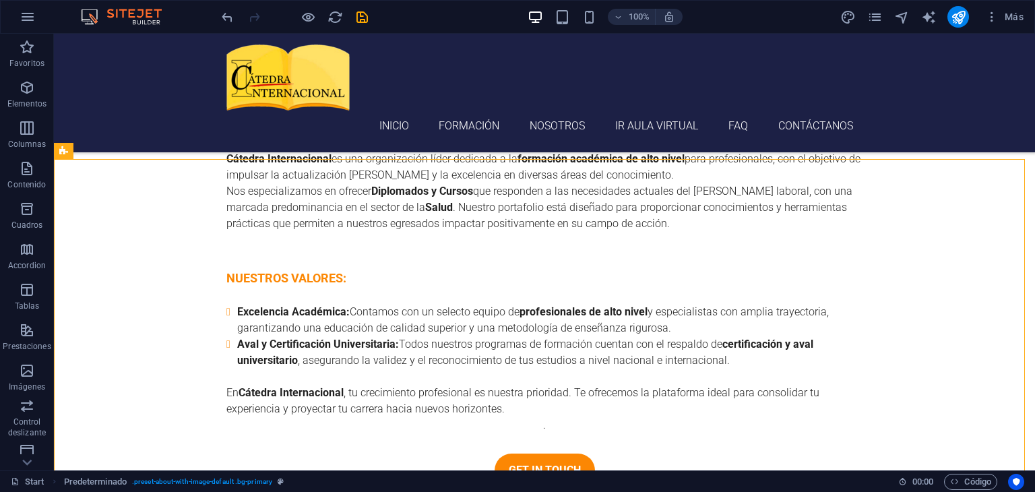
scroll to position [3657, 0]
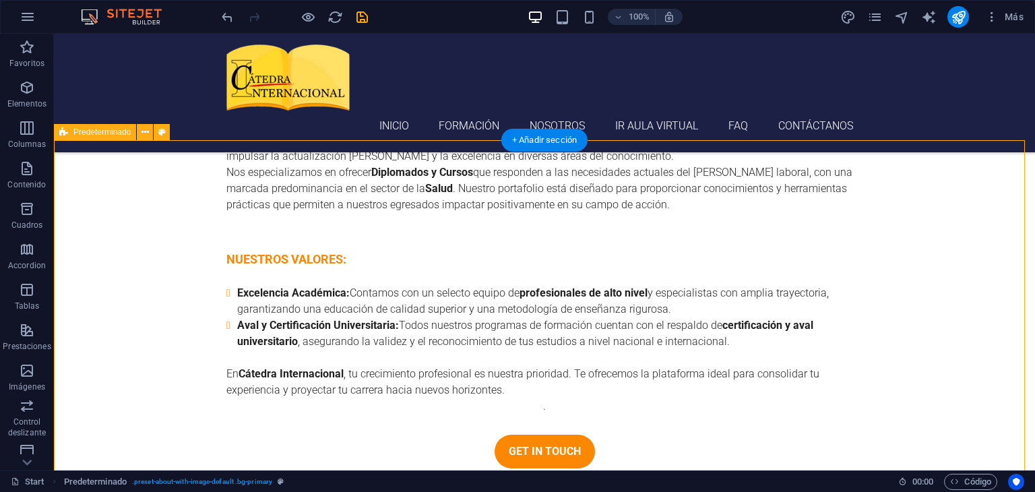
click at [144, 131] on icon at bounding box center [145, 132] width 7 height 14
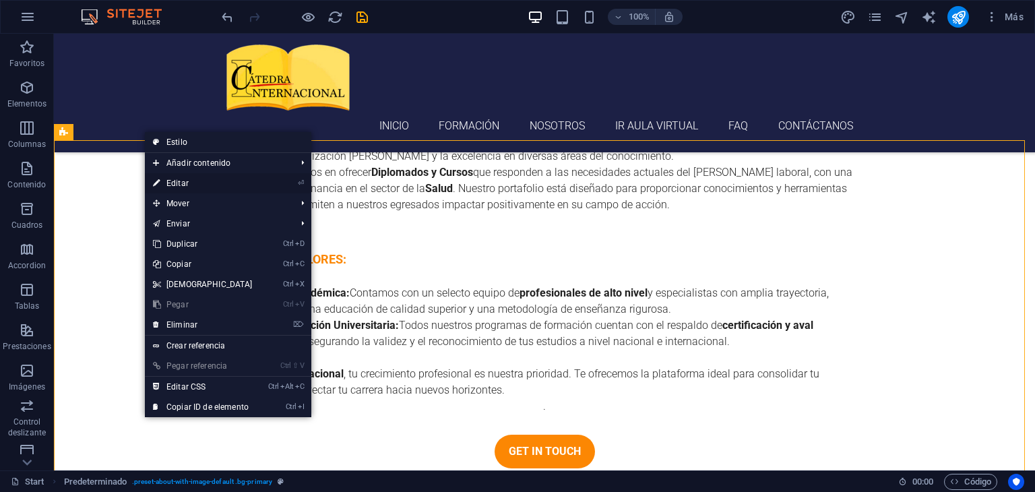
click at [177, 181] on link "⏎ Editar" at bounding box center [203, 183] width 116 height 20
select select "center"
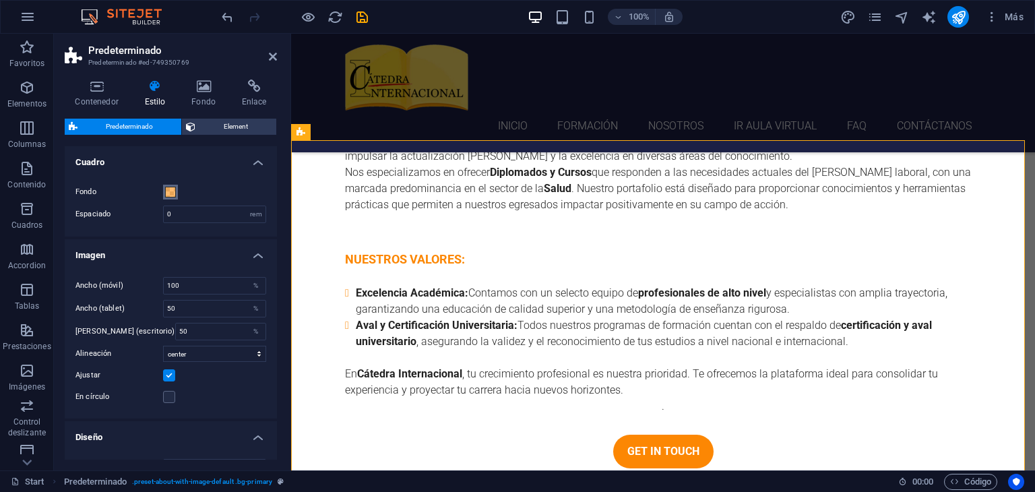
click at [171, 191] on span at bounding box center [170, 192] width 11 height 11
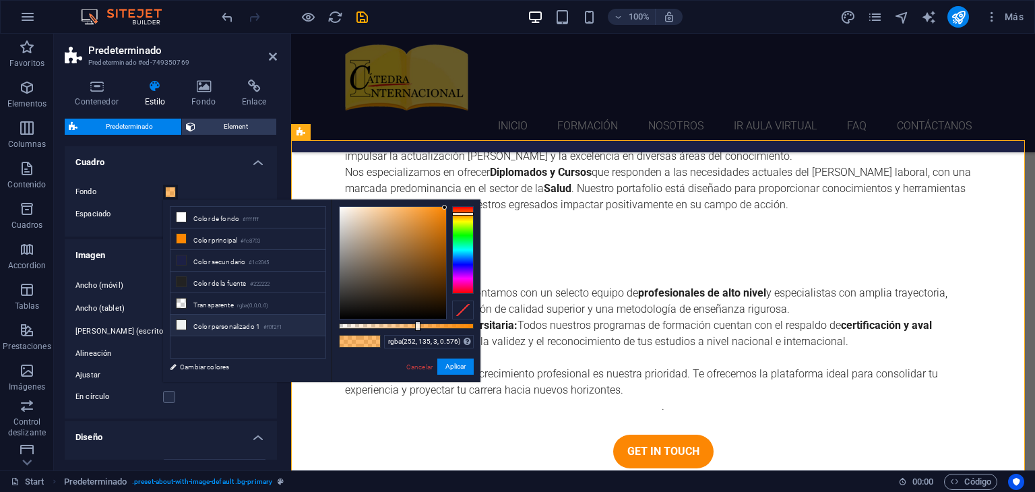
click at [229, 322] on li "Color personalizado 1 #f0f2f1" at bounding box center [248, 326] width 155 height 22
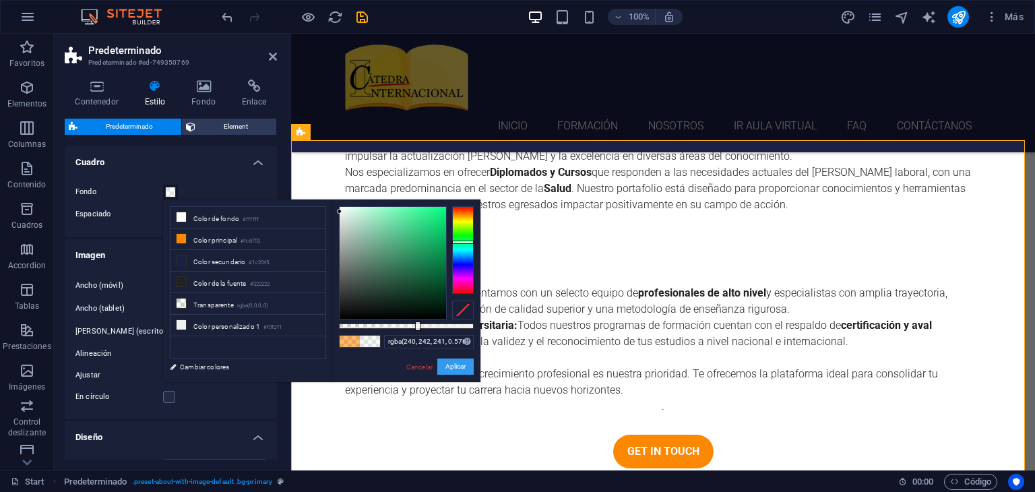
click at [452, 365] on button "Aplicar" at bounding box center [455, 367] width 36 height 16
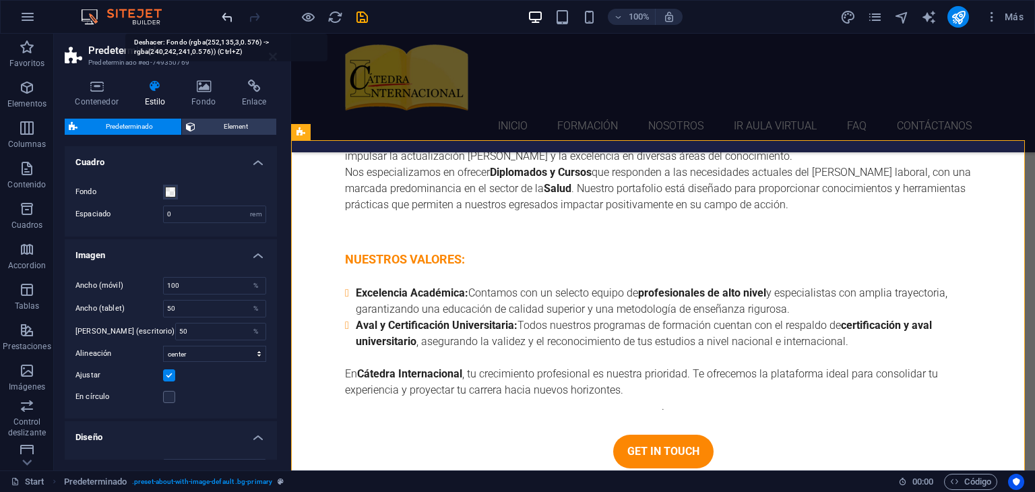
click at [228, 18] on icon "undo" at bounding box center [228, 17] width 16 height 16
click at [226, 20] on icon "undo" at bounding box center [228, 17] width 16 height 16
click at [383, 133] on icon at bounding box center [382, 132] width 7 height 14
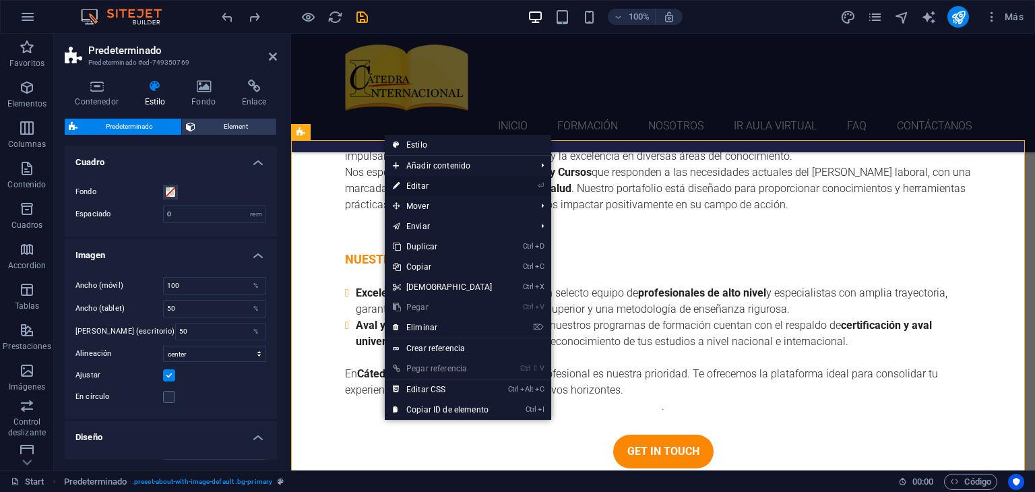
click at [435, 185] on link "⏎ Editar" at bounding box center [443, 186] width 116 height 20
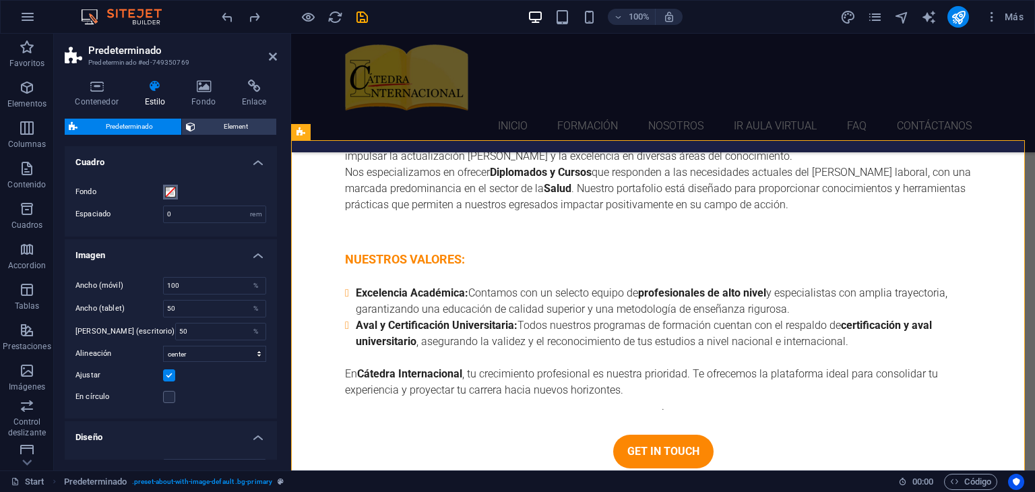
click at [170, 194] on span at bounding box center [170, 192] width 11 height 11
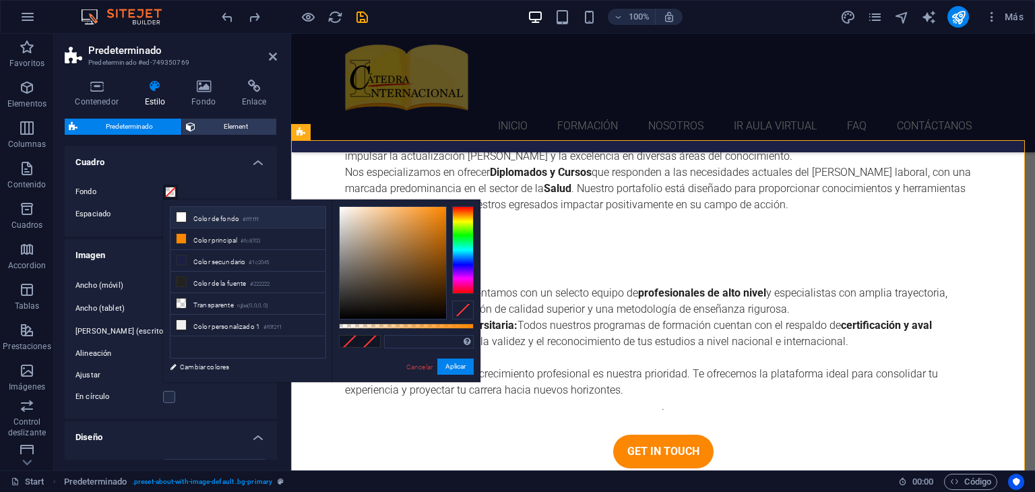
click at [217, 218] on li "Color de fondo #ffffff" at bounding box center [248, 218] width 155 height 22
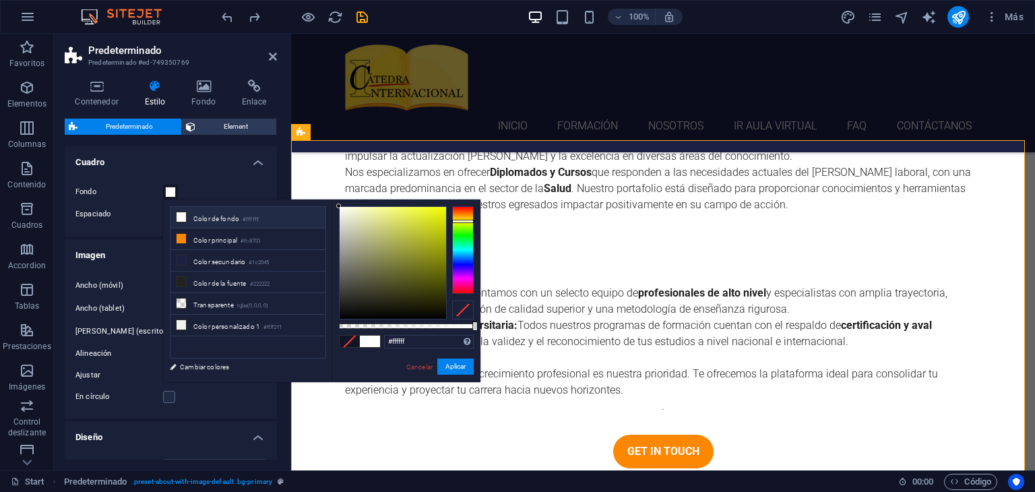
click at [464, 221] on div at bounding box center [463, 250] width 22 height 88
click at [359, 211] on div at bounding box center [393, 263] width 106 height 112
click at [460, 263] on div at bounding box center [463, 250] width 22 height 88
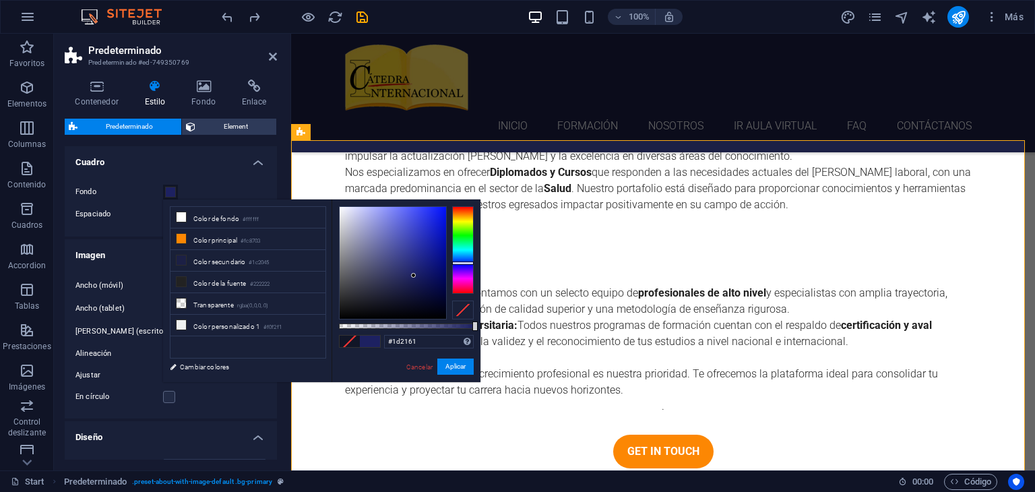
click at [414, 276] on div at bounding box center [393, 263] width 106 height 112
drag, startPoint x: 414, startPoint y: 274, endPoint x: 388, endPoint y: 232, distance: 49.0
click at [388, 232] on div at bounding box center [388, 231] width 5 height 5
drag, startPoint x: 388, startPoint y: 232, endPoint x: 398, endPoint y: 246, distance: 17.4
click at [398, 246] on div at bounding box center [398, 245] width 5 height 5
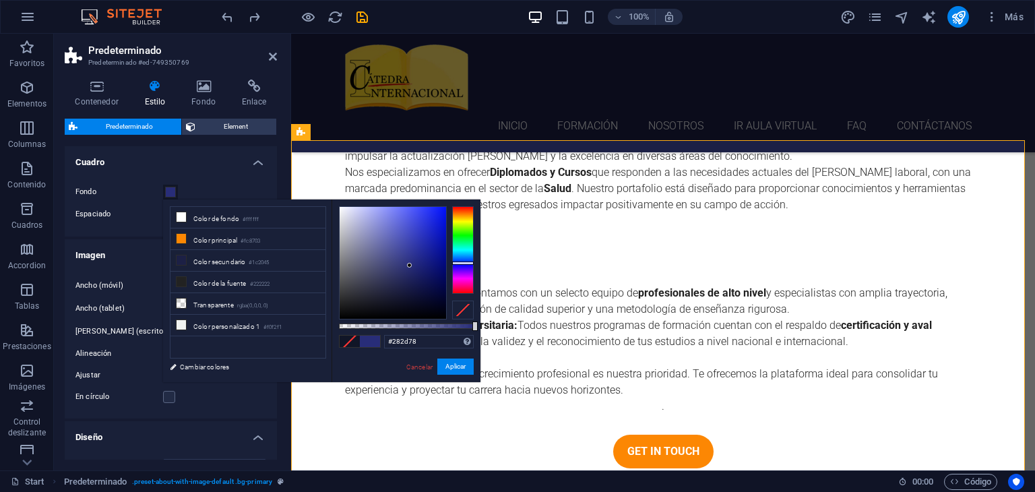
type input "#282d76"
drag, startPoint x: 398, startPoint y: 246, endPoint x: 410, endPoint y: 266, distance: 23.2
click at [410, 266] on div at bounding box center [409, 265] width 5 height 5
click at [228, 19] on icon "undo" at bounding box center [228, 17] width 16 height 16
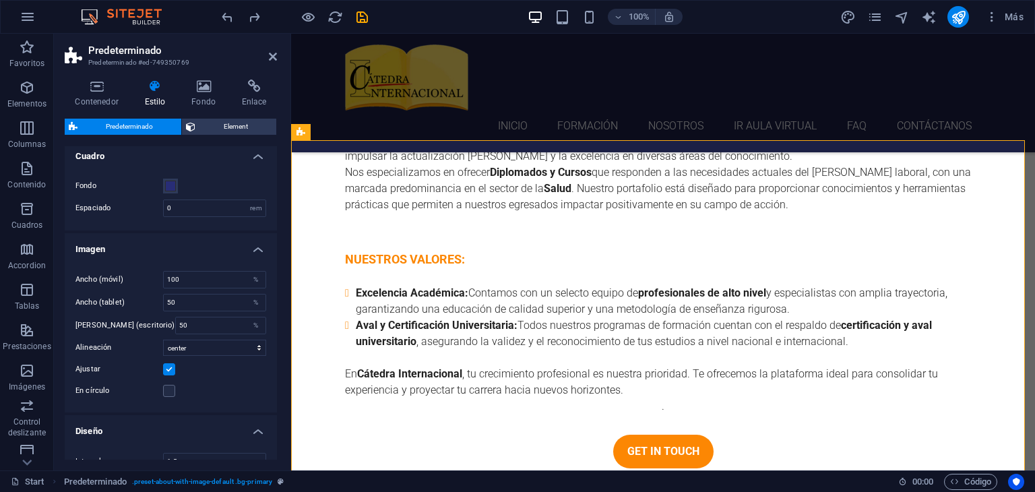
scroll to position [0, 0]
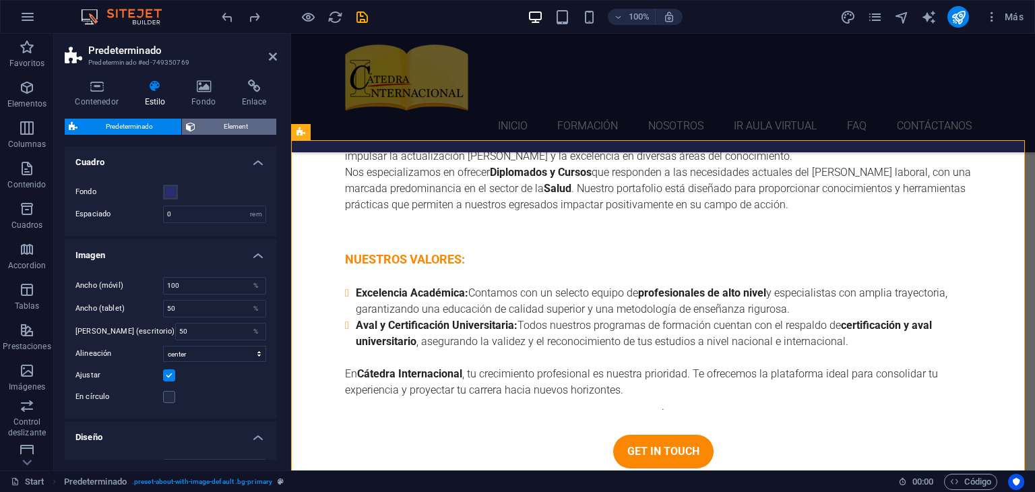
click at [216, 126] on span "Element" at bounding box center [235, 127] width 73 height 16
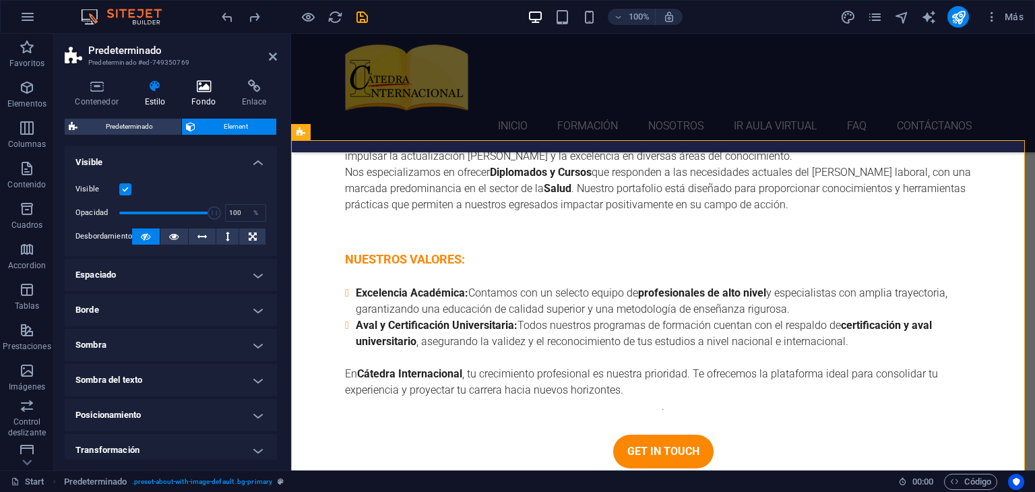
click at [208, 94] on h4 "Fondo" at bounding box center [206, 94] width 51 height 28
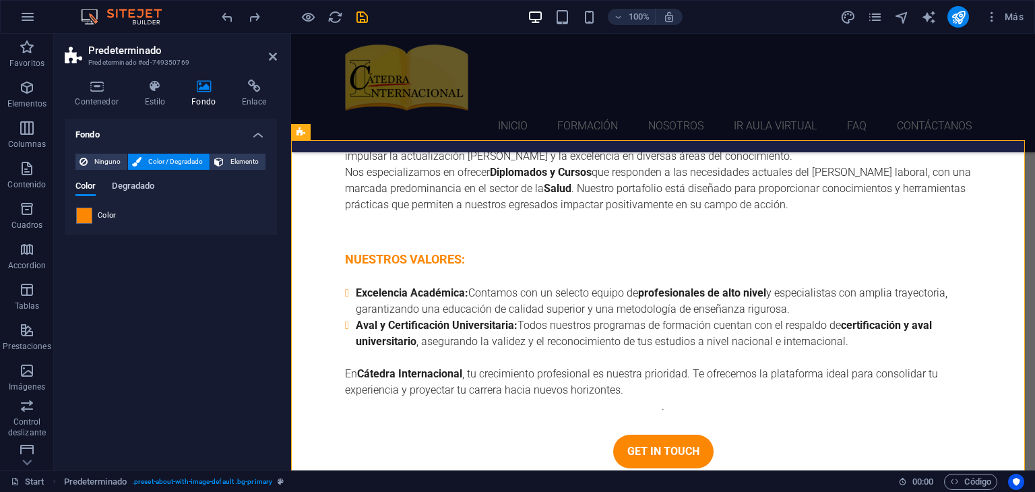
click at [141, 187] on span "Degradado" at bounding box center [133, 187] width 42 height 19
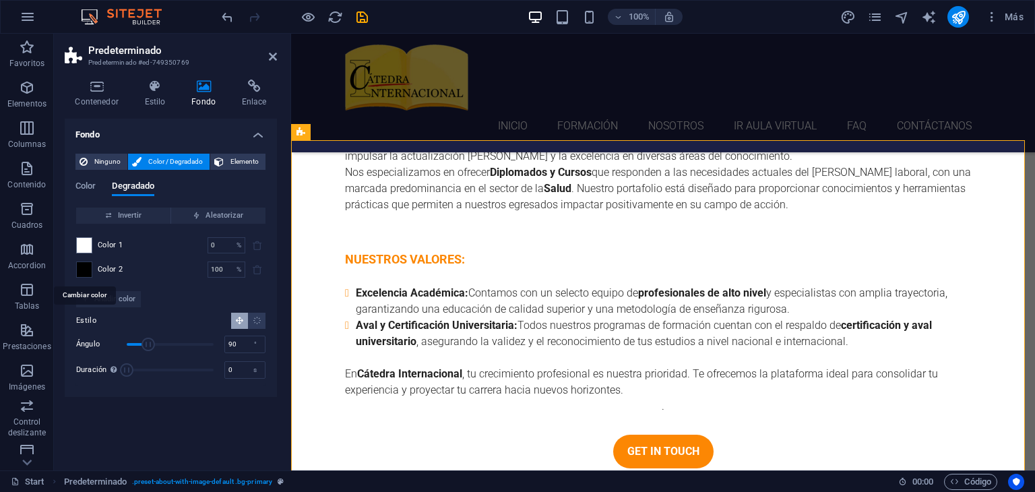
click at [86, 270] on span at bounding box center [84, 269] width 15 height 15
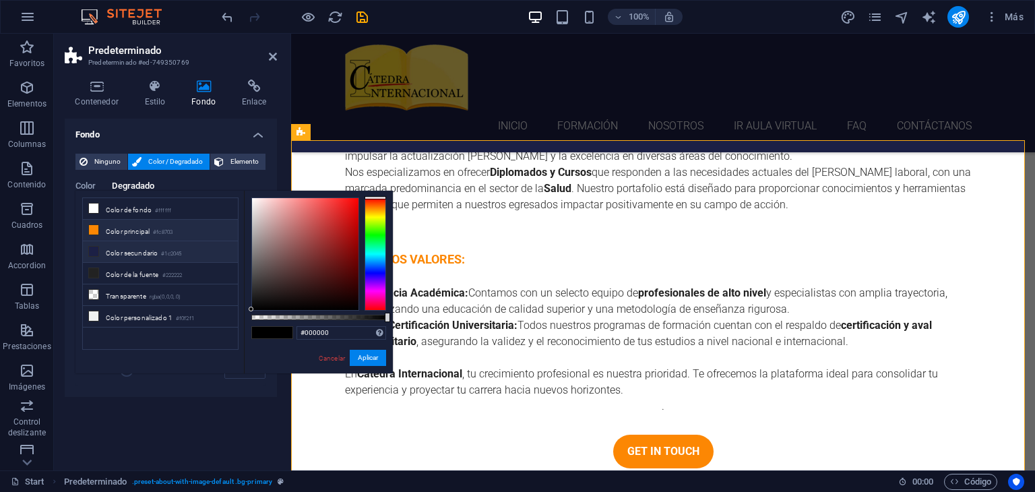
click at [173, 250] on small "#1c2045" at bounding box center [171, 253] width 20 height 9
type input "#1c2045"
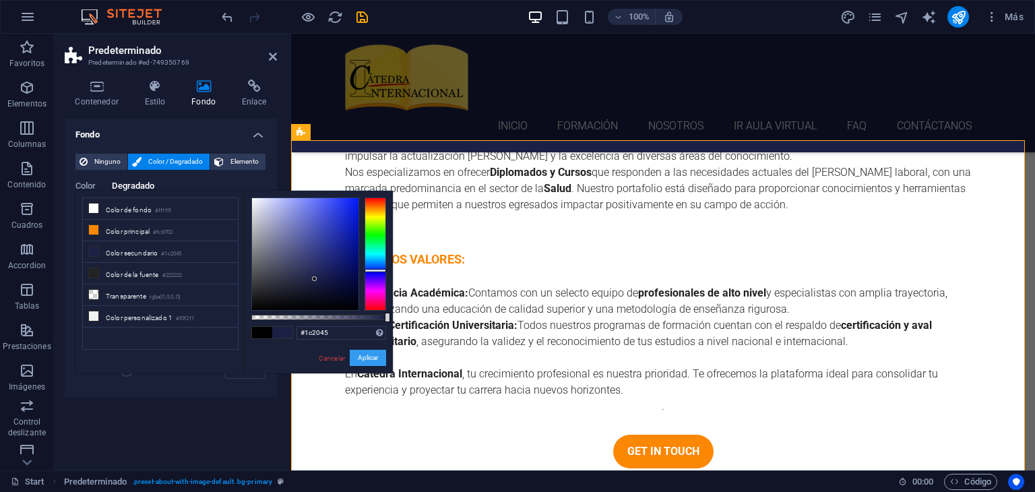
click at [366, 357] on button "Aplicar" at bounding box center [368, 358] width 36 height 16
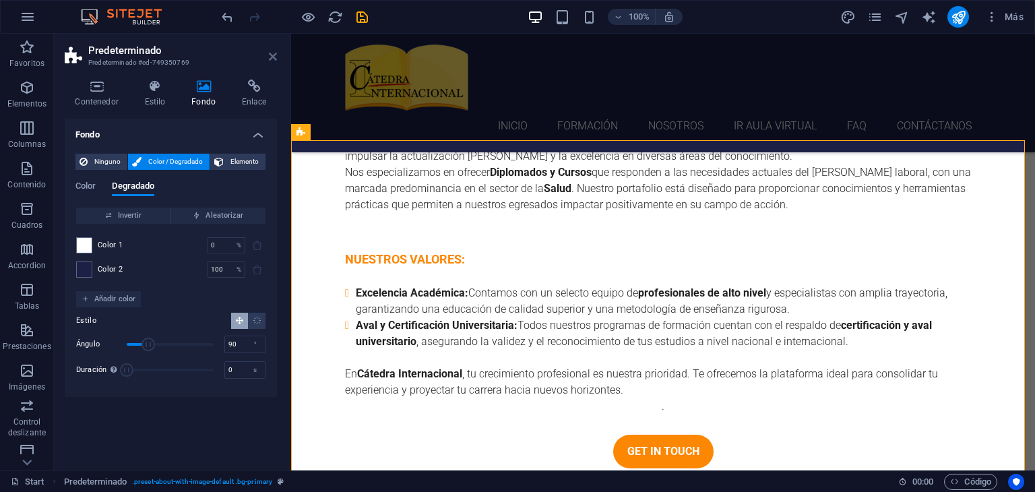
click at [275, 57] on icon at bounding box center [273, 56] width 8 height 11
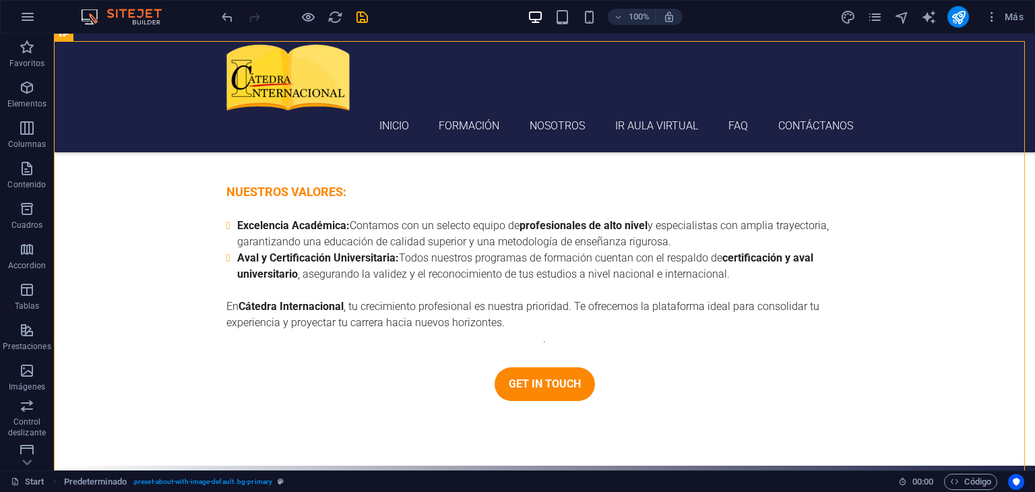
scroll to position [3675, 0]
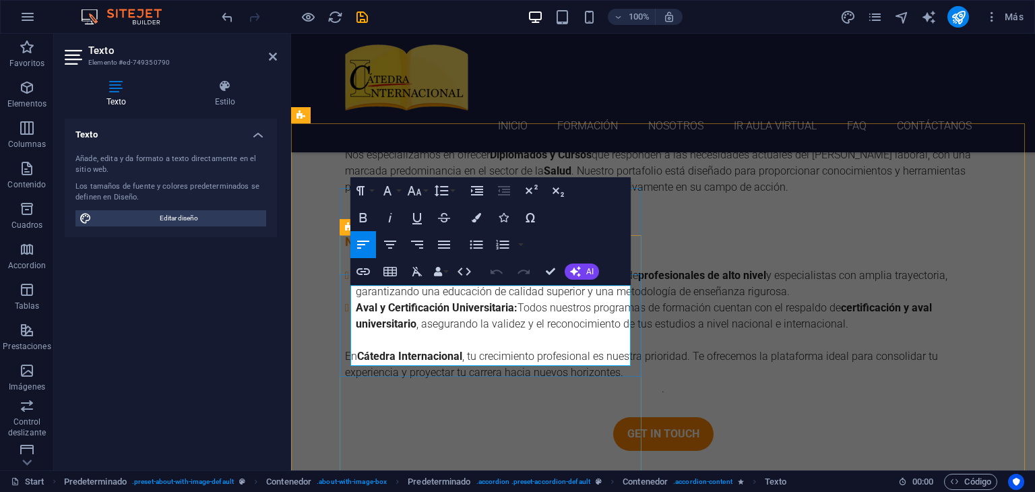
drag, startPoint x: 350, startPoint y: 293, endPoint x: 598, endPoint y: 363, distance: 256.9
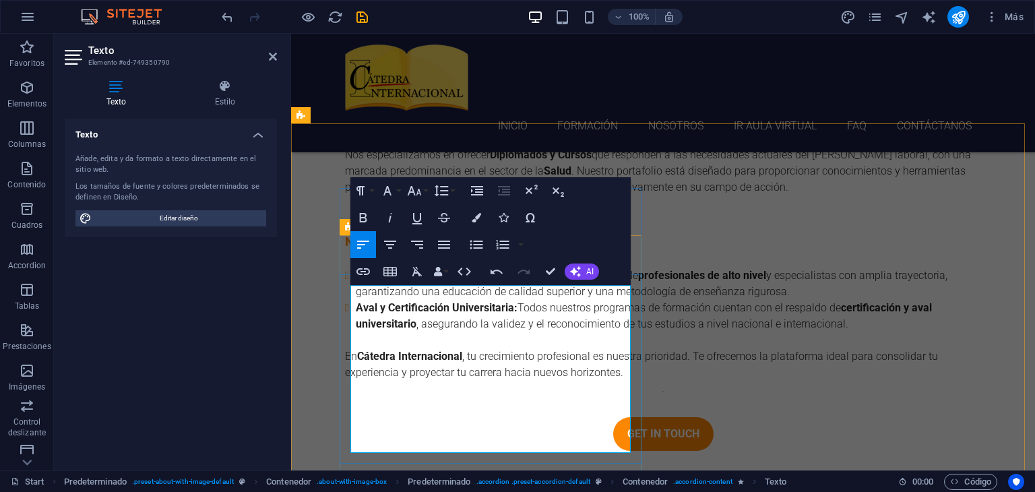
drag, startPoint x: 501, startPoint y: 342, endPoint x: 353, endPoint y: 307, distance: 152.5
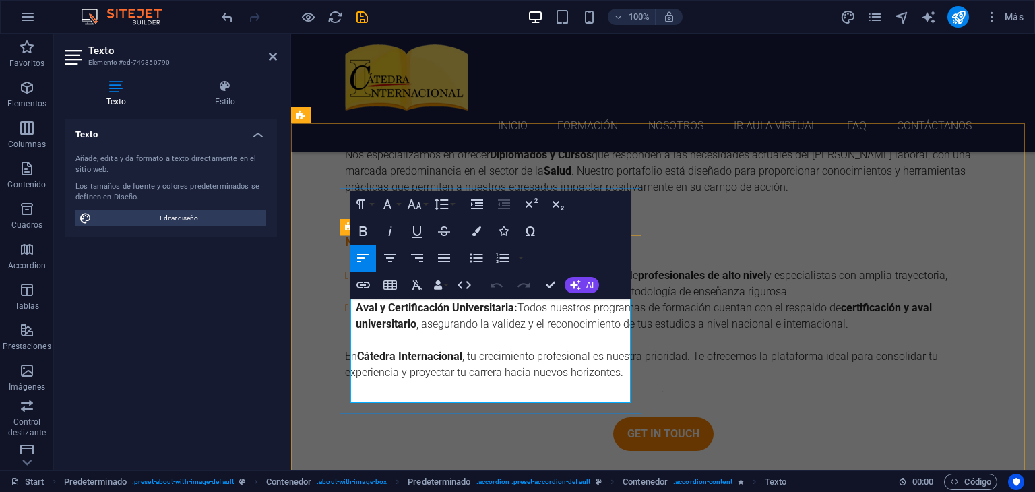
drag, startPoint x: 407, startPoint y: 331, endPoint x: 353, endPoint y: 335, distance: 54.1
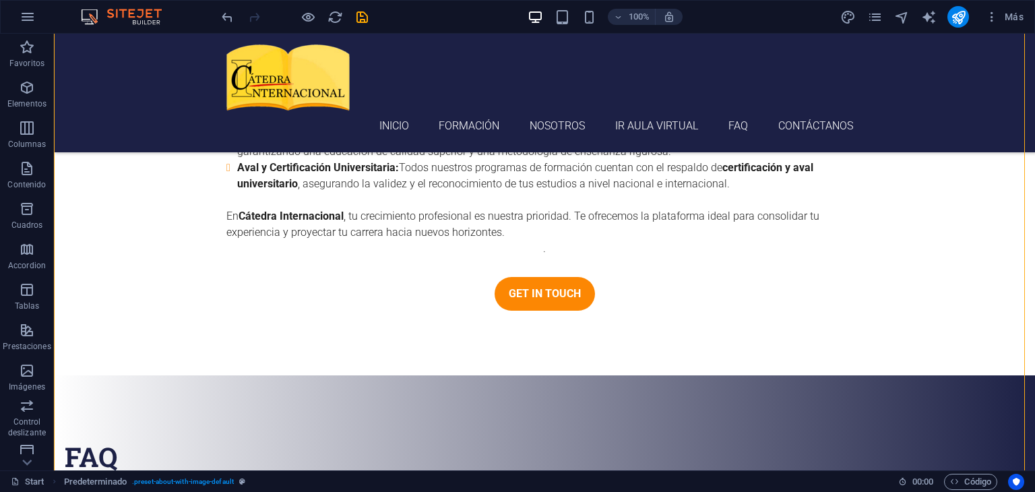
scroll to position [3828, 0]
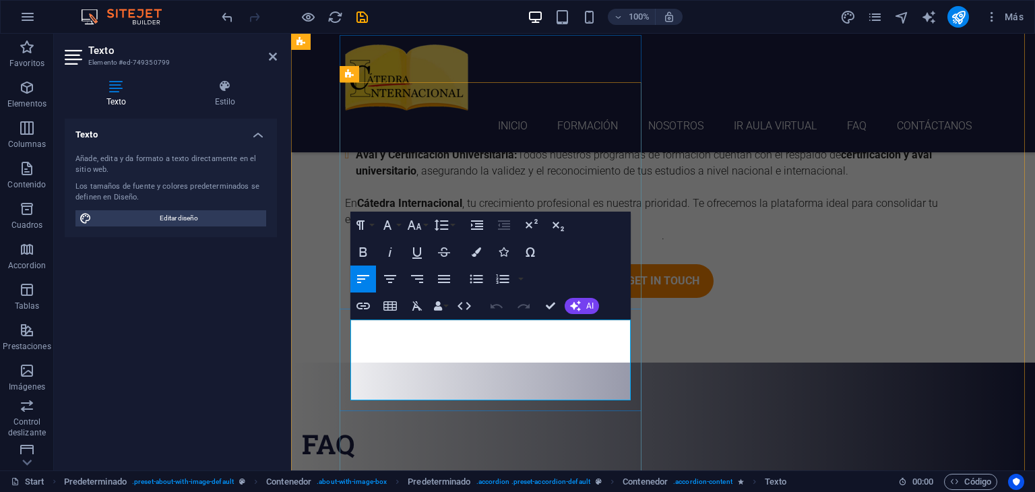
drag, startPoint x: 604, startPoint y: 392, endPoint x: 351, endPoint y: 334, distance: 259.3
drag, startPoint x: 352, startPoint y: 330, endPoint x: 598, endPoint y: 396, distance: 254.7
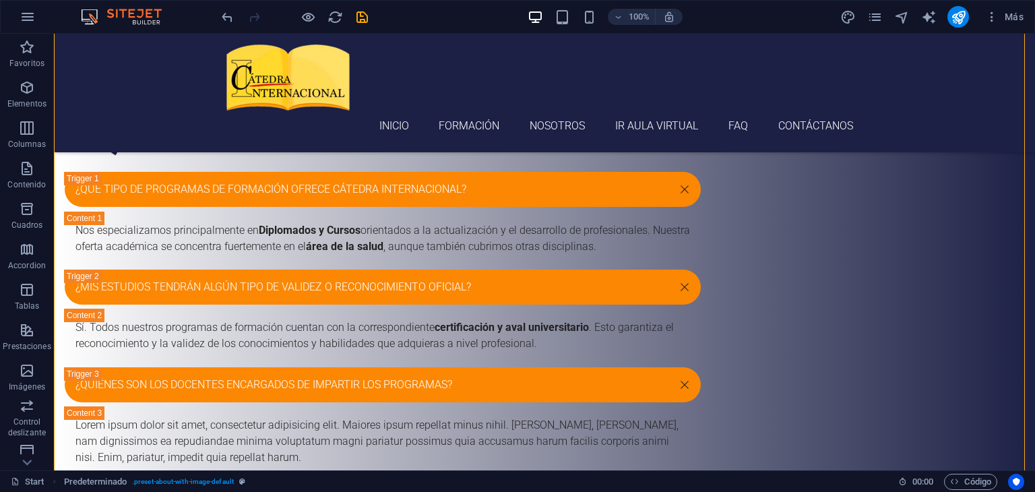
scroll to position [4117, 0]
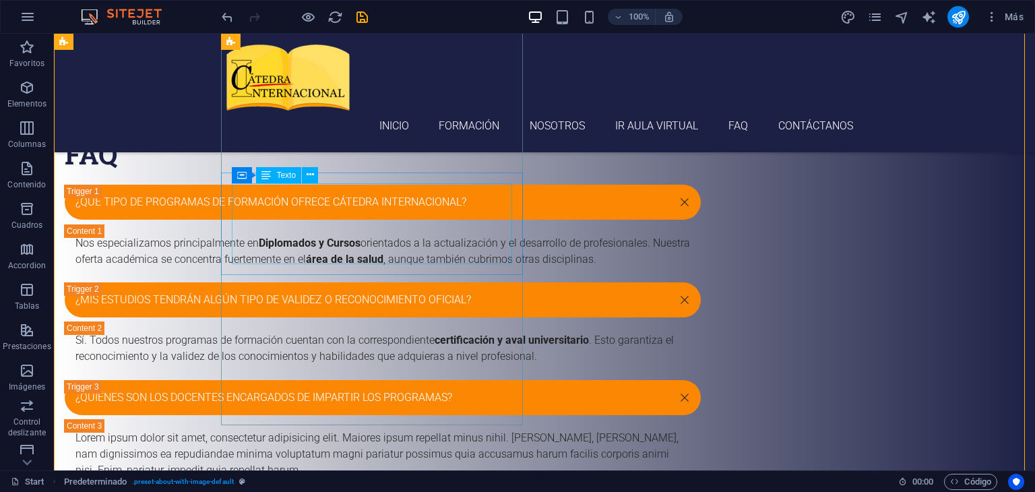
click at [300, 430] on div "Lorem ipsum dolor sit amet, consectetur adipisicing elit. Maiores ipsum repella…" at bounding box center [382, 454] width 615 height 49
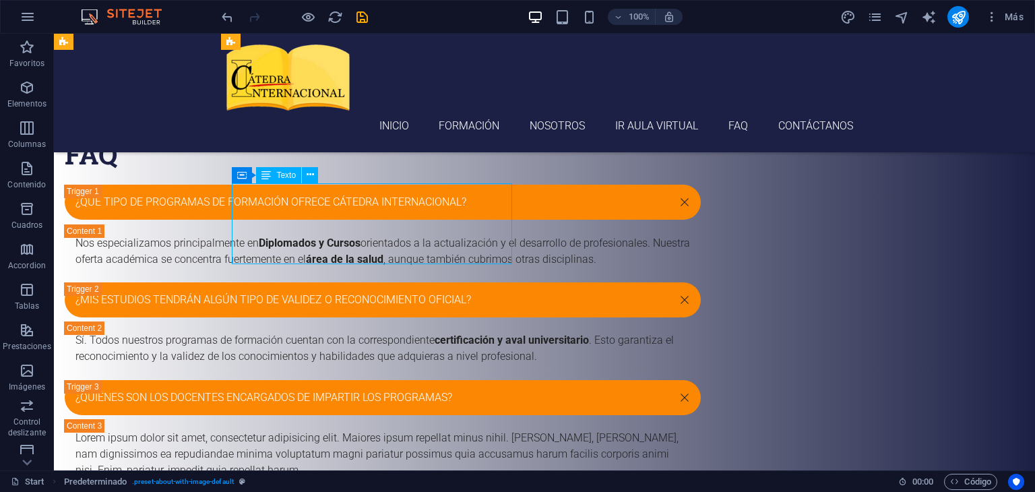
click at [300, 430] on div "Lorem ipsum dolor sit amet, consectetur adipisicing elit. Maiores ipsum repella…" at bounding box center [382, 454] width 615 height 49
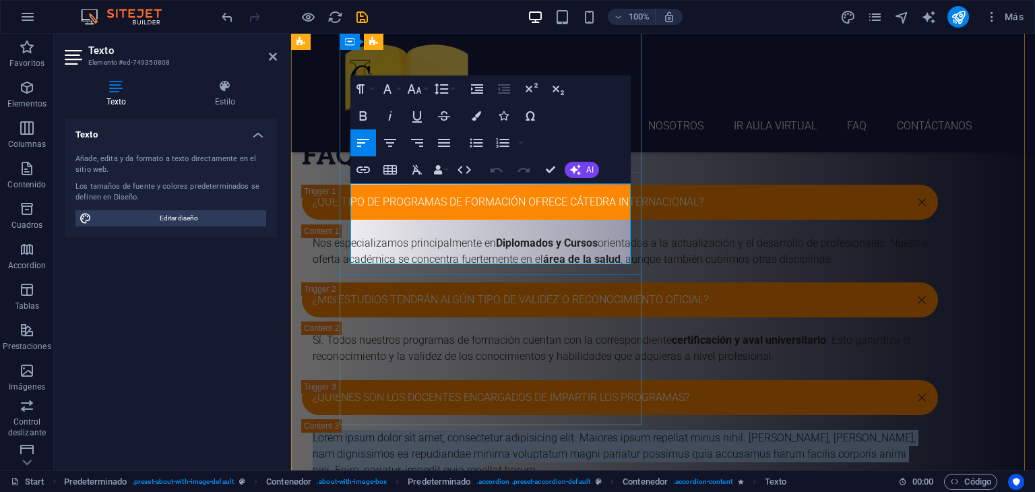
drag, startPoint x: 351, startPoint y: 193, endPoint x: 602, endPoint y: 259, distance: 259.3
click at [602, 430] on p "Lorem ipsum dolor sit amet, consectetur adipisicing elit. Maiores ipsum repella…" at bounding box center [620, 454] width 615 height 49
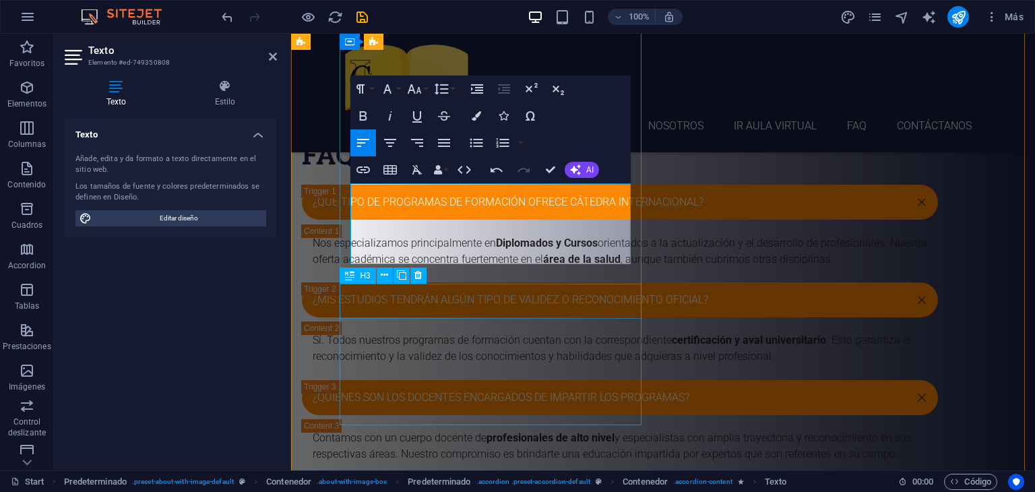
click at [474, 478] on div "Labore delectus Kepudiandae" at bounding box center [620, 495] width 636 height 35
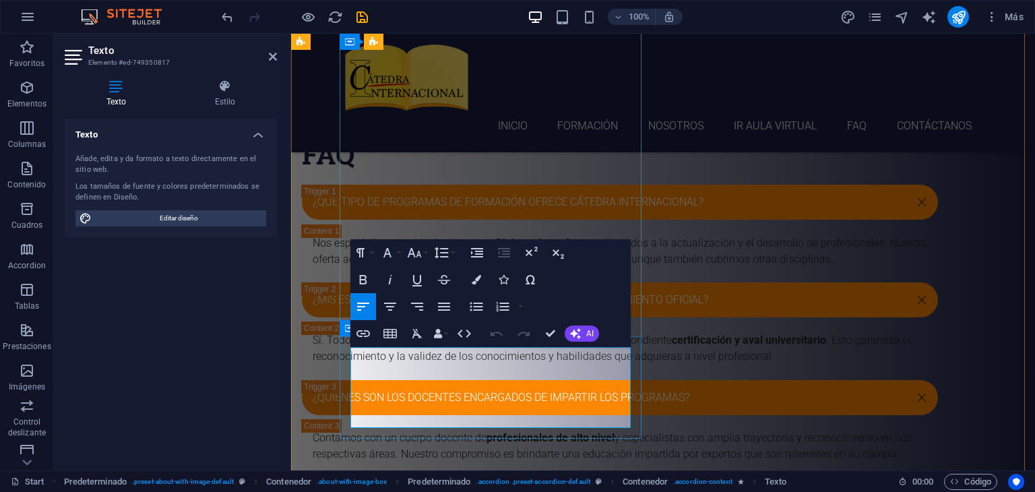
drag, startPoint x: 598, startPoint y: 419, endPoint x: 345, endPoint y: 357, distance: 260.9
click at [311, 304] on div "FAQ ¿Qué tipo de programas de formación ofrece Cátedra Internacional? Nos espec…" at bounding box center [663, 404] width 744 height 663
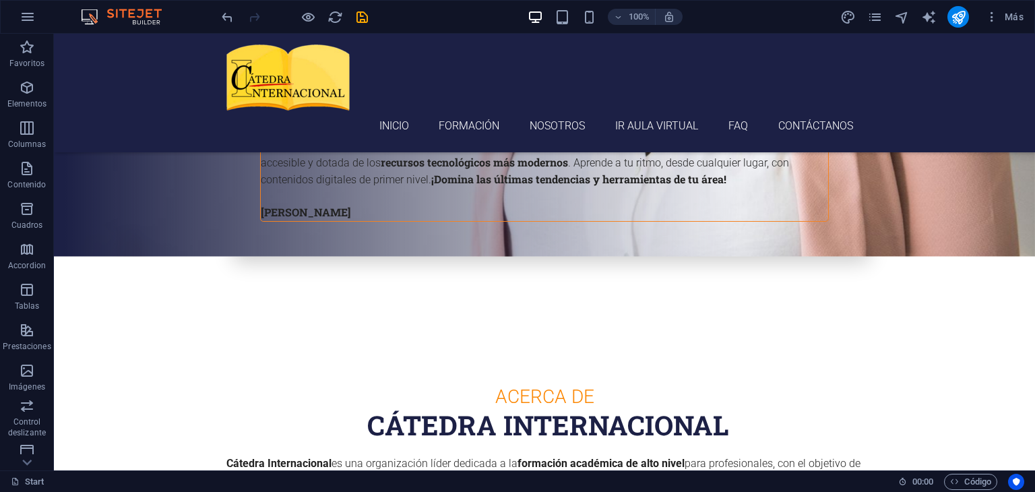
scroll to position [3359, 0]
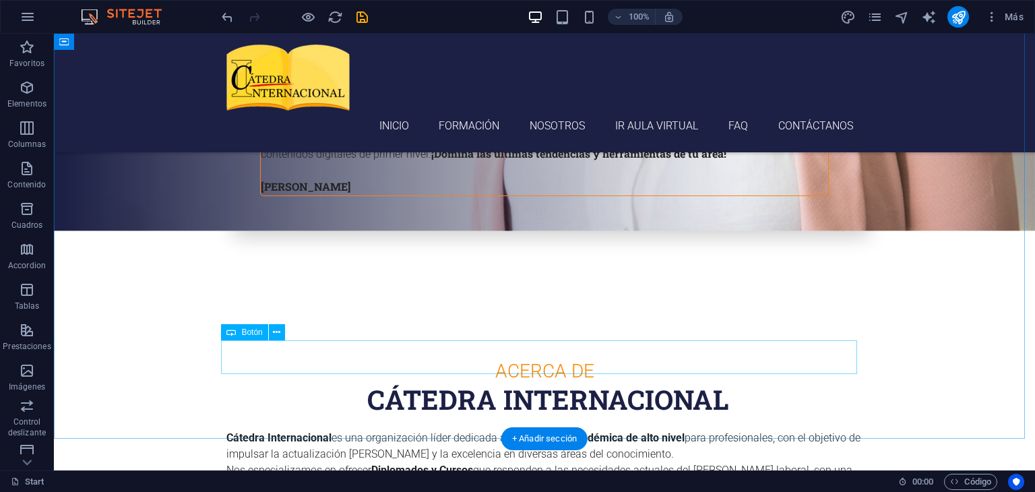
click at [277, 332] on icon at bounding box center [276, 333] width 7 height 14
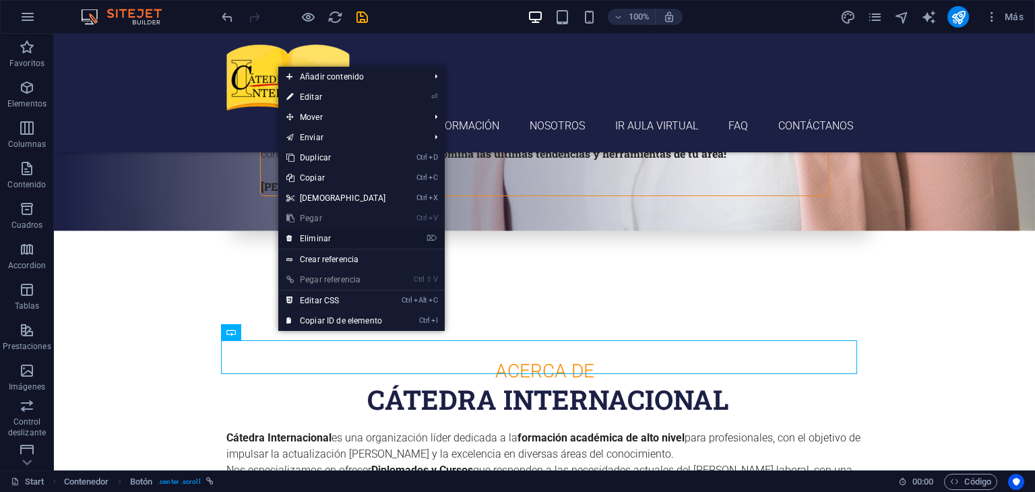
click at [348, 241] on link "⌦ Eliminar" at bounding box center [336, 238] width 116 height 20
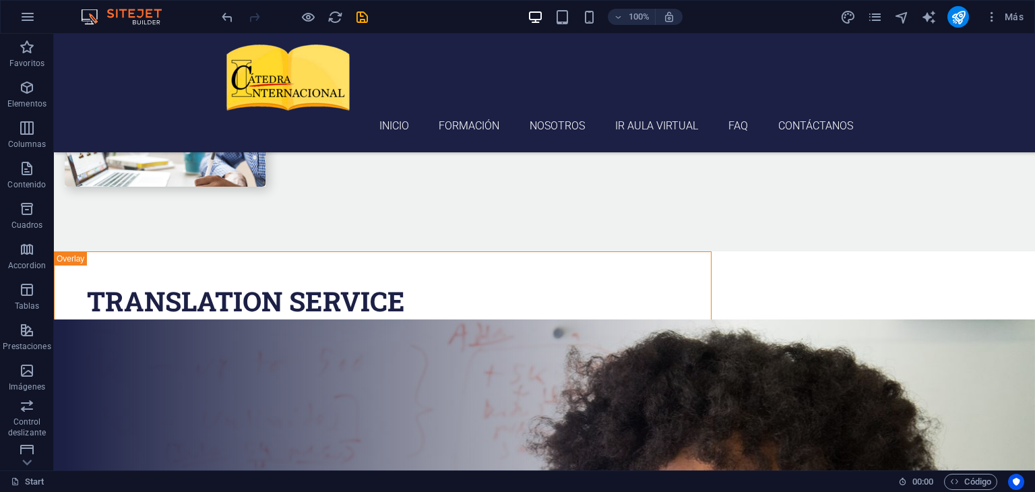
scroll to position [1943, 0]
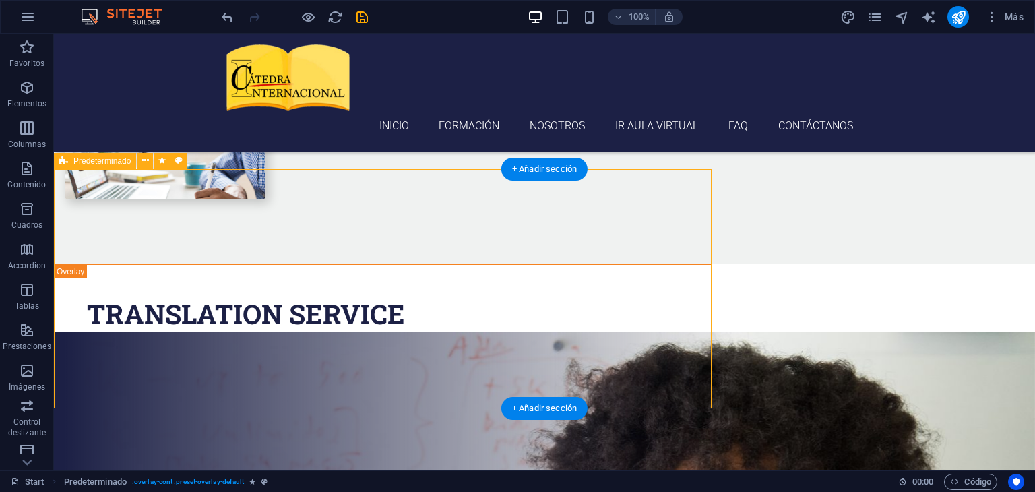
drag, startPoint x: 58, startPoint y: 176, endPoint x: 84, endPoint y: 181, distance: 26.0
click at [84, 264] on div "Translation Service Lorem ipsum dolor sit amet, consetetur sadipscing elitr, se…" at bounding box center [383, 391] width 658 height 255
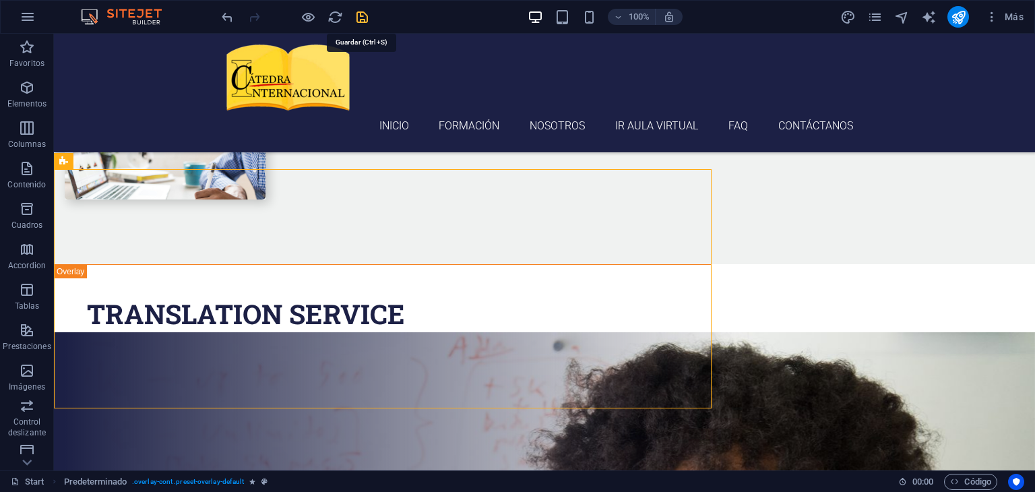
click at [361, 17] on icon "save" at bounding box center [363, 17] width 16 height 16
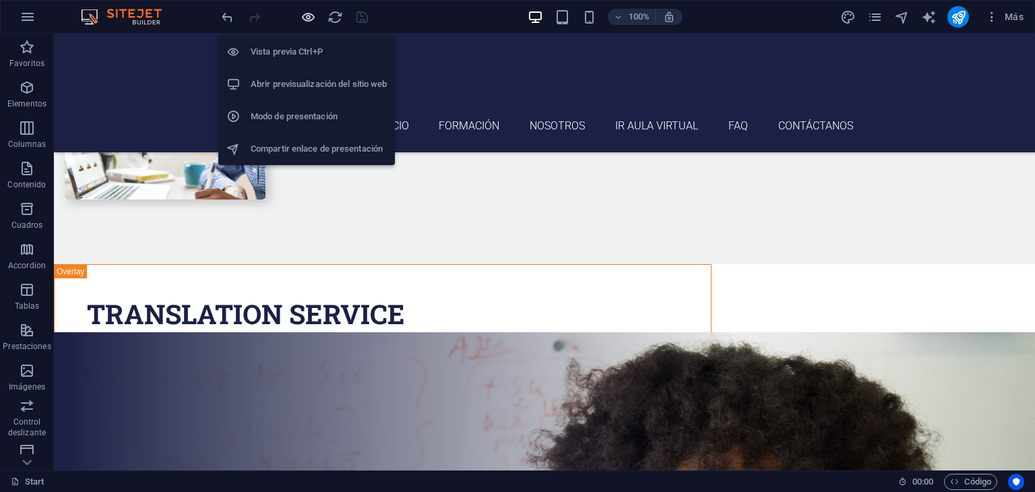
click at [310, 16] on icon "button" at bounding box center [309, 17] width 16 height 16
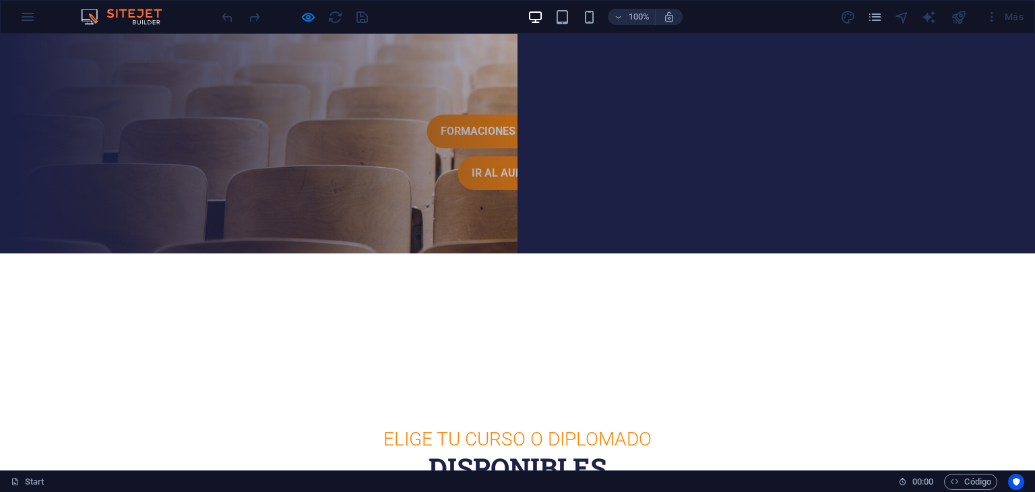
scroll to position [0, 0]
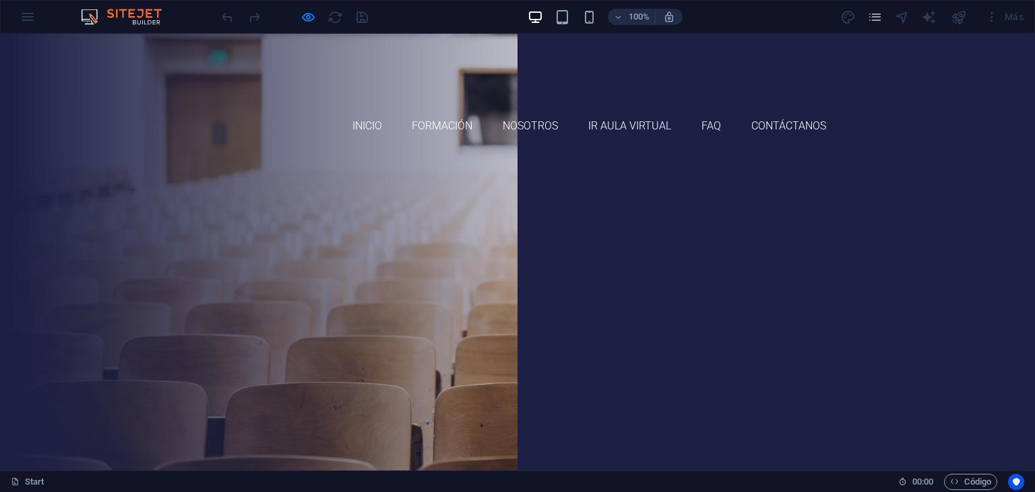
click at [431, 332] on link "formaciones disponibles" at bounding box center [517, 349] width 173 height 34
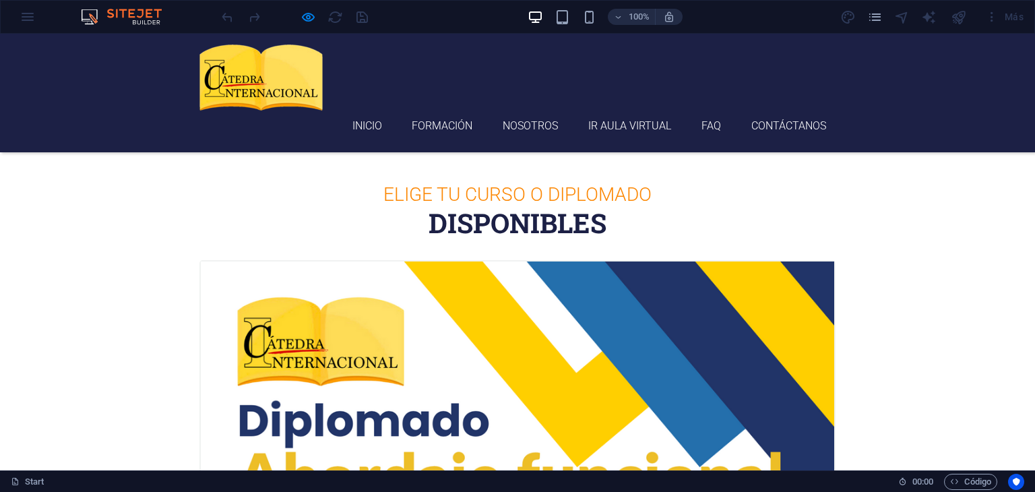
scroll to position [348, 0]
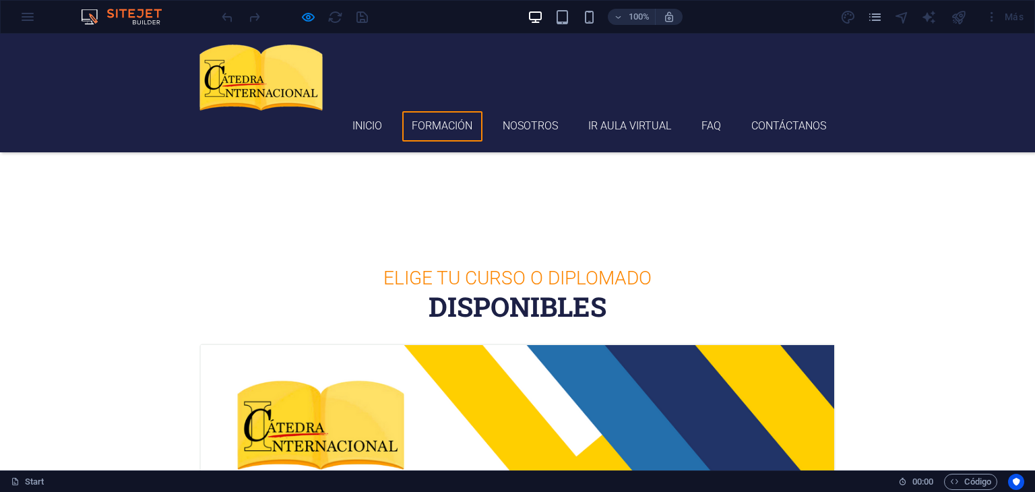
click at [451, 111] on link "Formación" at bounding box center [442, 126] width 80 height 30
click at [504, 111] on link "Nosotros" at bounding box center [530, 126] width 75 height 30
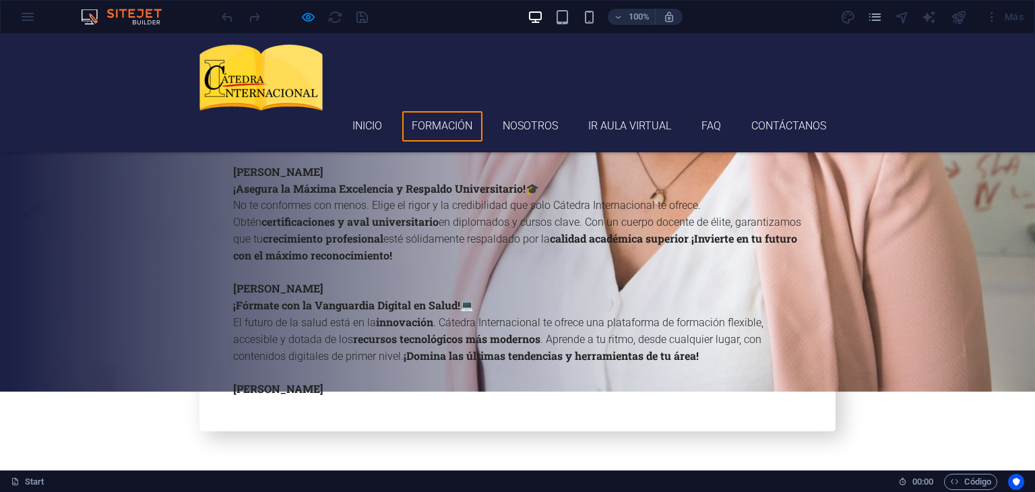
click at [458, 111] on link "Formación" at bounding box center [442, 126] width 80 height 30
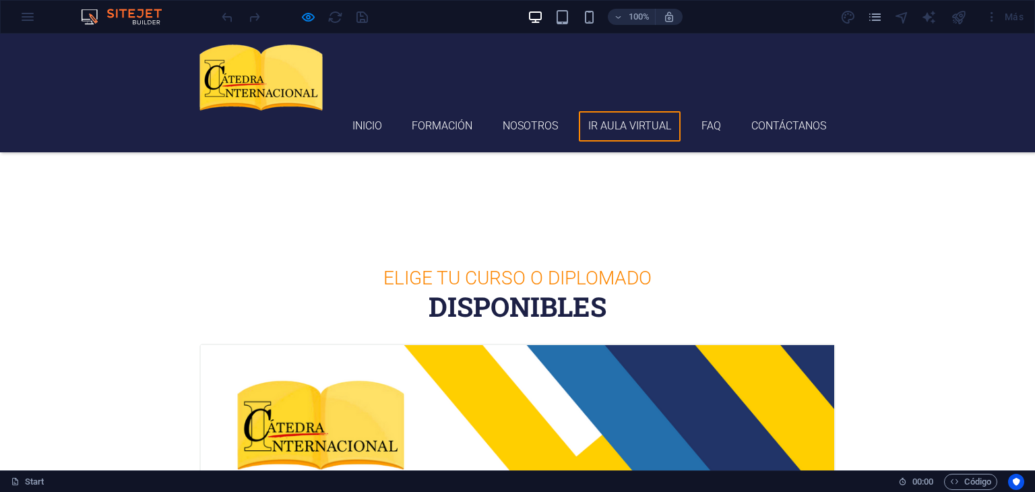
click at [604, 111] on link "Ir aula virtual" at bounding box center [630, 126] width 102 height 30
click at [717, 111] on link "FAQ" at bounding box center [710, 126] width 39 height 30
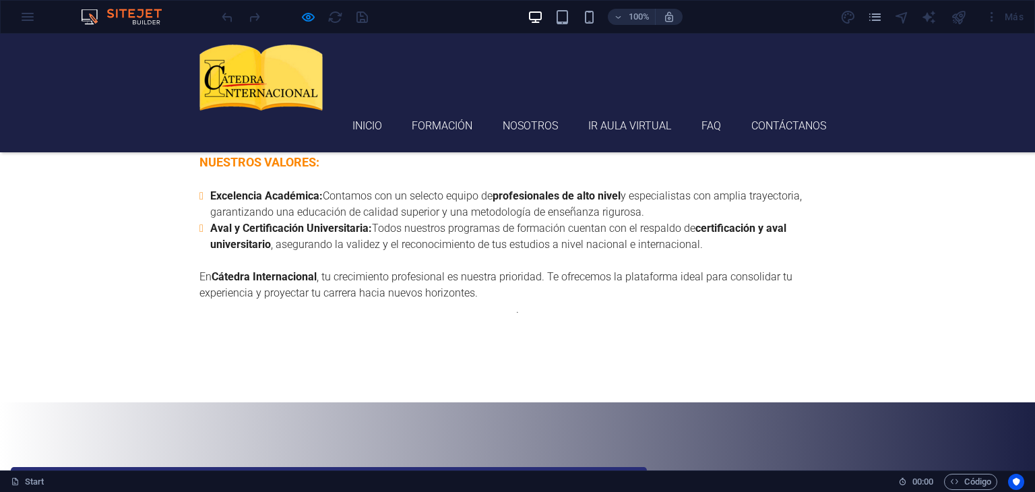
scroll to position [3482, 0]
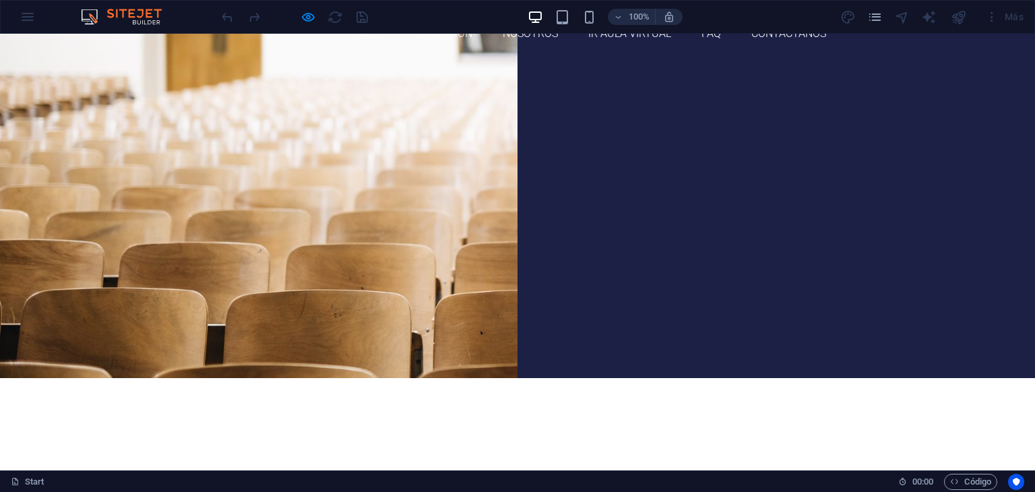
scroll to position [0, 0]
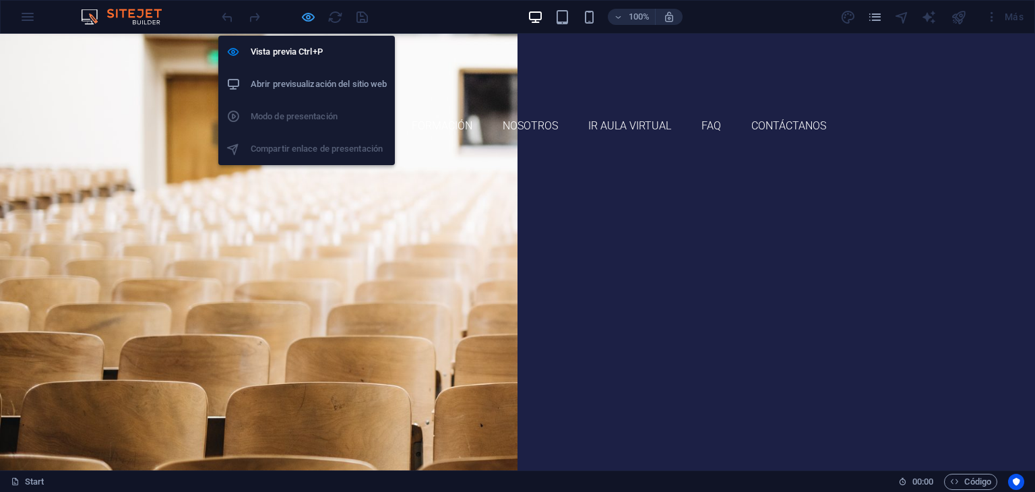
click at [309, 18] on icon "button" at bounding box center [309, 17] width 16 height 16
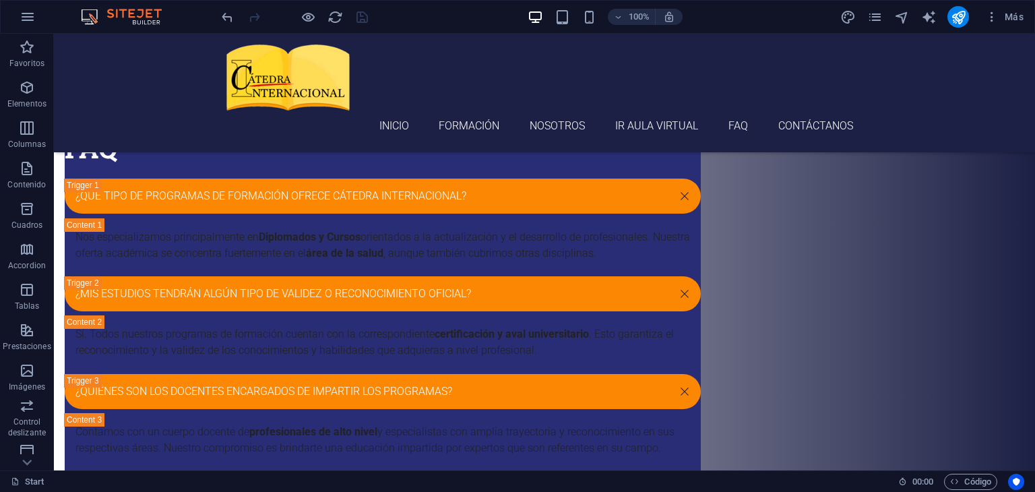
scroll to position [4083, 0]
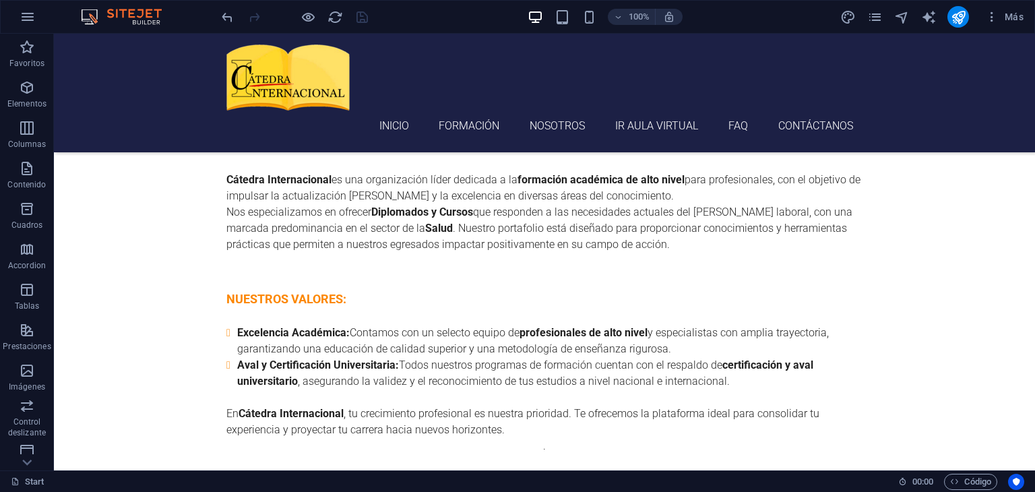
scroll to position [3637, 0]
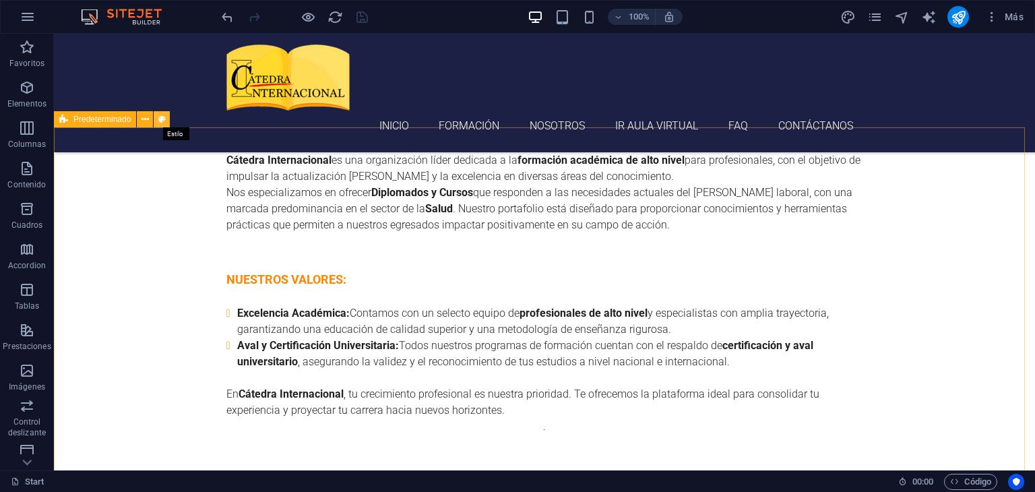
click at [162, 119] on icon at bounding box center [161, 120] width 7 height 14
select select "center"
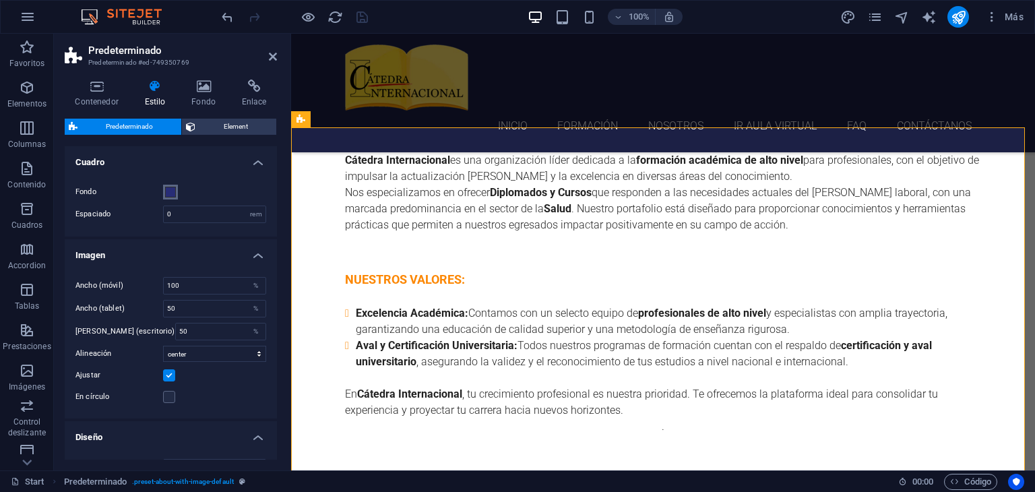
click at [171, 192] on span at bounding box center [170, 192] width 11 height 11
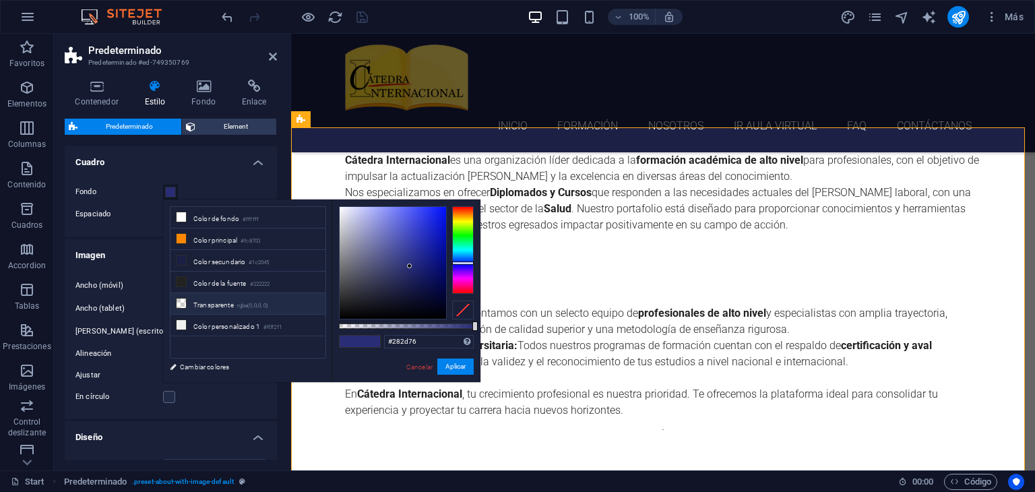
click at [196, 303] on li "Transparente rgba(0,0,0,.0)" at bounding box center [248, 304] width 155 height 22
type input "rgba(0, 0, 0, 0)"
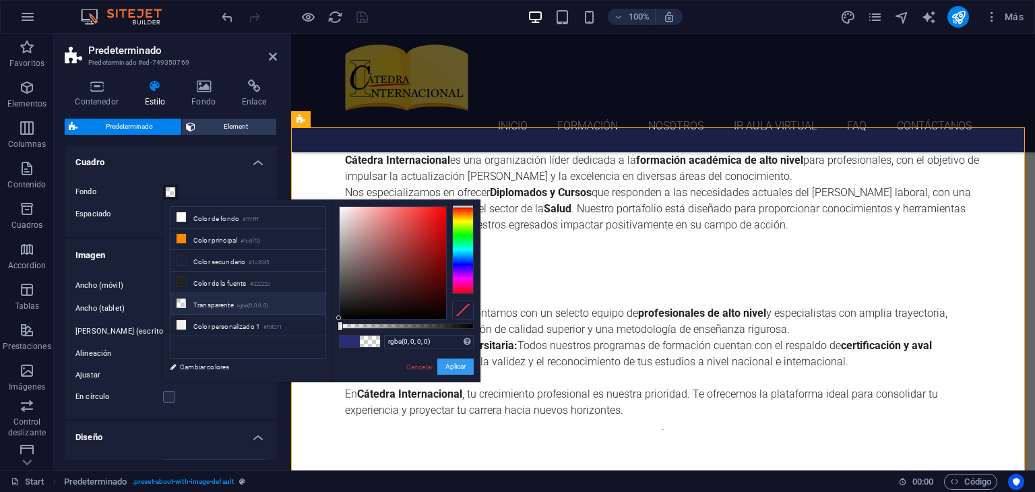
click at [454, 369] on button "Aplicar" at bounding box center [455, 367] width 36 height 16
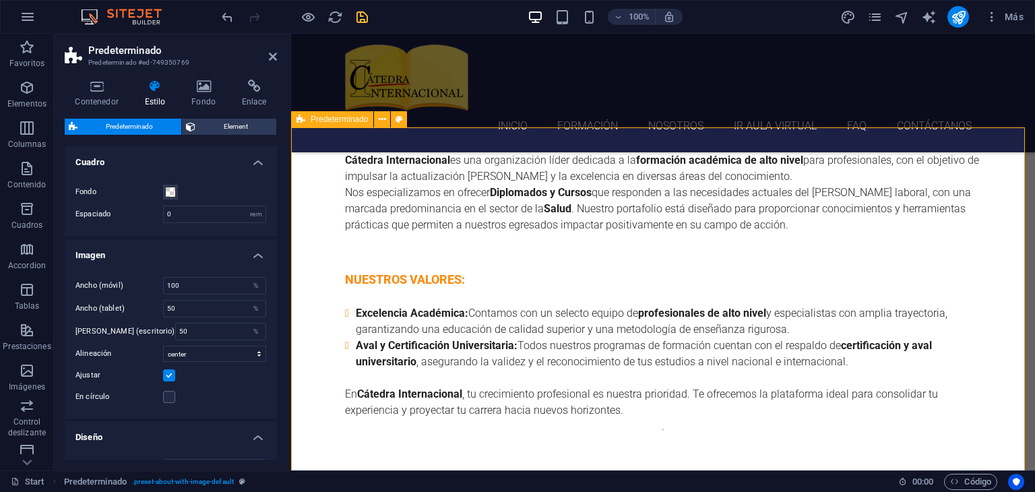
click at [361, 15] on icon "save" at bounding box center [363, 17] width 16 height 16
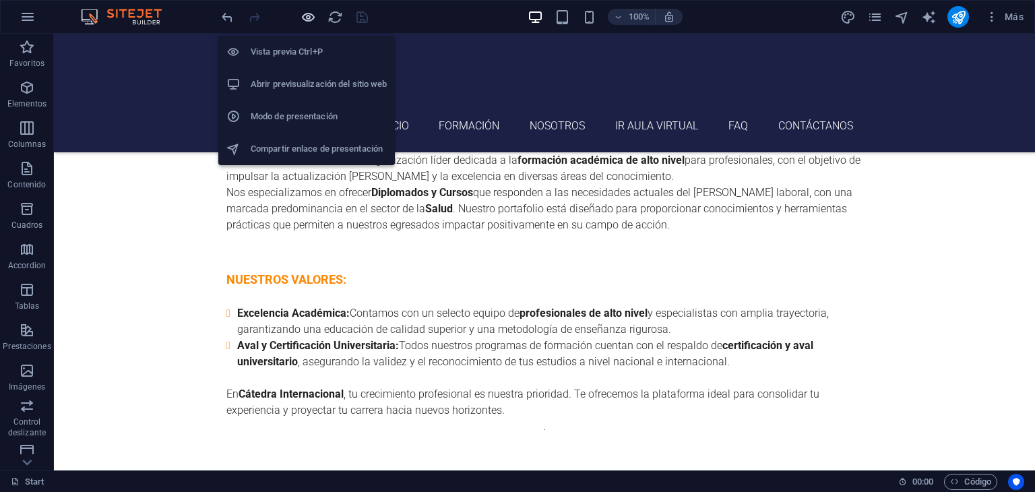
click at [306, 18] on icon "button" at bounding box center [309, 17] width 16 height 16
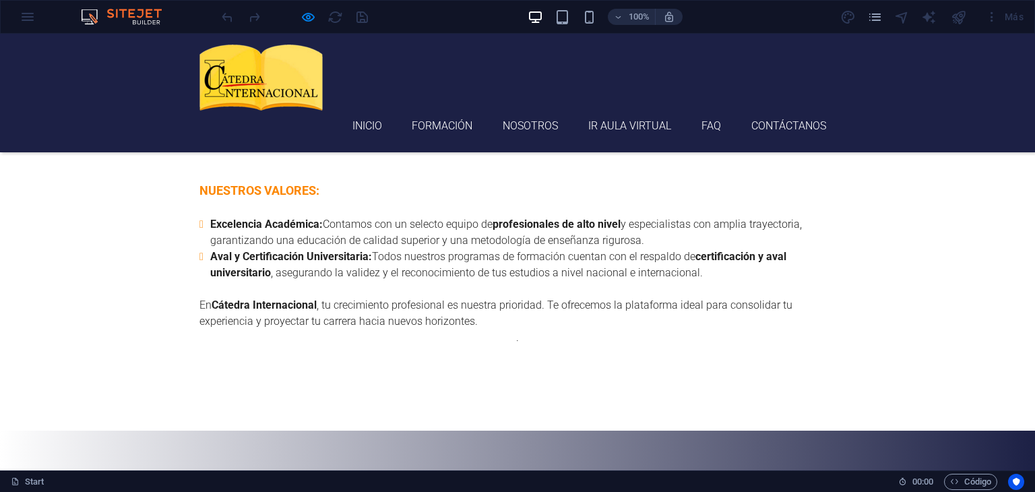
scroll to position [3515, 0]
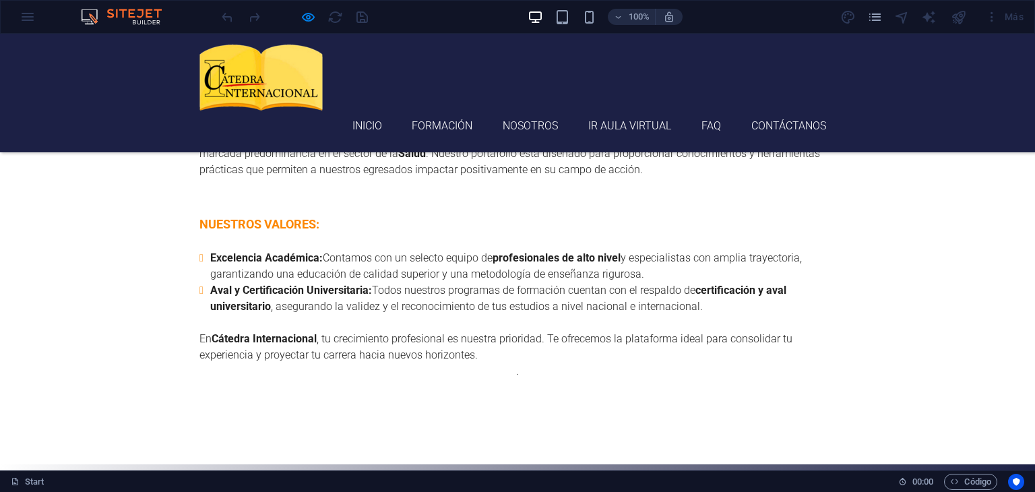
scroll to position [3448, 0]
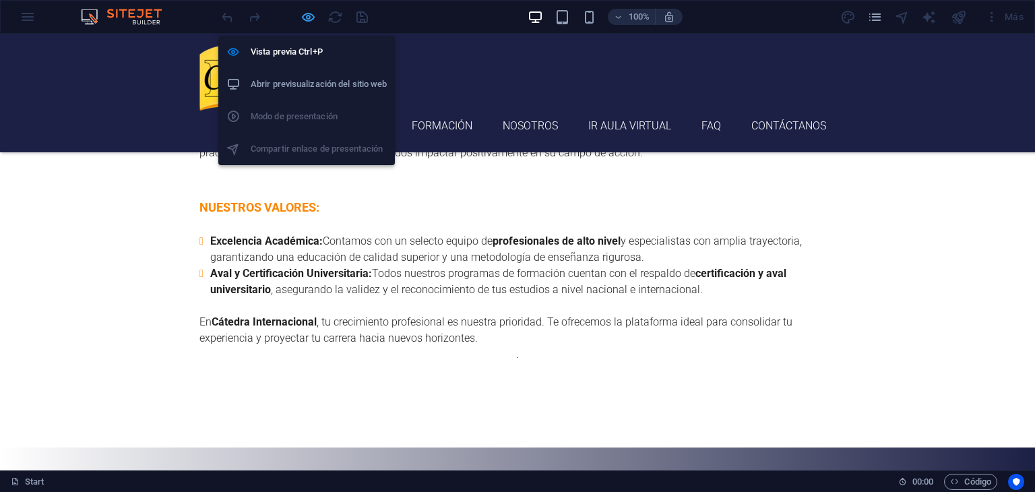
click at [310, 20] on icon "button" at bounding box center [309, 17] width 16 height 16
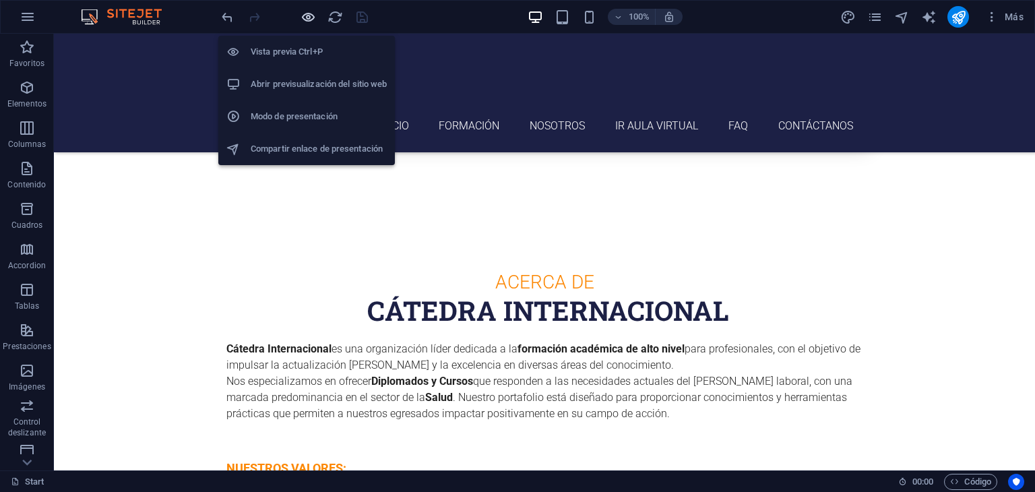
scroll to position [3690, 0]
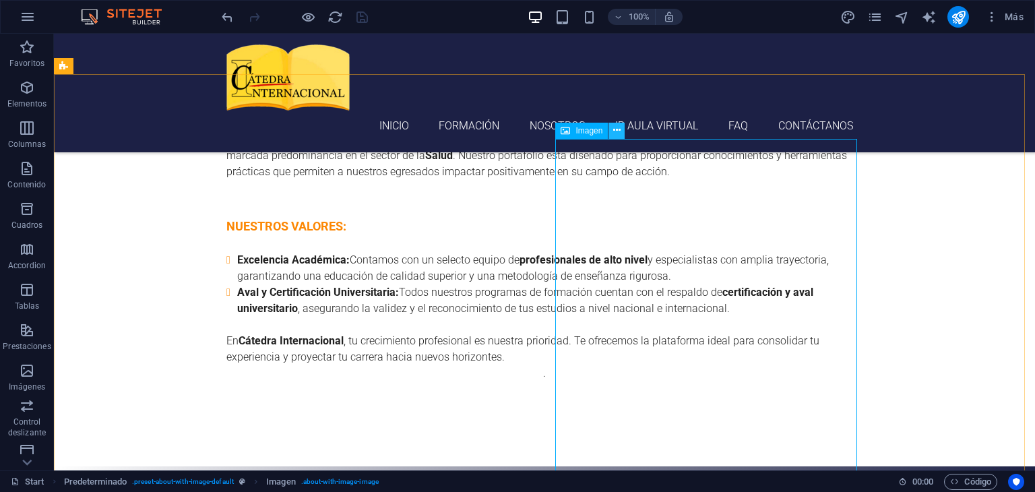
click at [617, 131] on icon at bounding box center [616, 130] width 7 height 14
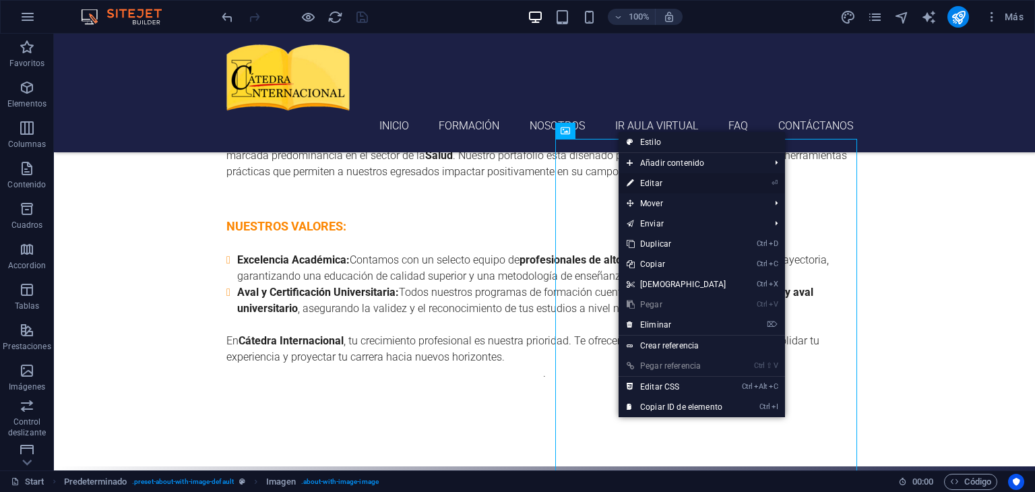
click at [659, 185] on link "⏎ Editar" at bounding box center [677, 183] width 116 height 20
select select "%"
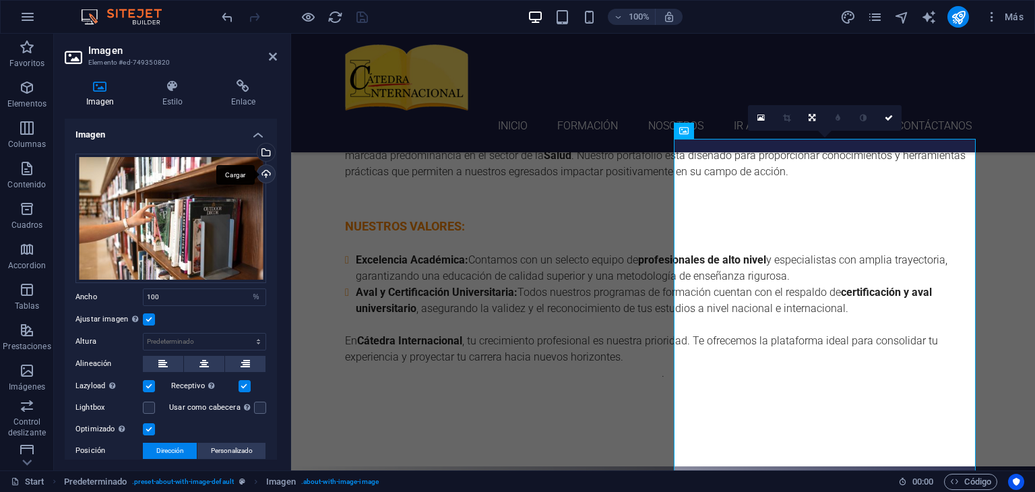
click at [262, 174] on div "Cargar" at bounding box center [265, 175] width 20 height 20
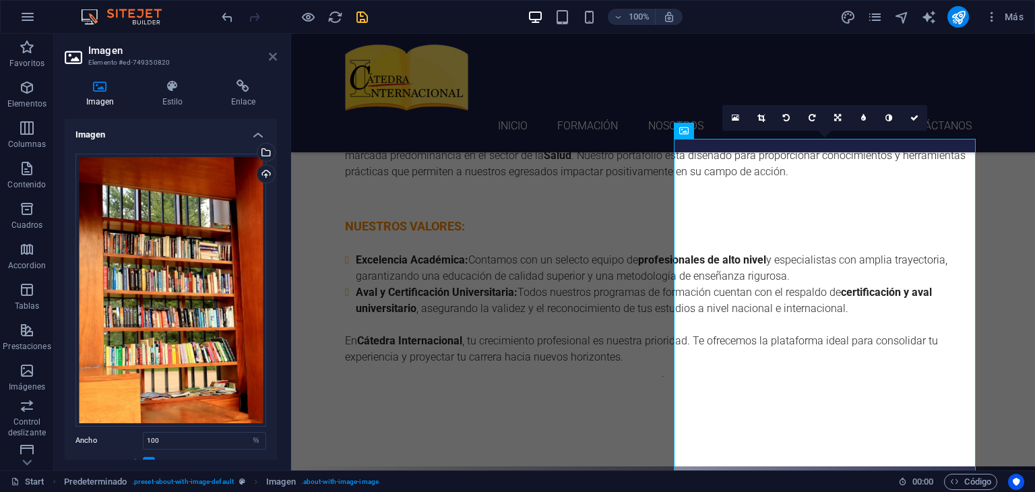
click at [271, 59] on icon at bounding box center [273, 56] width 8 height 11
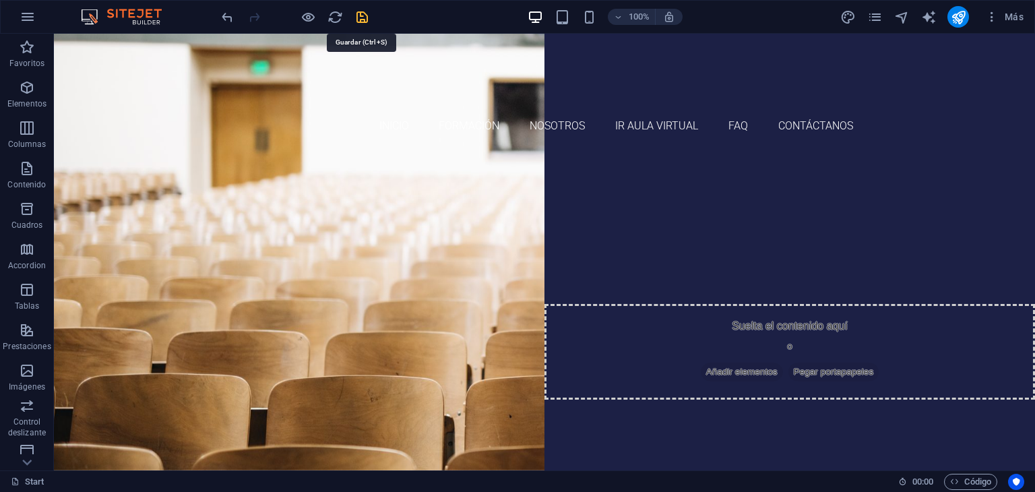
click at [360, 20] on icon "save" at bounding box center [363, 17] width 16 height 16
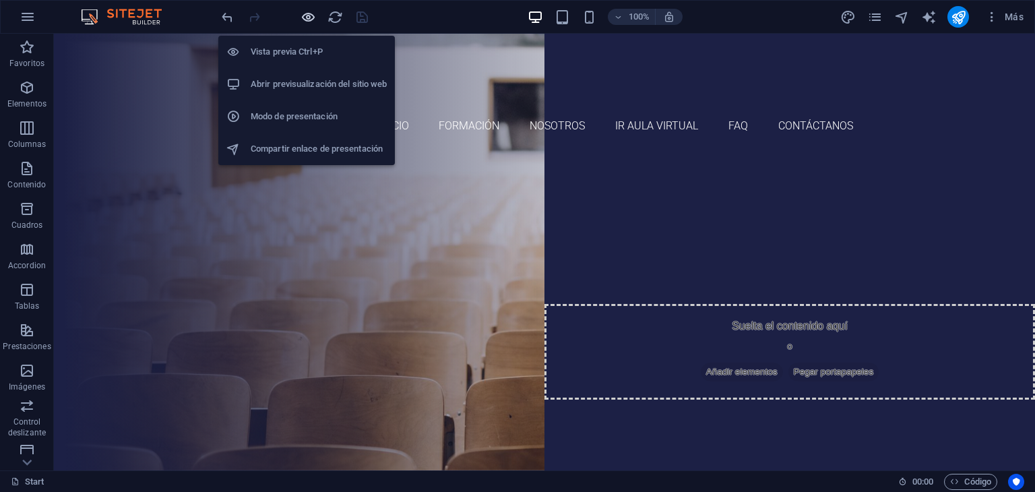
click at [307, 18] on icon "button" at bounding box center [309, 17] width 16 height 16
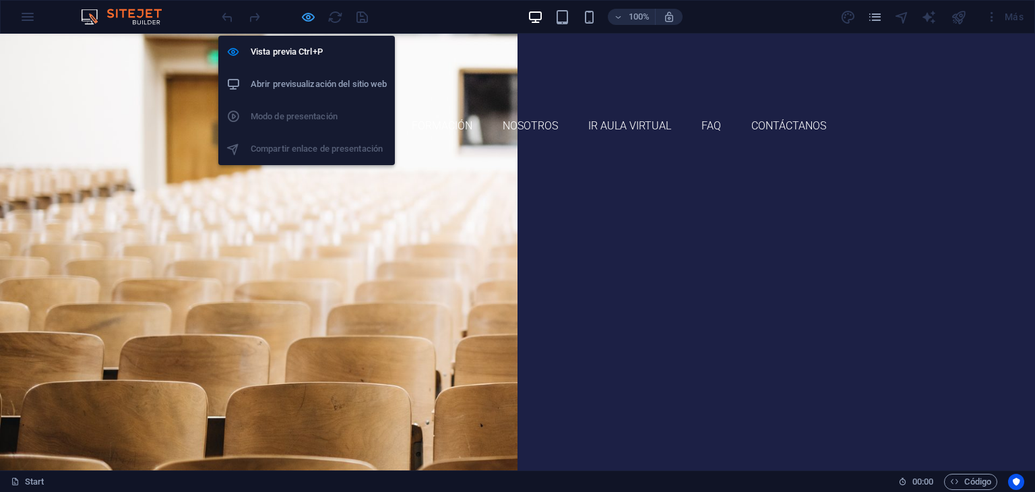
click at [307, 20] on icon "button" at bounding box center [309, 17] width 16 height 16
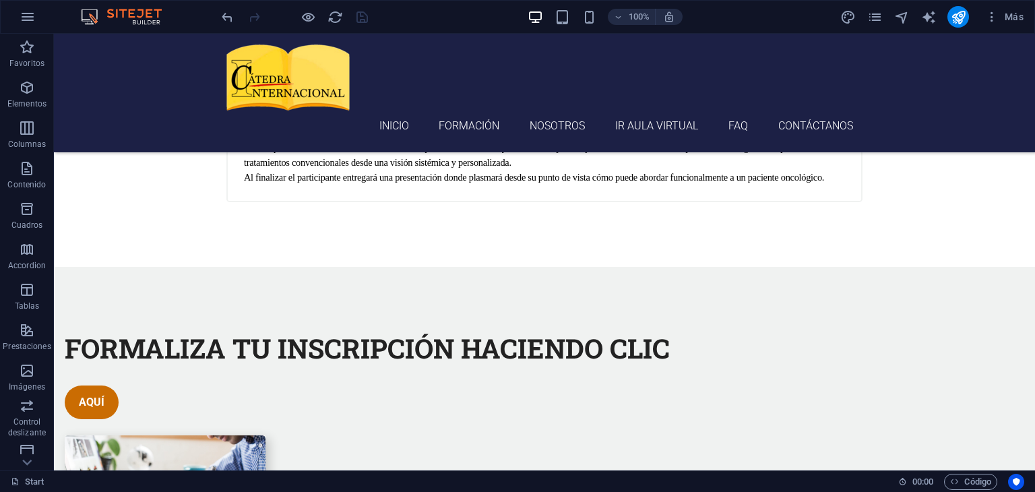
scroll to position [1653, 0]
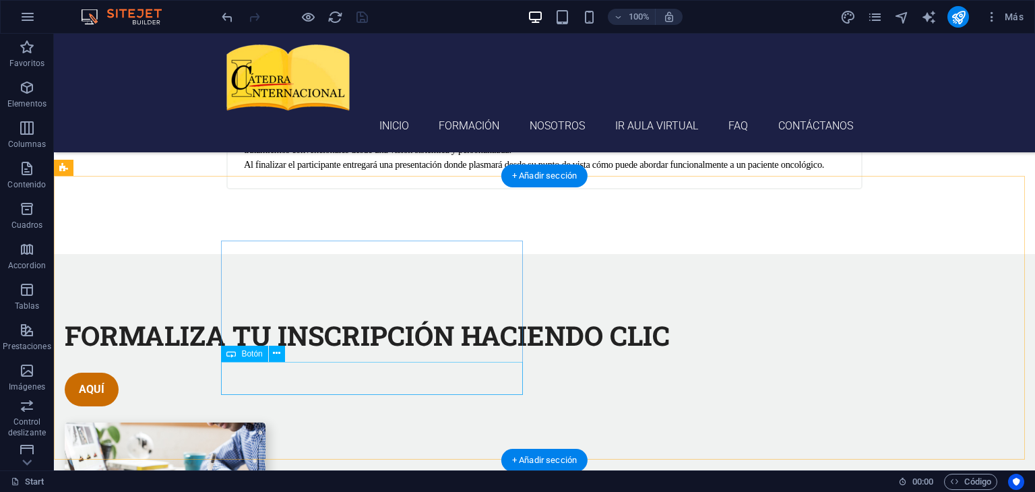
click at [249, 381] on div "AQUÍ" at bounding box center [383, 390] width 636 height 34
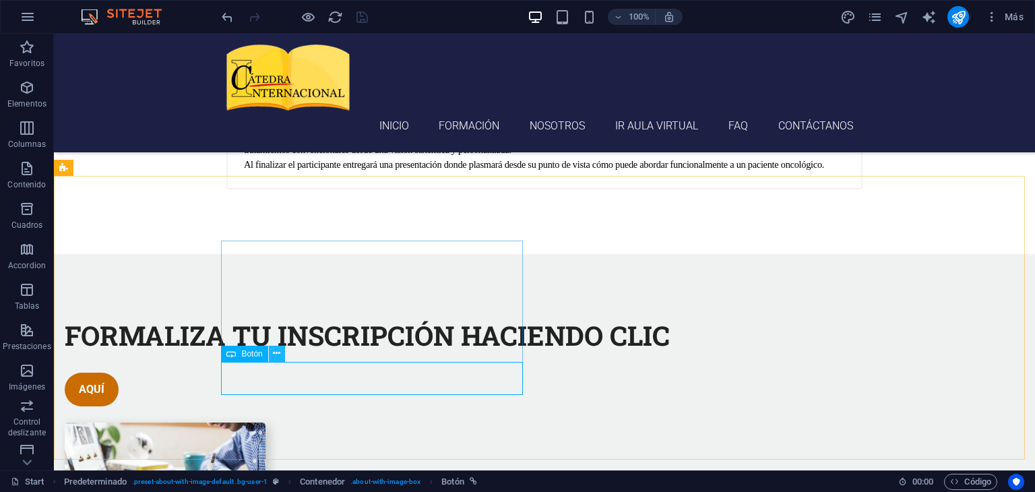
click at [277, 356] on icon at bounding box center [276, 353] width 7 height 14
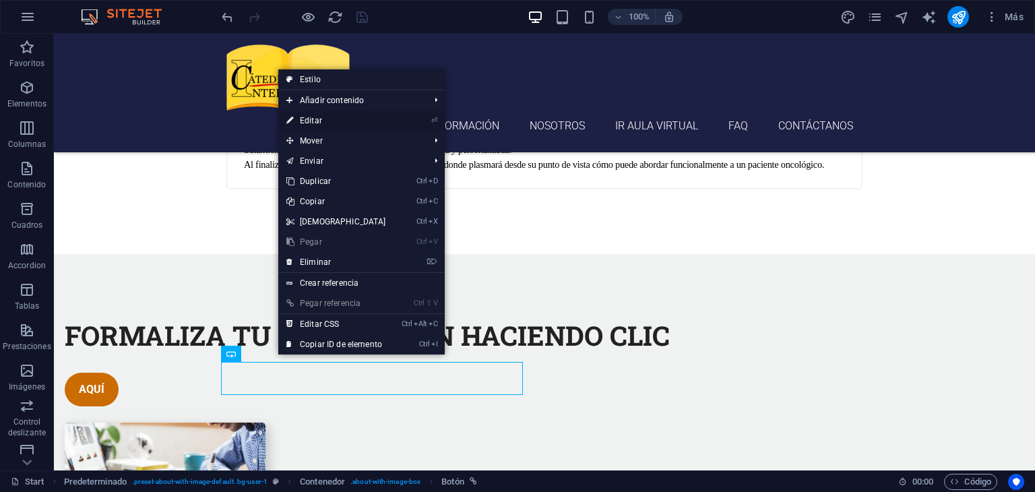
click at [327, 124] on link "⏎ Editar" at bounding box center [336, 121] width 116 height 20
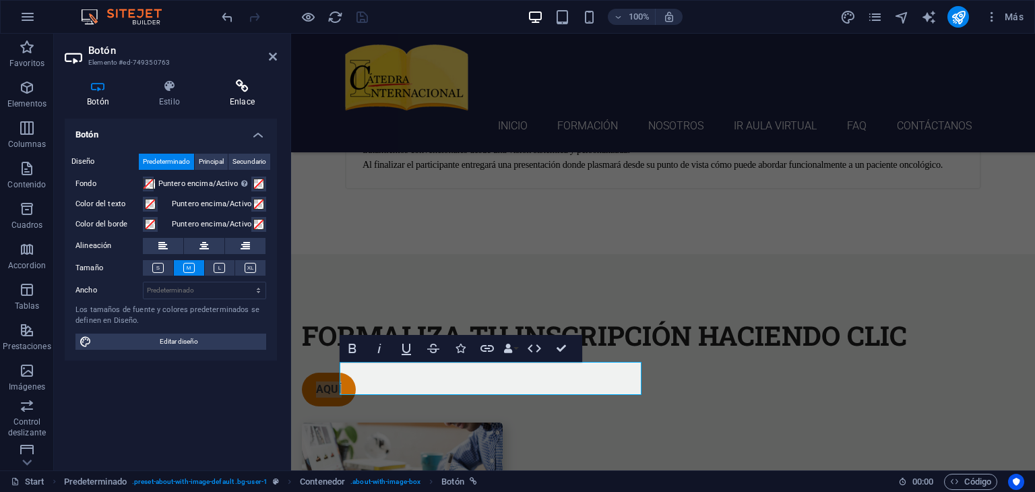
click at [244, 87] on icon at bounding box center [242, 86] width 69 height 13
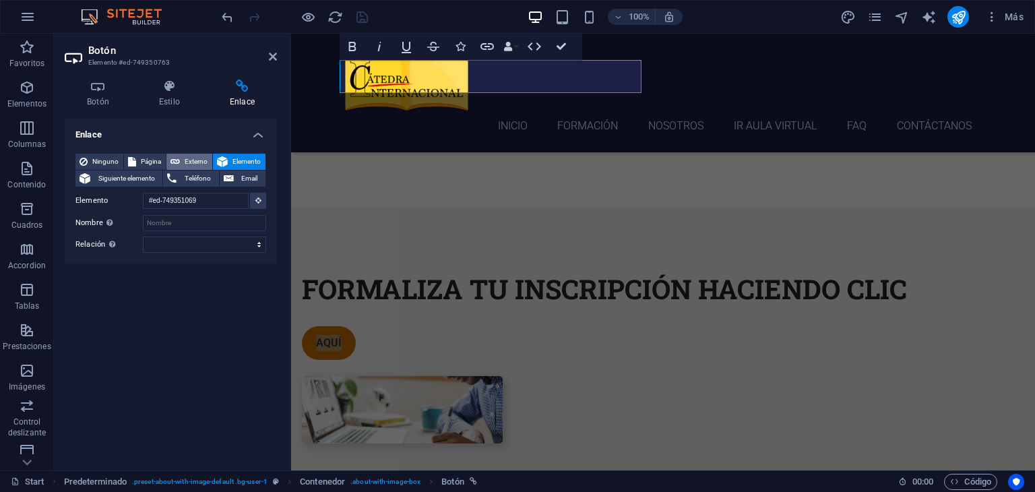
scroll to position [1475, 0]
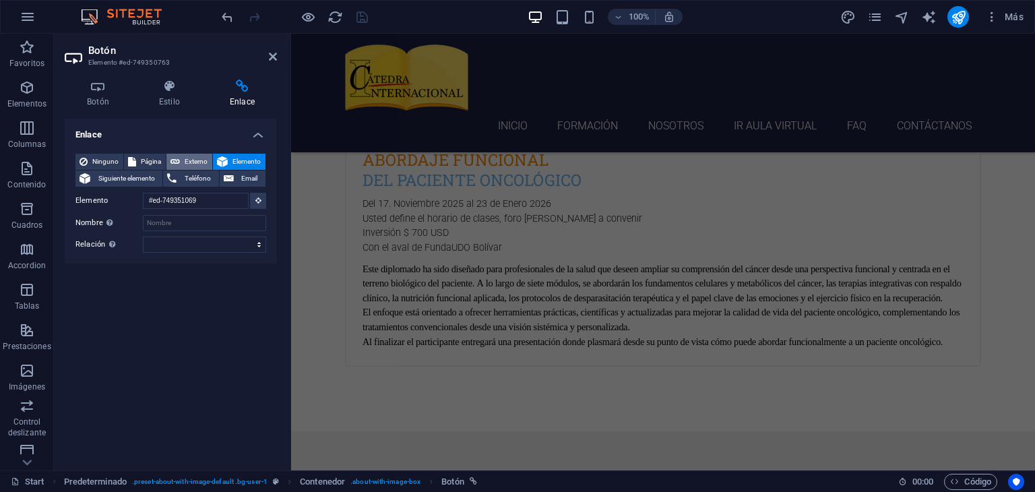
click at [188, 160] on span "Externo" at bounding box center [196, 162] width 24 height 16
select select "blank"
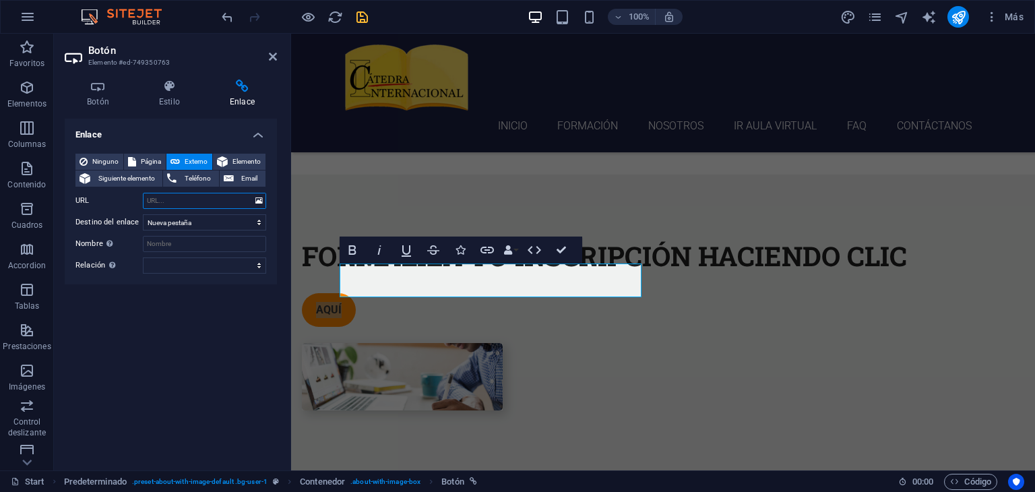
scroll to position [1779, 0]
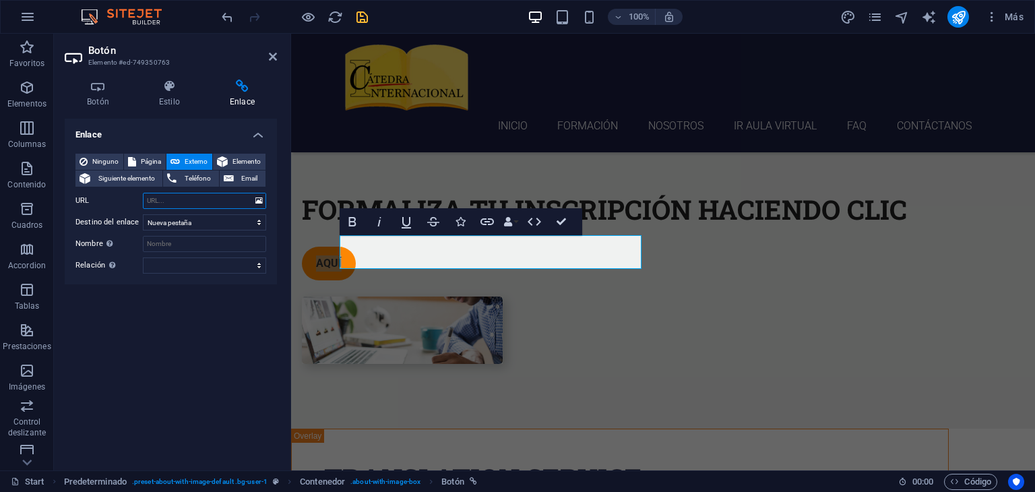
paste input "https://forms.gle/1Ack4W4VJmBR2eAy9"
type input "https://forms.gle/1Ack4W4VJmBR2eAy9"
click at [175, 245] on input "Nombre Una descripción adicional del enlace no debería ser igual al texto del e…" at bounding box center [204, 244] width 123 height 16
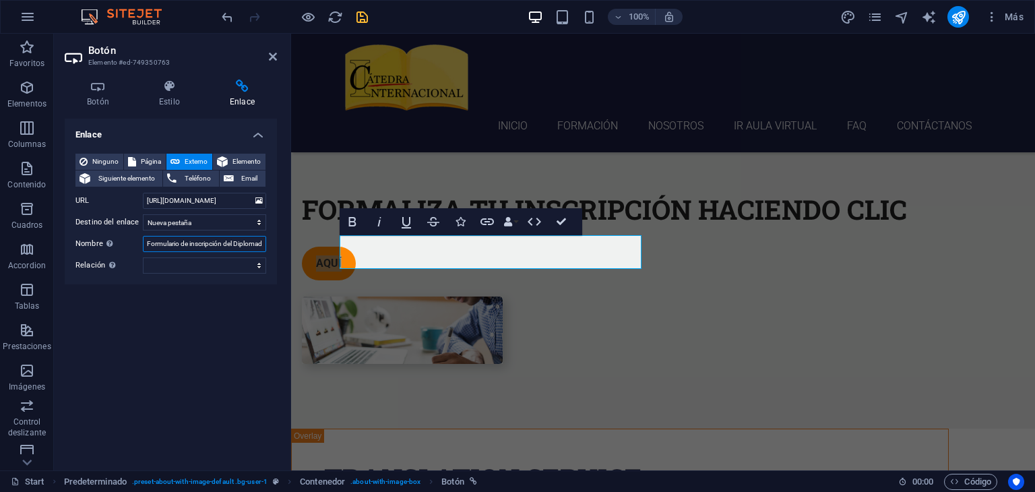
scroll to position [0, 5]
type input "Formulario de inscripción del Diplomado"
click at [173, 313] on div "Enlace Ninguno Página Externo Elemento Siguiente elemento Teléfono Email Página…" at bounding box center [171, 289] width 212 height 341
click at [361, 16] on icon "save" at bounding box center [363, 17] width 16 height 16
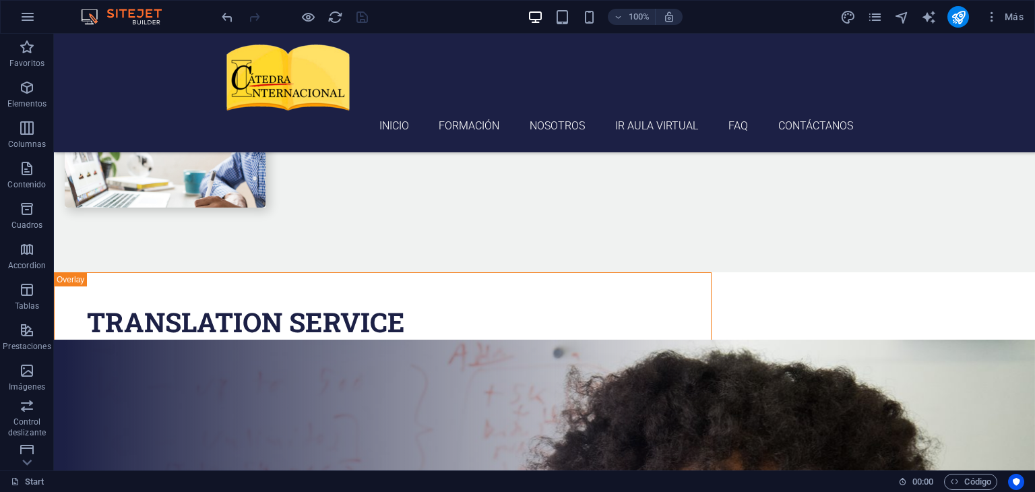
scroll to position [1947, 0]
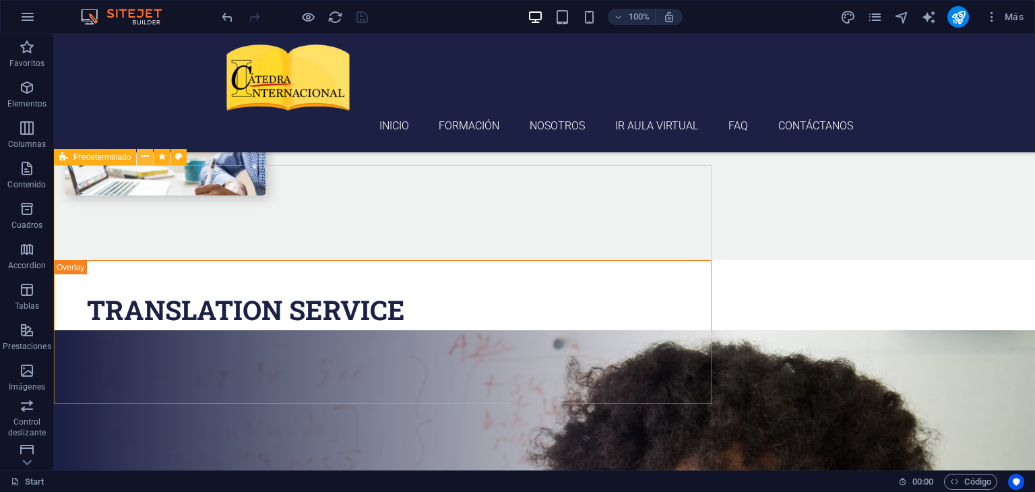
click at [146, 157] on icon at bounding box center [145, 157] width 7 height 14
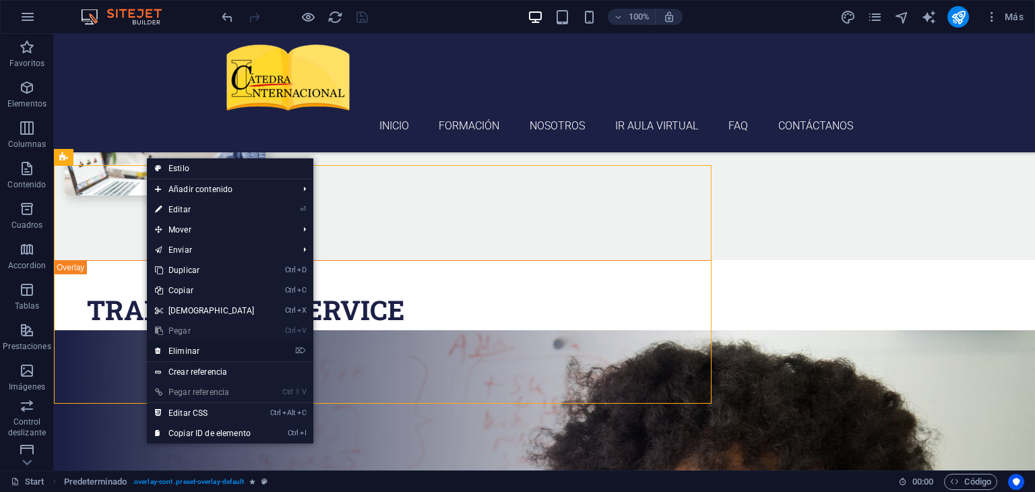
click at [182, 348] on link "⌦ Eliminar" at bounding box center [205, 351] width 116 height 20
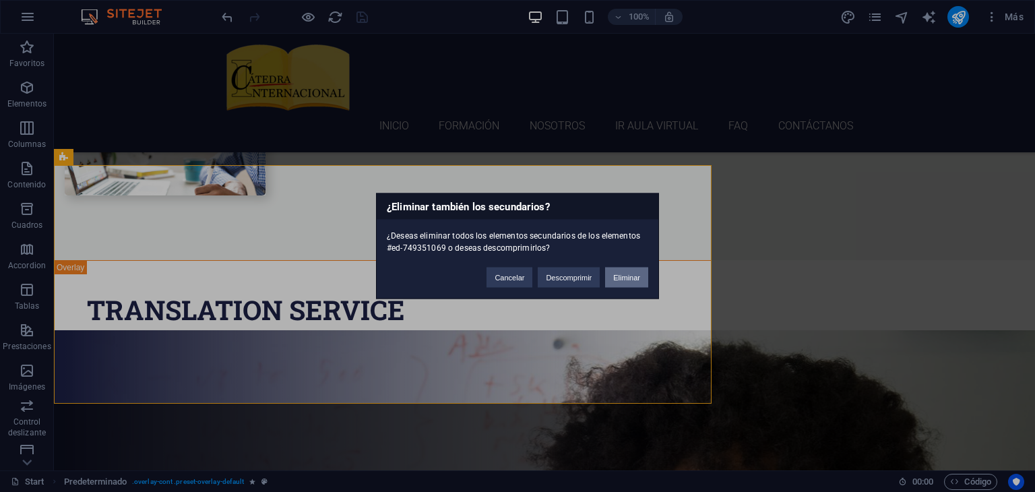
click at [613, 280] on button "Eliminar" at bounding box center [626, 278] width 43 height 20
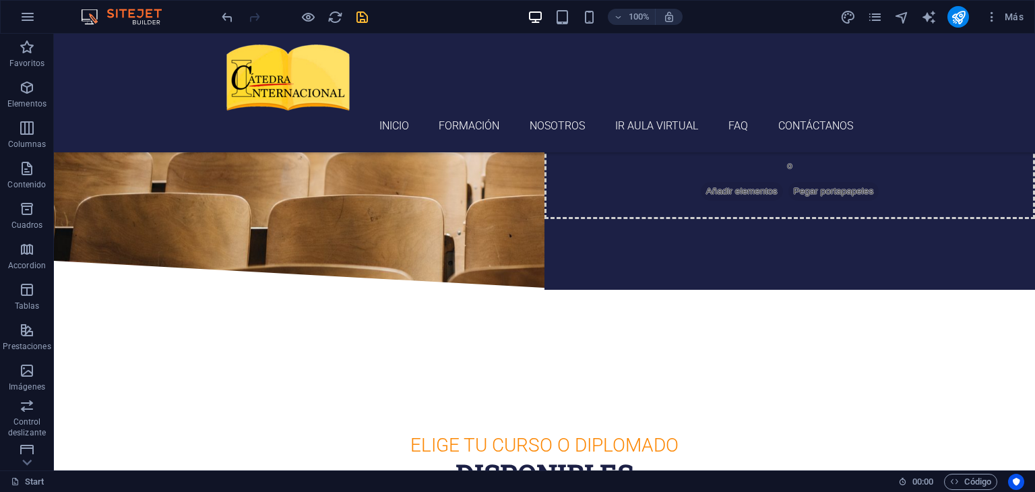
scroll to position [0, 0]
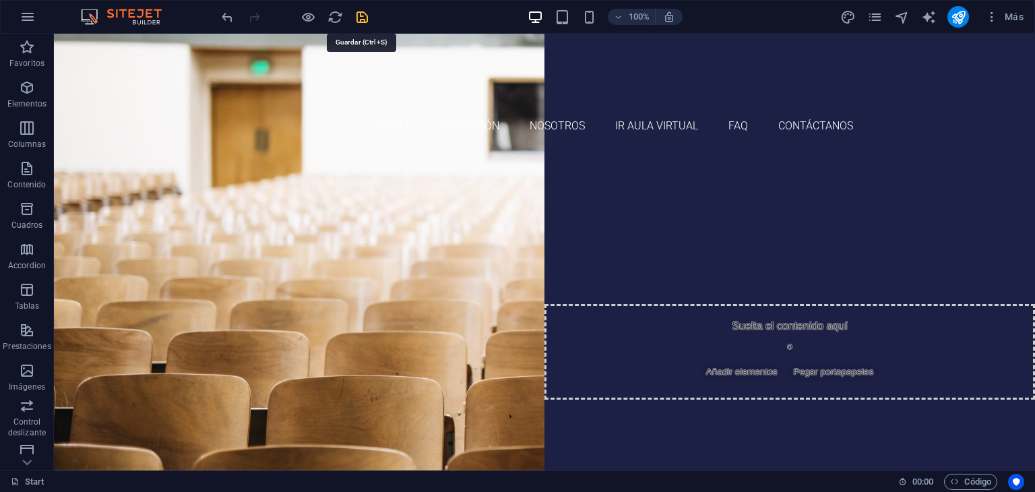
click at [359, 21] on icon "save" at bounding box center [363, 17] width 16 height 16
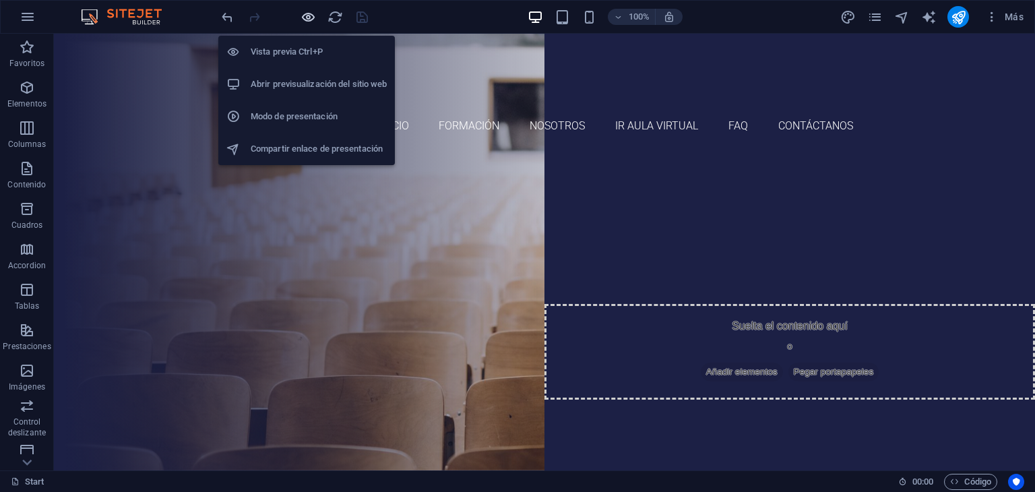
click at [306, 16] on icon "button" at bounding box center [309, 17] width 16 height 16
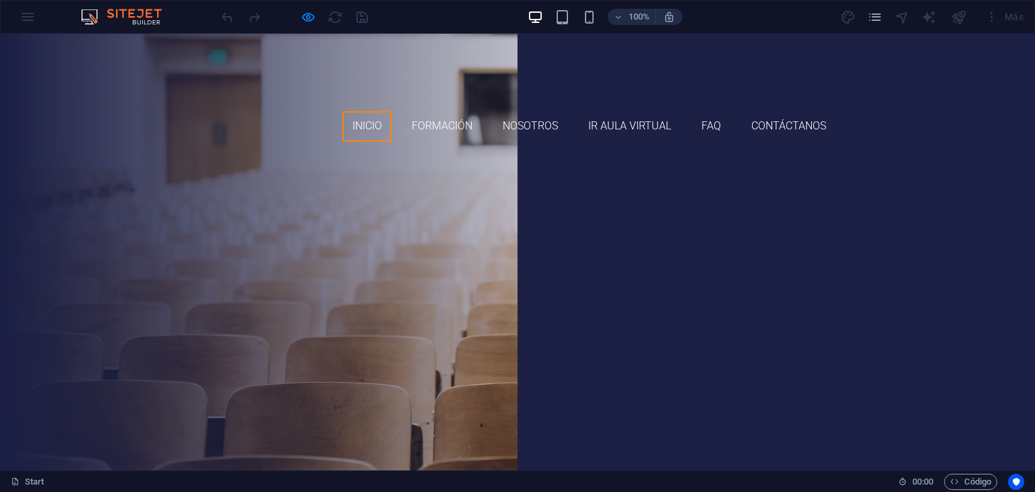
click at [361, 111] on link "Inicio" at bounding box center [366, 126] width 49 height 30
click at [433, 111] on link "Formación" at bounding box center [442, 126] width 80 height 30
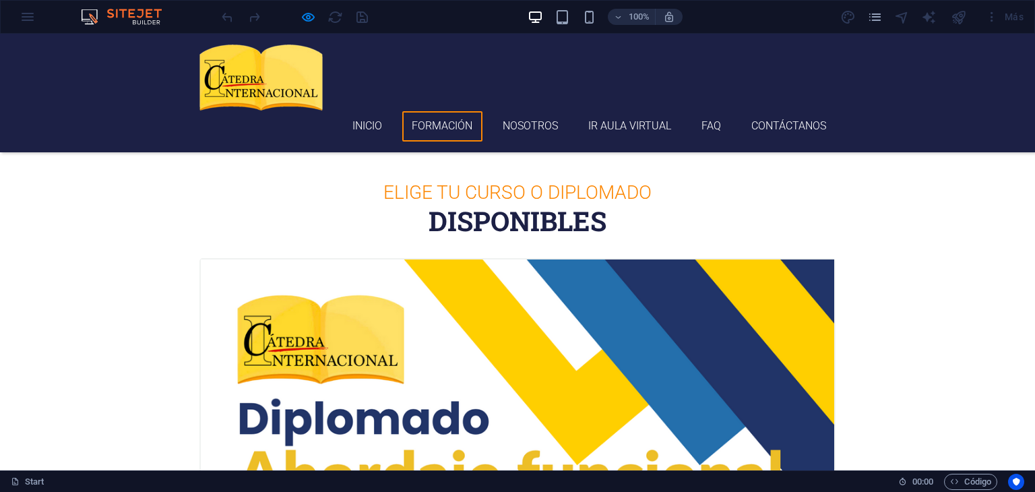
scroll to position [348, 0]
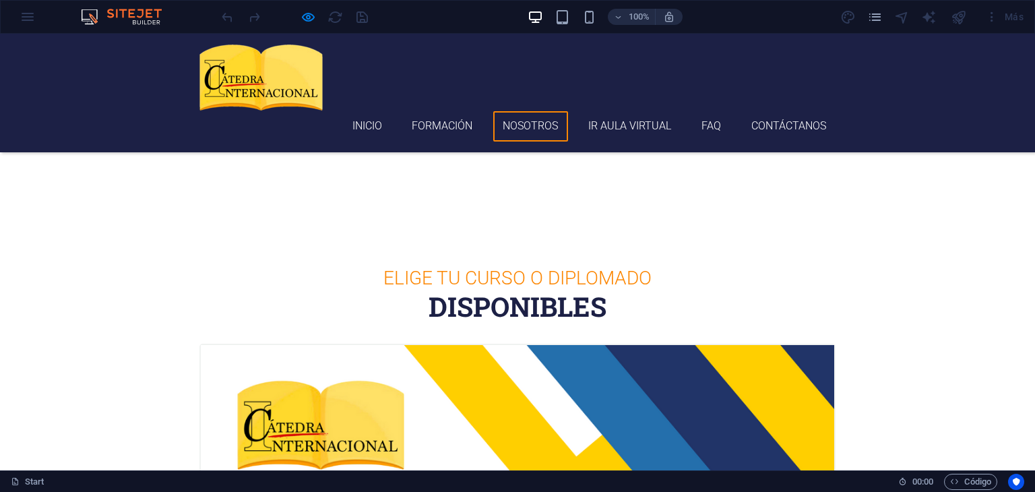
click at [510, 111] on link "Nosotros" at bounding box center [530, 126] width 75 height 30
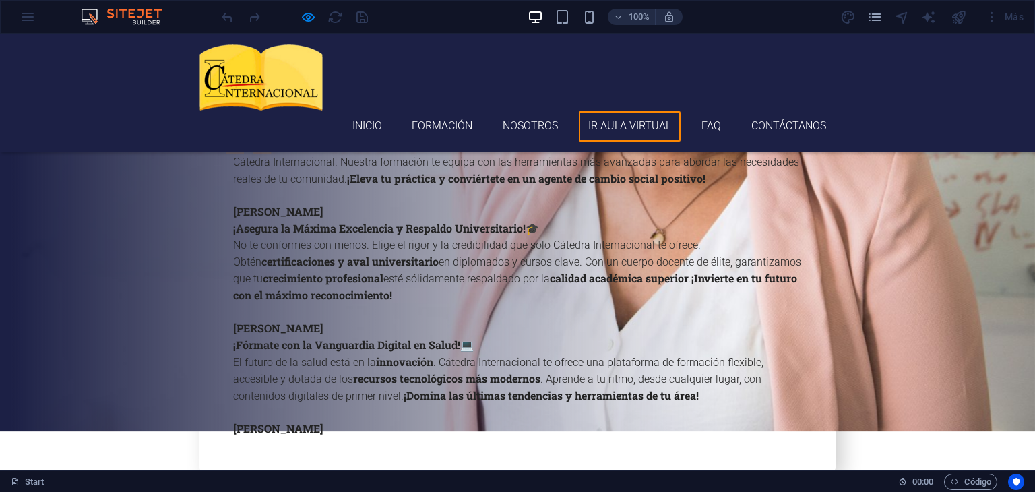
scroll to position [2897, 0]
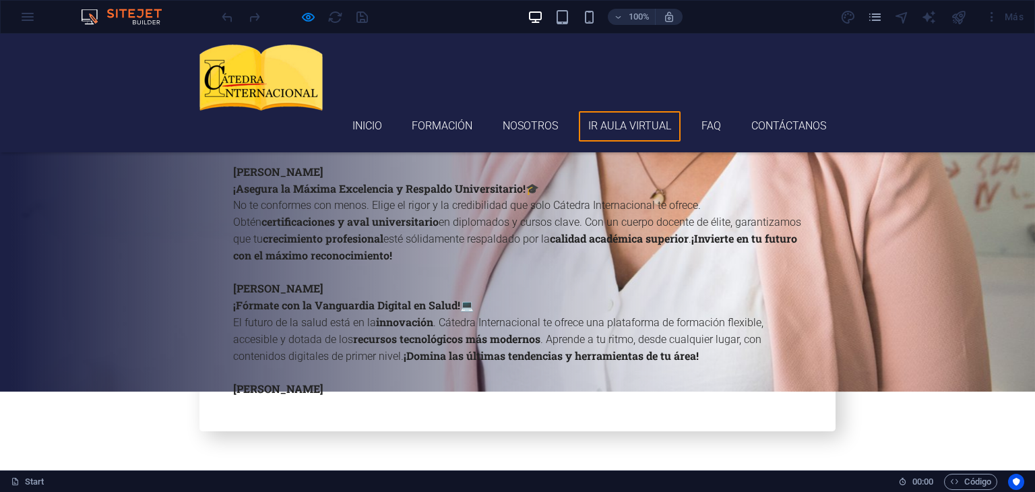
click at [608, 111] on link "Ir aula virtual" at bounding box center [630, 126] width 102 height 30
click at [709, 111] on link "FAQ" at bounding box center [710, 126] width 39 height 30
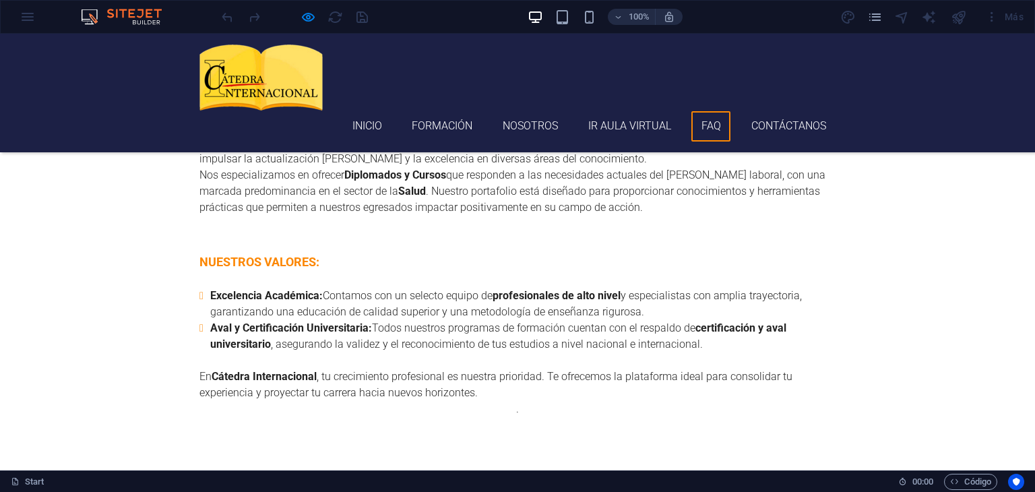
scroll to position [3400, 0]
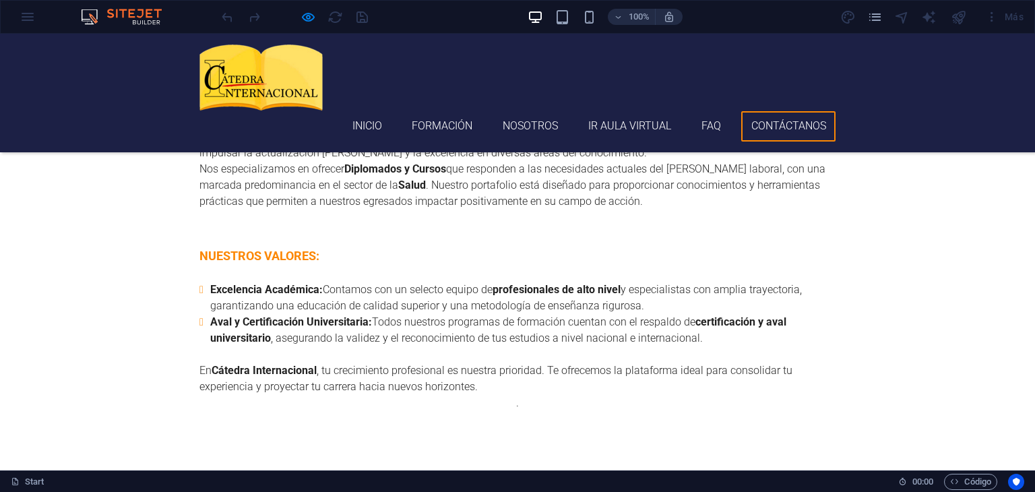
click at [778, 111] on link "Contáctanos" at bounding box center [788, 126] width 94 height 30
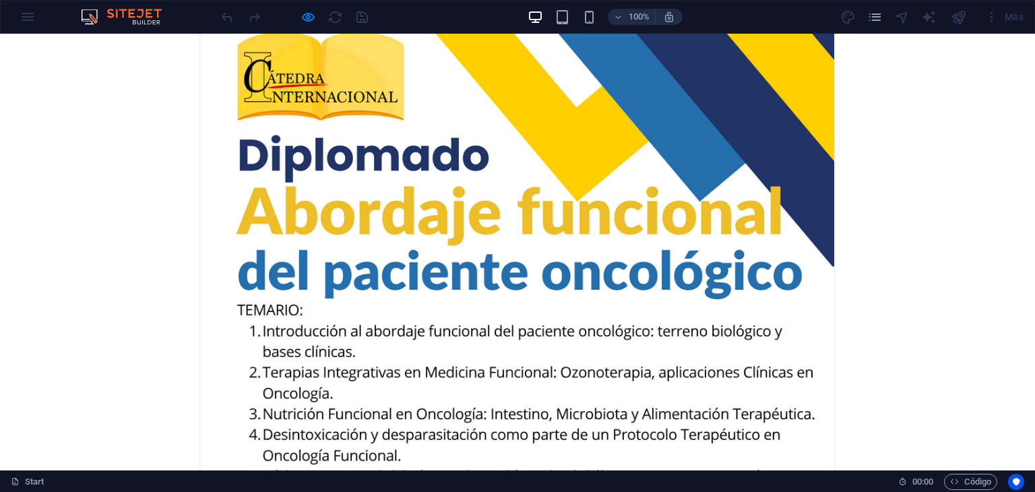
scroll to position [0, 0]
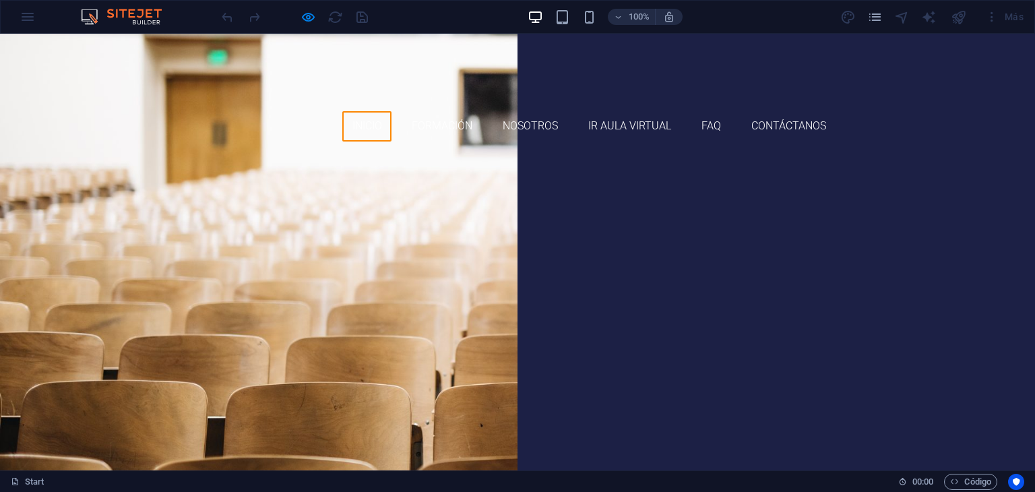
click at [358, 111] on link "Inicio" at bounding box center [366, 126] width 49 height 30
click at [454, 111] on link "Formación" at bounding box center [442, 126] width 80 height 30
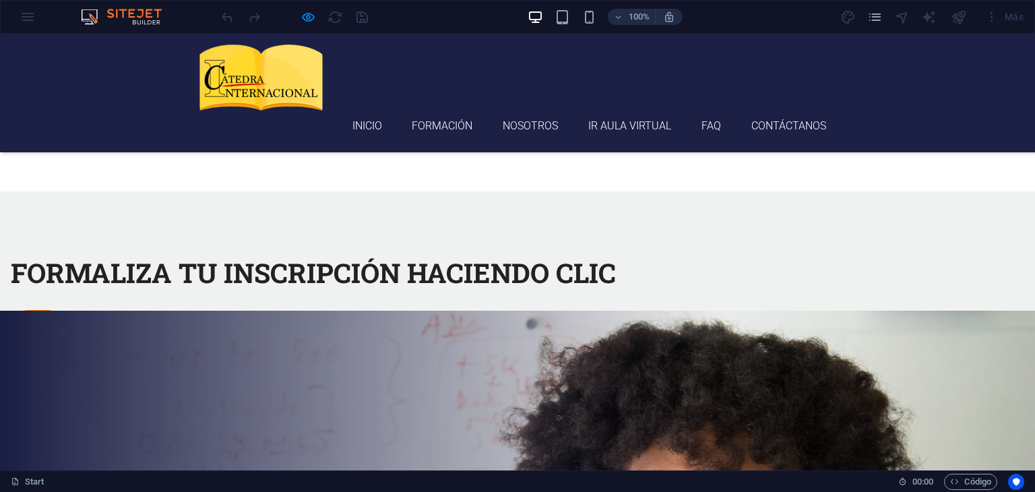
scroll to position [1682, 0]
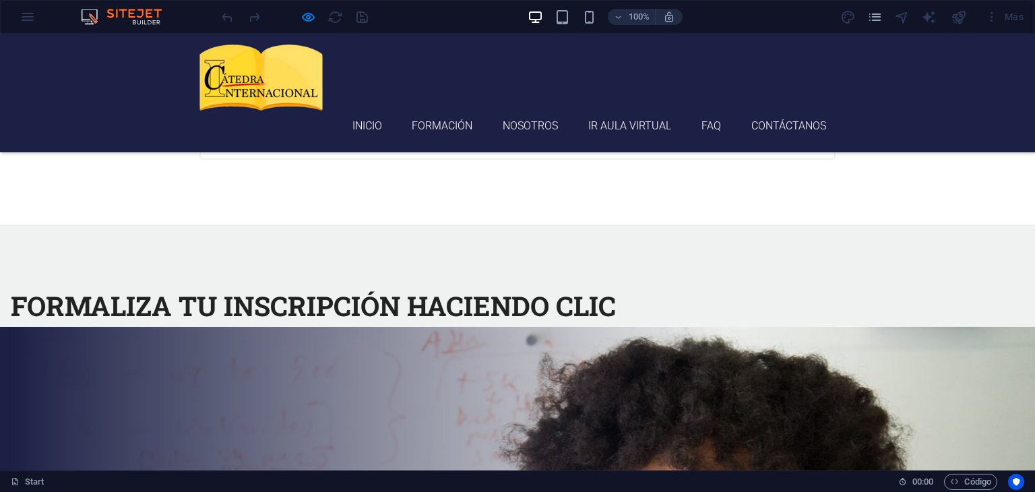
click at [65, 348] on link "AQUÍ" at bounding box center [38, 360] width 54 height 34
click at [65, 355] on link "AQUÍ" at bounding box center [38, 360] width 54 height 34
click at [878, 18] on icon "pages" at bounding box center [875, 17] width 16 height 16
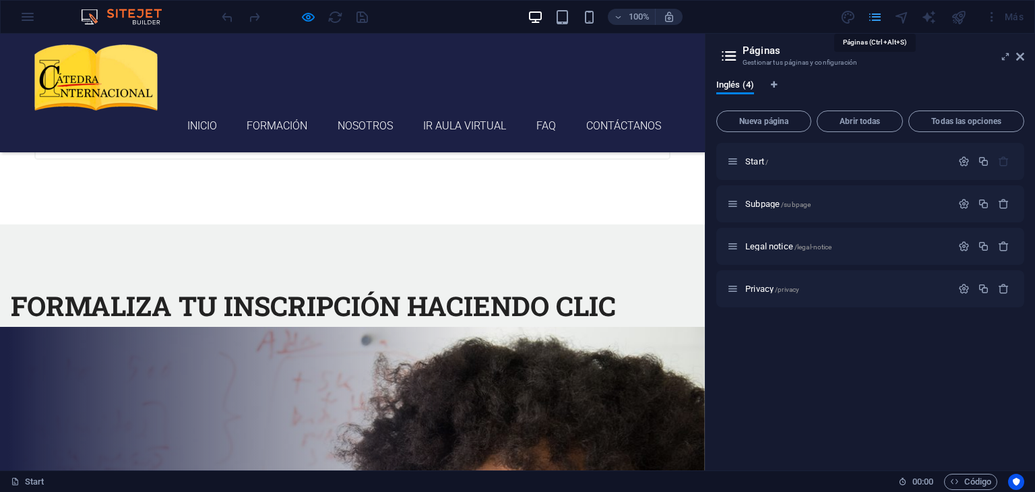
click at [878, 18] on icon "pages" at bounding box center [875, 17] width 16 height 16
click at [1021, 58] on icon at bounding box center [1020, 56] width 8 height 11
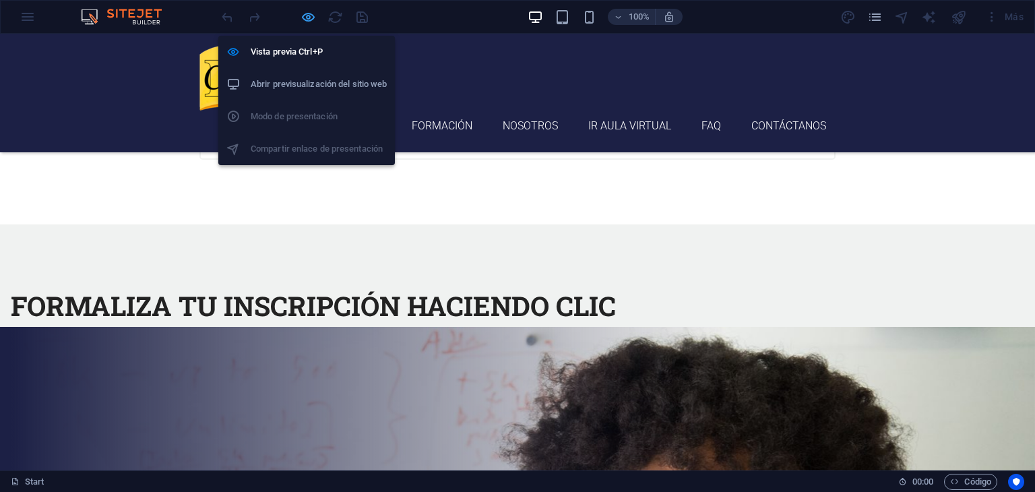
click at [303, 15] on icon "button" at bounding box center [309, 17] width 16 height 16
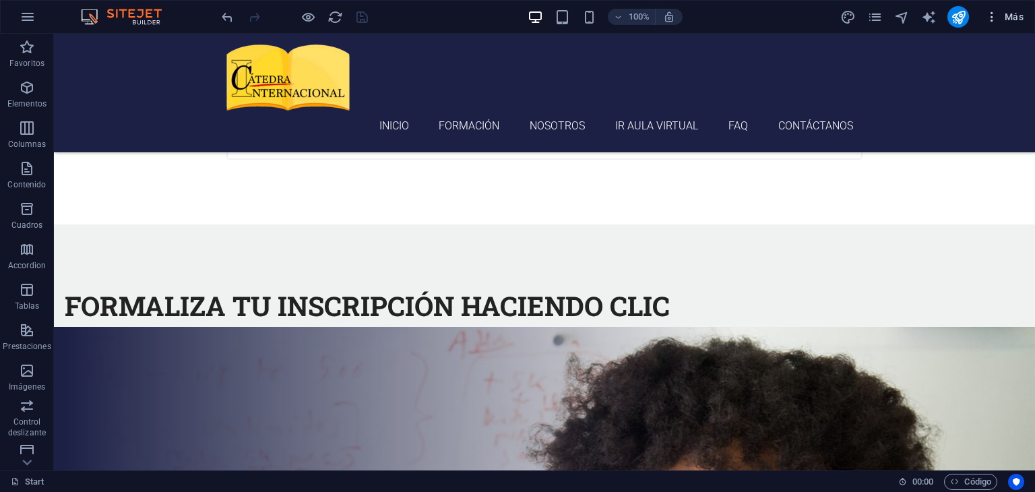
click at [991, 18] on icon "button" at bounding box center [991, 16] width 13 height 13
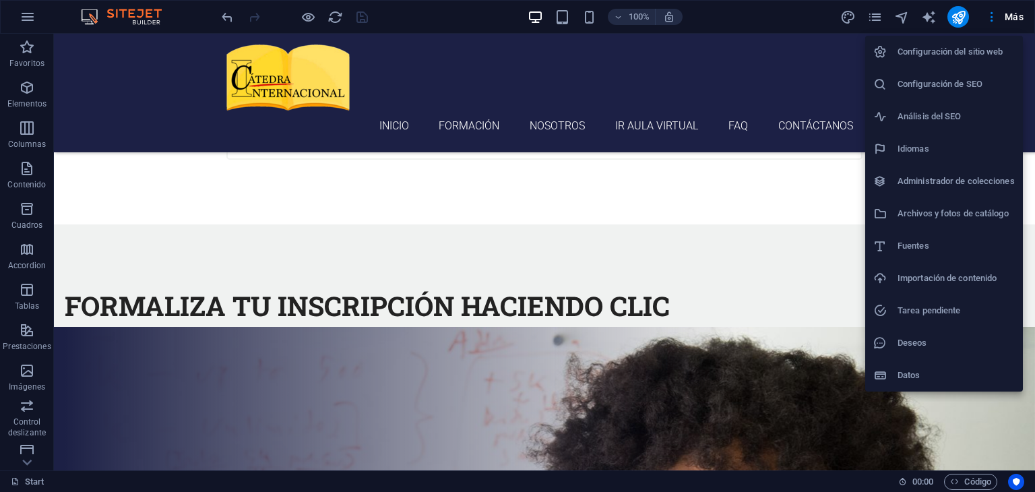
click at [781, 8] on div at bounding box center [517, 246] width 1035 height 492
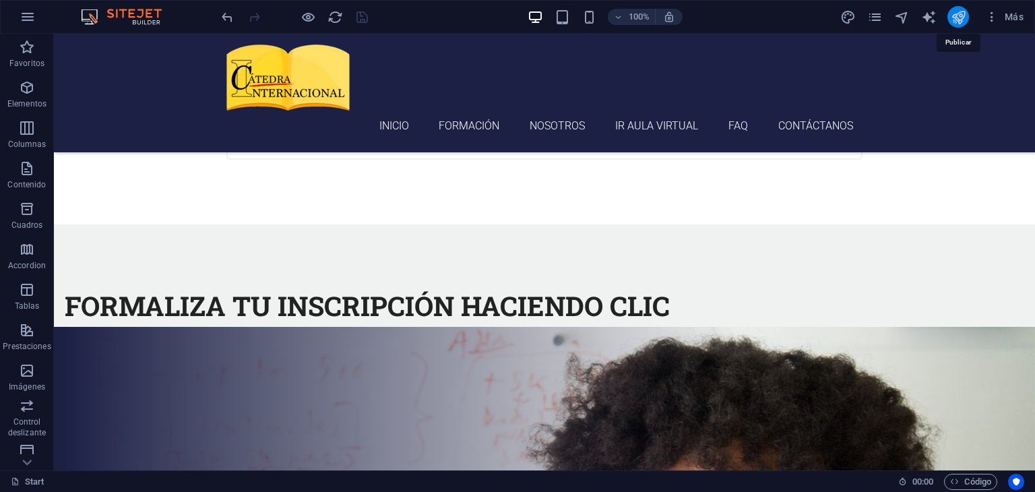
click at [959, 21] on icon "publish" at bounding box center [959, 17] width 16 height 16
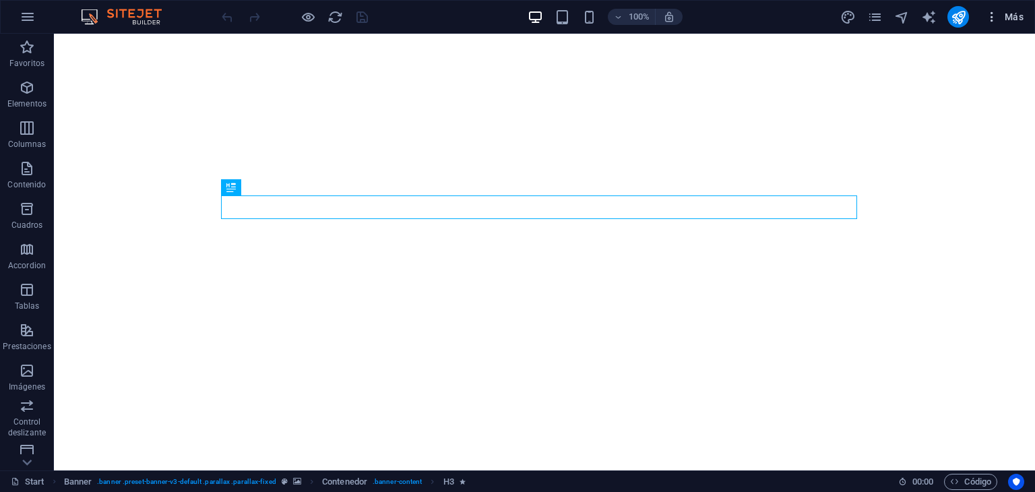
click at [994, 20] on icon "button" at bounding box center [991, 16] width 13 height 13
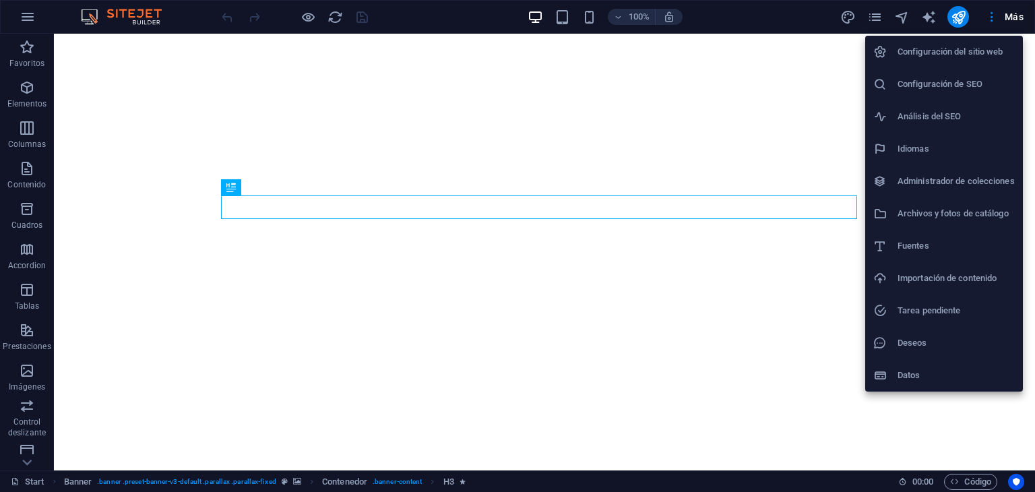
click at [960, 53] on h6 "Configuración del sitio web" at bounding box center [956, 52] width 117 height 16
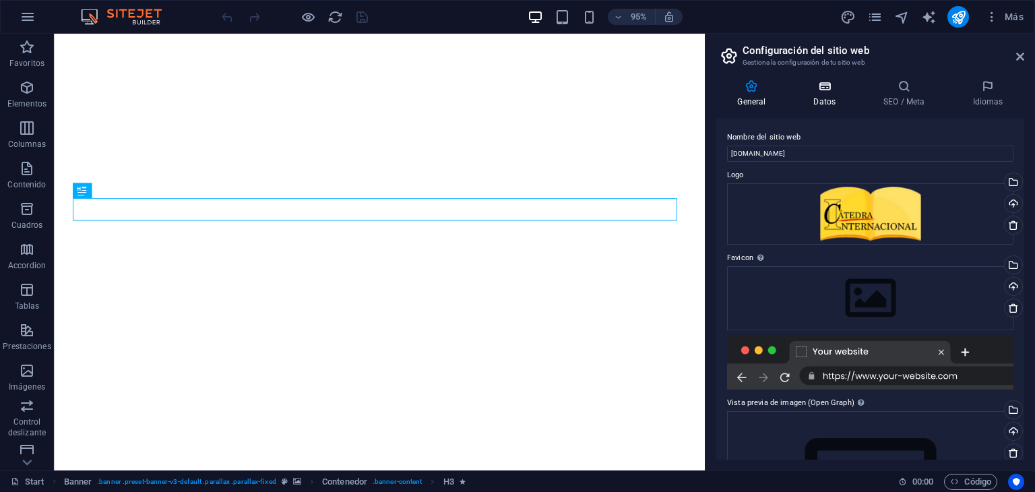
click at [828, 90] on icon at bounding box center [825, 86] width 65 height 13
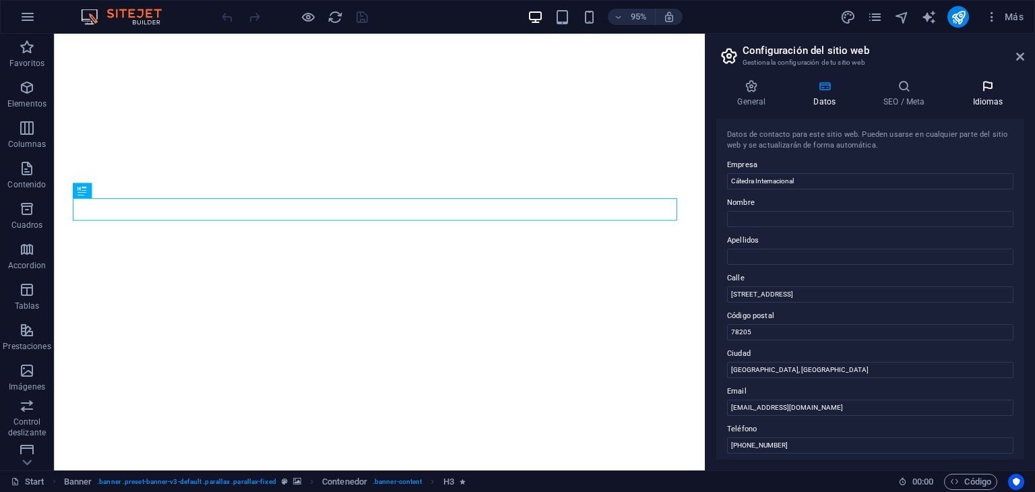
click at [979, 104] on h4 "Idiomas" at bounding box center [988, 94] width 73 height 28
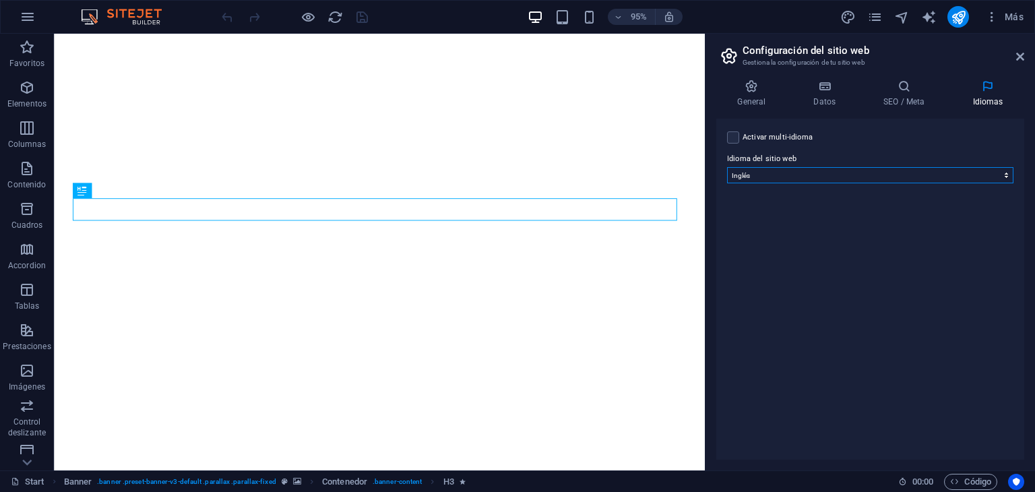
click at [910, 180] on select "Abkhazian Afar Afrikaans Akan Albanés Alemán Amharic Árabe Aragonese Armenian A…" at bounding box center [870, 175] width 286 height 16
select select "44"
click at [727, 167] on select "Abkhazian Afar Afrikaans Akan Albanés Alemán Amharic Árabe Aragonese Armenian A…" at bounding box center [870, 175] width 286 height 16
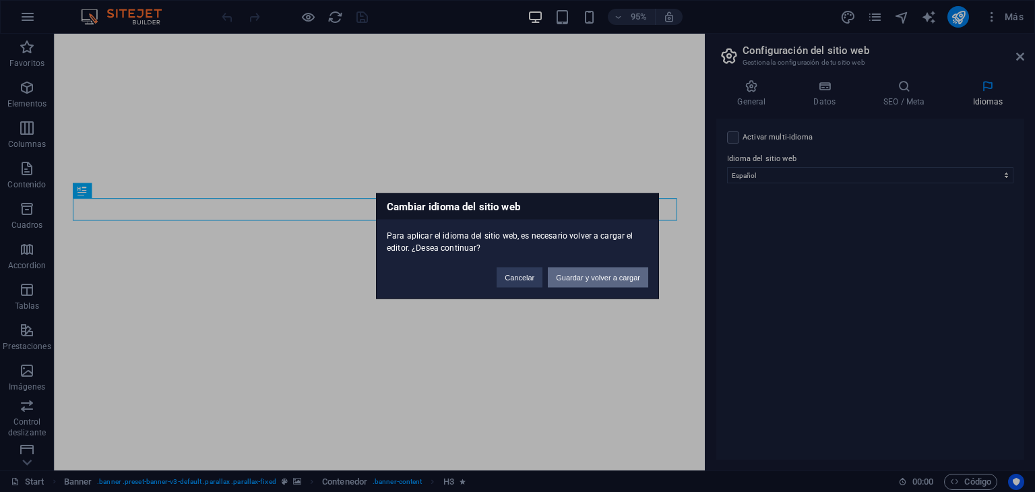
click at [599, 281] on button "Guardar y volver a cargar" at bounding box center [598, 278] width 100 height 20
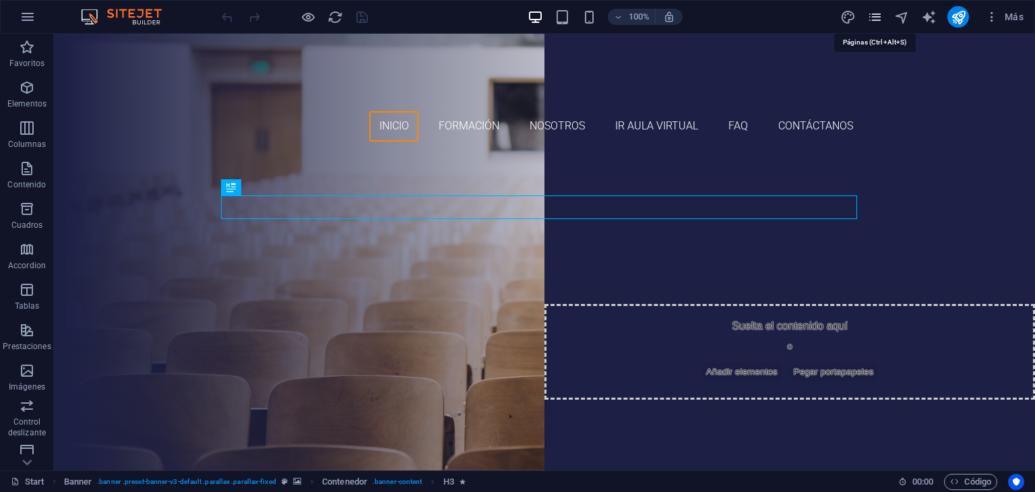
click at [872, 16] on icon "pages" at bounding box center [875, 17] width 16 height 16
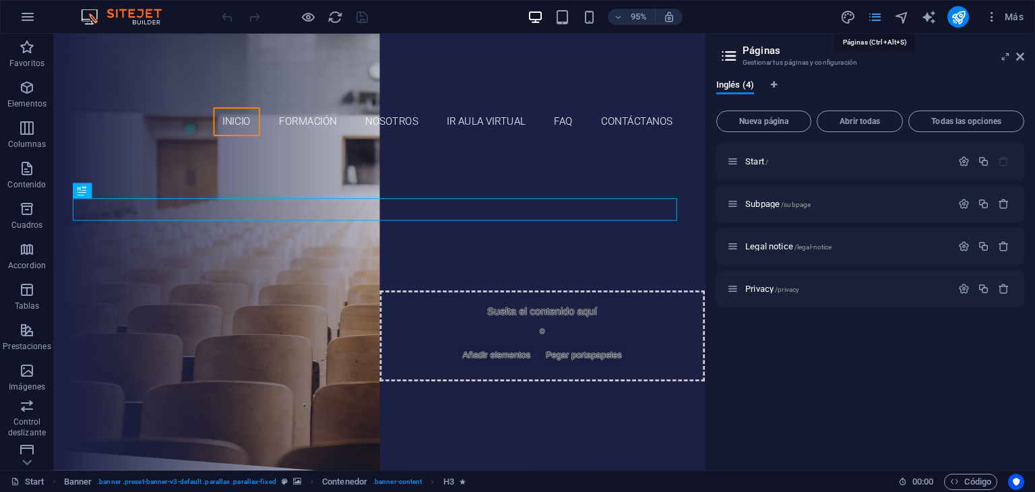
click at [873, 15] on icon "pages" at bounding box center [875, 17] width 16 height 16
click at [1021, 59] on icon at bounding box center [1020, 56] width 8 height 11
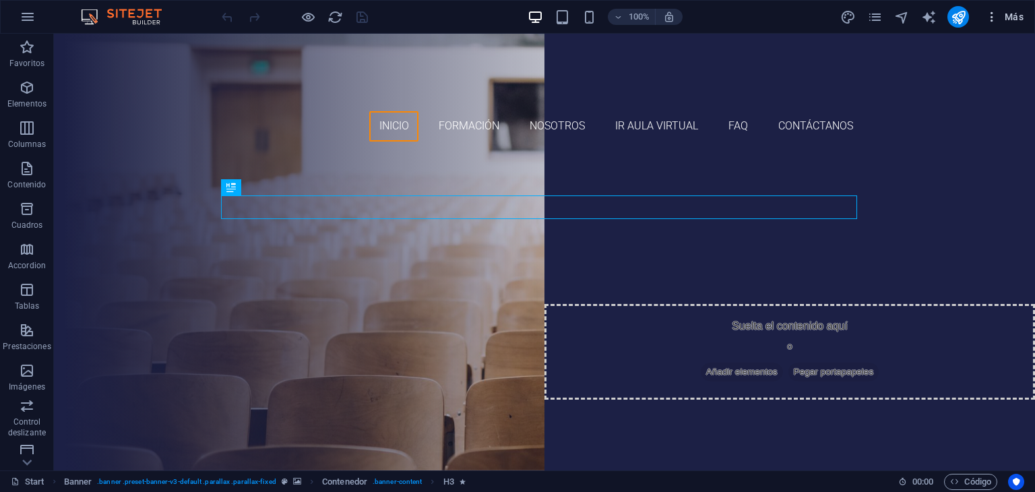
click at [995, 19] on icon "button" at bounding box center [991, 16] width 13 height 13
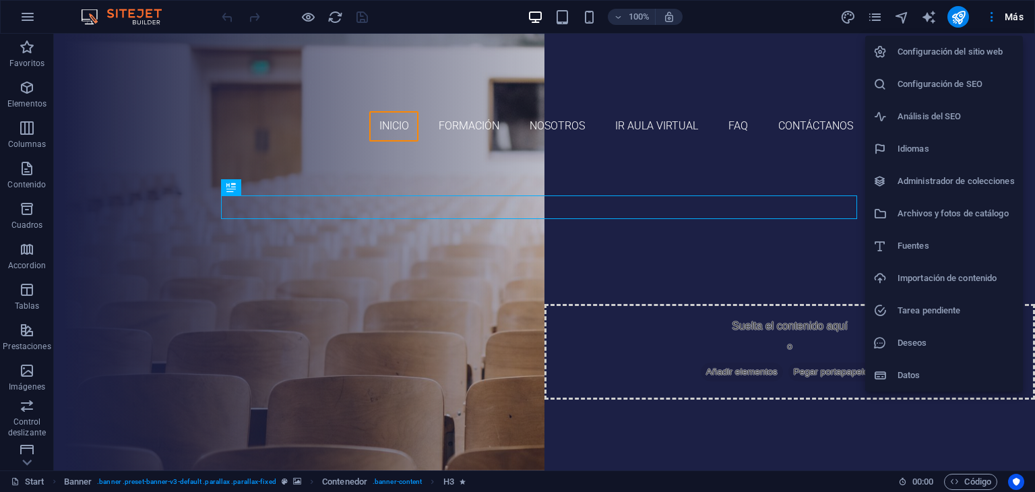
click at [962, 213] on h6 "Archivos y fotos de catálogo" at bounding box center [956, 214] width 117 height 16
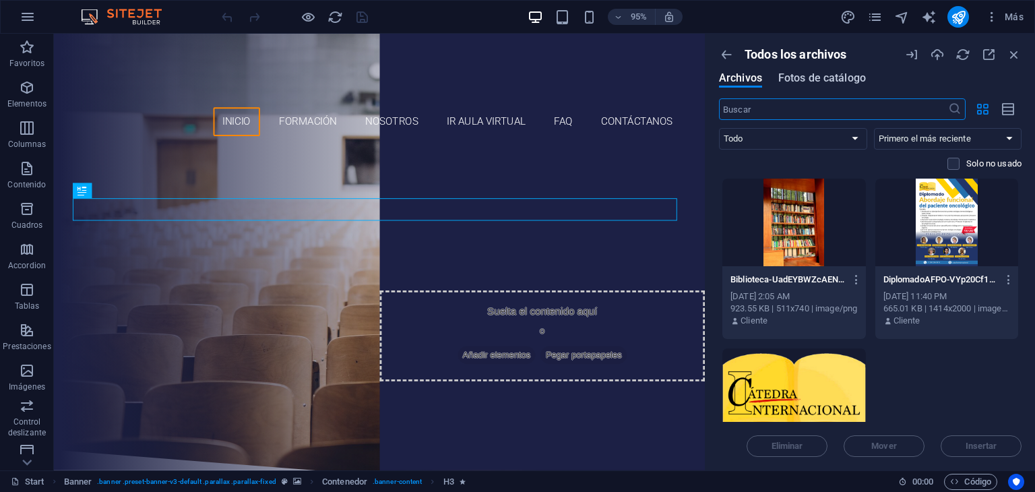
click at [844, 76] on span "Fotos de catálogo" at bounding box center [822, 78] width 88 height 16
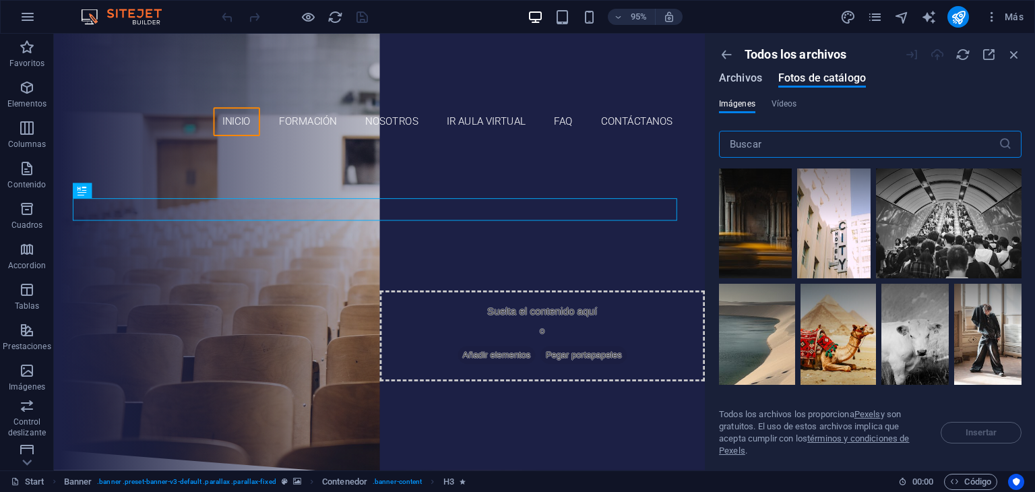
click at [736, 74] on span "Archivos" at bounding box center [740, 78] width 43 height 16
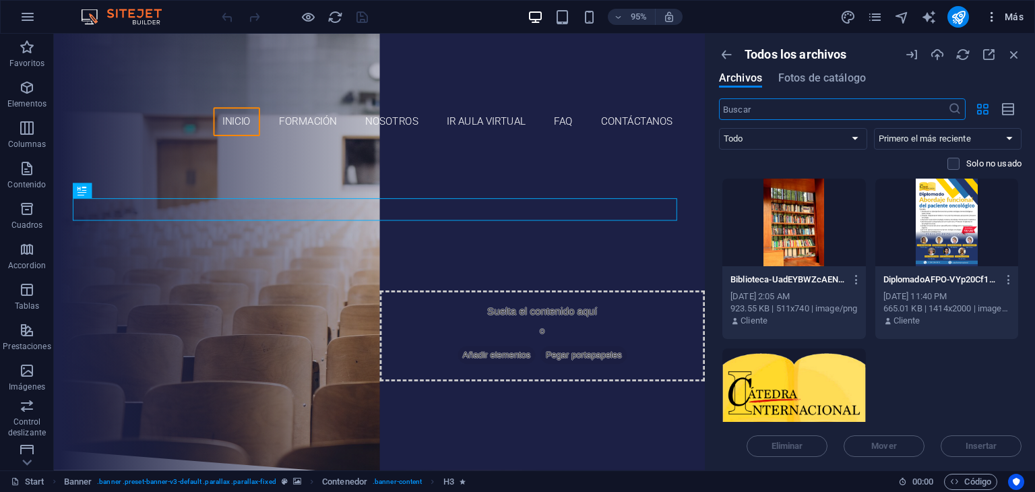
click at [993, 19] on icon "button" at bounding box center [991, 16] width 13 height 13
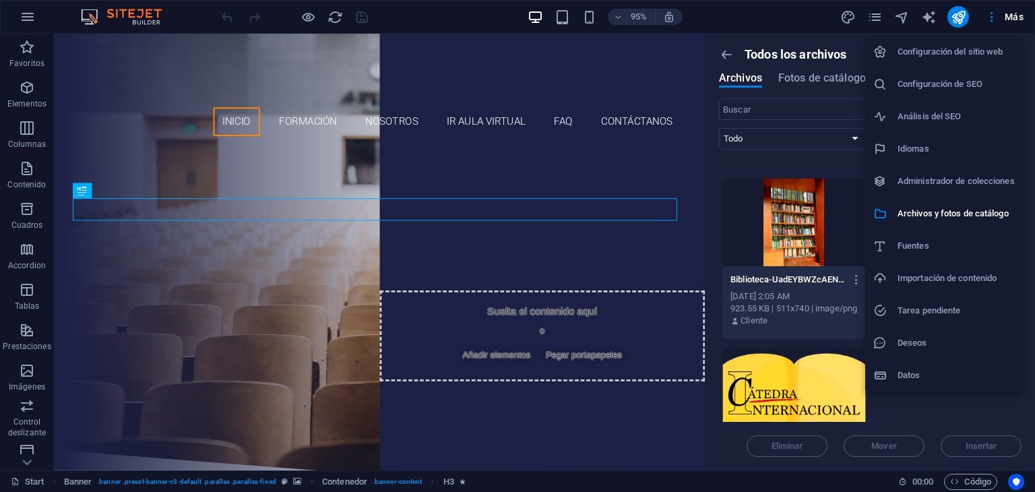
click at [985, 55] on h6 "Configuración del sitio web" at bounding box center [956, 52] width 117 height 16
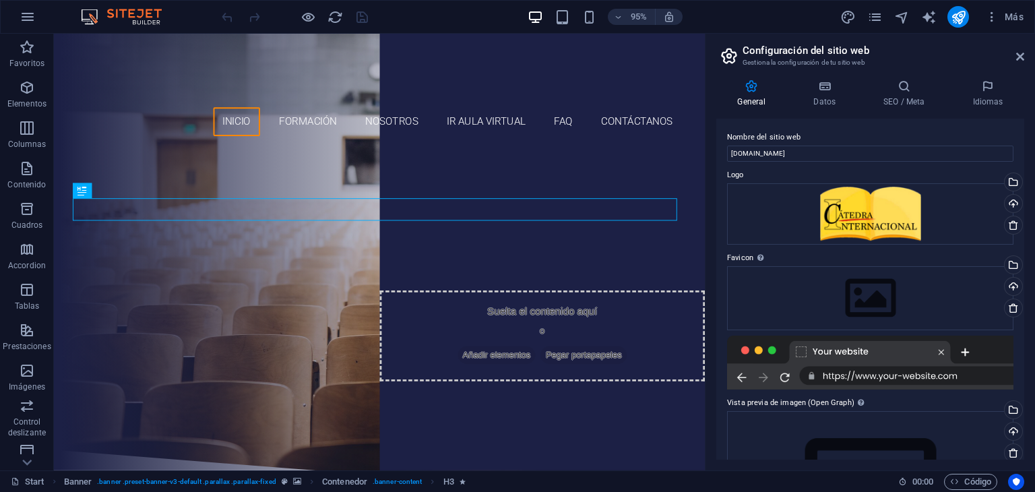
drag, startPoint x: 1024, startPoint y: 190, endPoint x: 1029, endPoint y: 232, distance: 42.1
click at [1029, 230] on div "General Datos SEO / Meta Idiomas Nombre del sitio web catedrainternacional.com …" at bounding box center [871, 270] width 330 height 402
click at [878, 106] on h4 "SEO / Meta" at bounding box center [907, 94] width 89 height 28
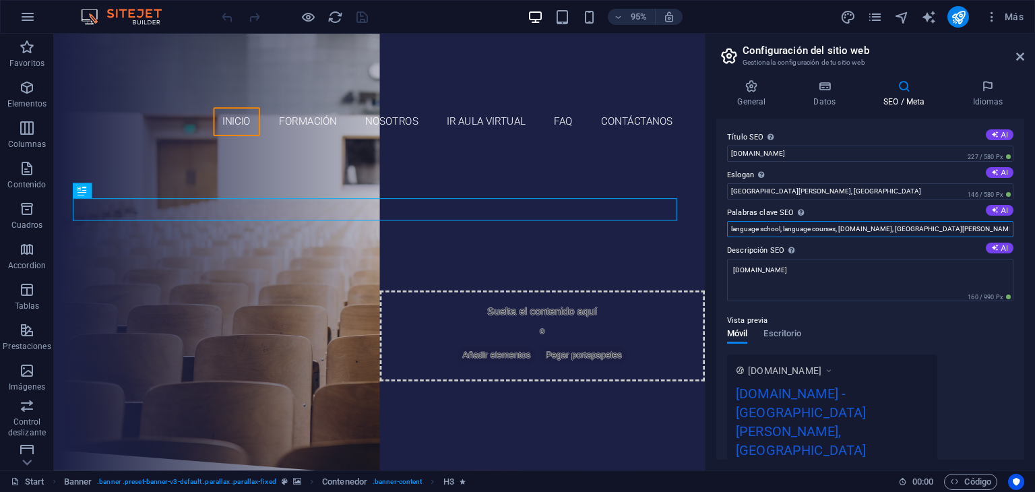
drag, startPoint x: 884, startPoint y: 230, endPoint x: 843, endPoint y: 245, distance: 43.7
click at [843, 245] on div "Título SEO El título de tu sitio web. Elige algo que destaque en los resultados…" at bounding box center [870, 289] width 308 height 341
click at [865, 195] on input "[GEOGRAPHIC_DATA][PERSON_NAME], [GEOGRAPHIC_DATA]" at bounding box center [870, 191] width 286 height 16
type input "Miami, FL"
drag, startPoint x: 838, startPoint y: 228, endPoint x: 720, endPoint y: 240, distance: 119.2
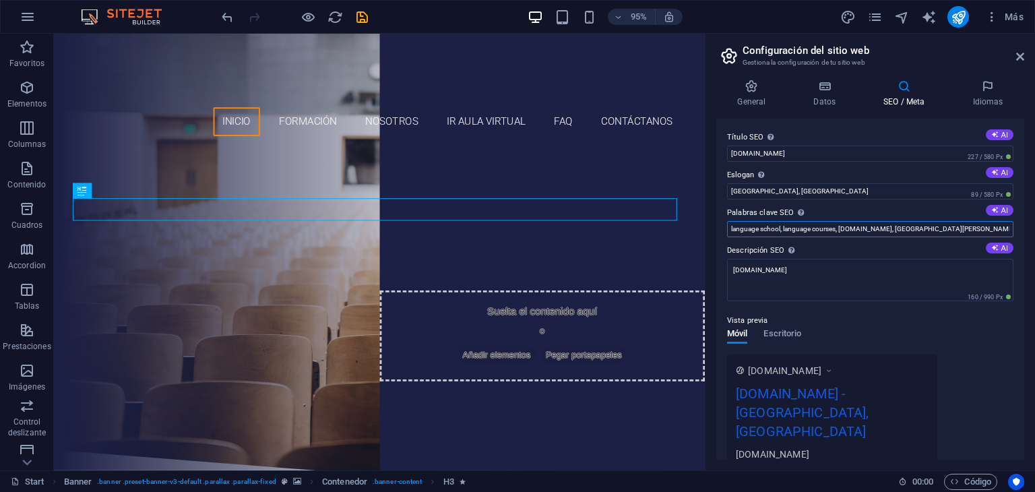
click at [720, 240] on div "Título SEO El título de tu sitio web. Elige algo que destaque en los resultados…" at bounding box center [870, 289] width 308 height 341
drag, startPoint x: 811, startPoint y: 230, endPoint x: 845, endPoint y: 233, distance: 33.8
click at [845, 233] on input "catedrainternacional.com, San Antonio, TX" at bounding box center [870, 229] width 286 height 16
type input "catedrainternacional.com, Miami, FL"
click at [822, 273] on textarea "catedrainternacional.com" at bounding box center [870, 280] width 286 height 42
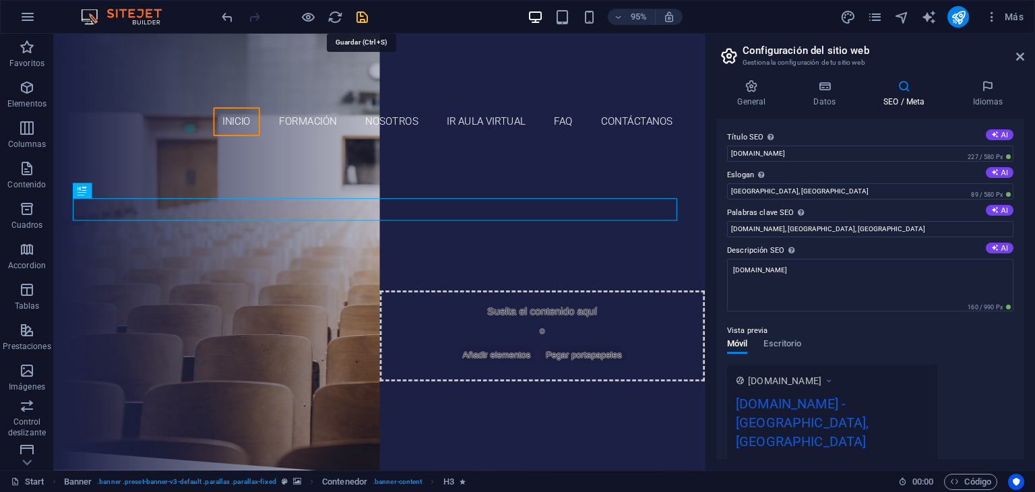
click at [367, 16] on icon "save" at bounding box center [363, 17] width 16 height 16
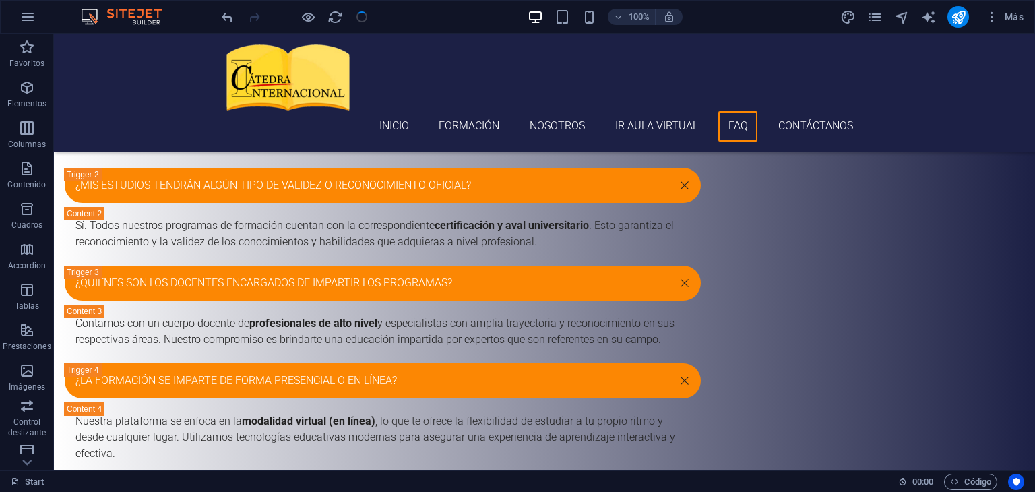
scroll to position [4148, 0]
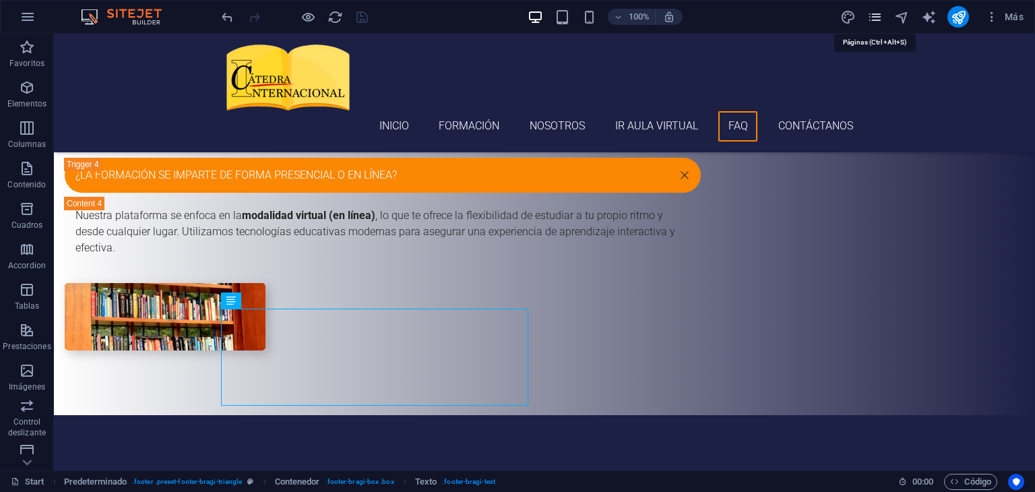
click at [873, 18] on icon "pages" at bounding box center [875, 17] width 16 height 16
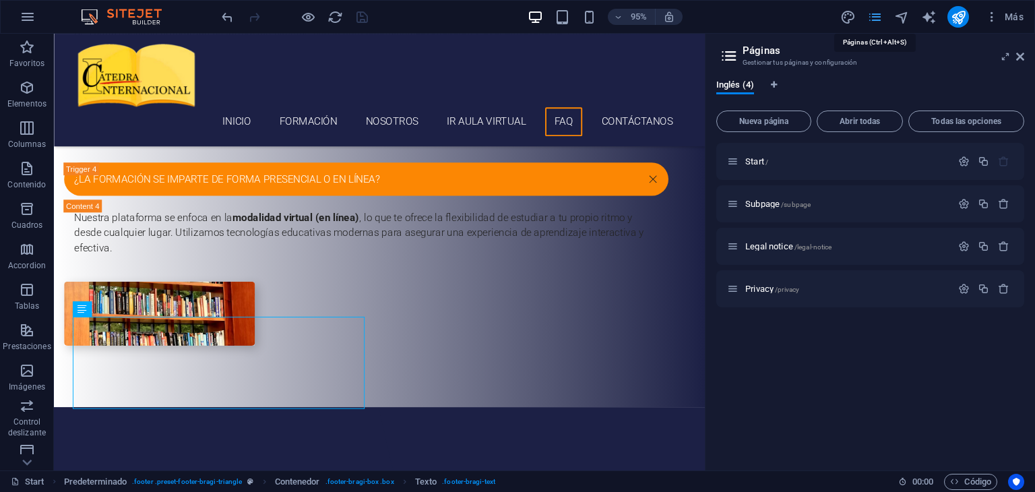
click at [873, 18] on icon "pages" at bounding box center [875, 17] width 16 height 16
click at [1024, 57] on icon at bounding box center [1020, 56] width 8 height 11
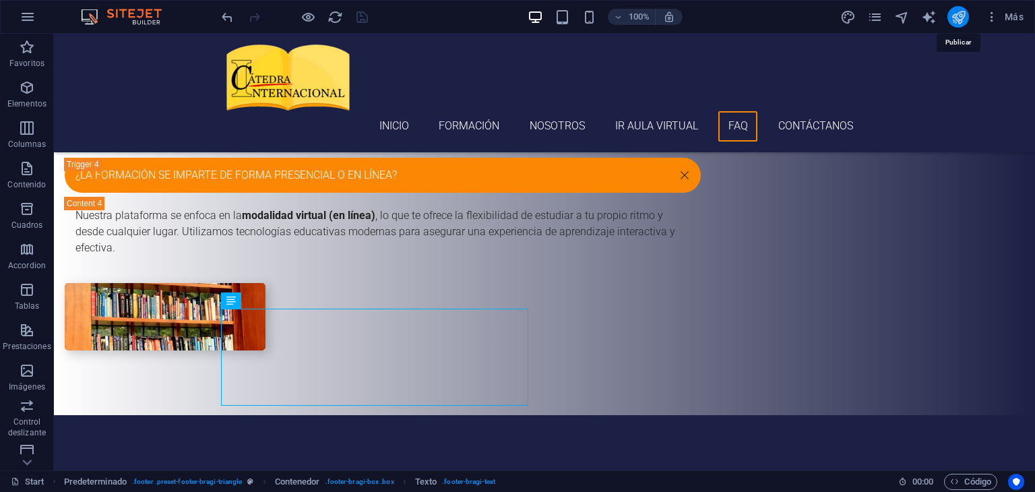
click at [954, 16] on icon "publish" at bounding box center [959, 17] width 16 height 16
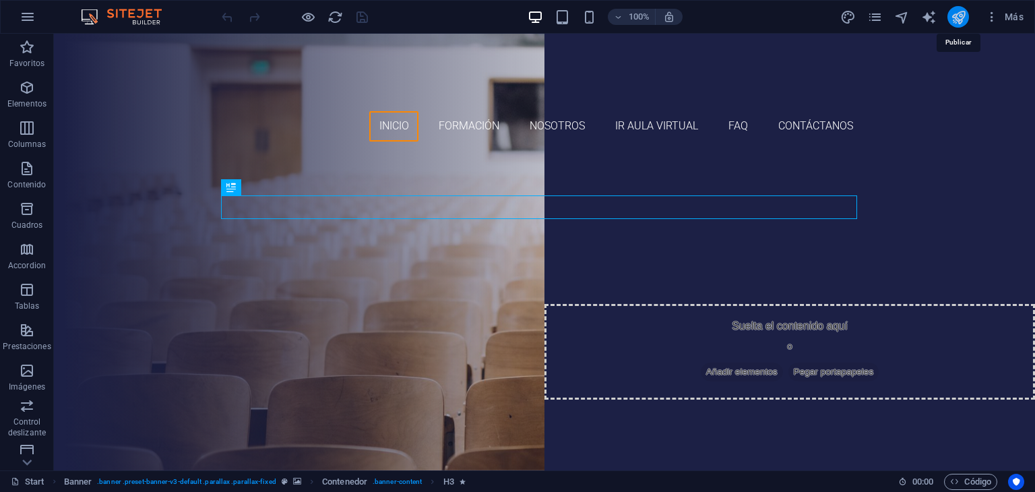
click at [955, 20] on icon "publish" at bounding box center [959, 17] width 16 height 16
